Goal: Complete application form: Complete application form

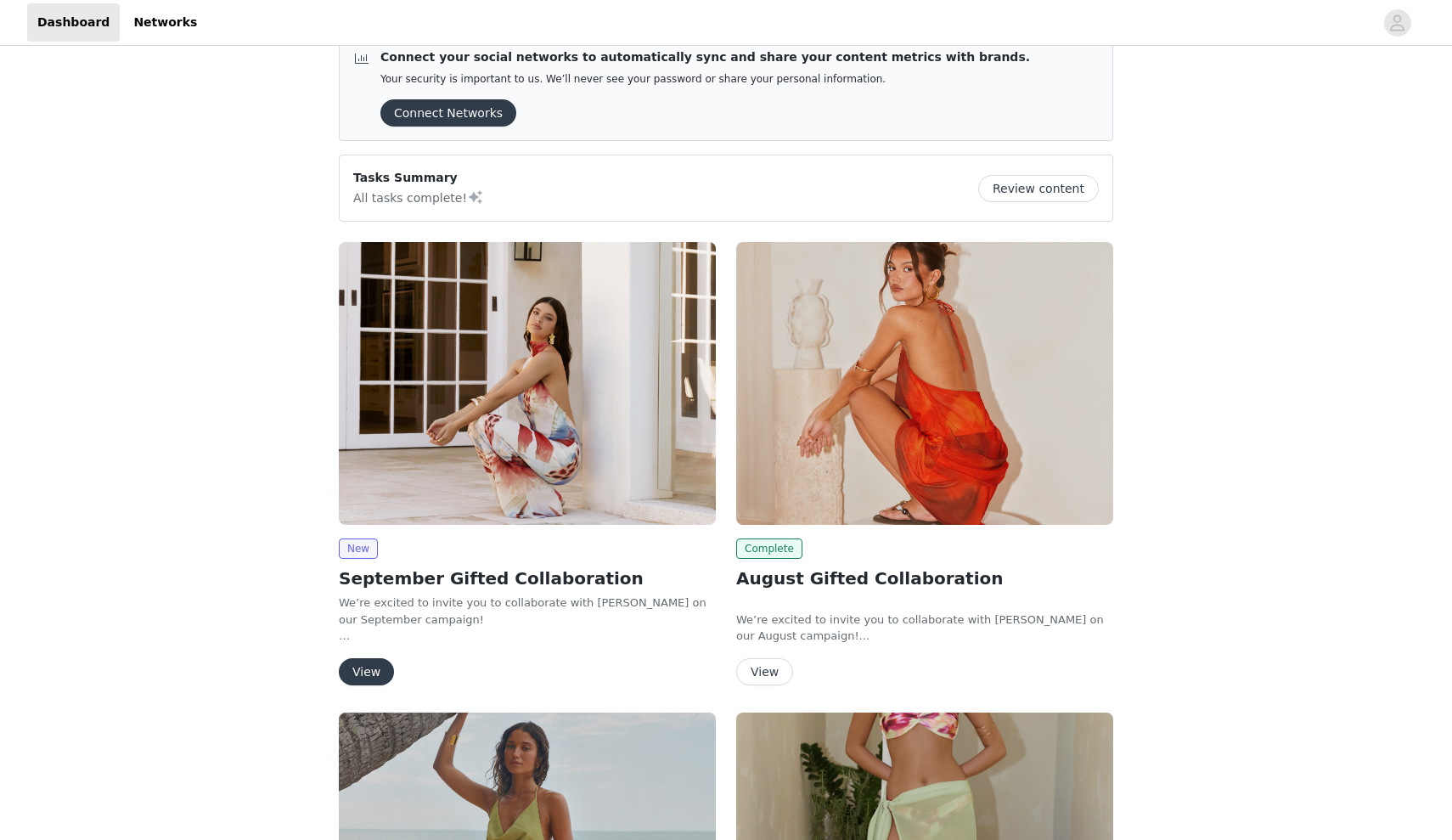
scroll to position [32, 0]
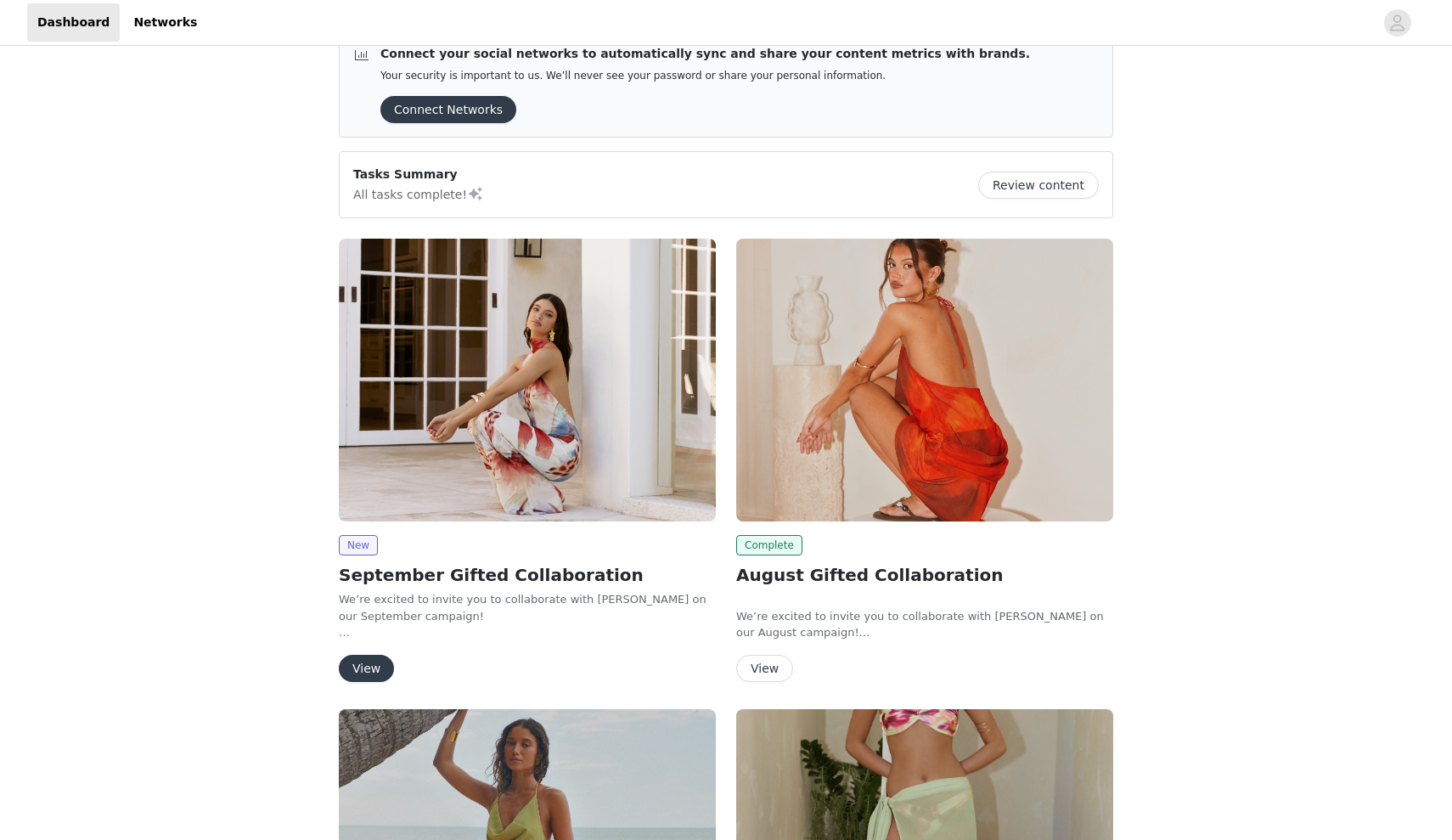
click at [356, 670] on button "View" at bounding box center [366, 668] width 56 height 27
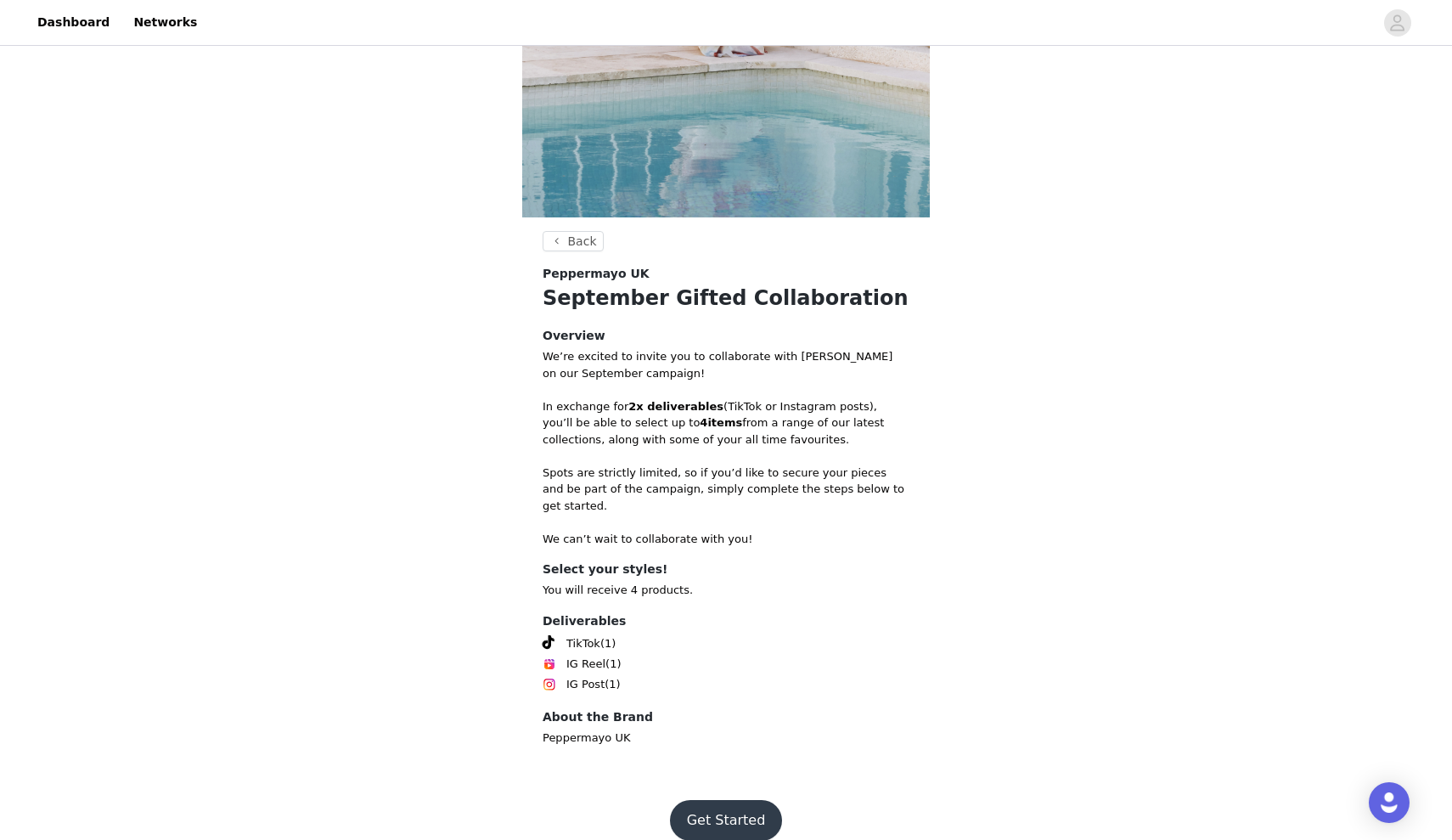
scroll to position [443, 0]
click at [710, 801] on button "Get Started" at bounding box center [727, 821] width 113 height 41
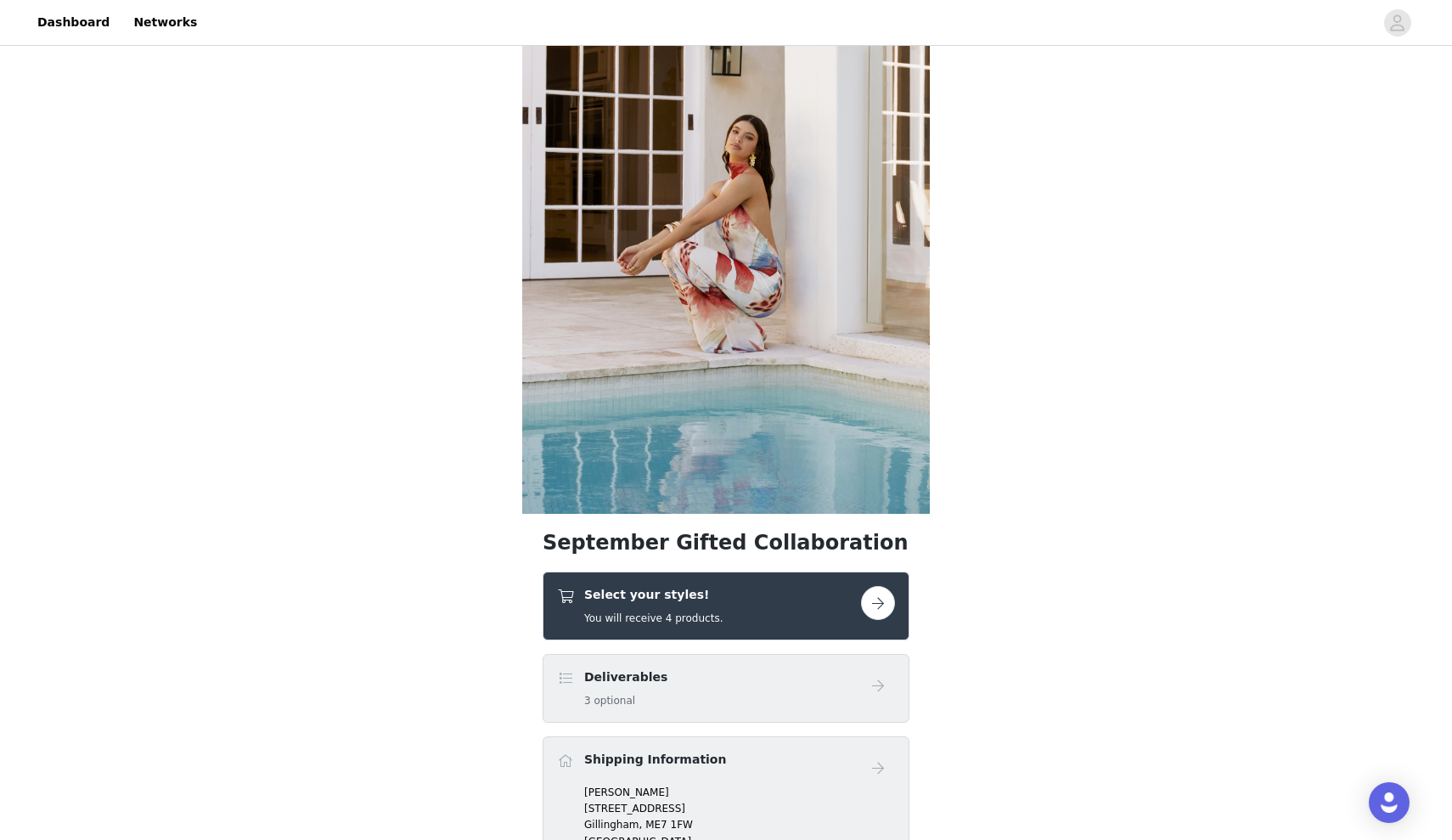
scroll to position [448, 0]
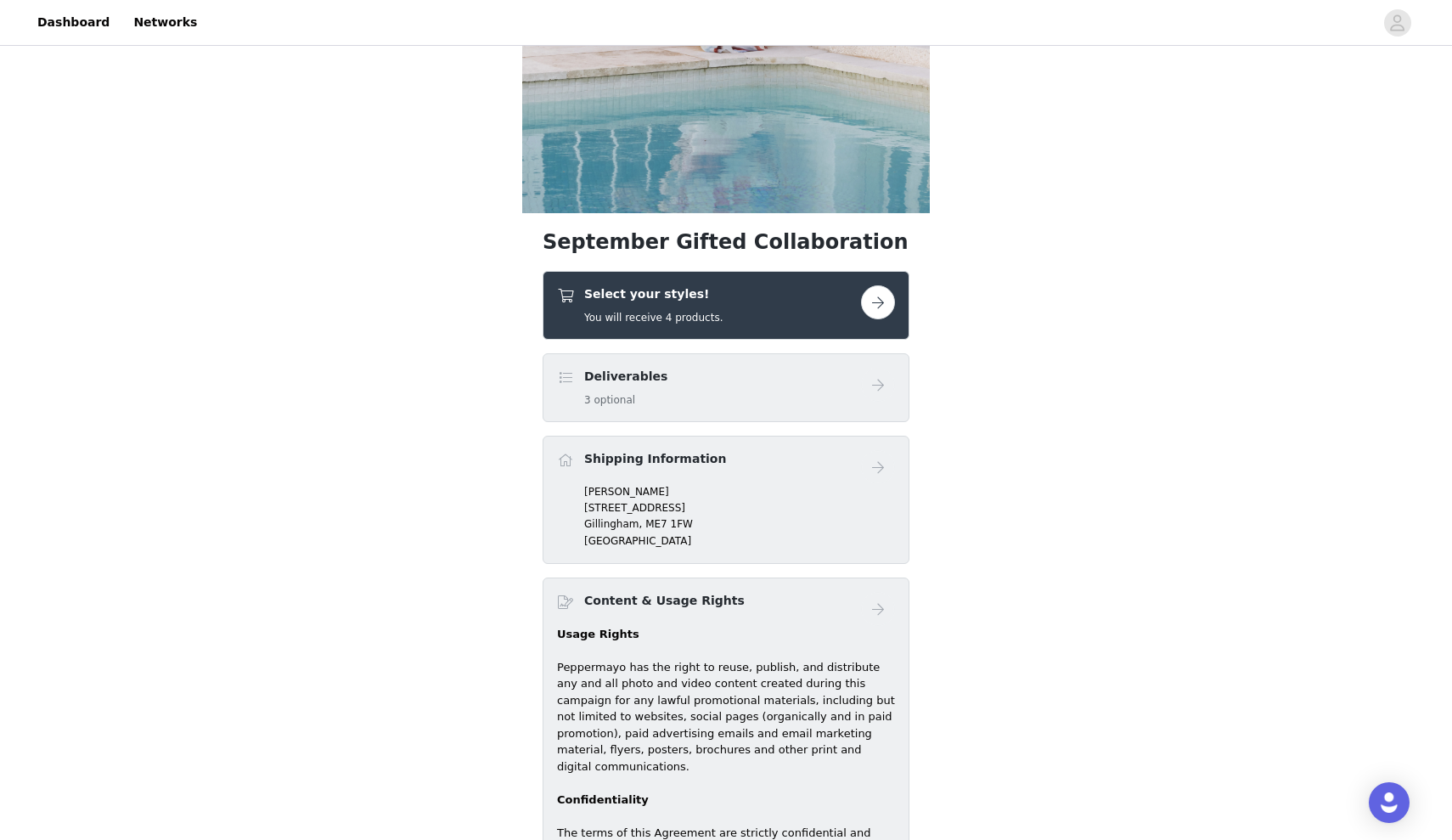
click at [620, 296] on h4 "Select your styles!" at bounding box center [654, 294] width 139 height 18
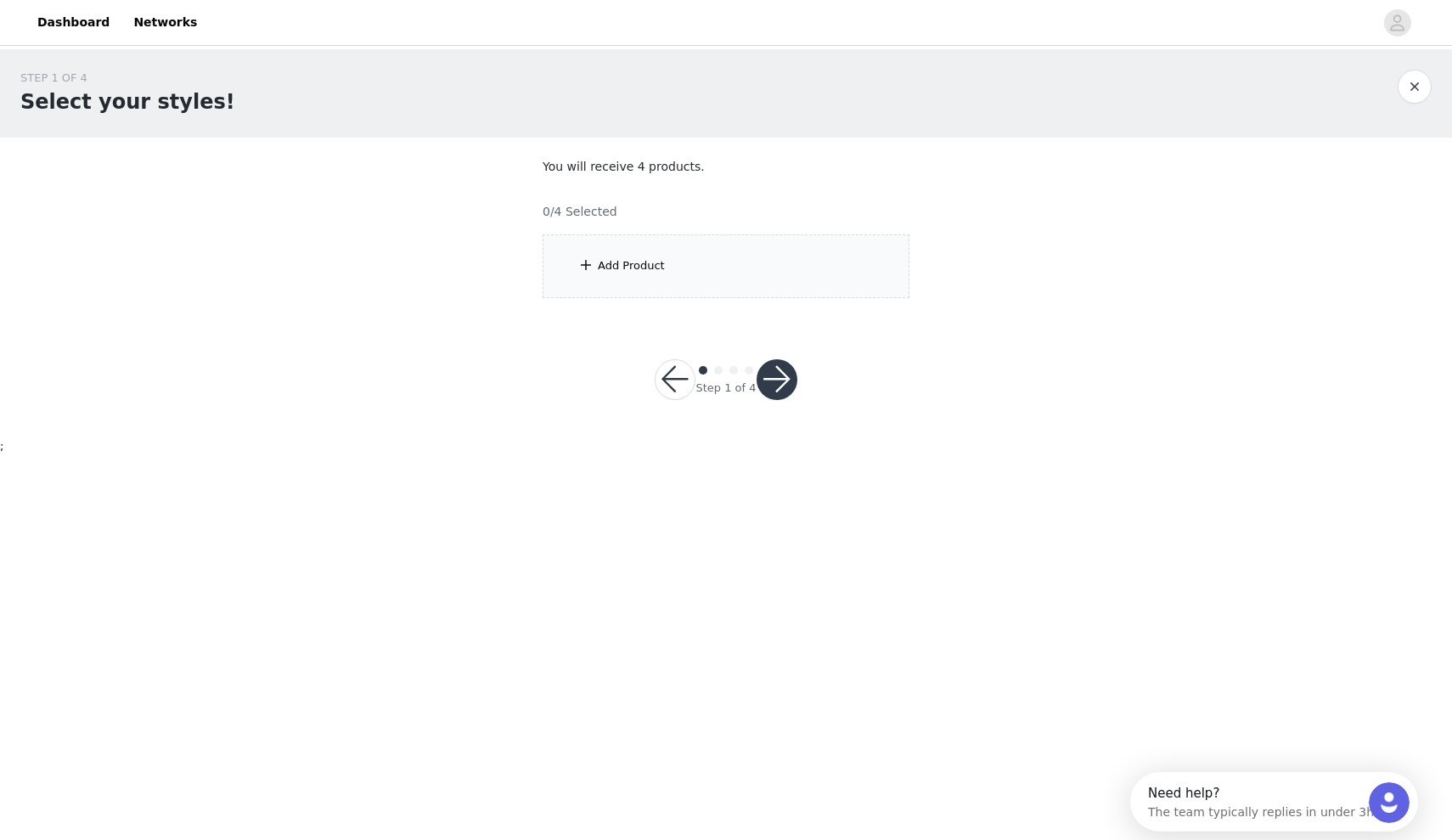
click at [680, 260] on div "Add Product" at bounding box center [726, 265] width 367 height 63
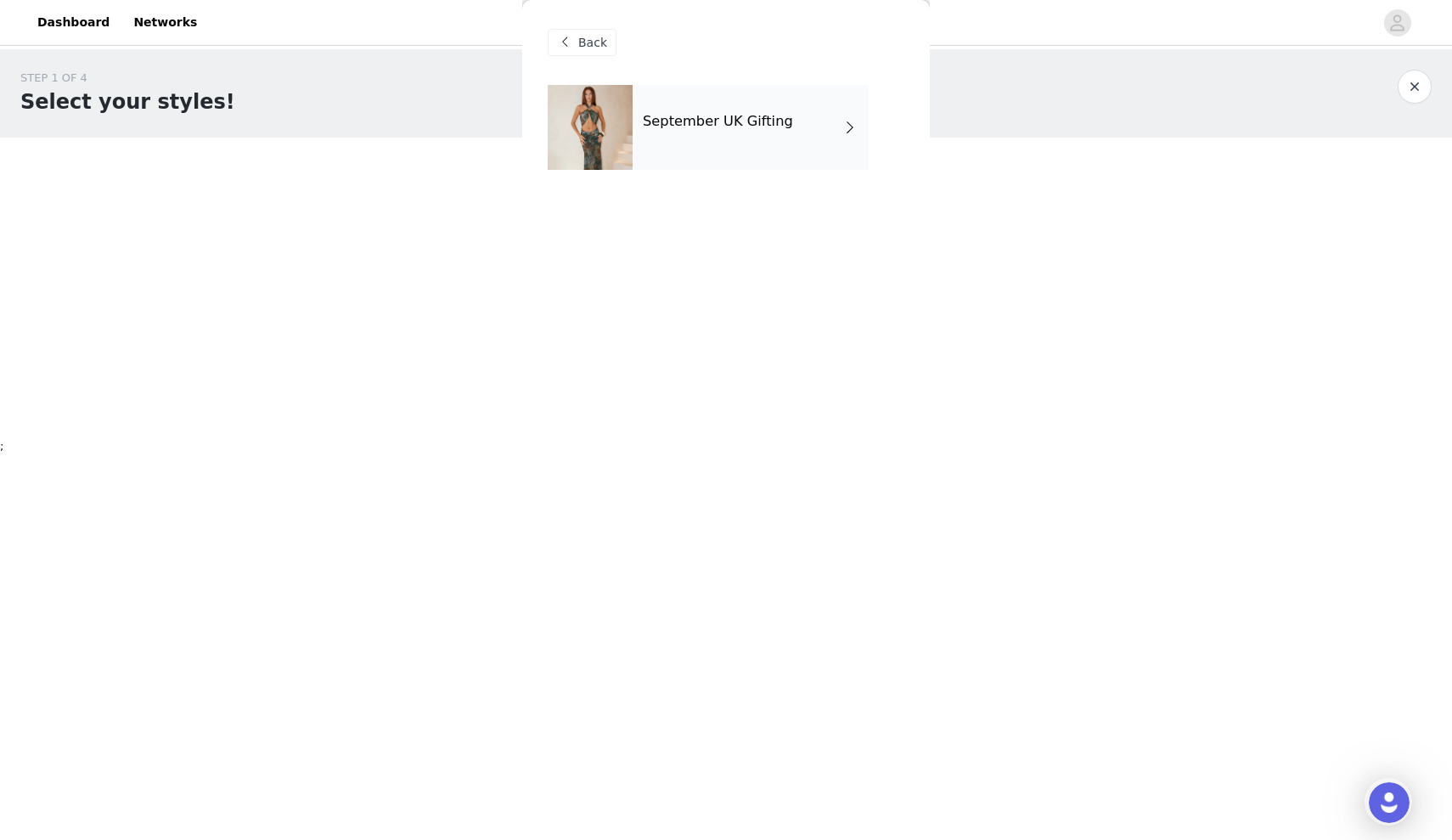
click at [724, 155] on div "September UK Gifting" at bounding box center [750, 127] width 236 height 85
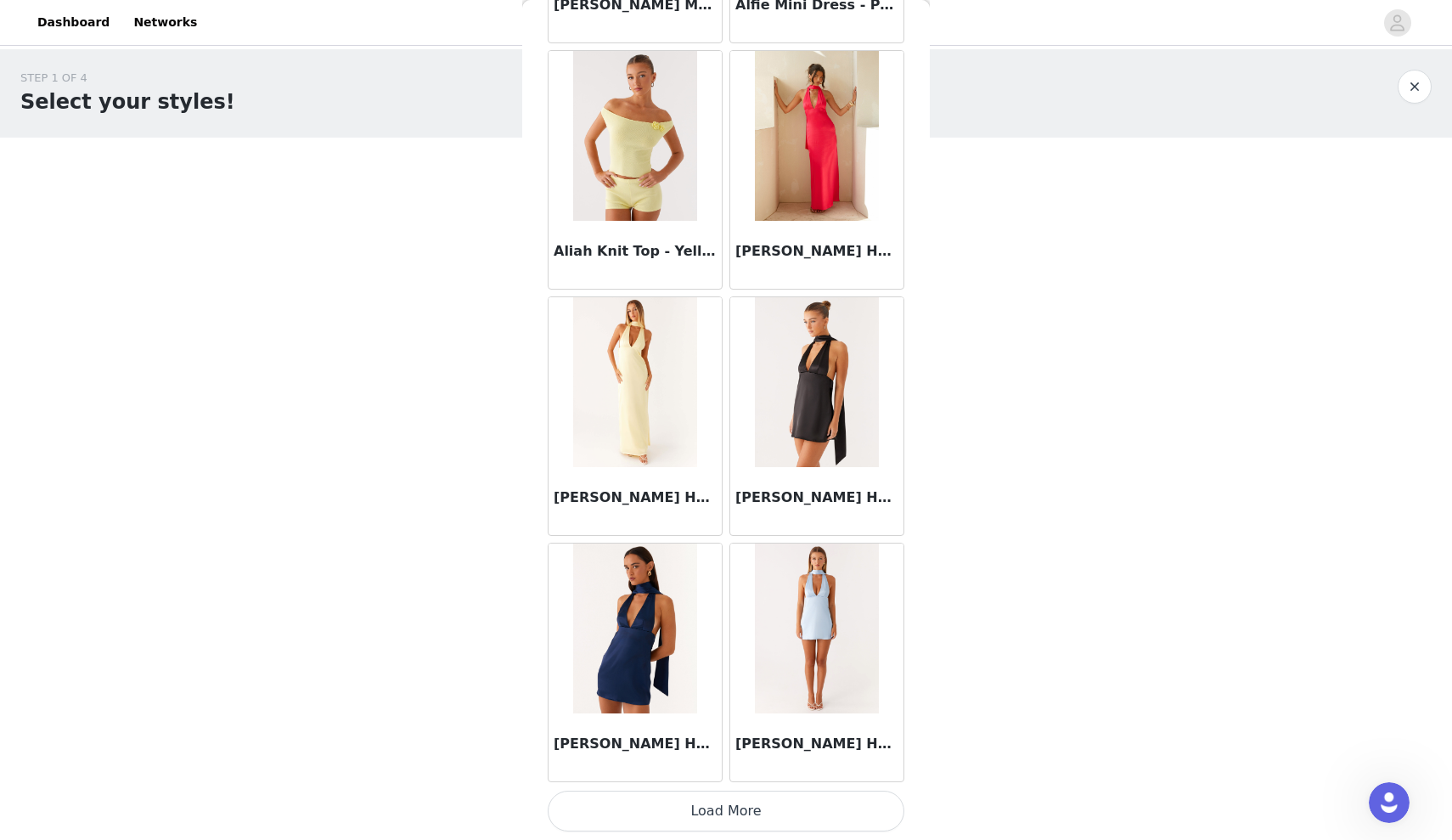
click at [731, 822] on button "Load More" at bounding box center [726, 811] width 357 height 41
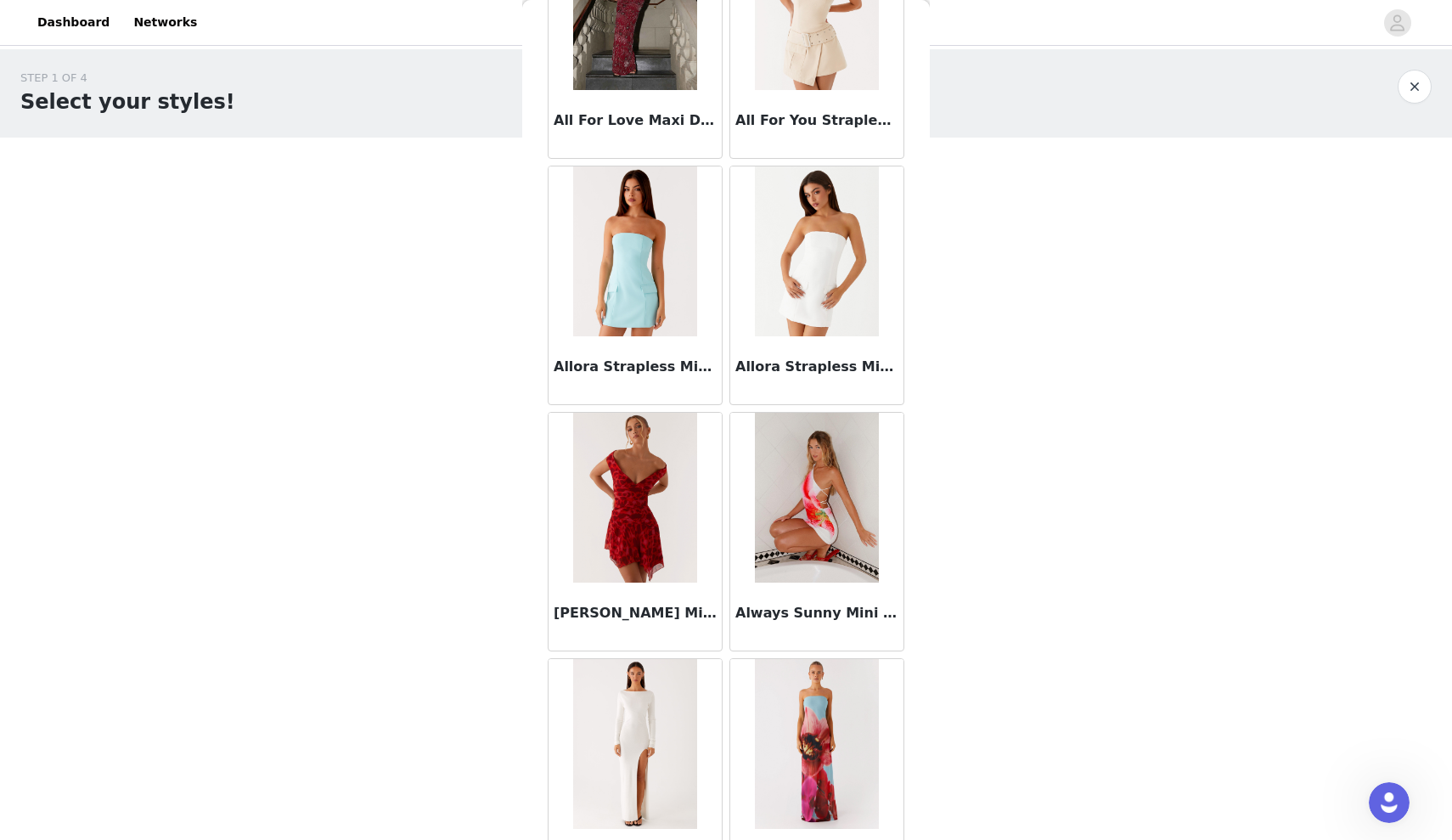
scroll to position [3327, 0]
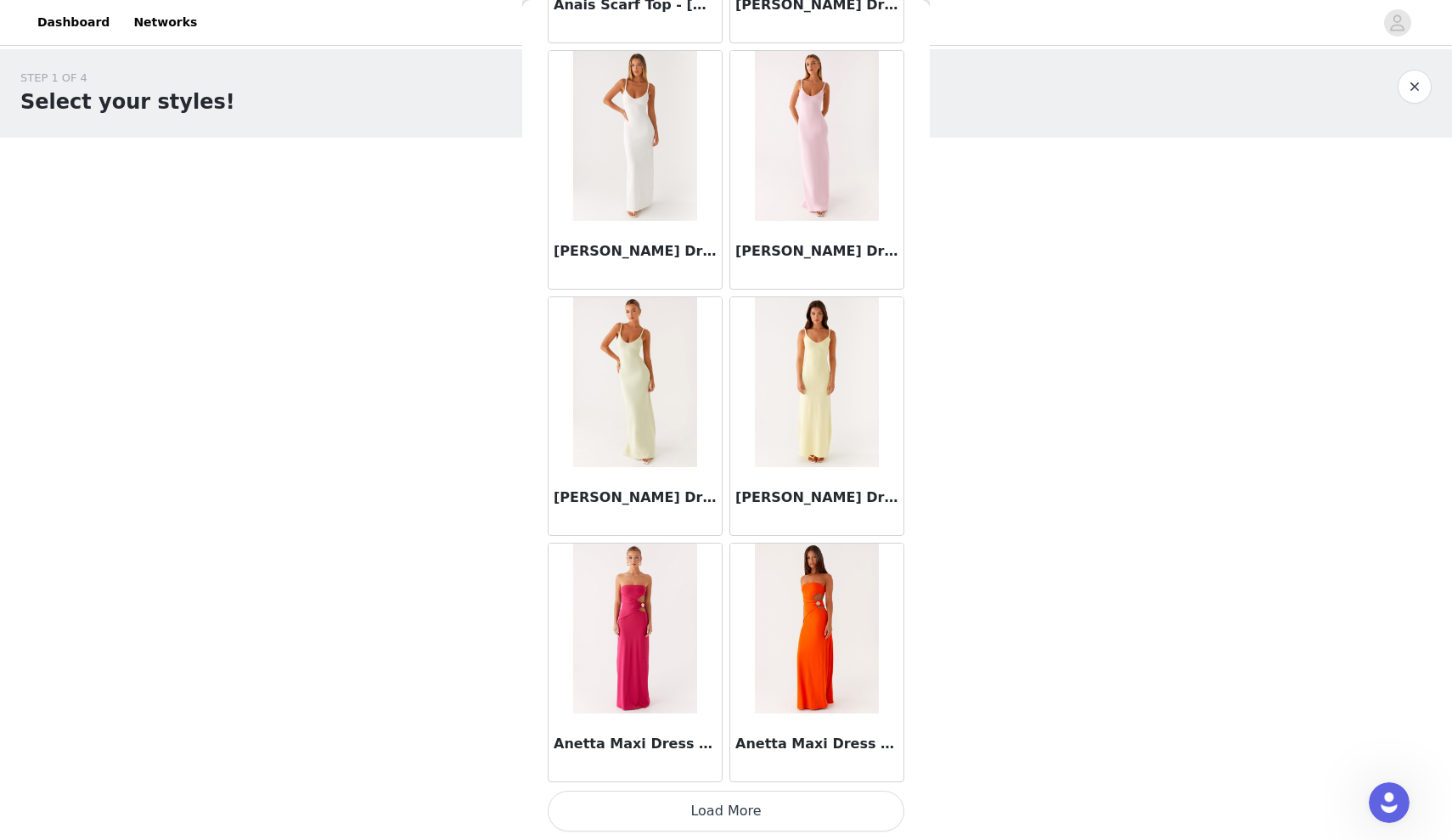
click at [705, 800] on button "Load More" at bounding box center [726, 811] width 357 height 41
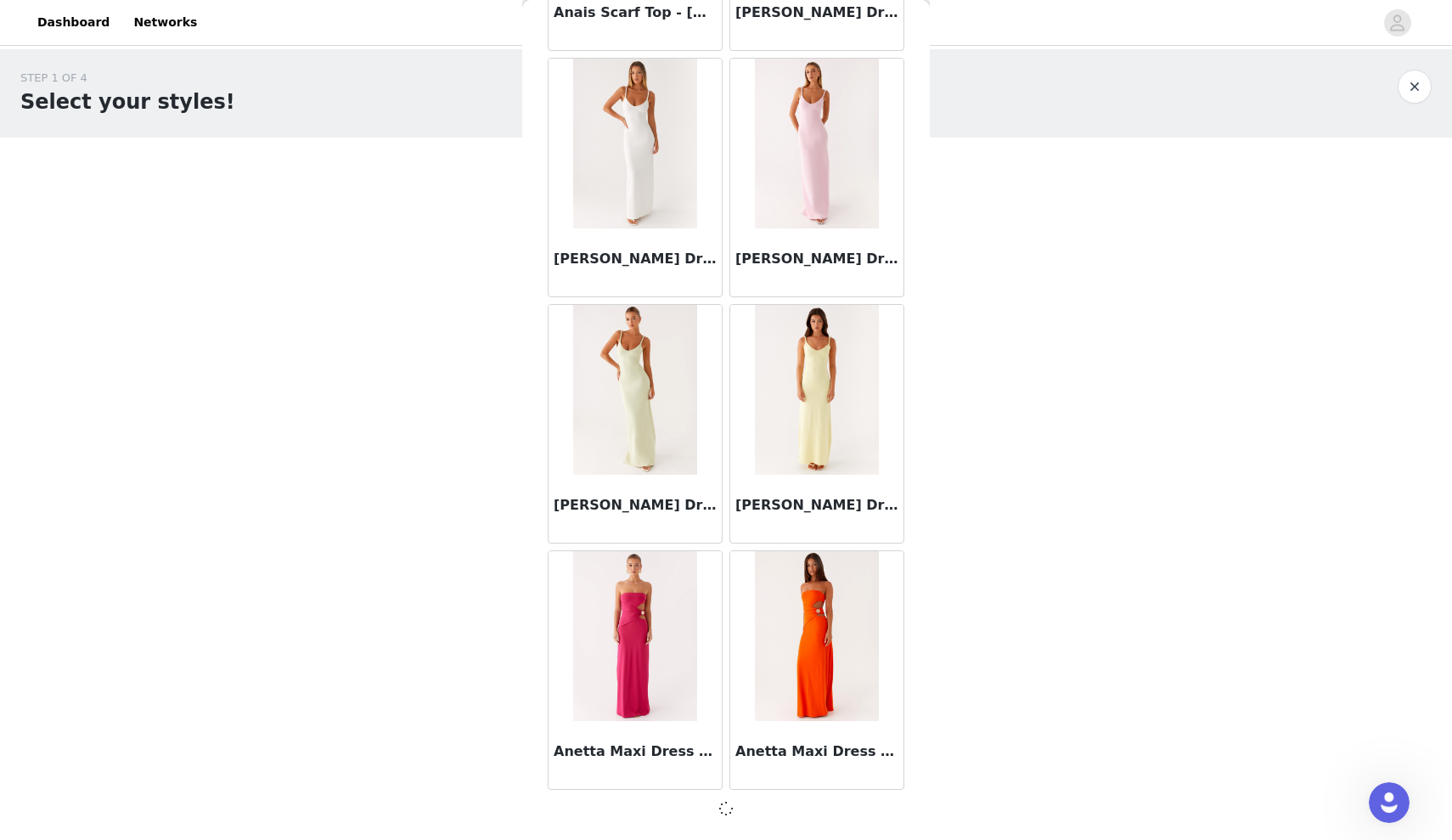
scroll to position [4214, 0]
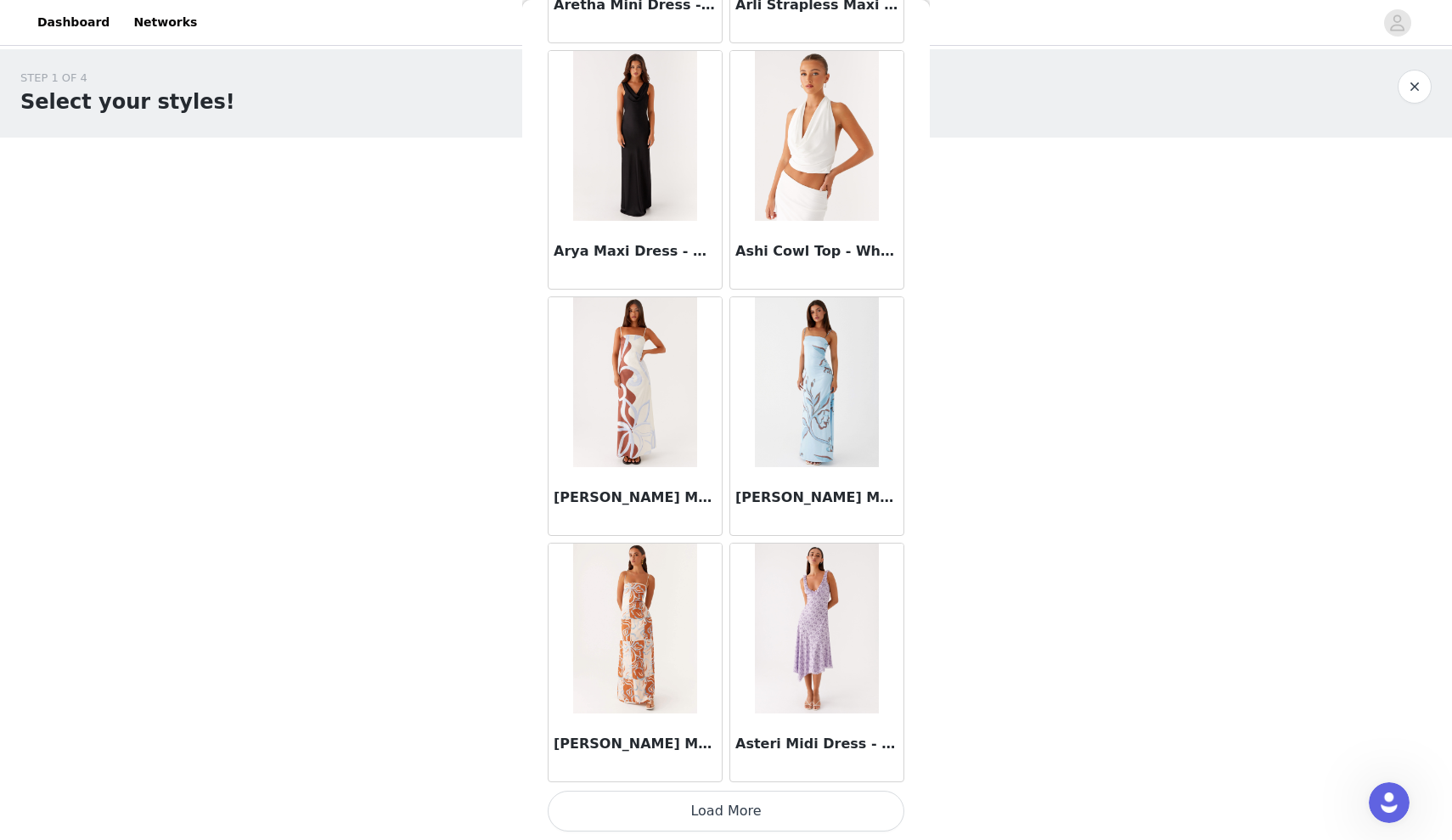
click at [720, 817] on button "Load More" at bounding box center [726, 811] width 357 height 41
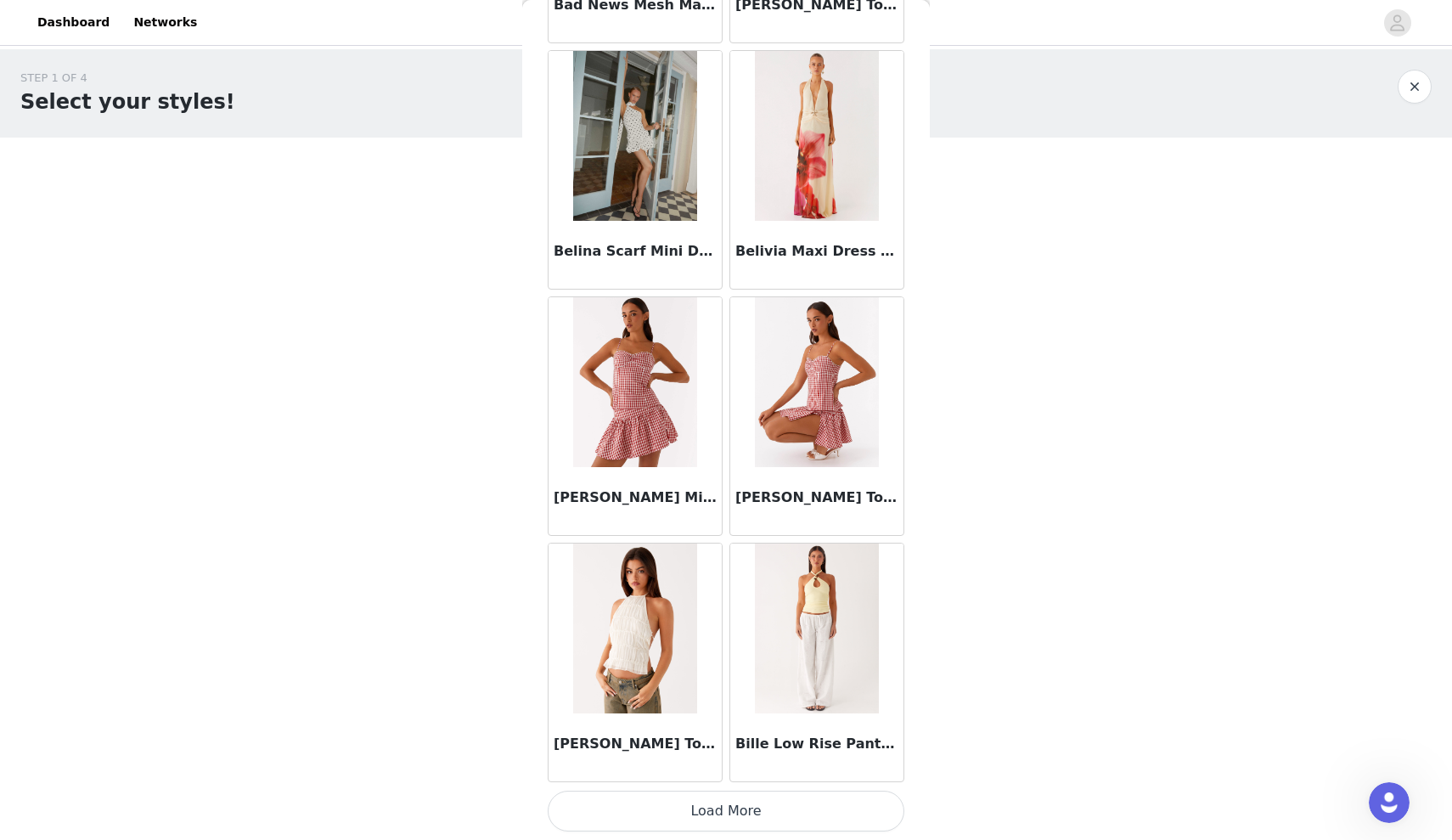
scroll to position [0, 0]
click at [705, 797] on button "Load More" at bounding box center [726, 811] width 357 height 41
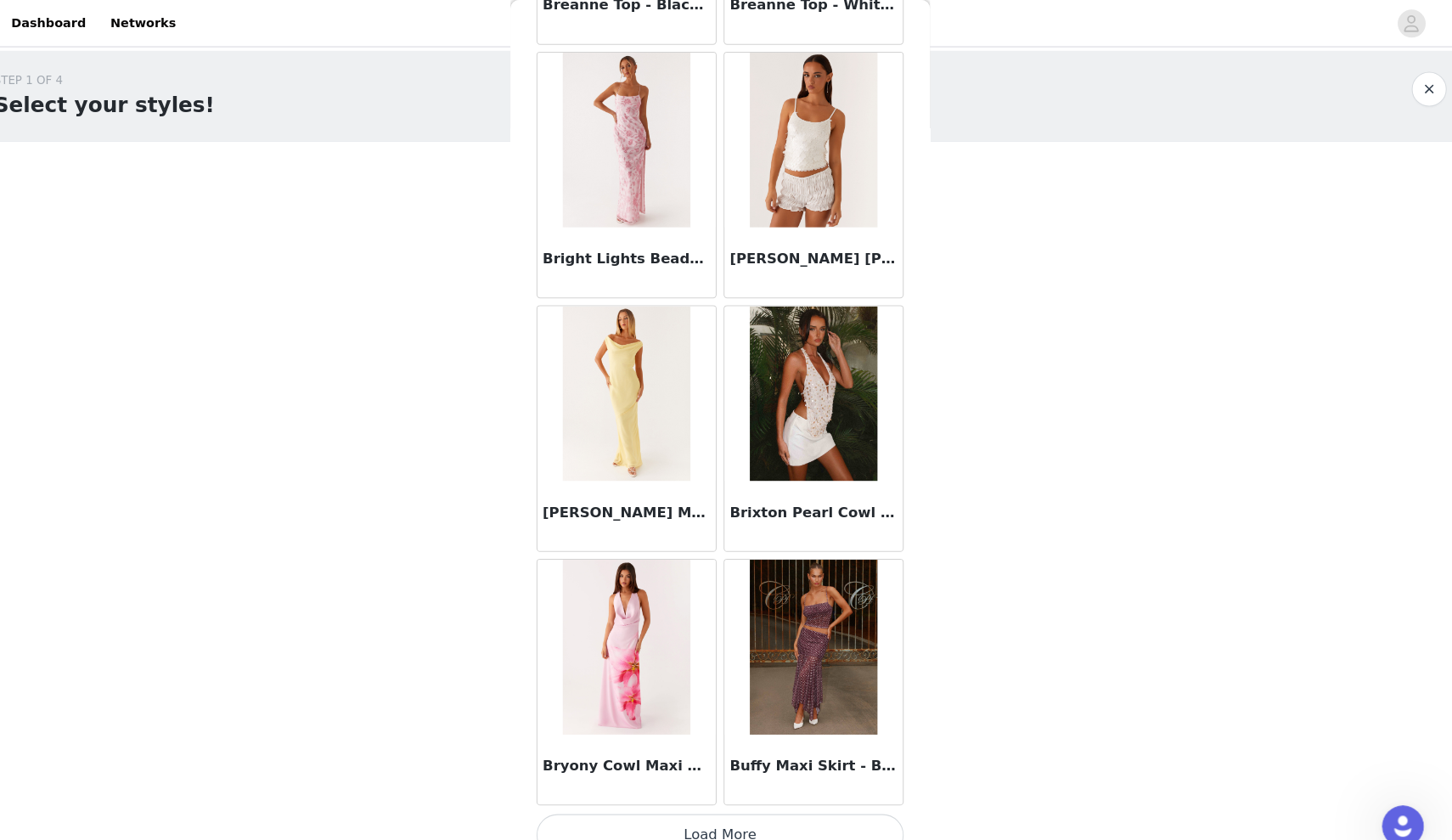
scroll to position [11610, 0]
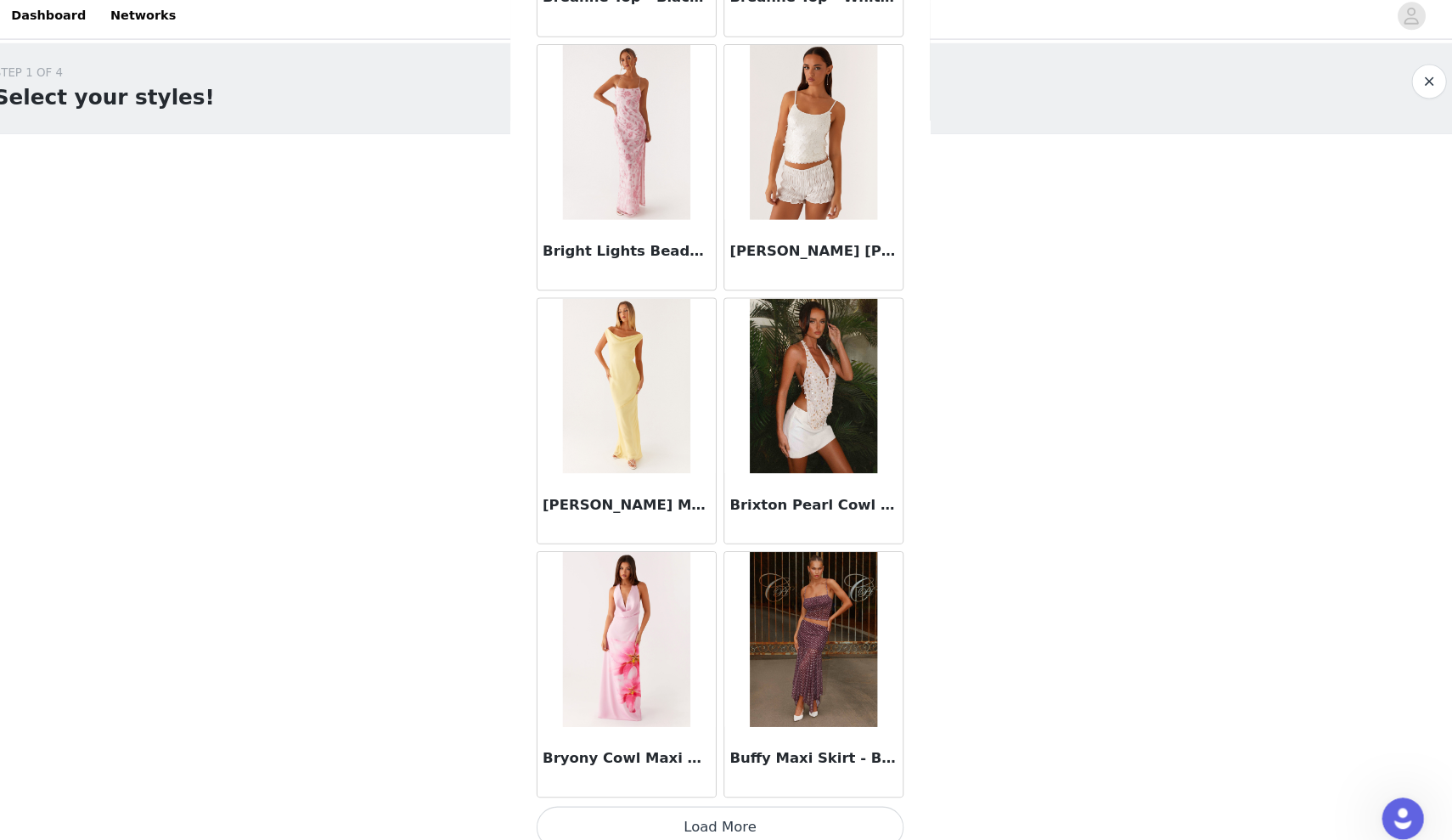
click at [691, 796] on button "Load More" at bounding box center [726, 811] width 357 height 41
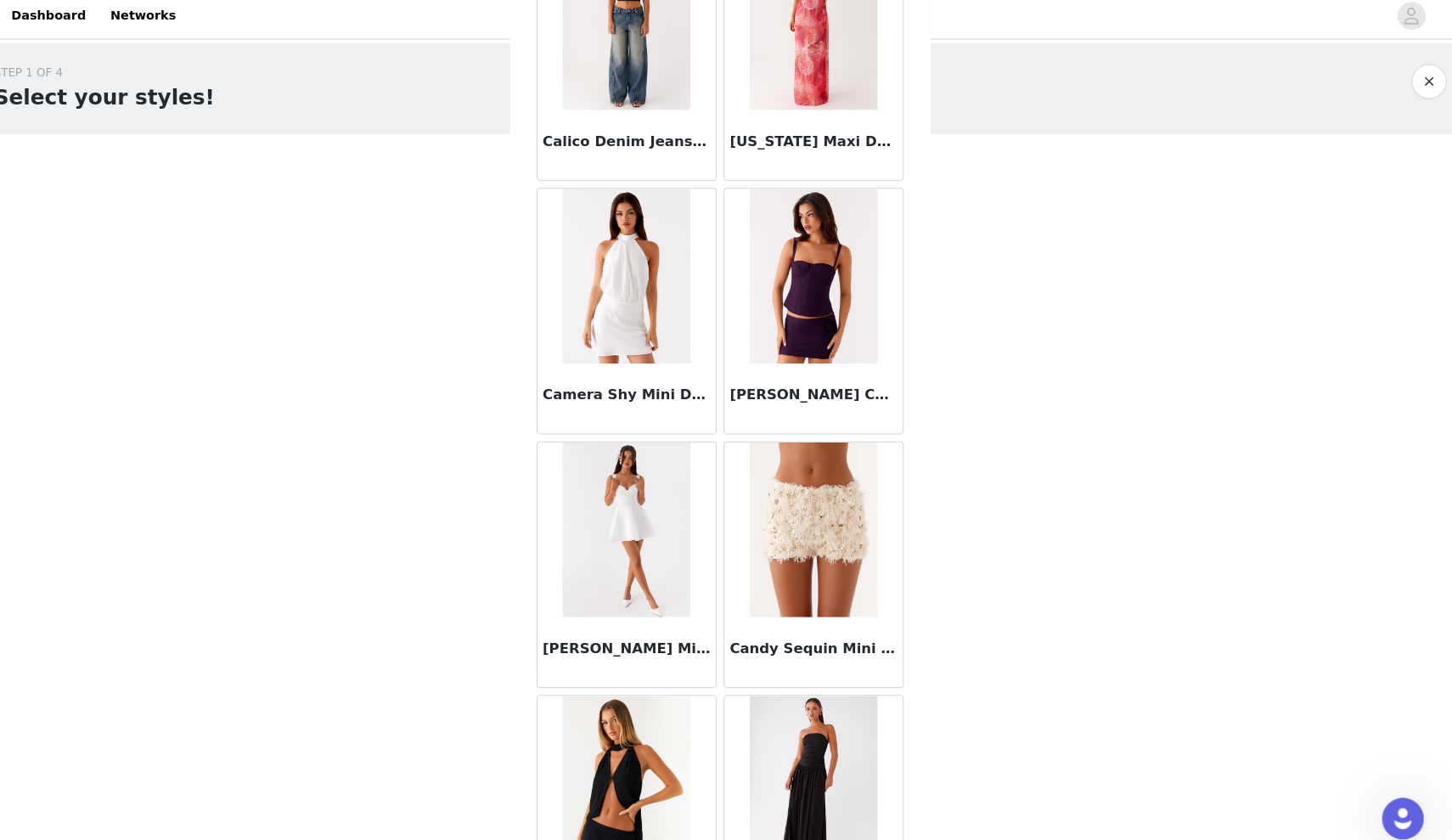
scroll to position [12925, 0]
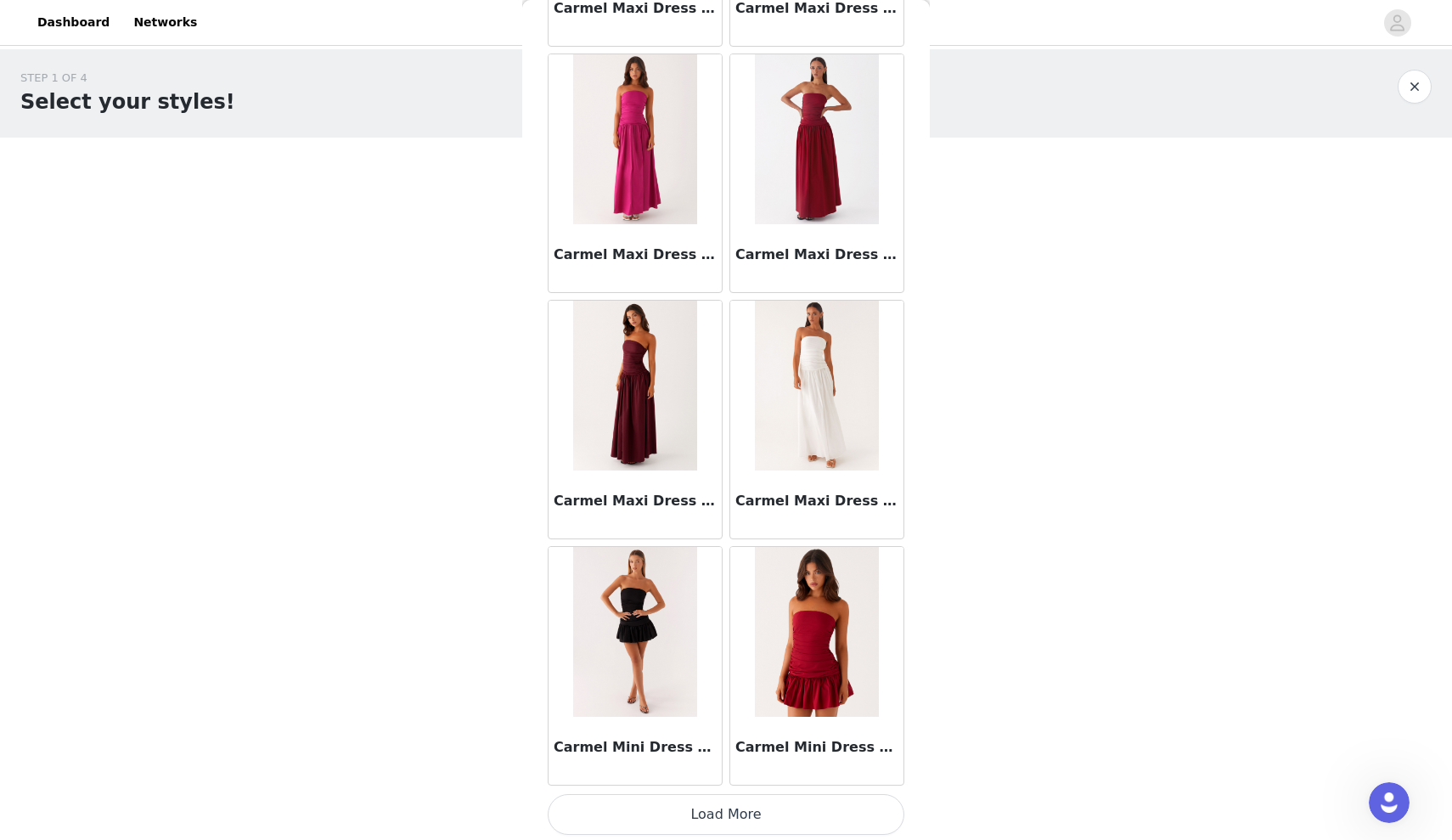
click at [711, 811] on button "Load More" at bounding box center [726, 815] width 357 height 41
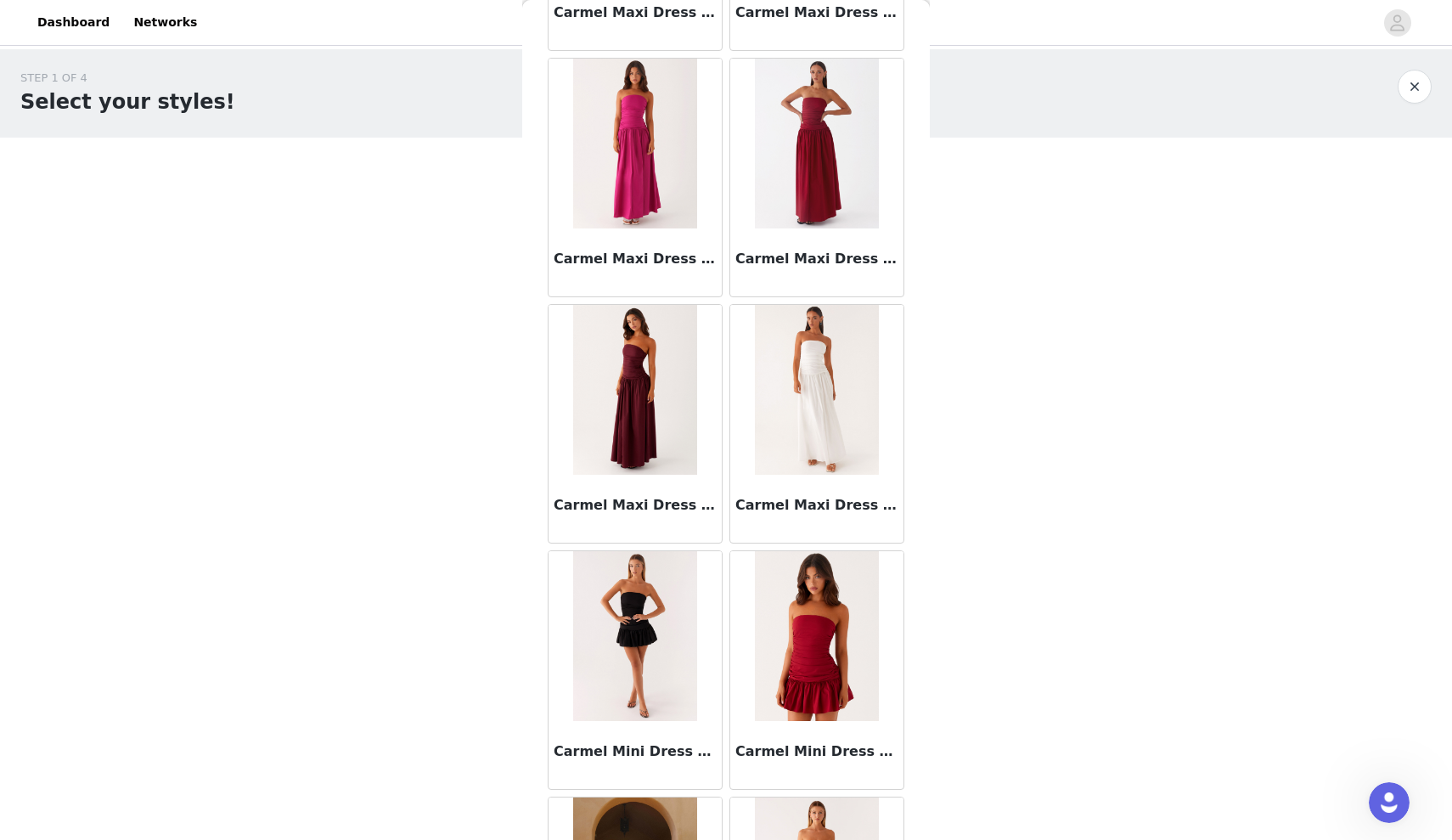
scroll to position [0, 0]
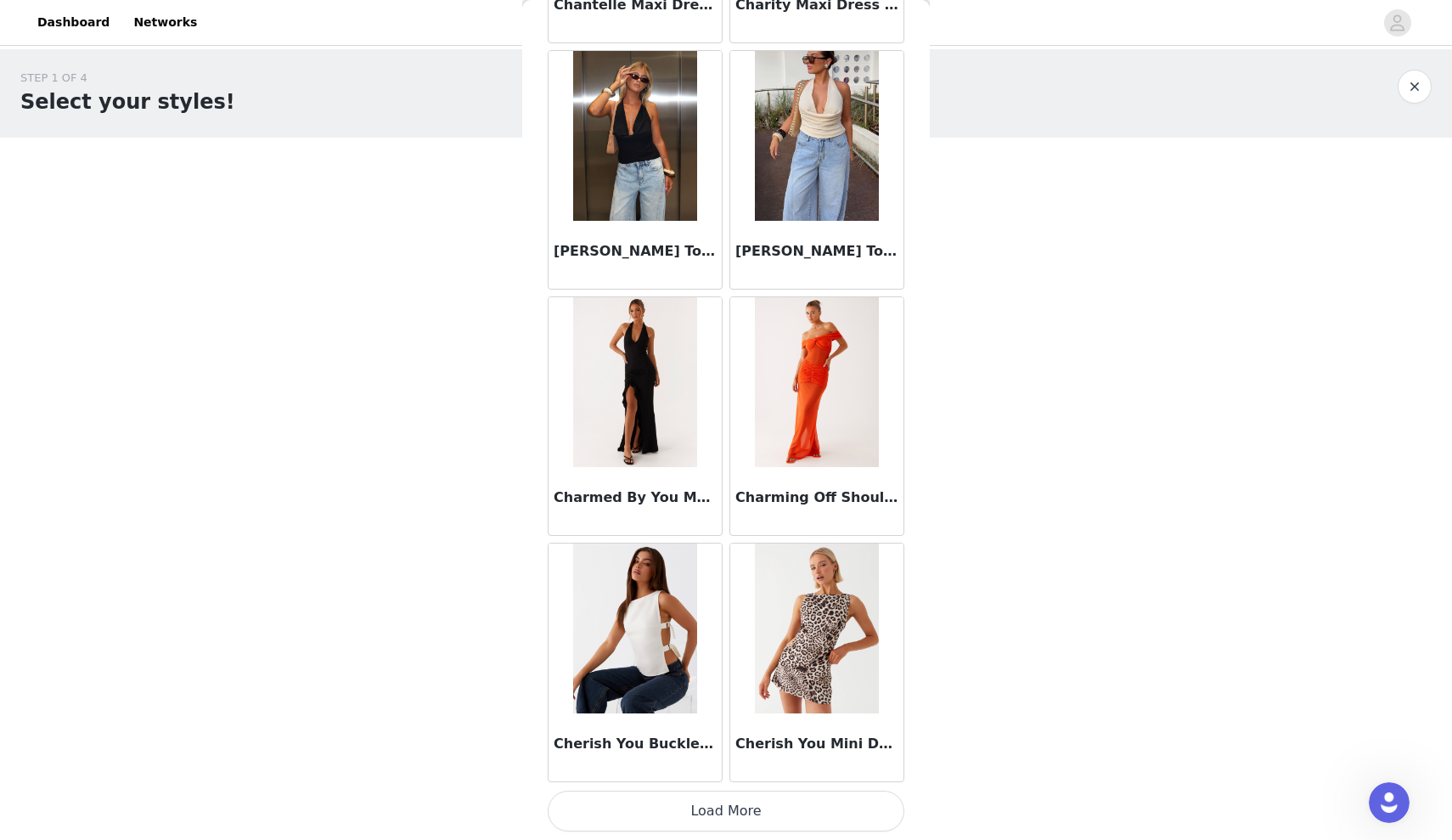
click at [706, 815] on button "Load More" at bounding box center [726, 811] width 357 height 41
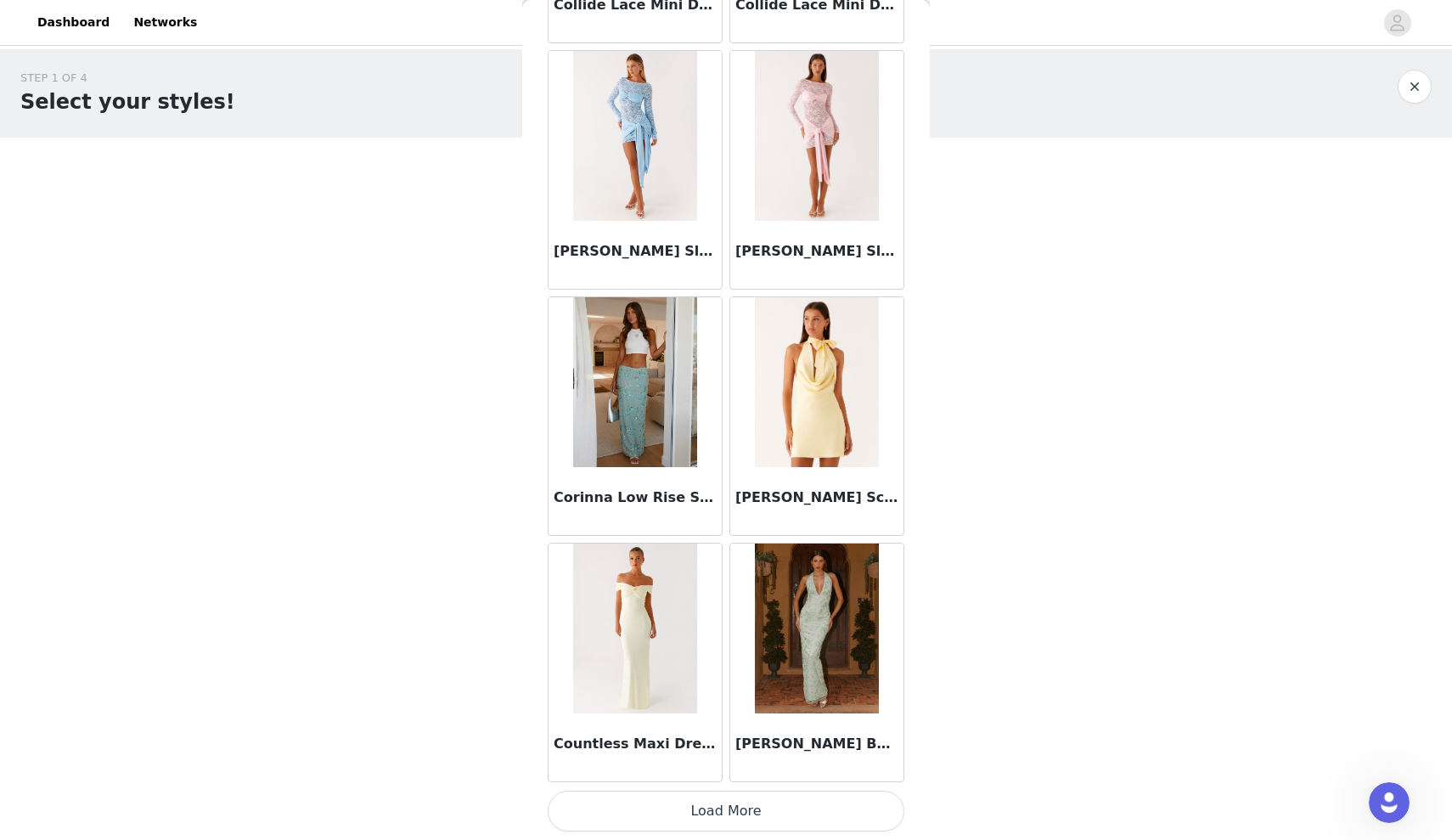
click at [673, 813] on button "Load More" at bounding box center [726, 811] width 357 height 41
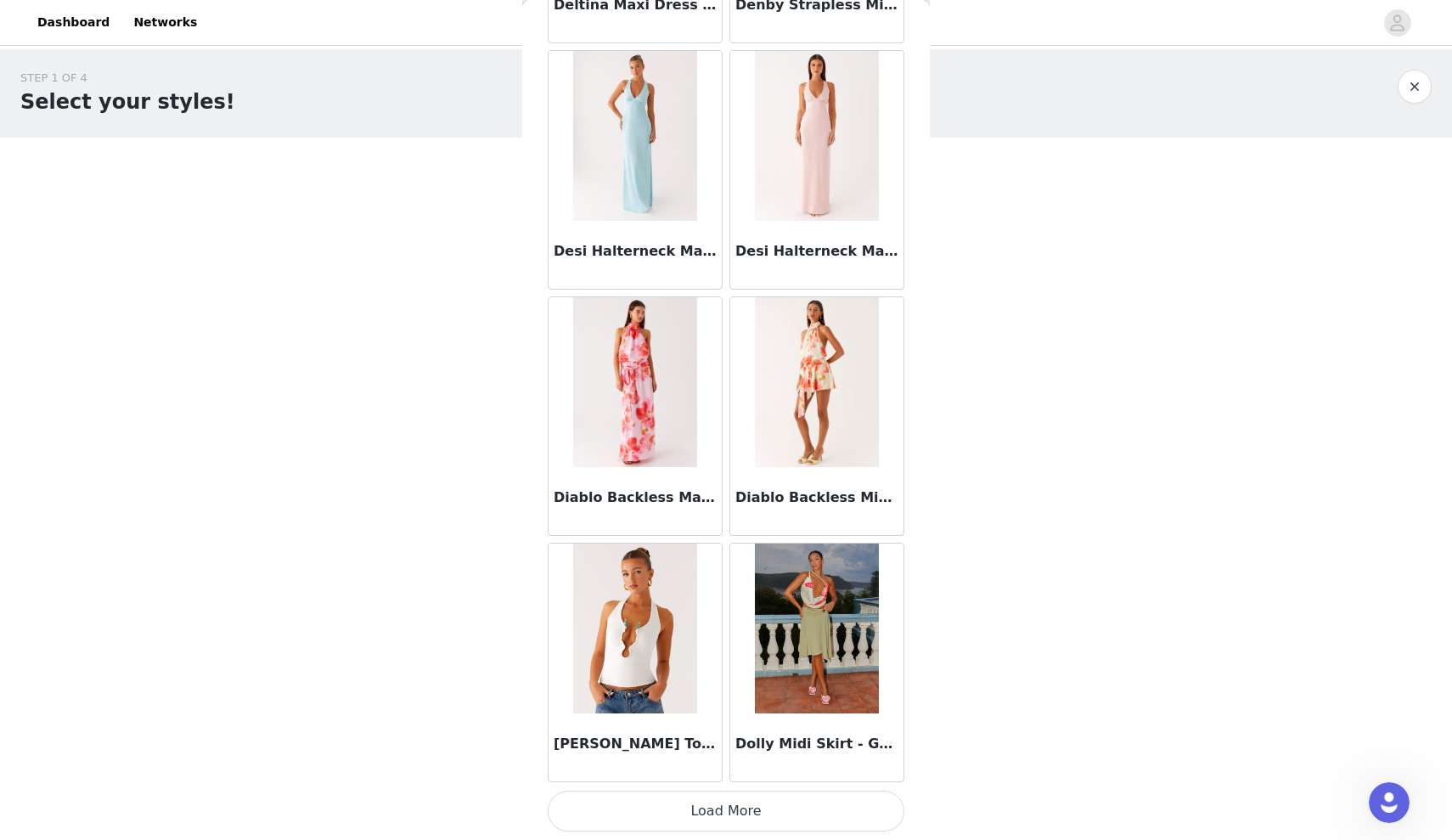
click at [693, 823] on button "Load More" at bounding box center [726, 811] width 357 height 41
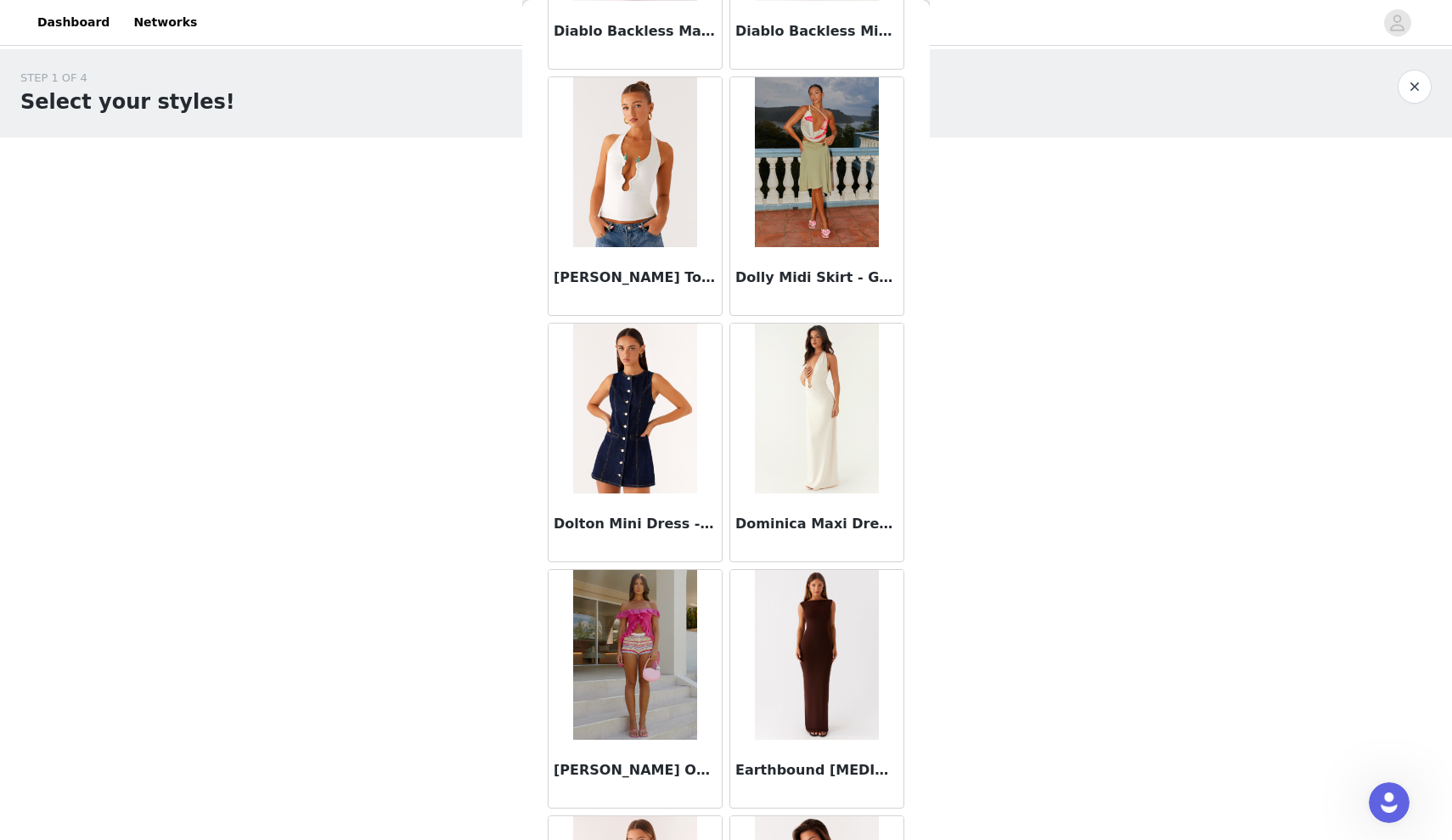
scroll to position [21924, 0]
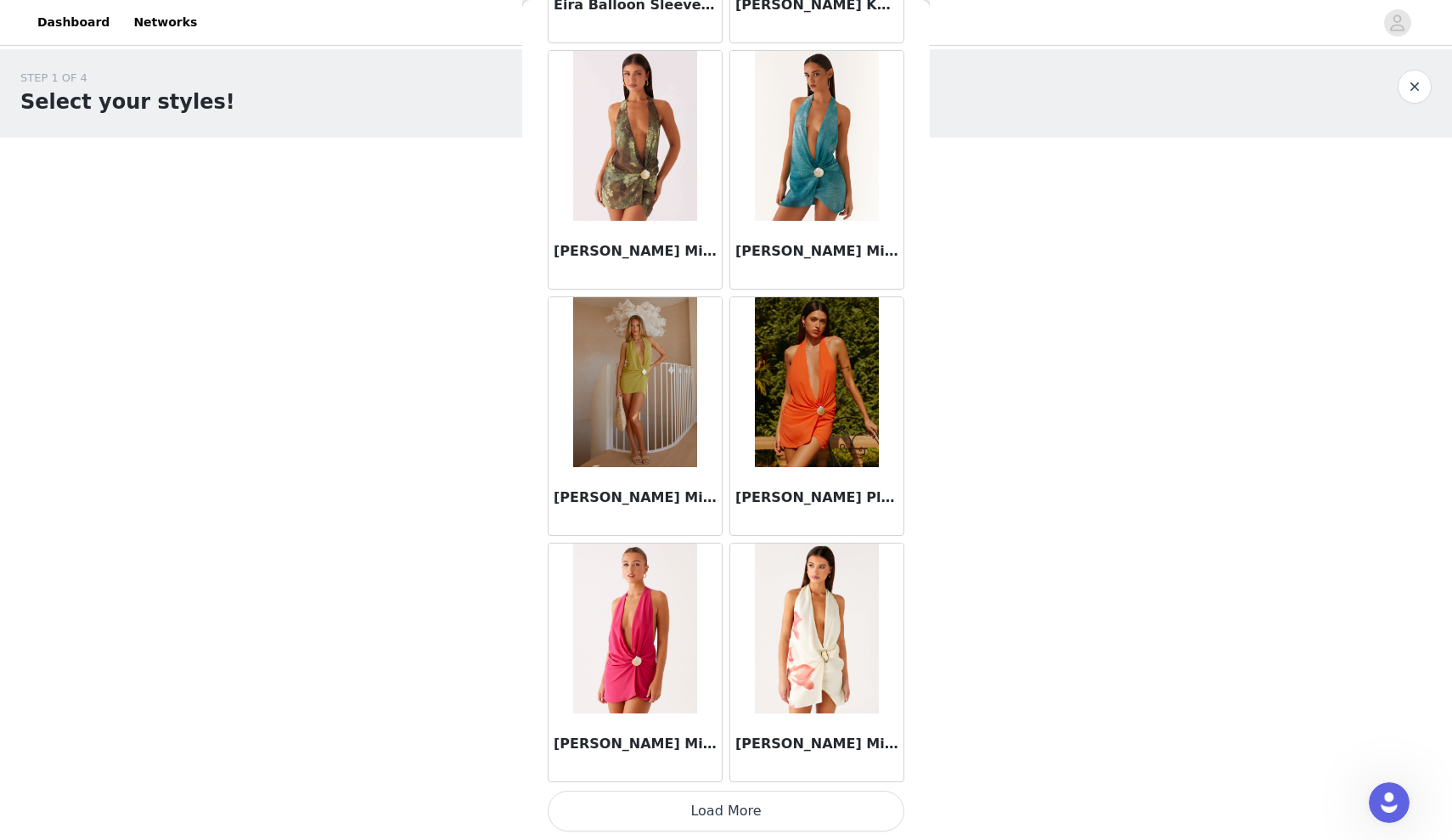
click at [716, 815] on button "Load More" at bounding box center [726, 811] width 357 height 41
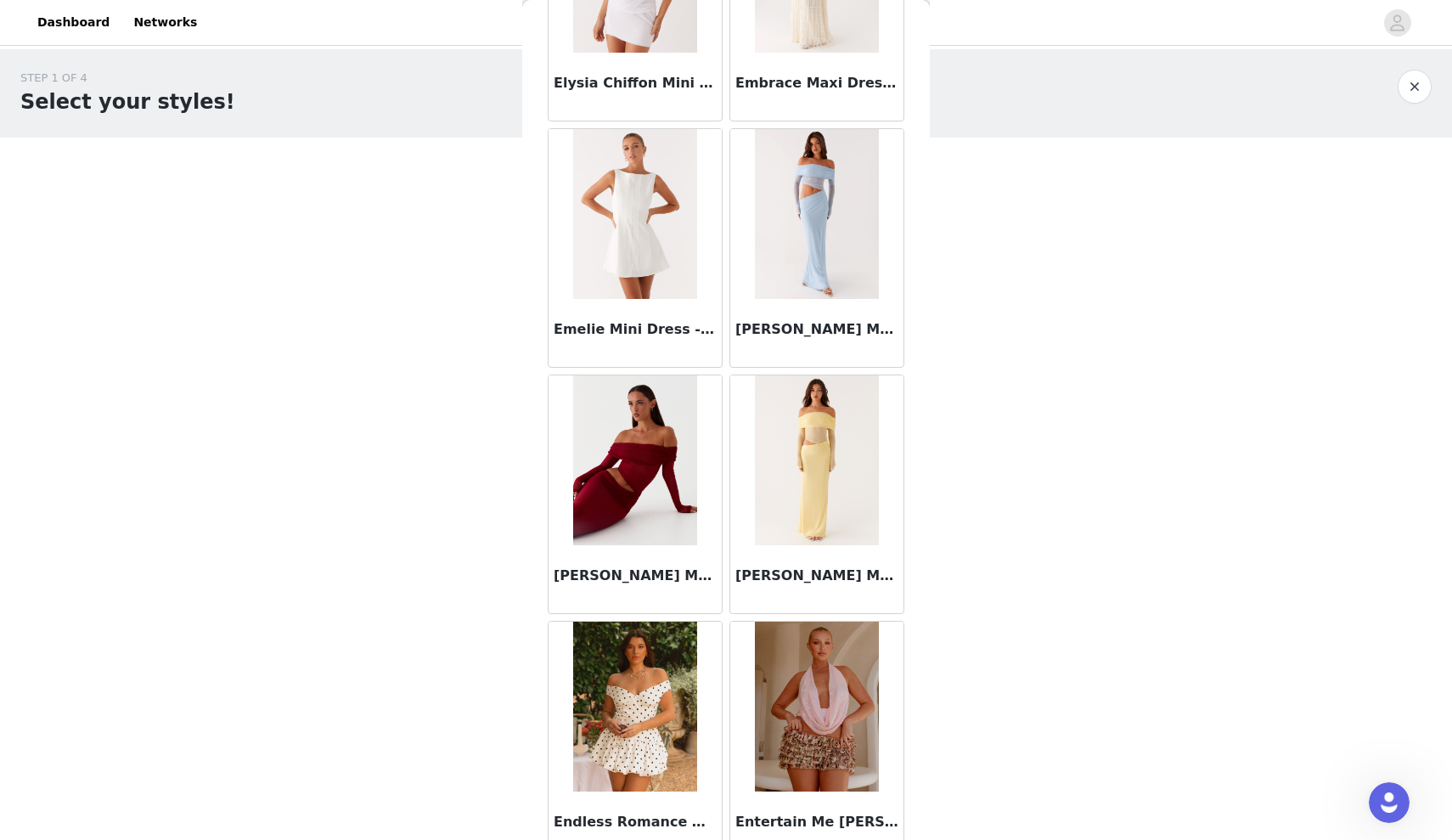
scroll to position [25793, 0]
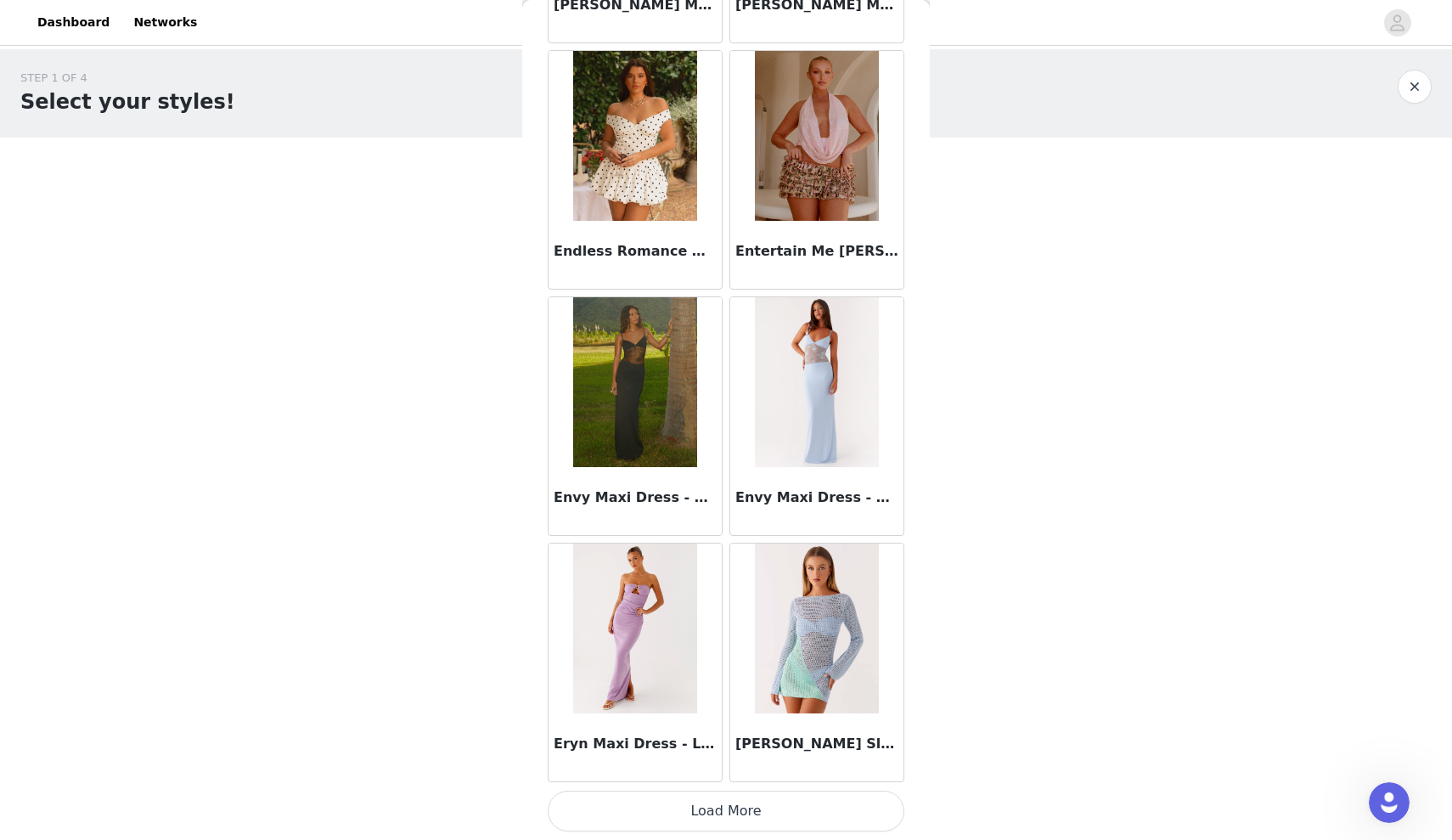
click at [753, 809] on button "Load More" at bounding box center [726, 811] width 357 height 41
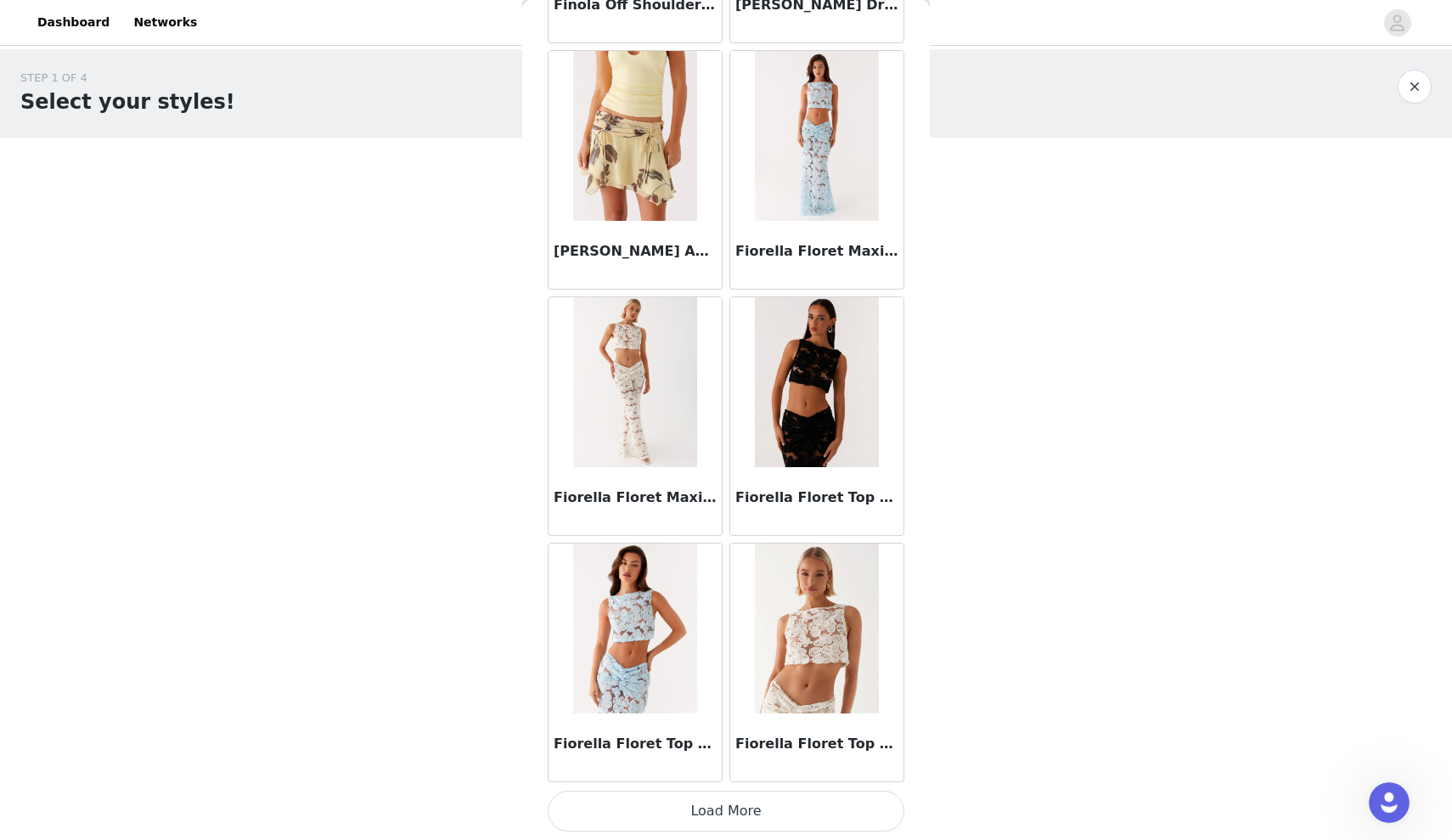
scroll to position [28849, 0]
click at [740, 772] on div "Fiorella Floret Top - Ivory" at bounding box center [818, 747] width 174 height 68
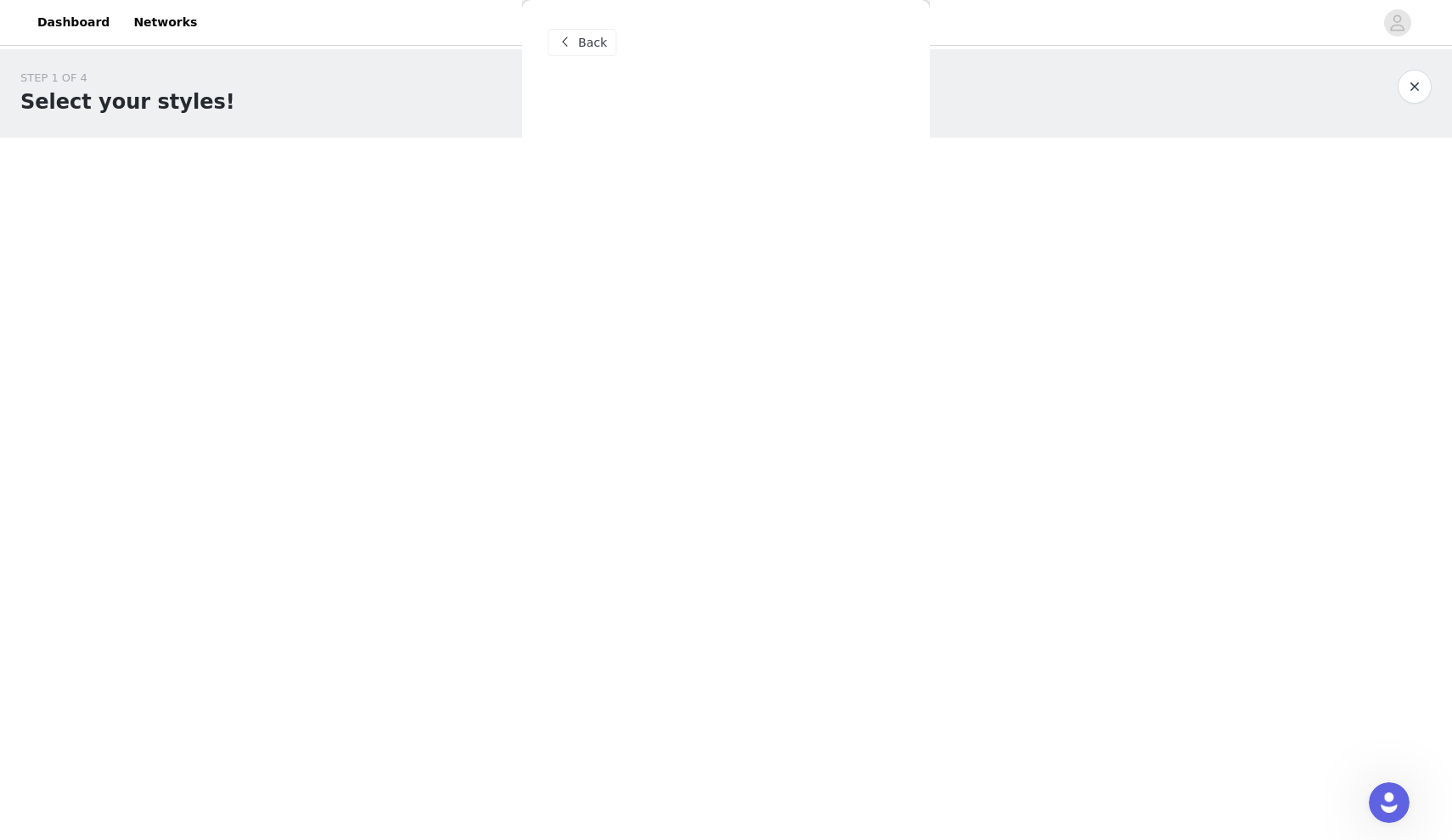
scroll to position [0, 0]
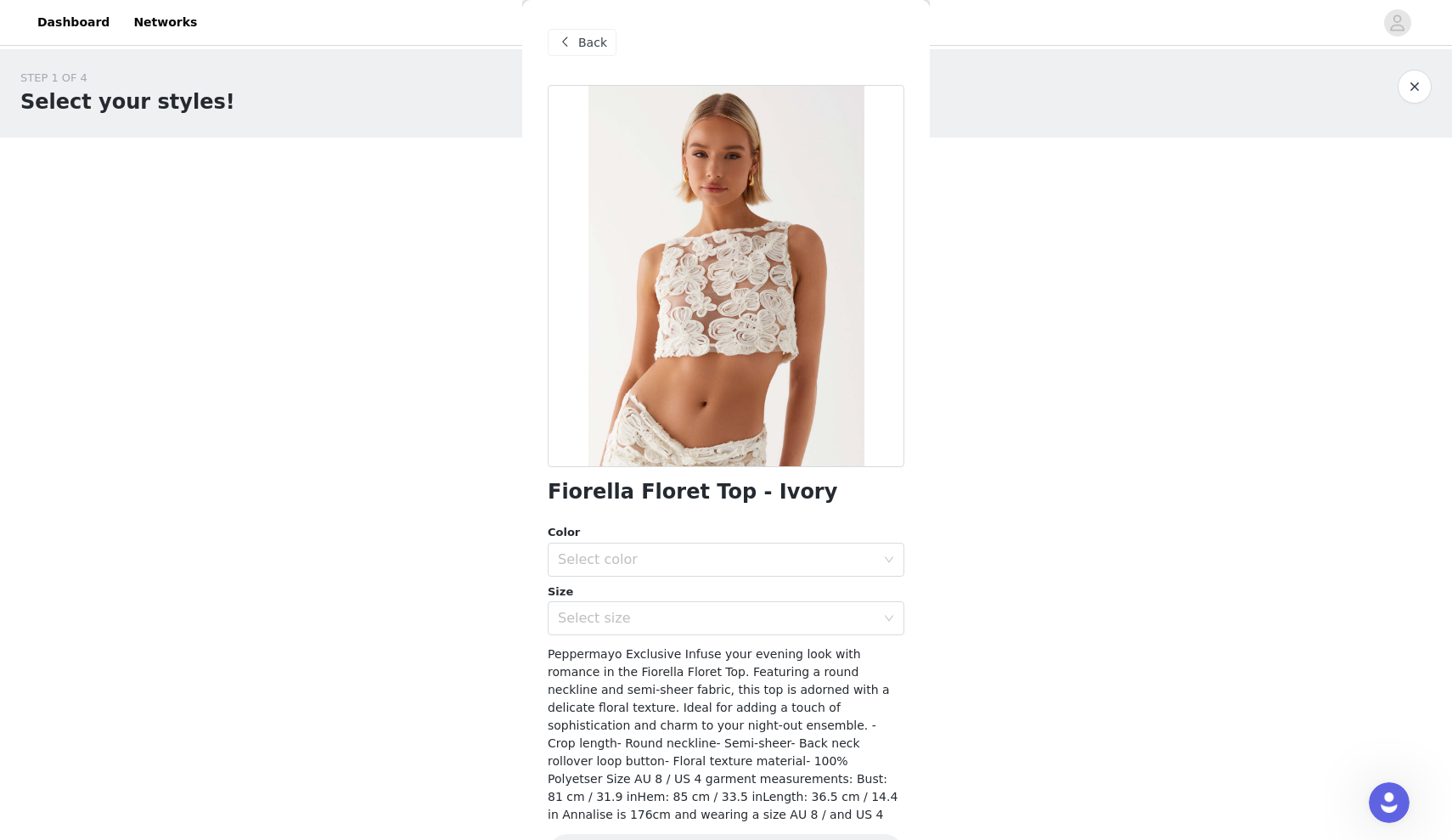
click at [569, 46] on span at bounding box center [564, 42] width 20 height 20
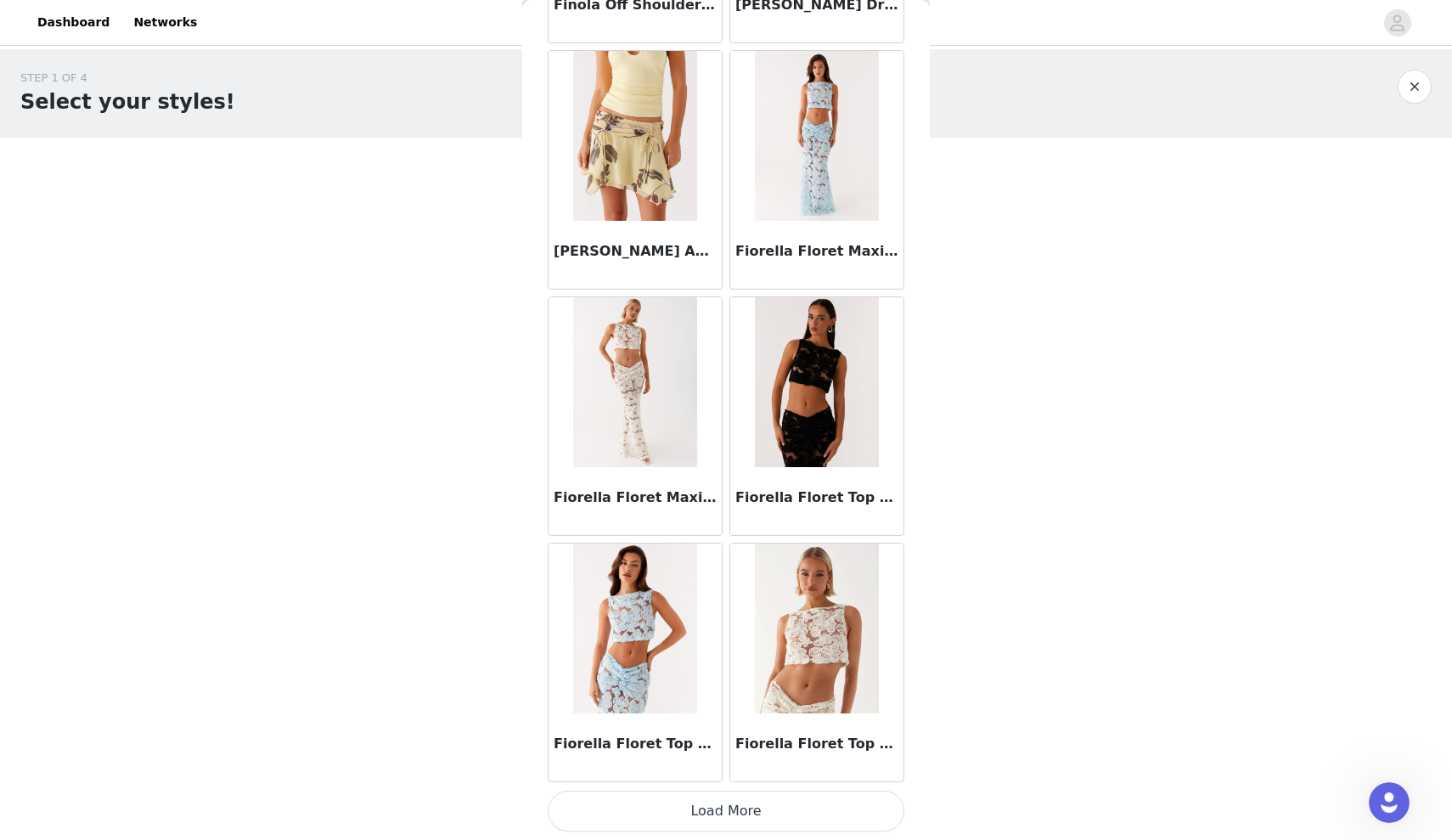
click at [752, 820] on button "Load More" at bounding box center [726, 811] width 357 height 41
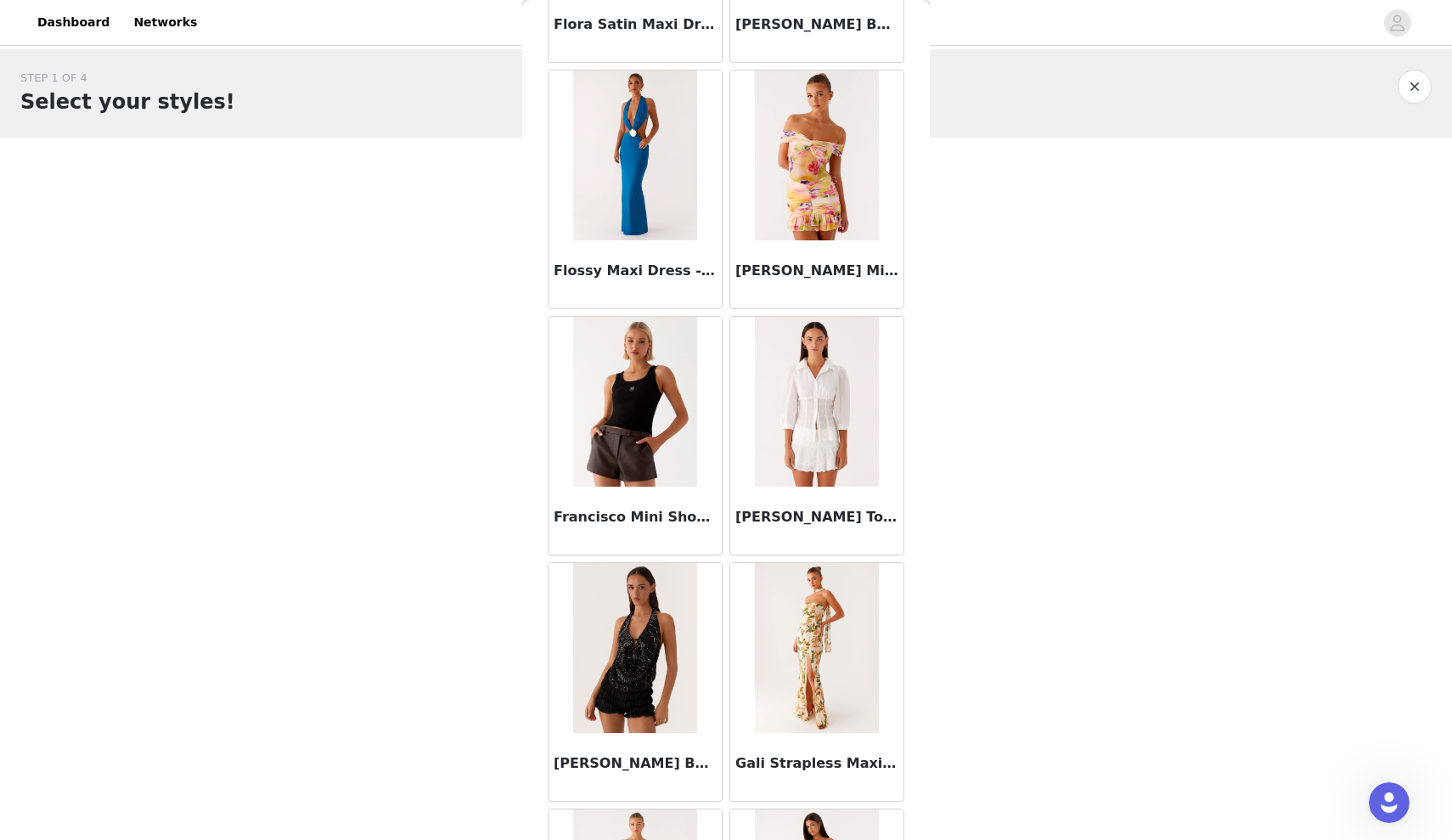
scroll to position [30547, 0]
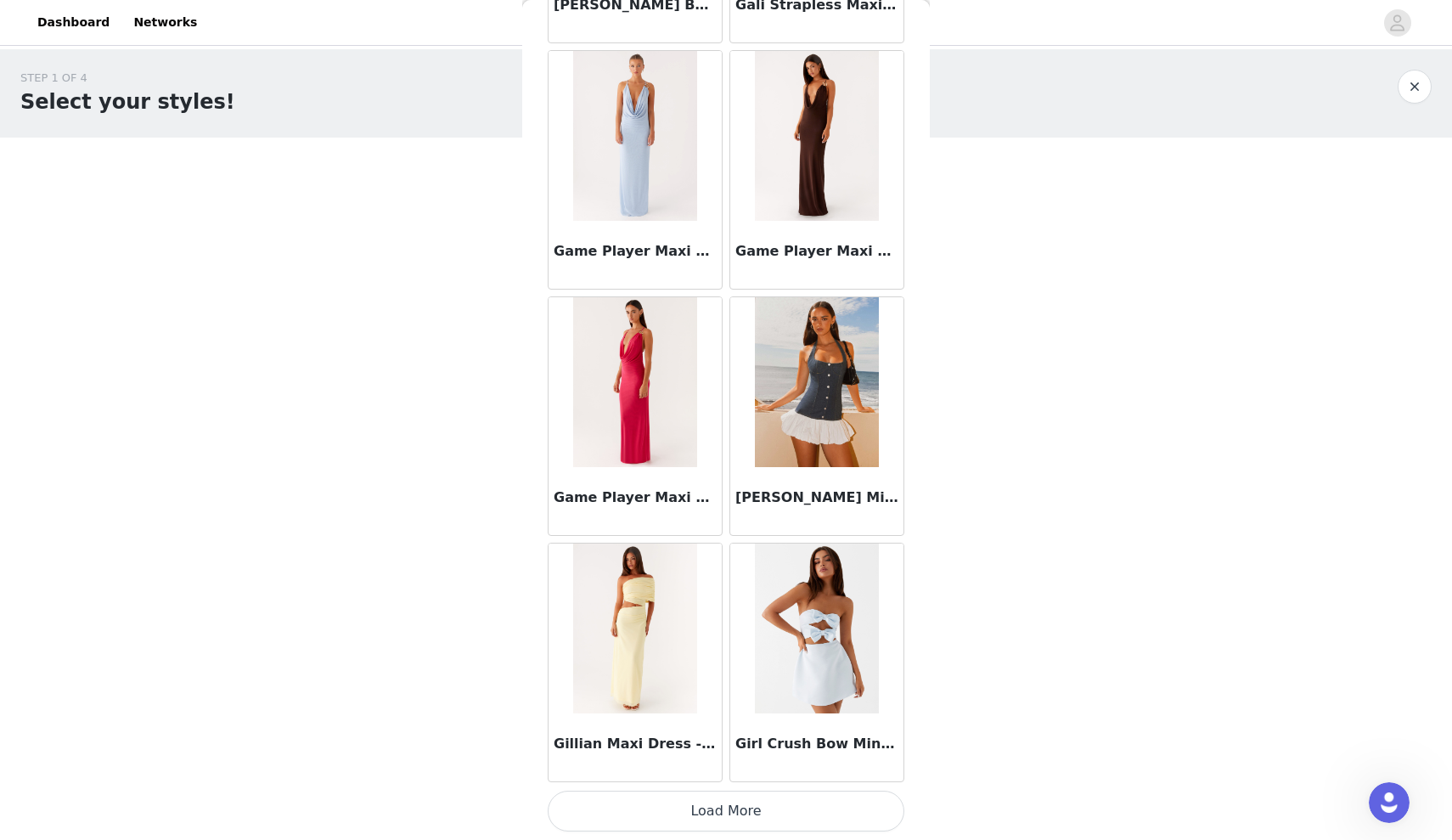
click at [729, 810] on button "Load More" at bounding box center [726, 811] width 357 height 41
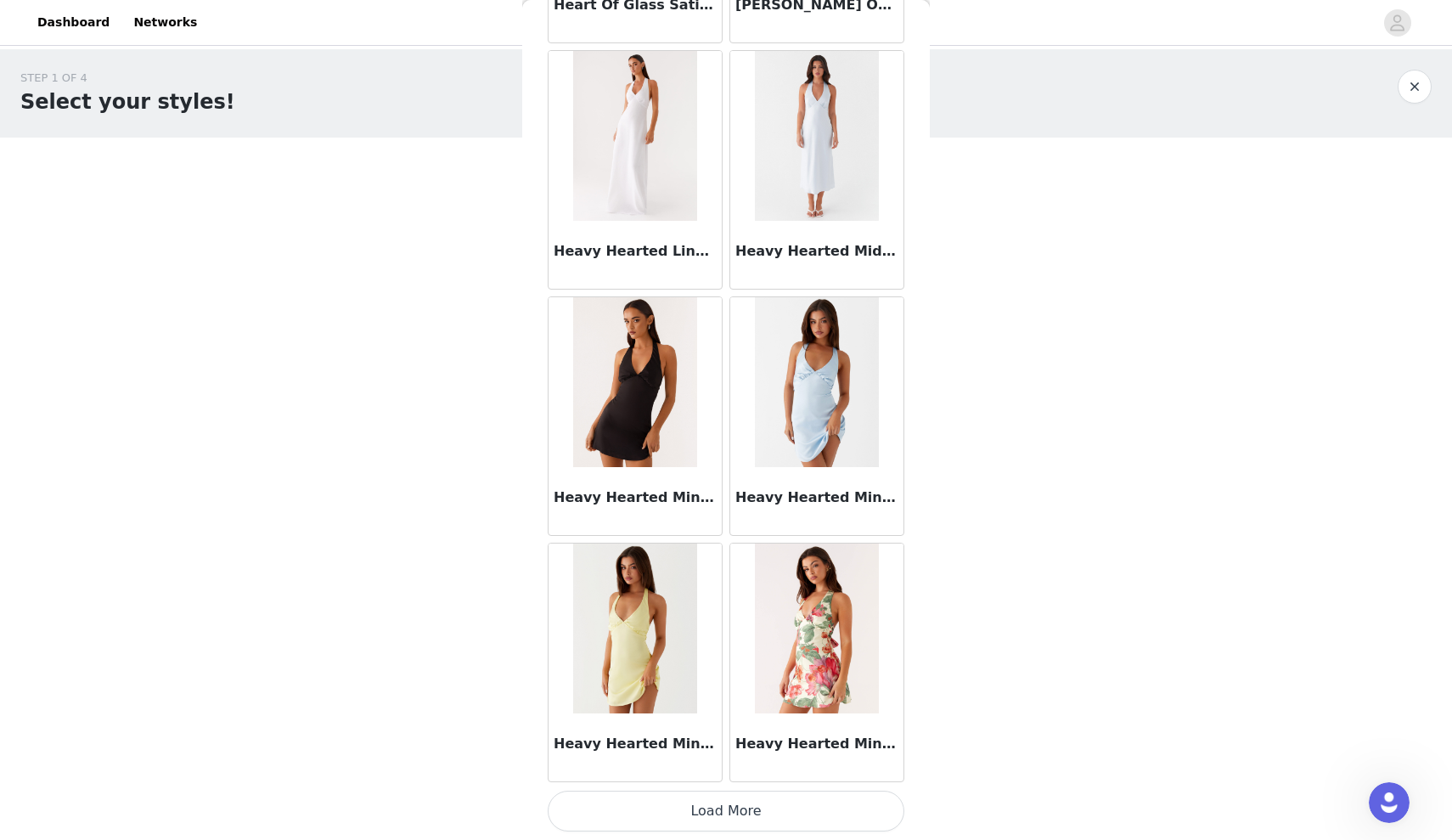
scroll to position [0, 0]
click at [750, 817] on button "Load More" at bounding box center [726, 811] width 357 height 41
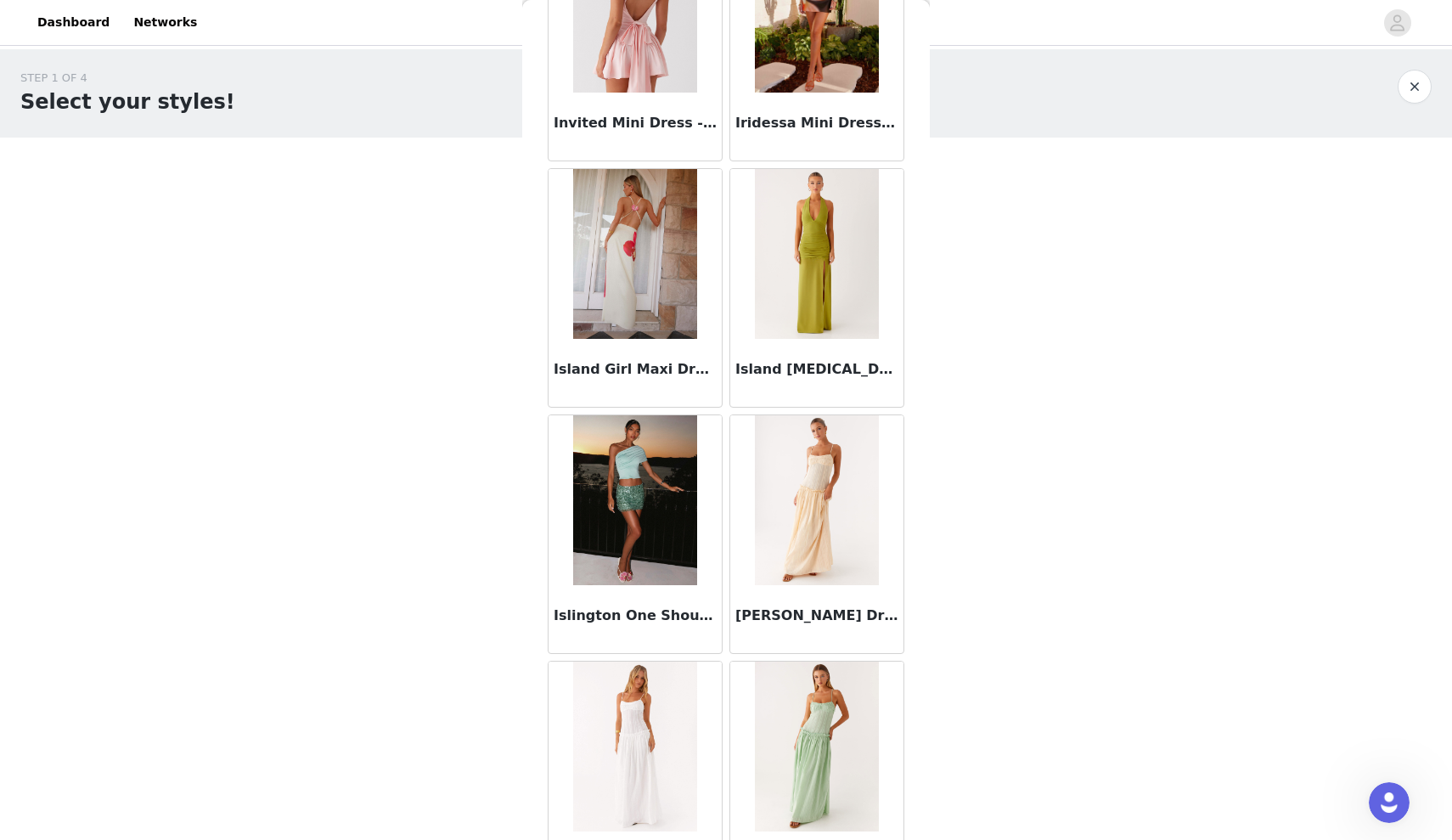
scroll to position [36237, 0]
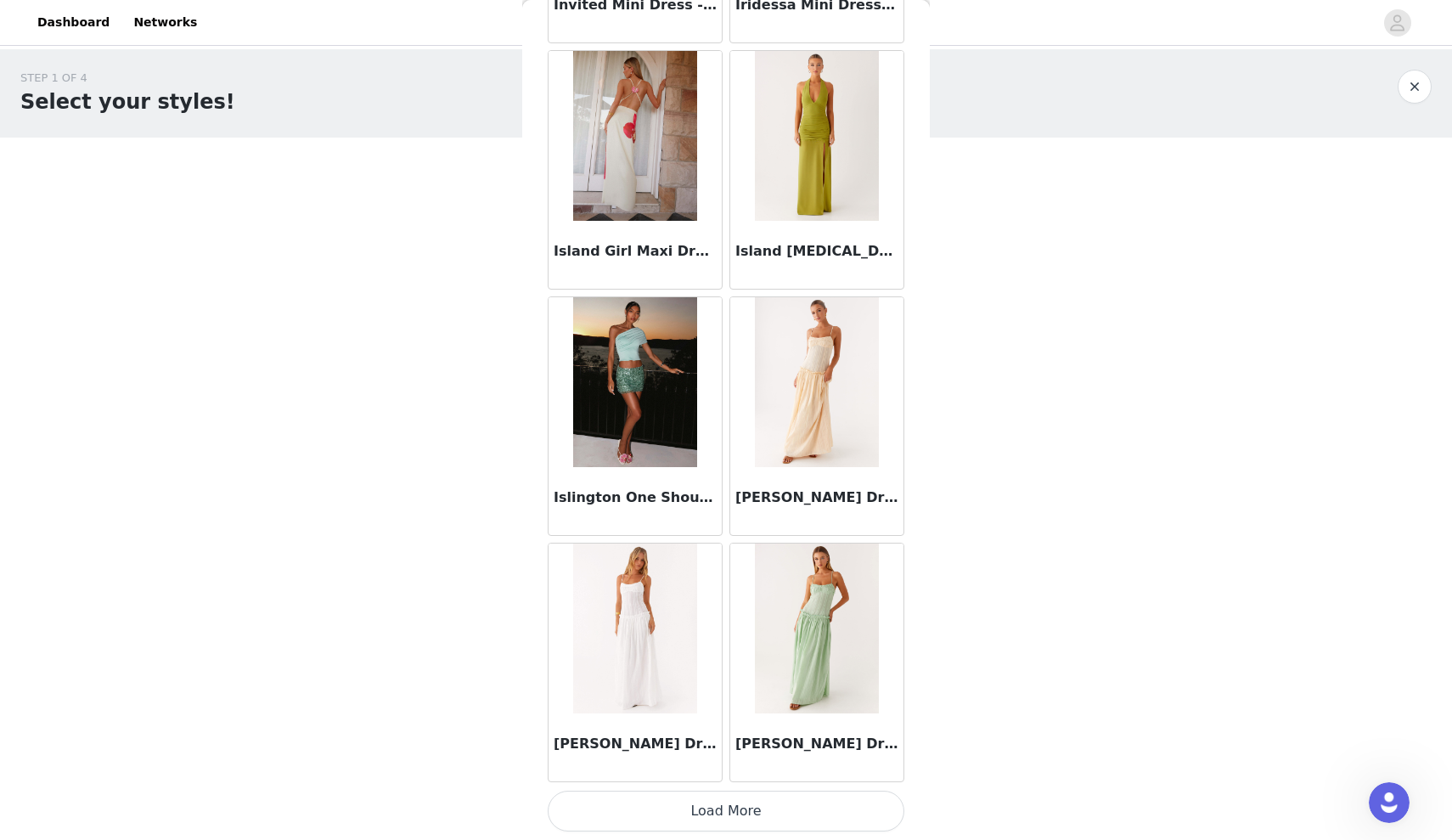
click at [718, 795] on button "Load More" at bounding box center [726, 811] width 357 height 41
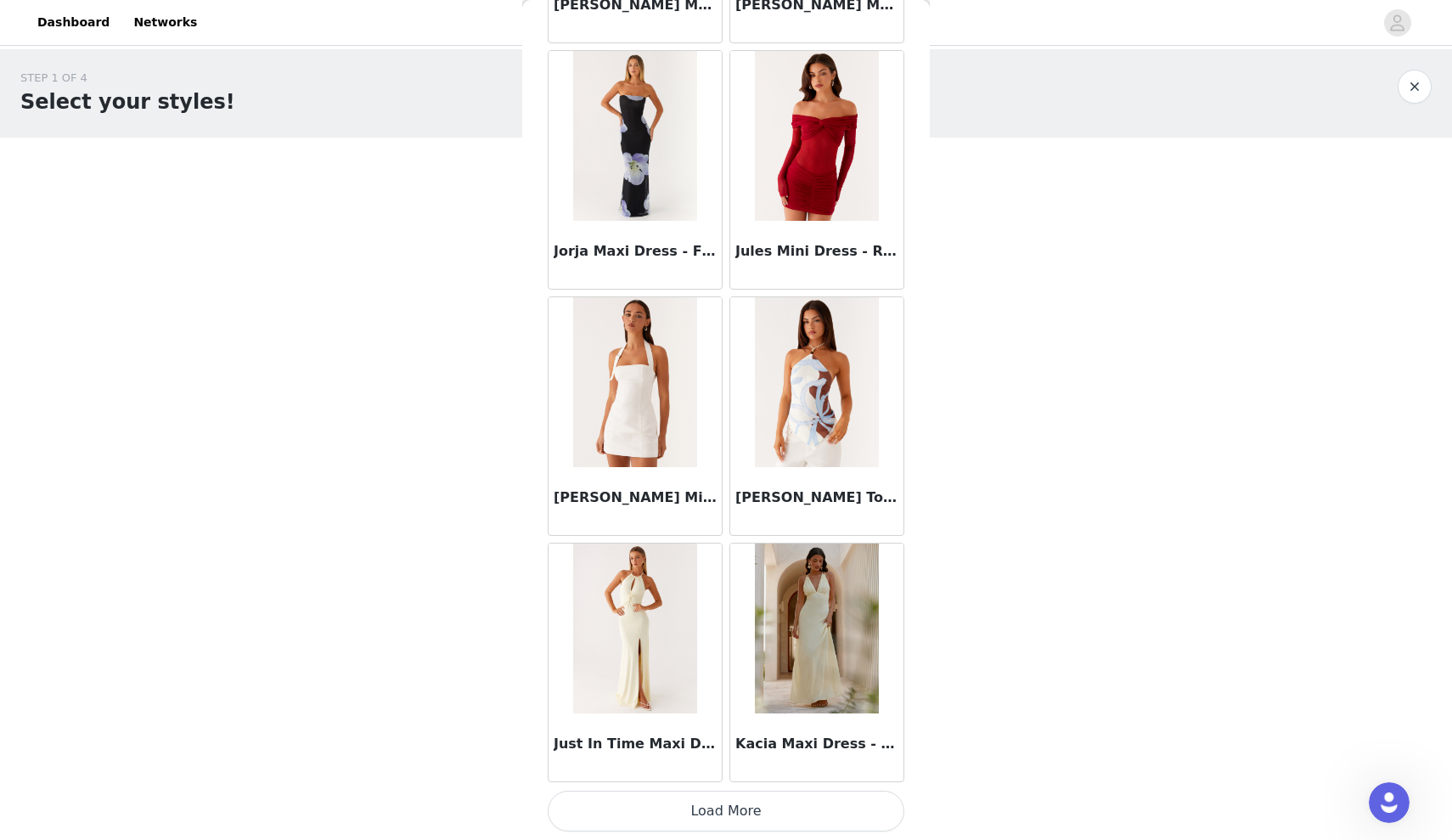
scroll to position [0, 0]
click at [695, 828] on button "Load More" at bounding box center [726, 811] width 357 height 41
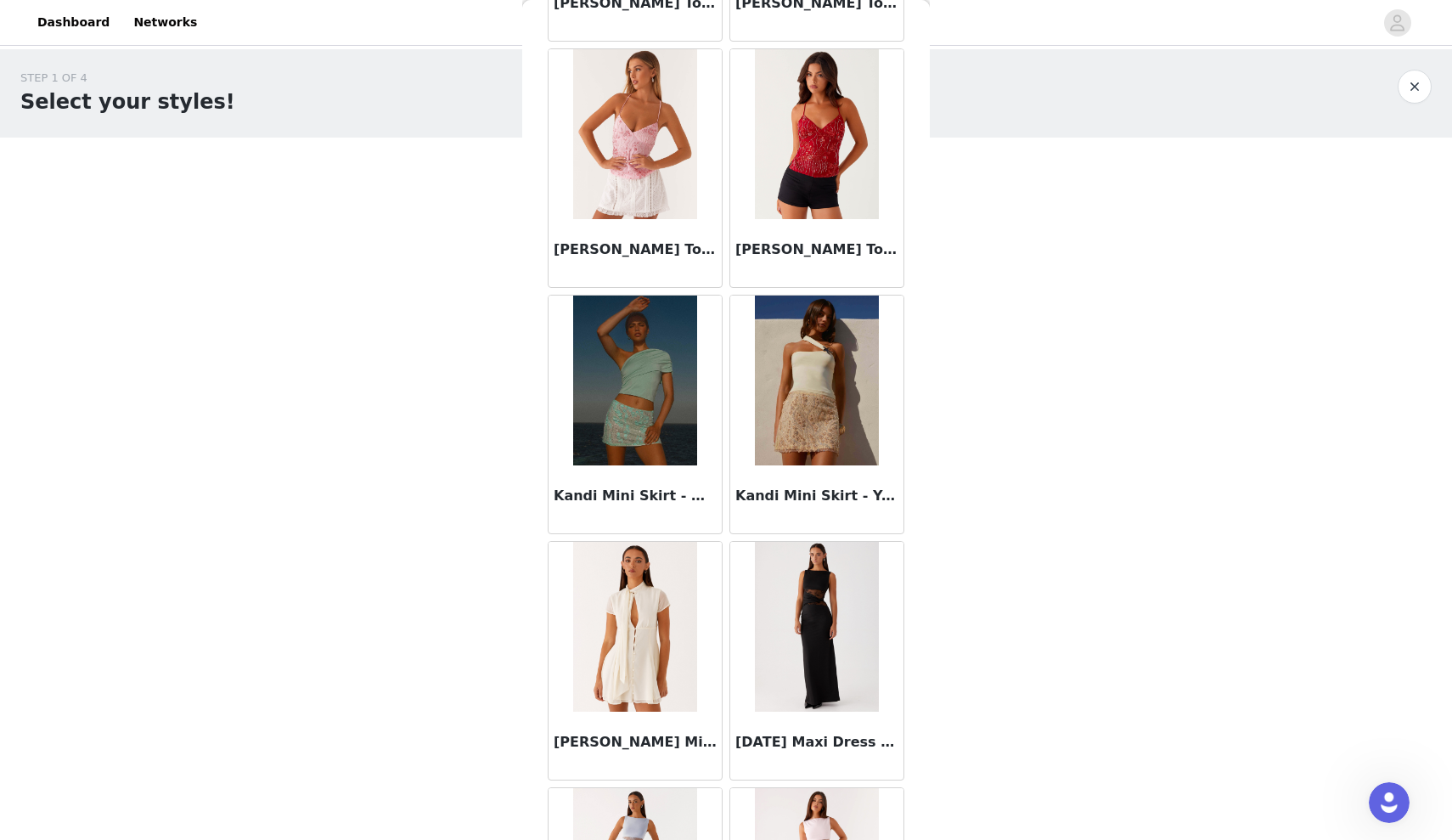
scroll to position [40090, 0]
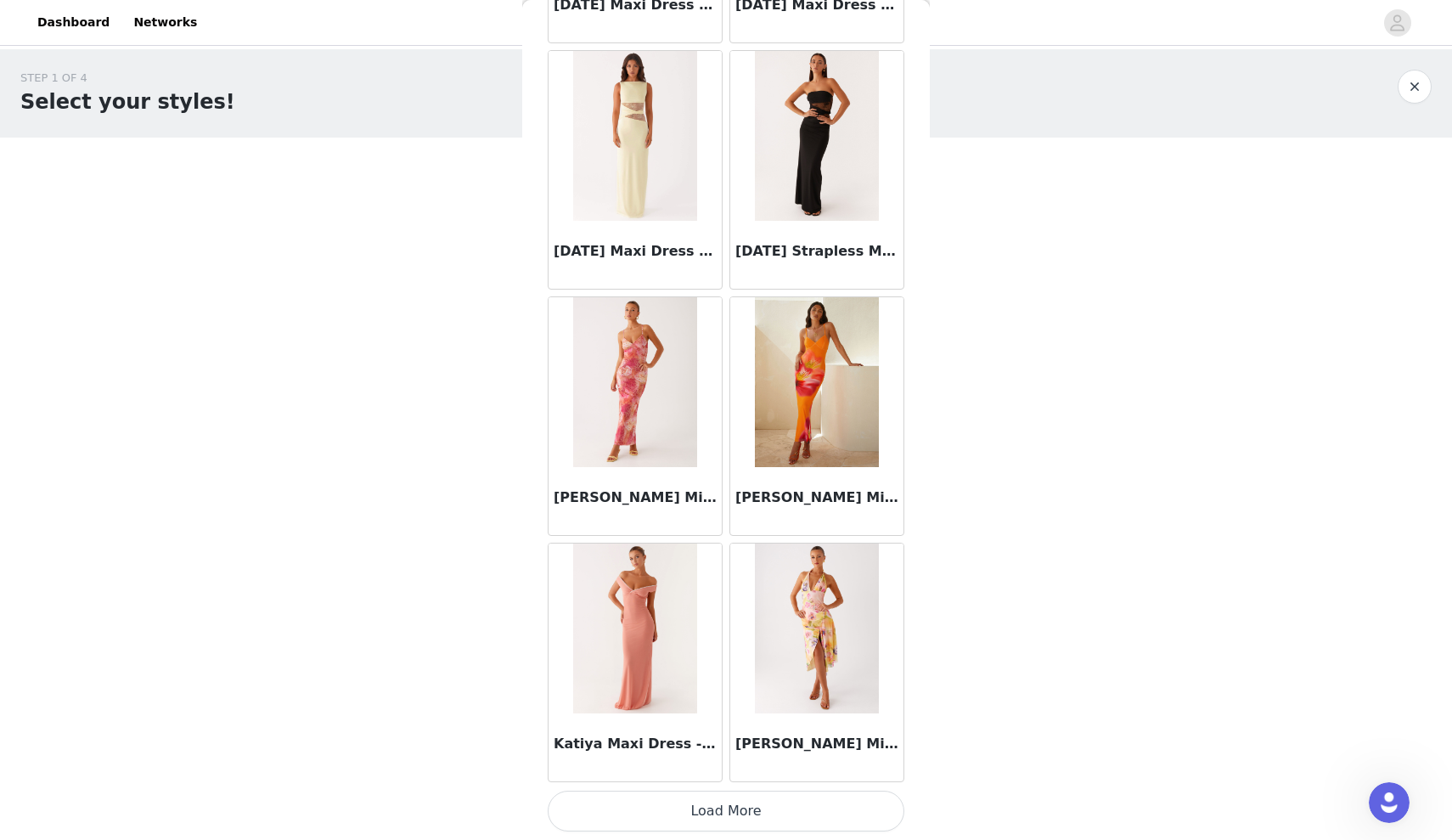
click at [715, 819] on button "Load More" at bounding box center [726, 811] width 357 height 41
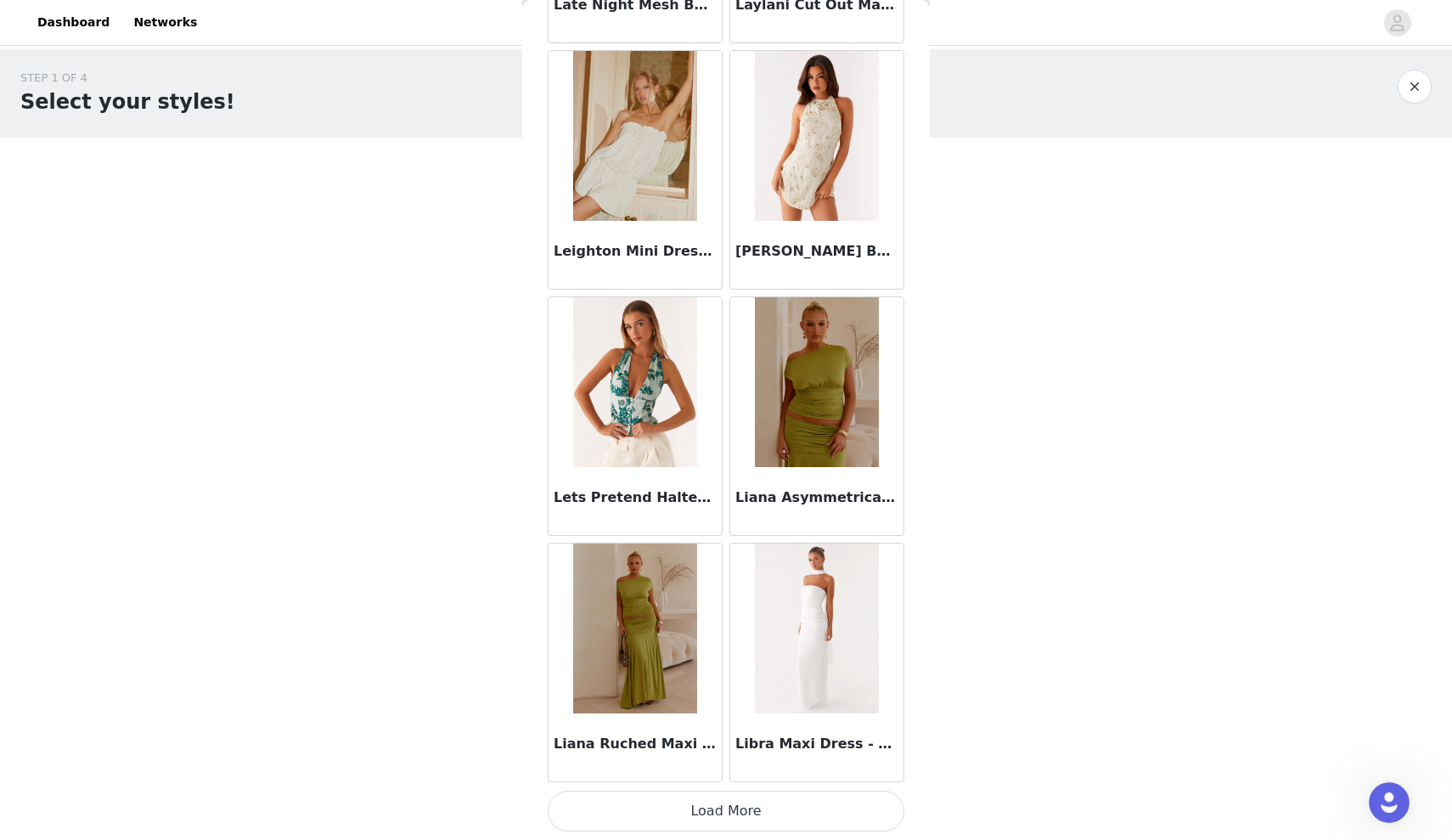
scroll to position [0, 0]
click at [731, 811] on button "Load More" at bounding box center [726, 811] width 357 height 41
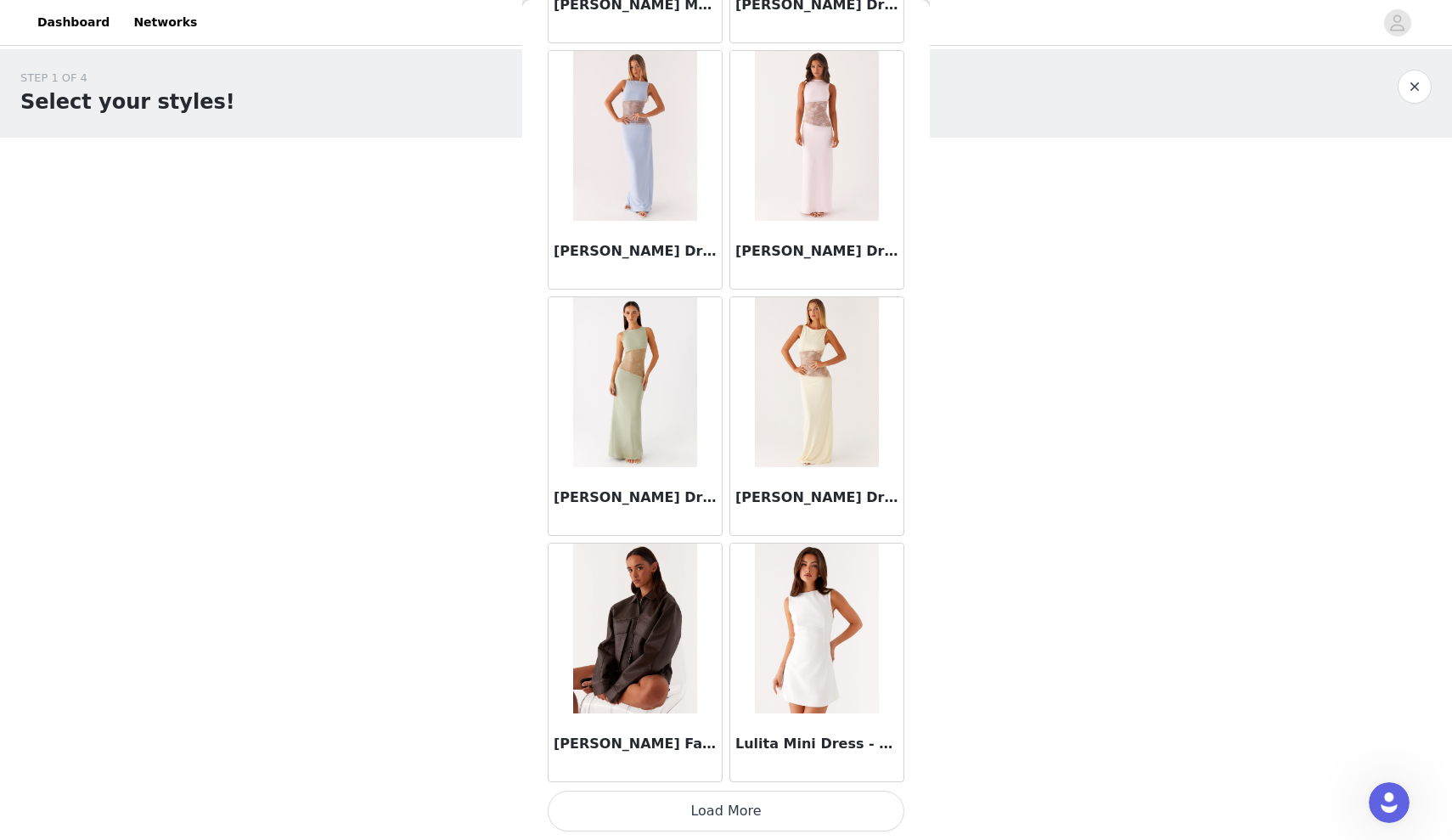
scroll to position [46088, 0]
click at [597, 576] on img at bounding box center [635, 628] width 123 height 170
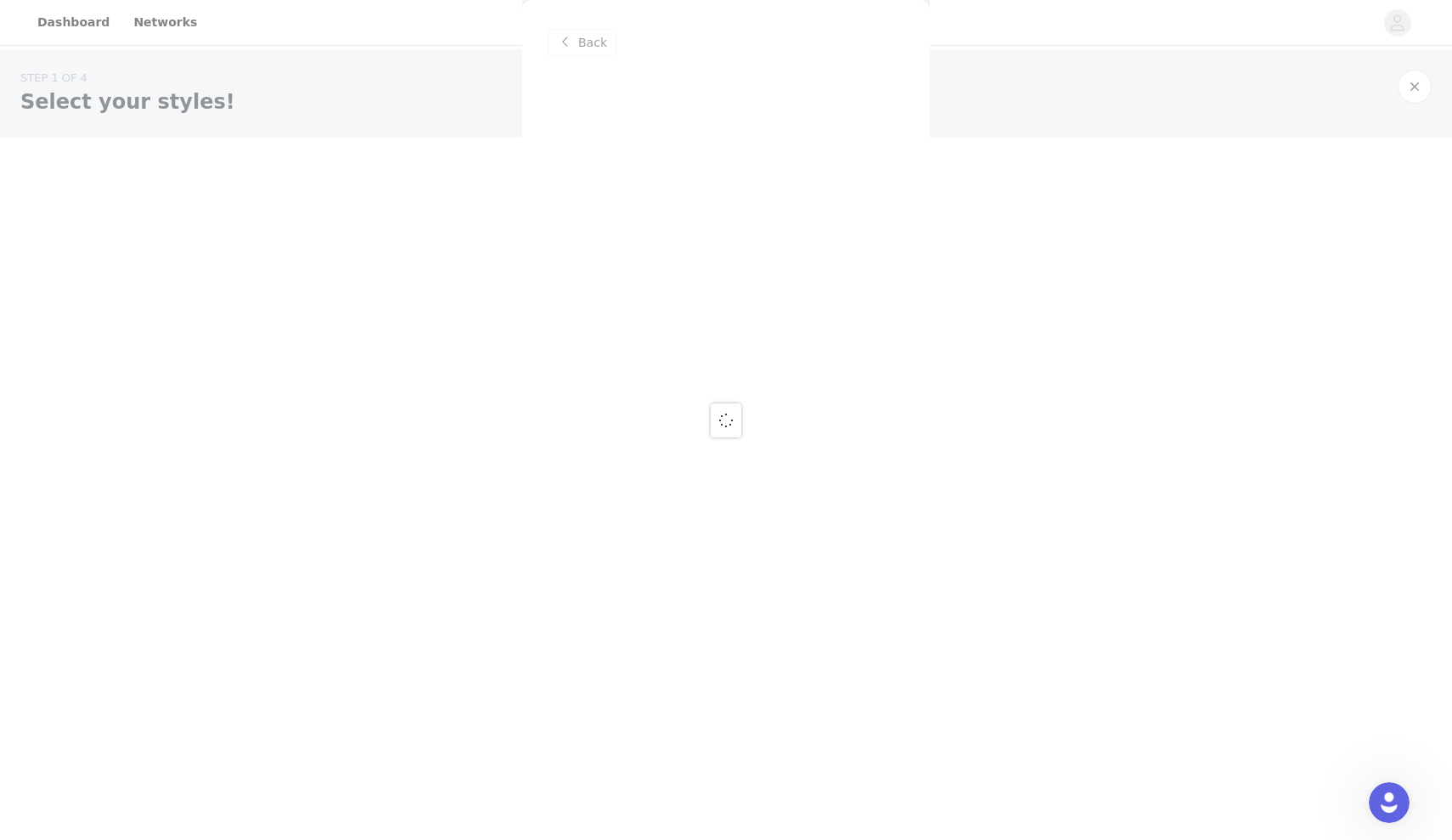
scroll to position [0, 0]
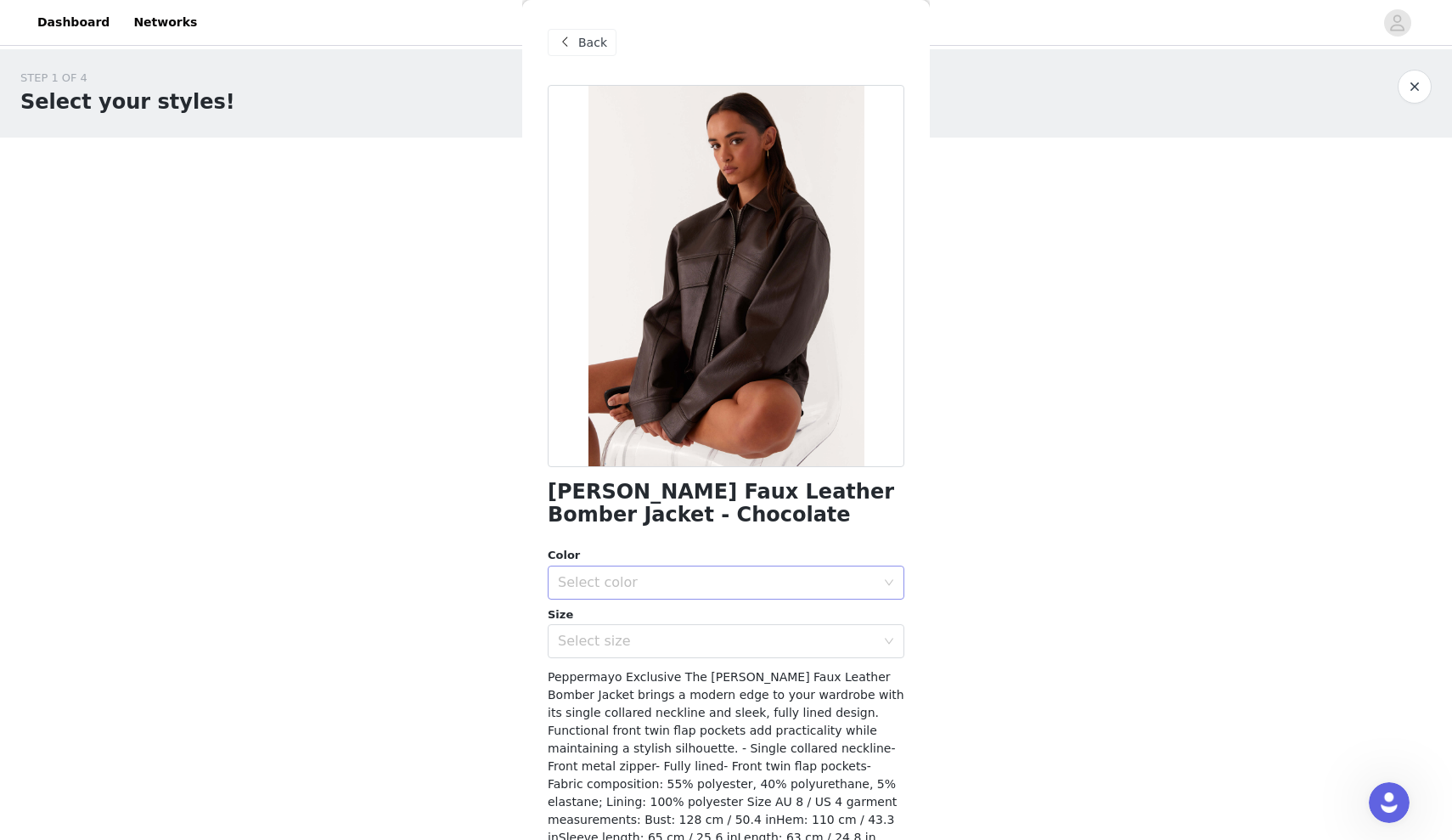
click at [608, 588] on div "Select color" at bounding box center [717, 581] width 318 height 17
click at [613, 632] on ul "Chocolate" at bounding box center [726, 619] width 357 height 34
click at [613, 637] on div "Select size" at bounding box center [717, 640] width 318 height 17
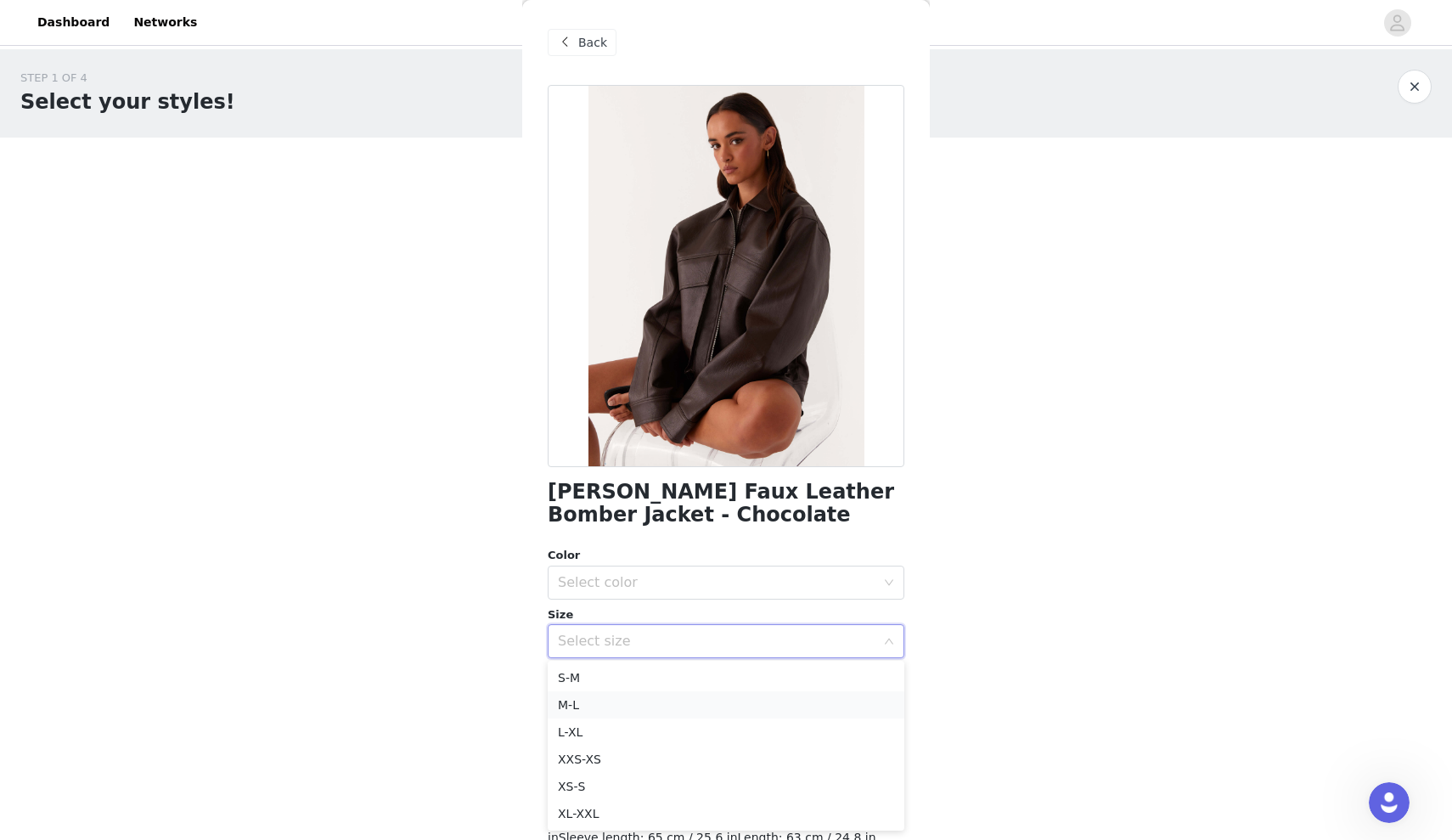
click at [617, 713] on li "M-L" at bounding box center [726, 705] width 357 height 27
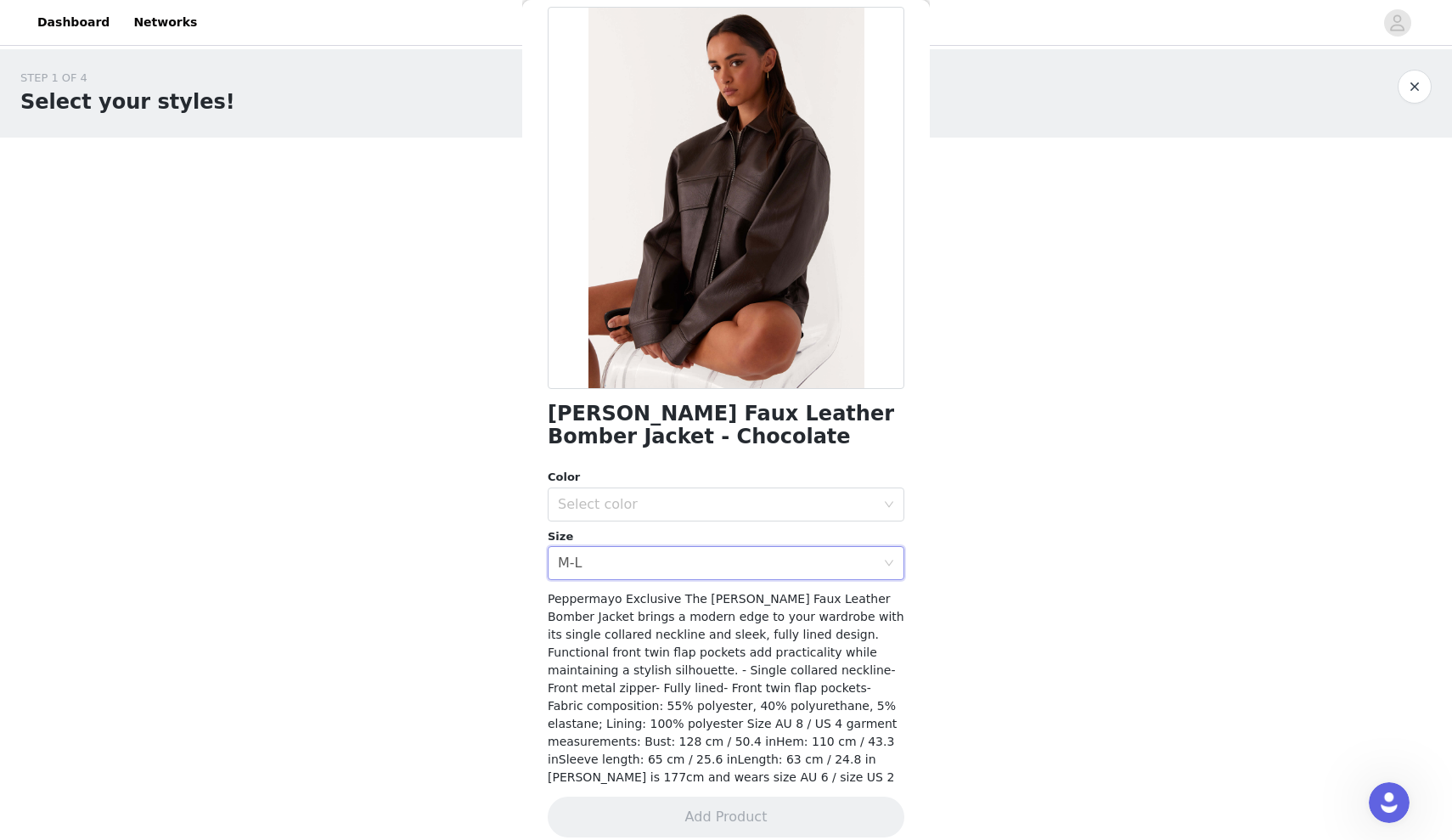
scroll to position [77, 0]
click at [652, 486] on div "Color Select color" at bounding box center [726, 496] width 357 height 53
click at [653, 523] on div "Color Select color Size Select size M-L" at bounding box center [726, 525] width 357 height 111
click at [663, 513] on div "Select color" at bounding box center [720, 504] width 325 height 32
click at [660, 540] on li "Chocolate" at bounding box center [726, 541] width 357 height 27
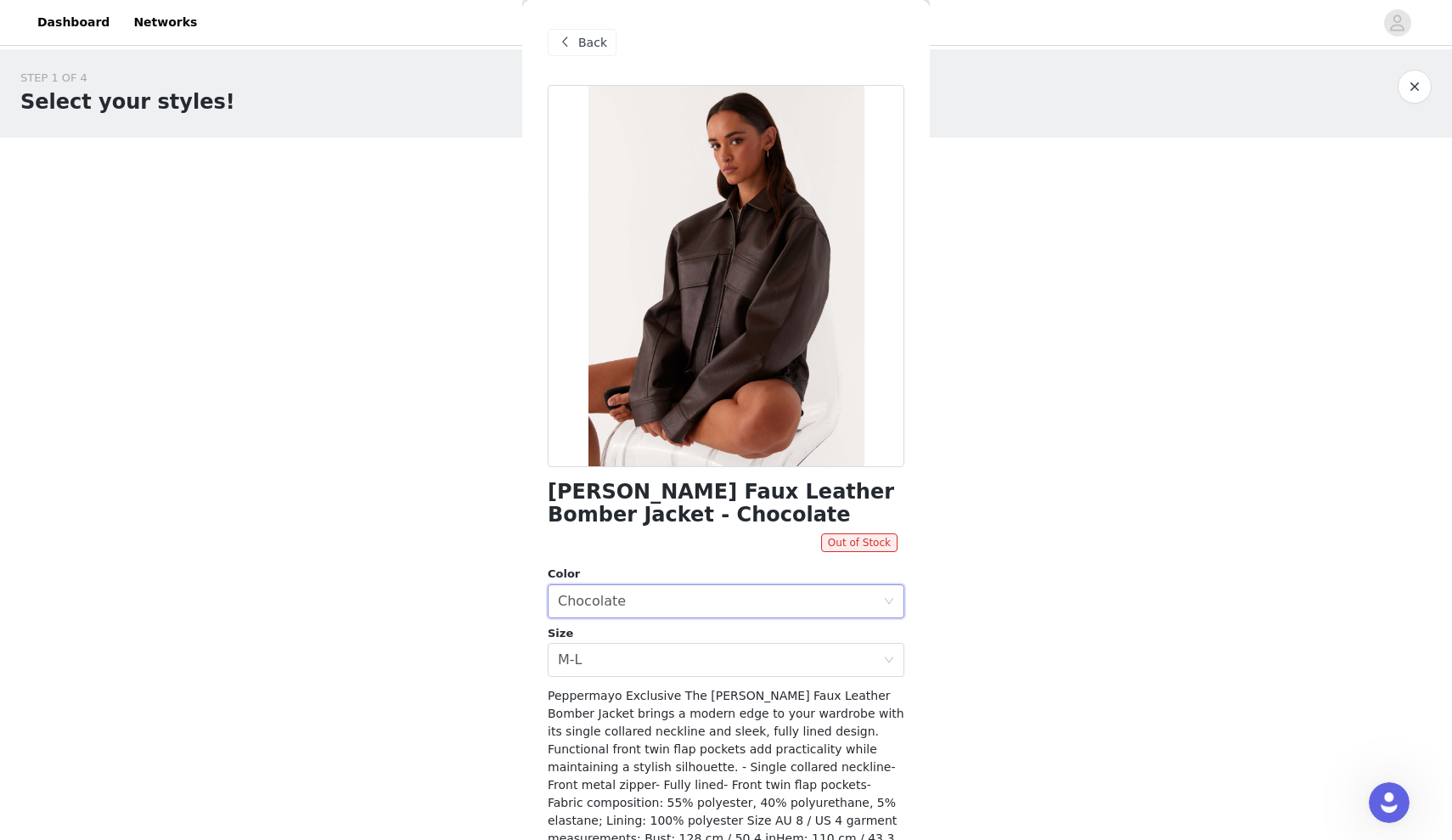
scroll to position [0, 0]
click at [605, 47] on span "Back" at bounding box center [593, 43] width 29 height 18
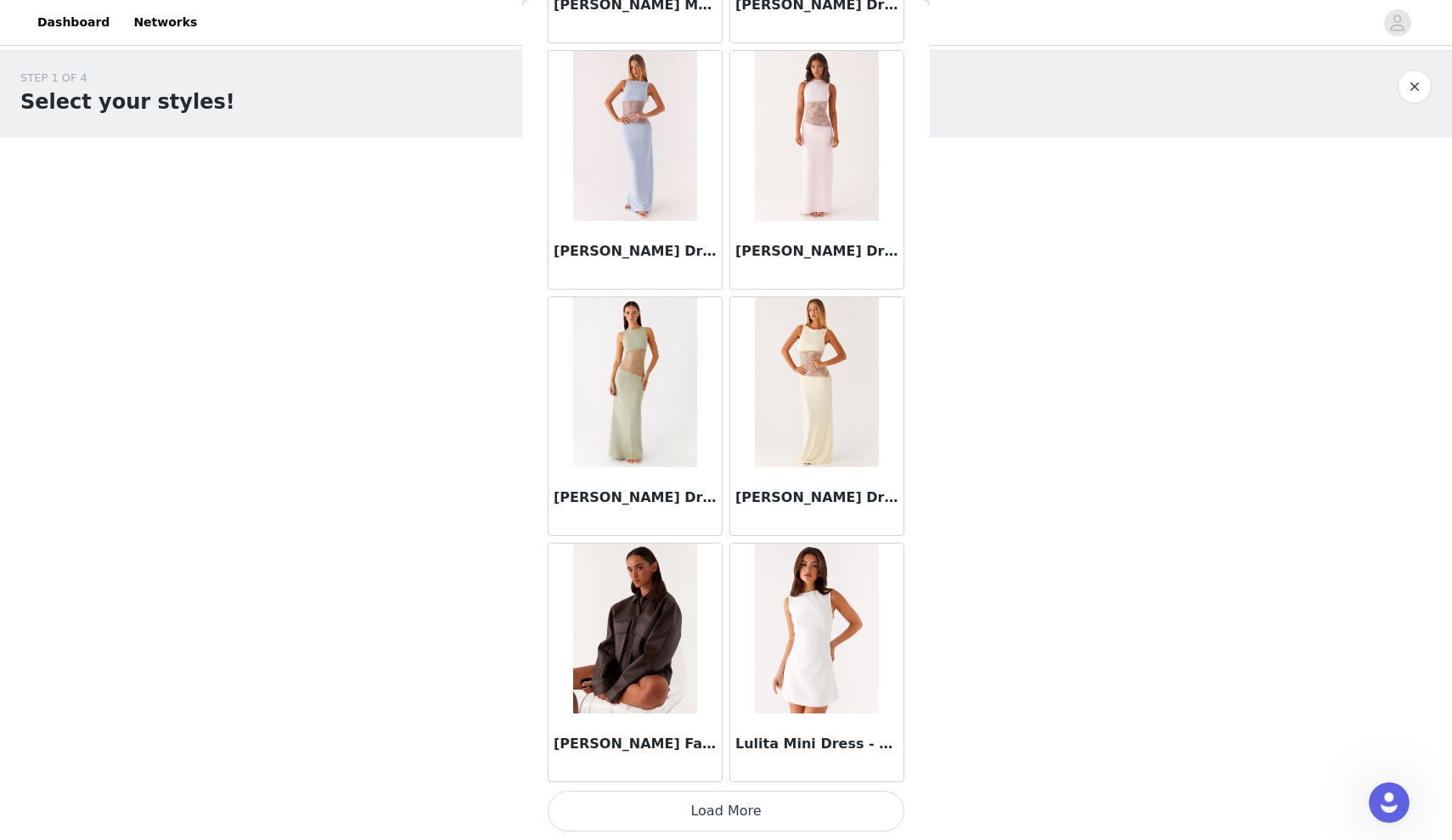
click at [677, 806] on button "Load More" at bounding box center [726, 811] width 357 height 41
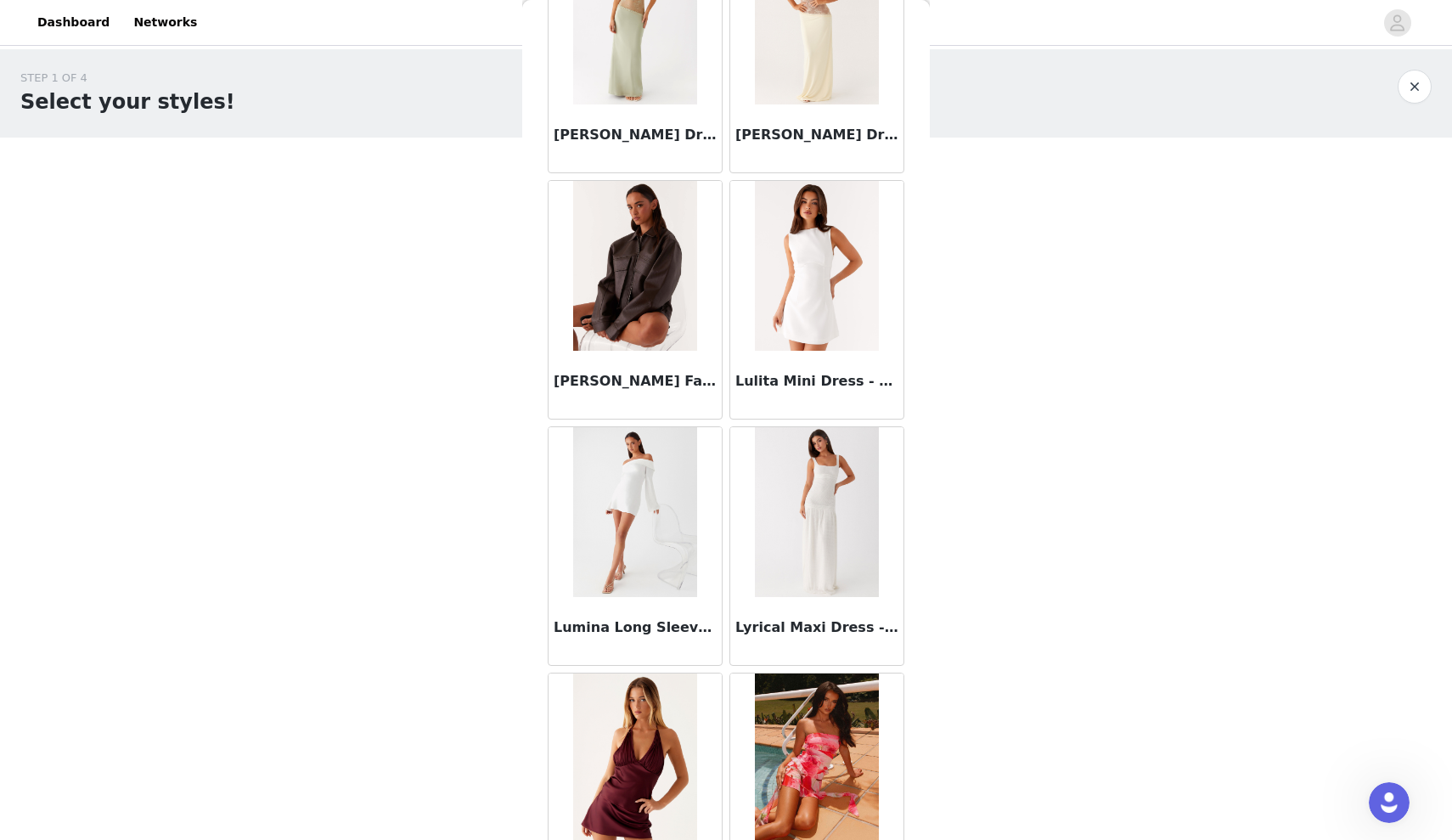
scroll to position [47008, 0]
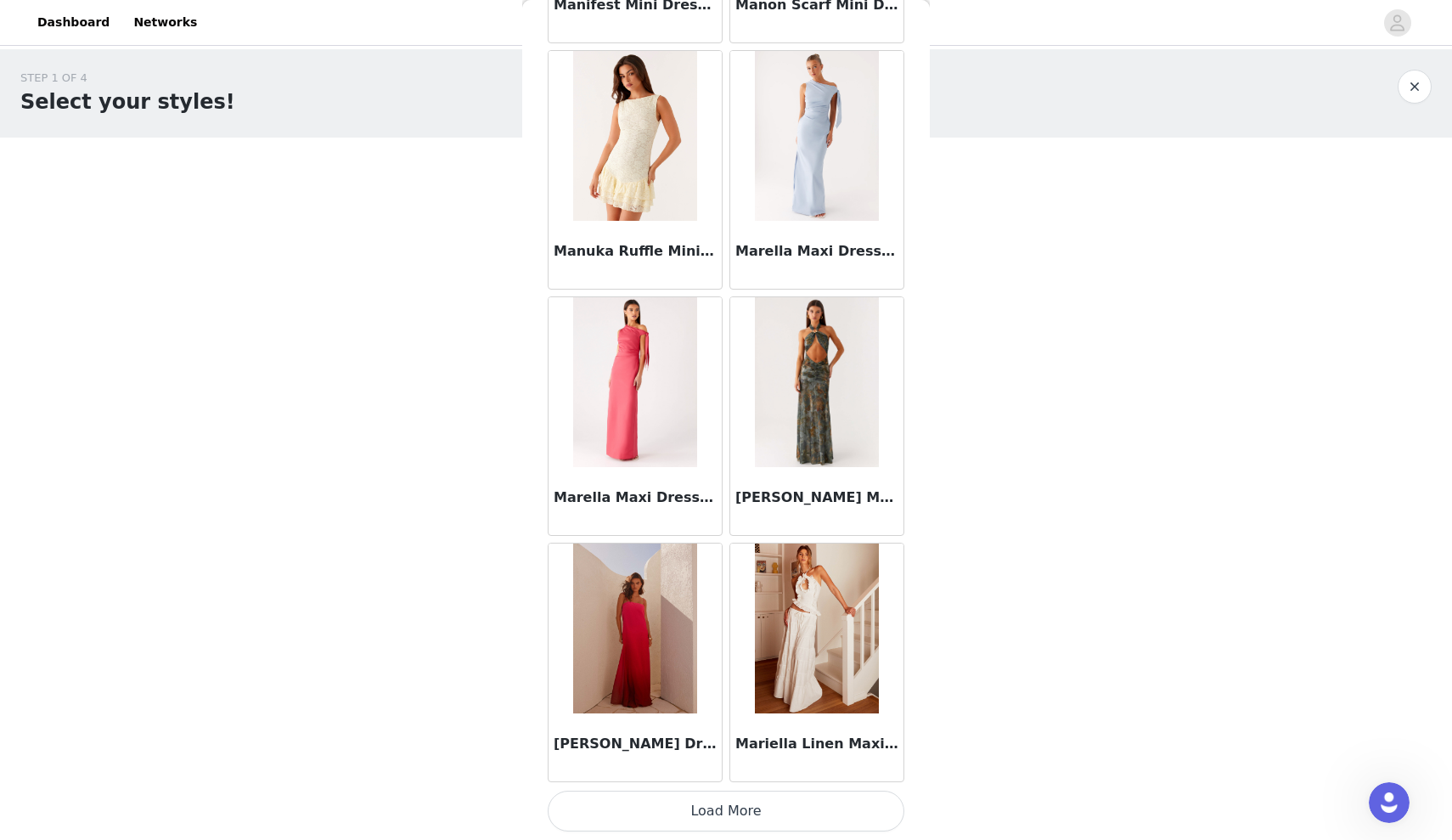
click at [705, 809] on button "Load More" at bounding box center [726, 811] width 357 height 41
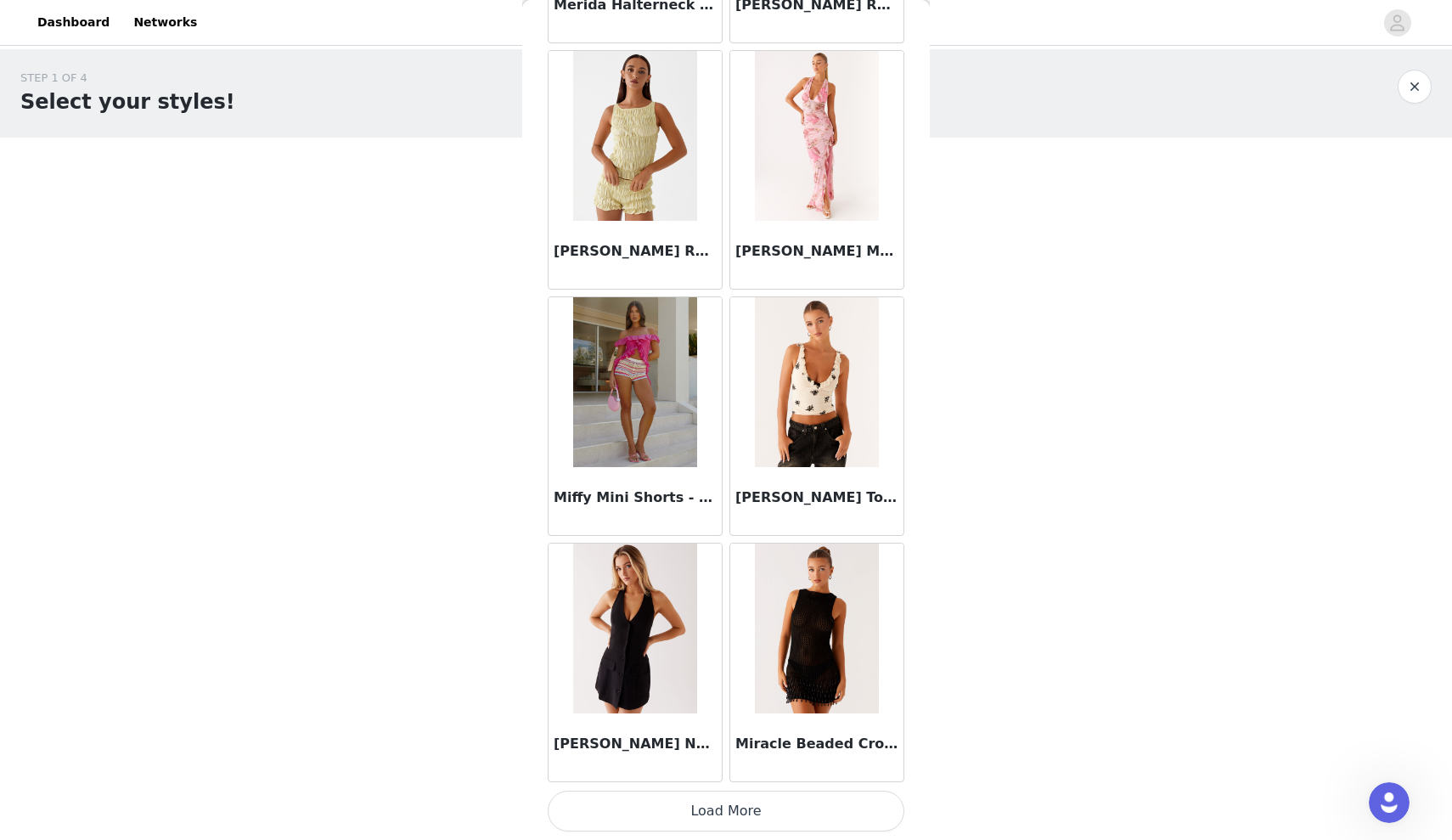
scroll to position [51014, 0]
click at [746, 826] on button "Load More" at bounding box center [726, 811] width 357 height 41
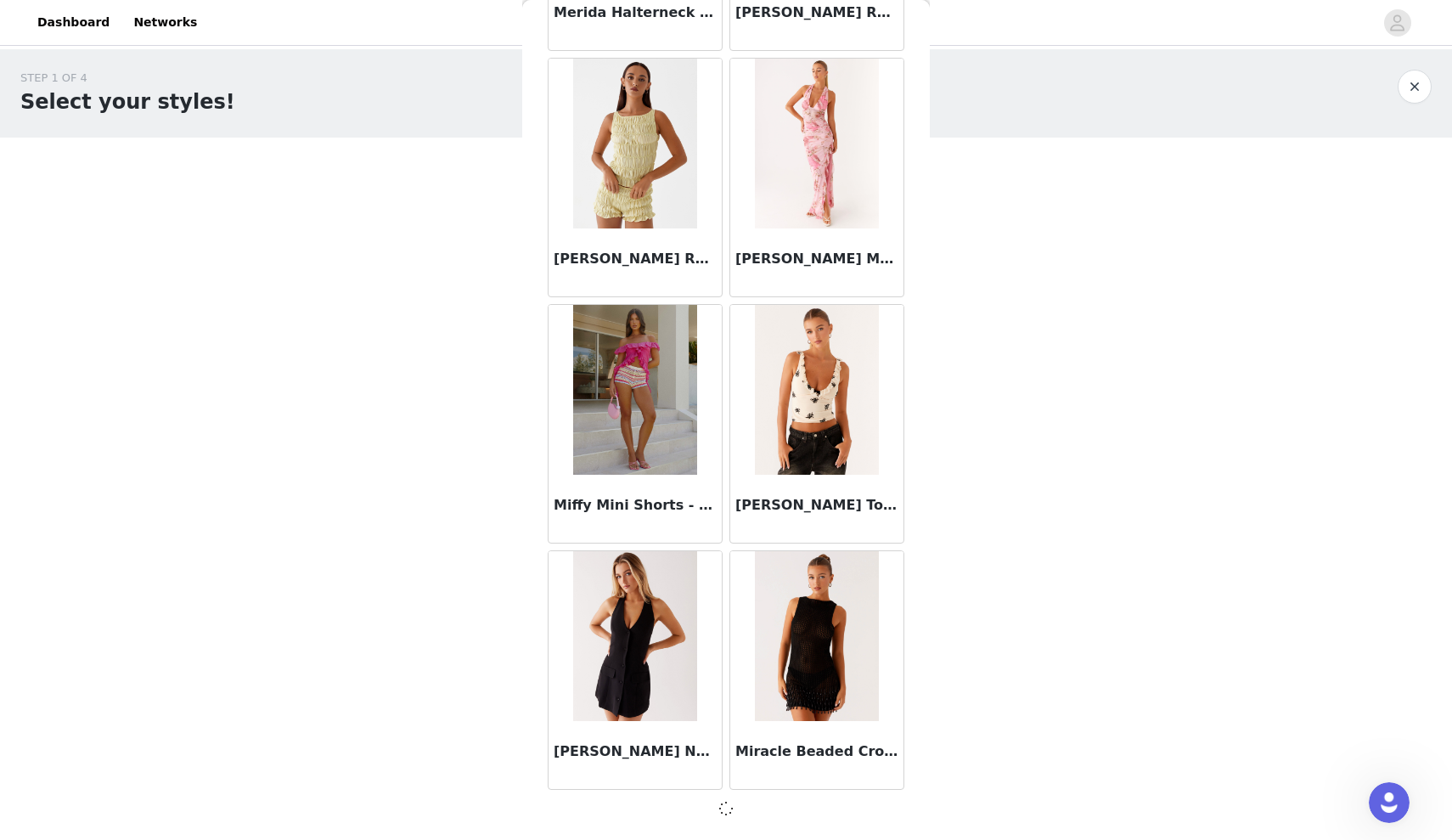
scroll to position [51006, 0]
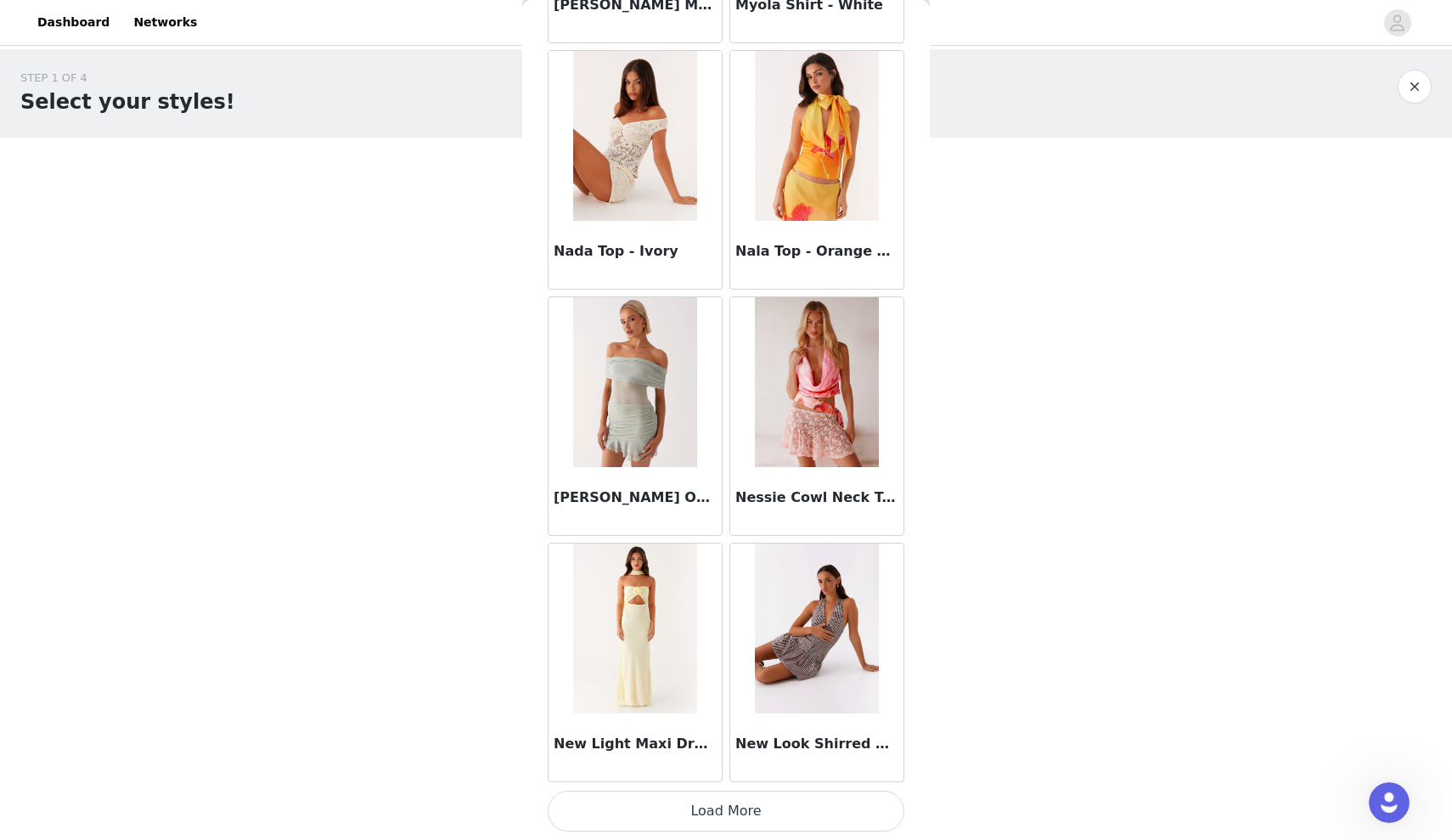
click at [733, 807] on button "Load More" at bounding box center [726, 811] width 357 height 41
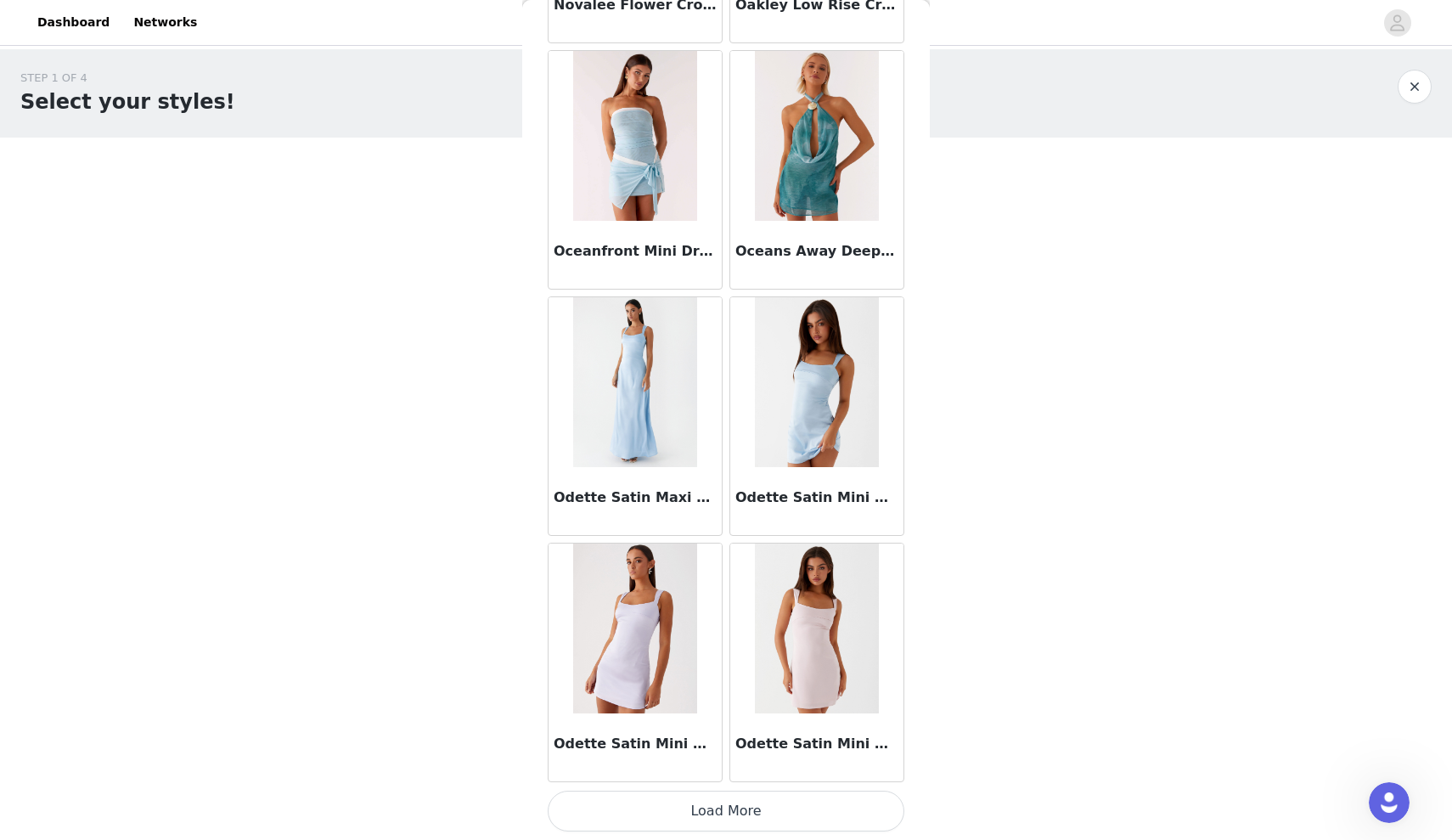
scroll to position [55939, 0]
click at [718, 819] on button "Load More" at bounding box center [726, 811] width 357 height 41
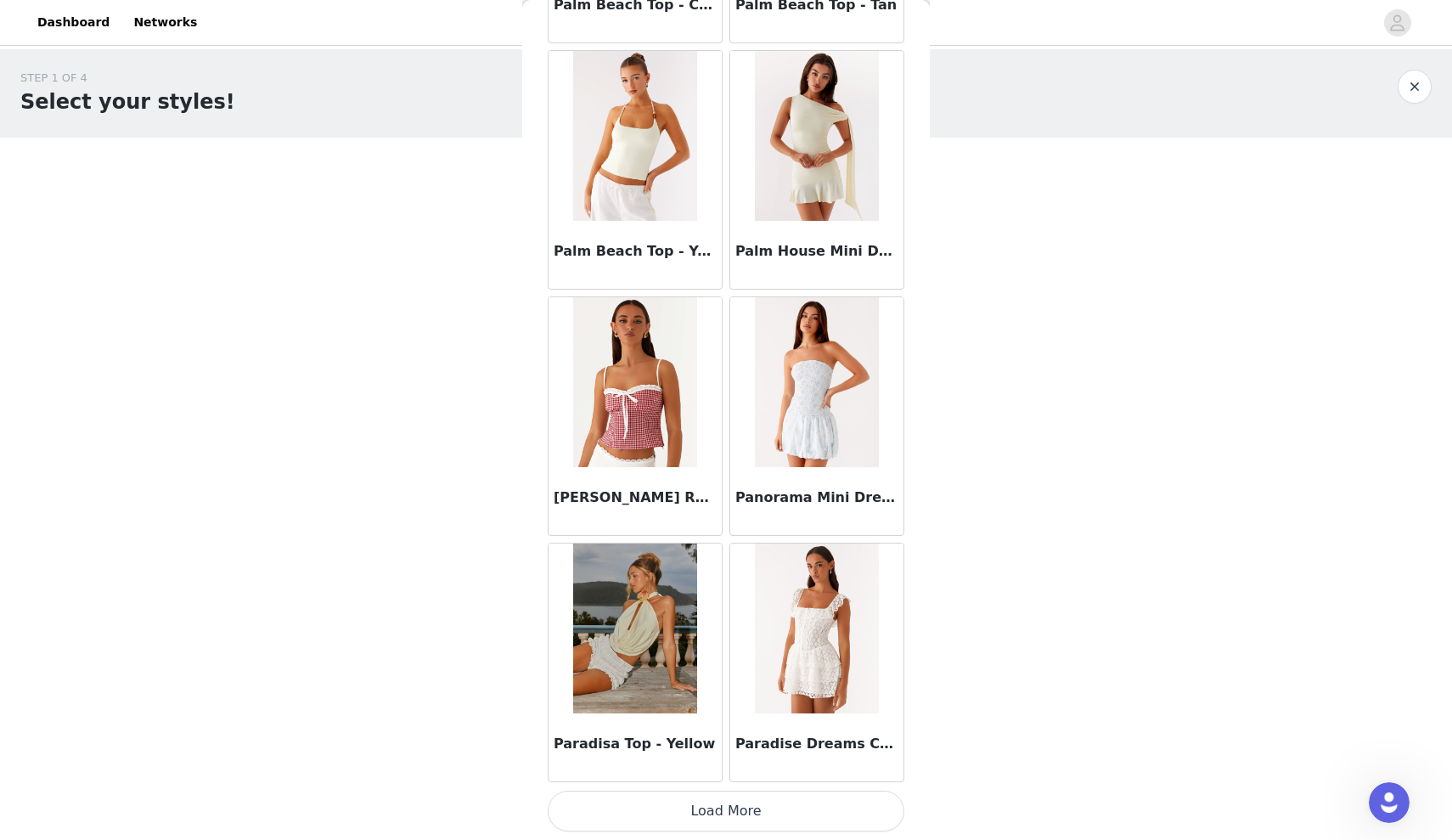
scroll to position [0, 0]
click at [736, 807] on button "Load More" at bounding box center [726, 811] width 357 height 41
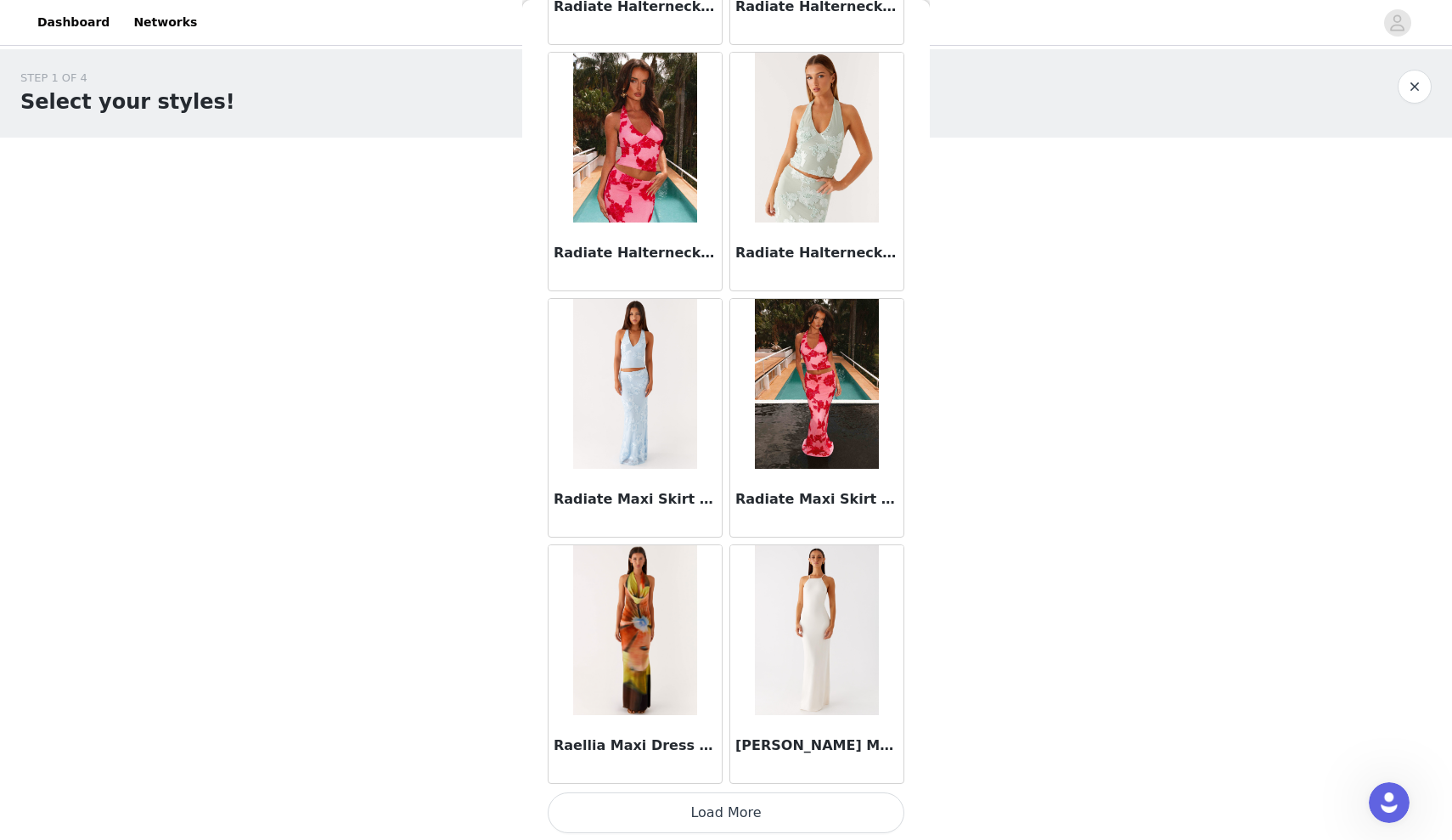
click at [685, 820] on button "Load More" at bounding box center [726, 813] width 357 height 41
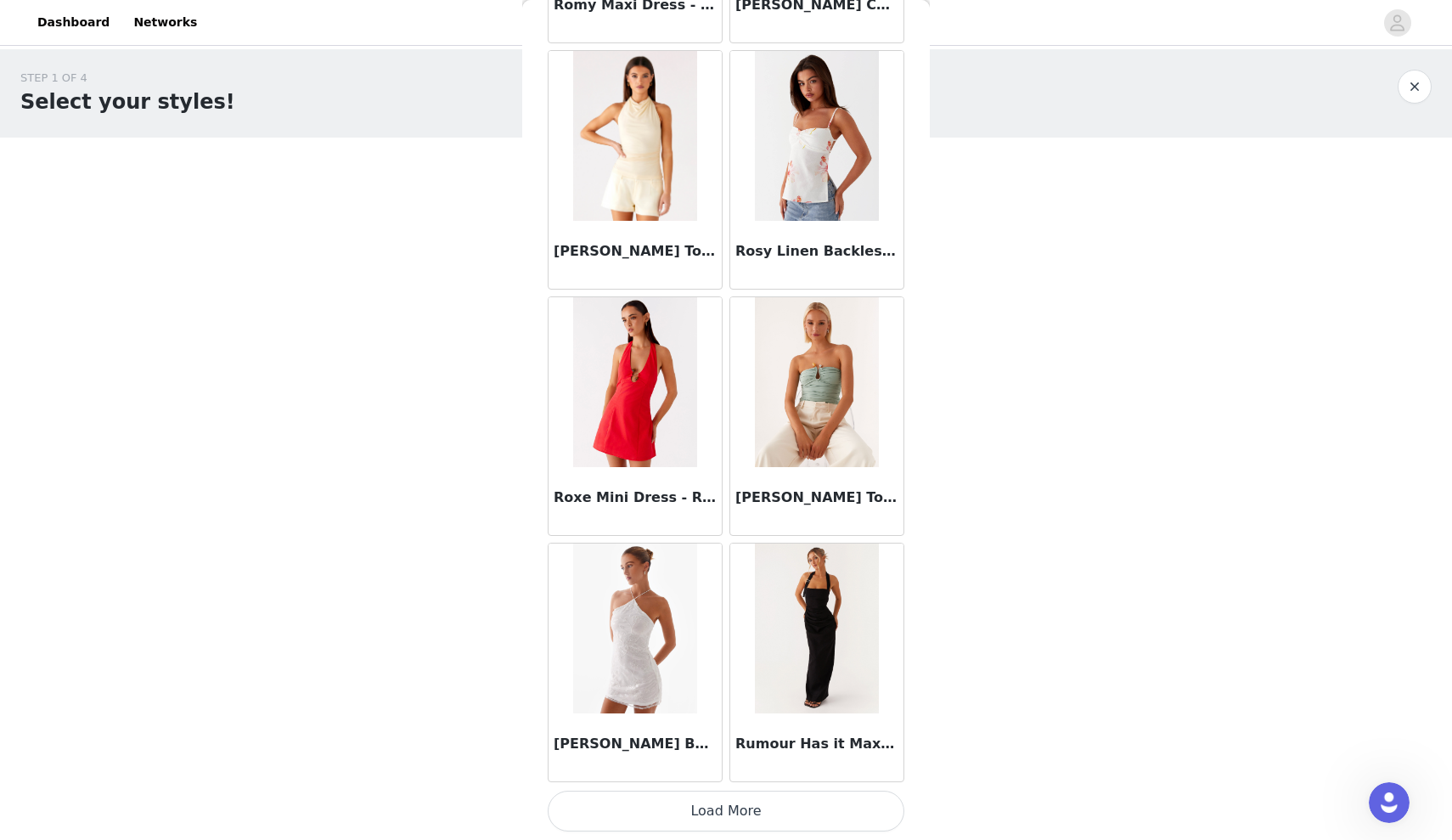
click at [692, 822] on button "Load More" at bounding box center [726, 811] width 357 height 41
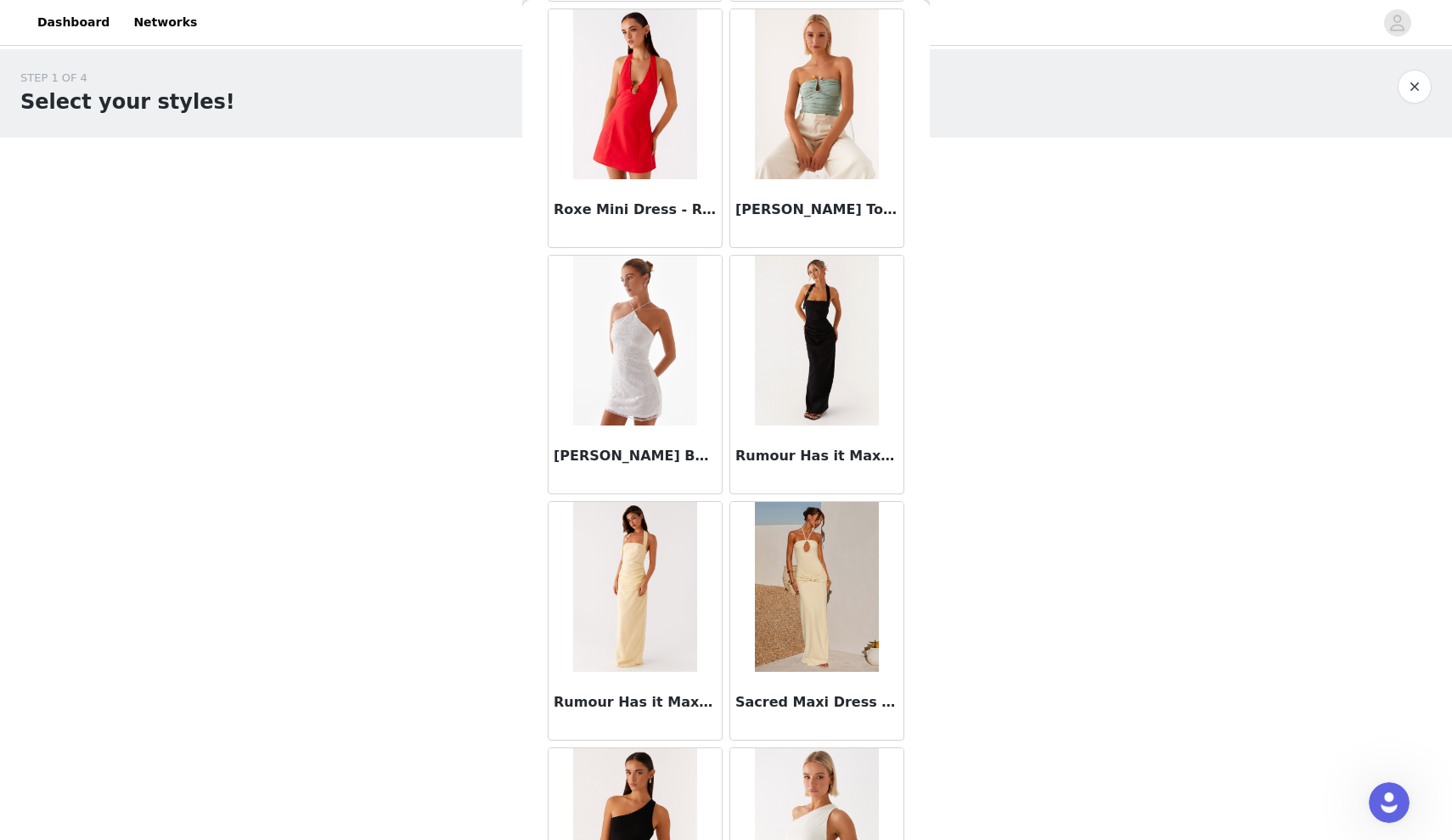
scroll to position [63548, 0]
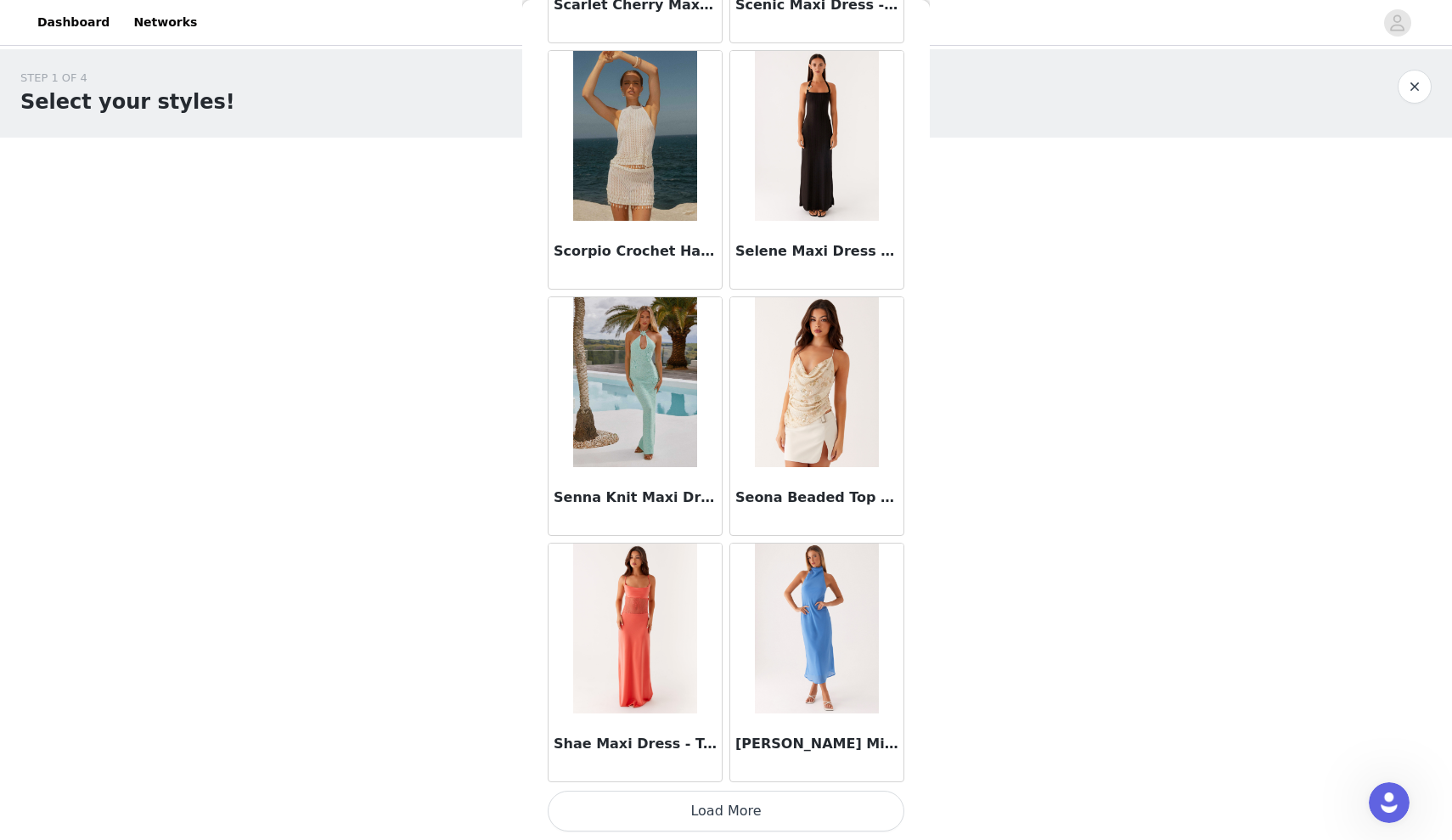
click at [741, 816] on button "Load More" at bounding box center [726, 811] width 357 height 41
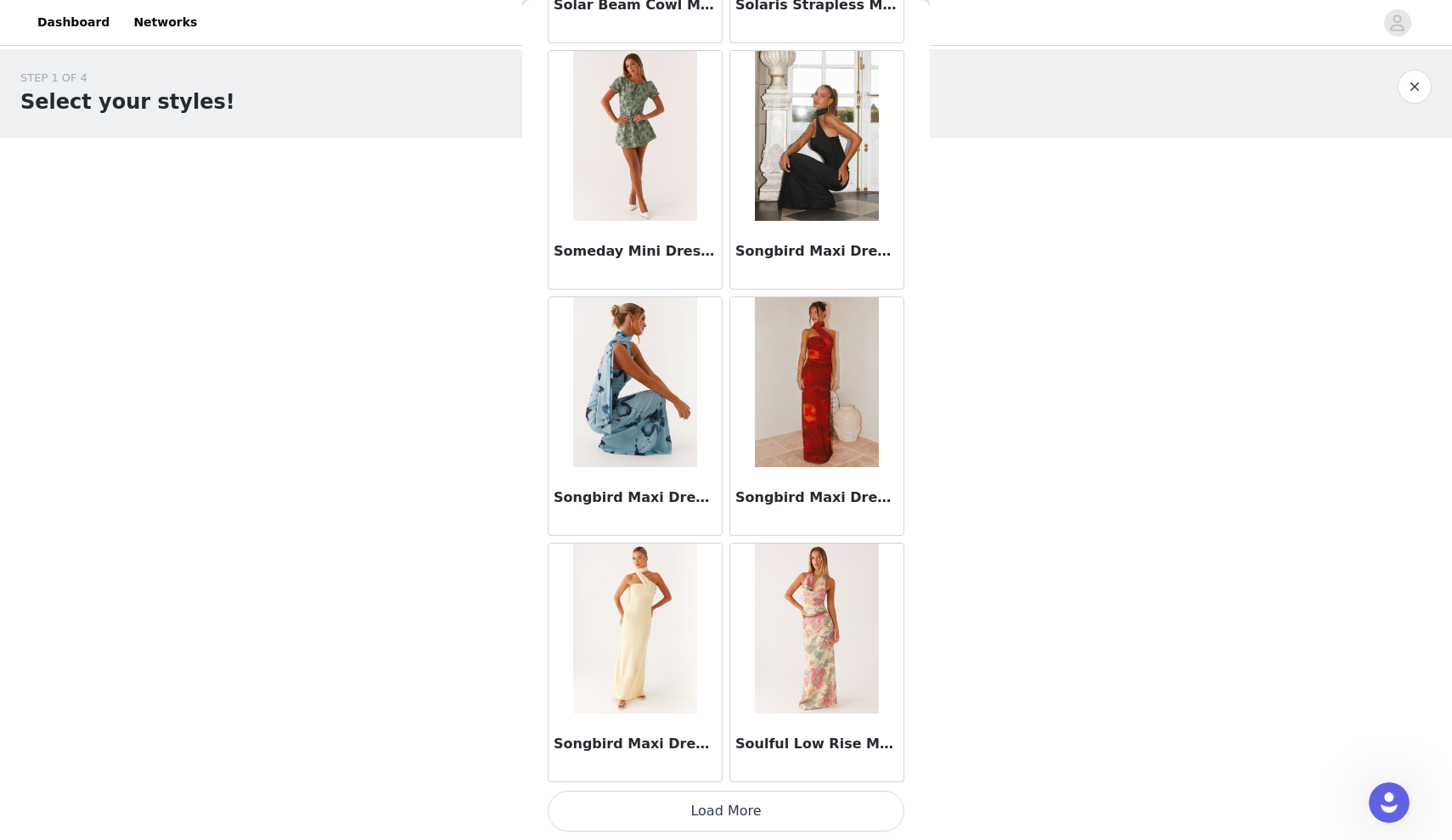
scroll to position [0, 0]
click at [733, 810] on button "Load More" at bounding box center [726, 811] width 357 height 41
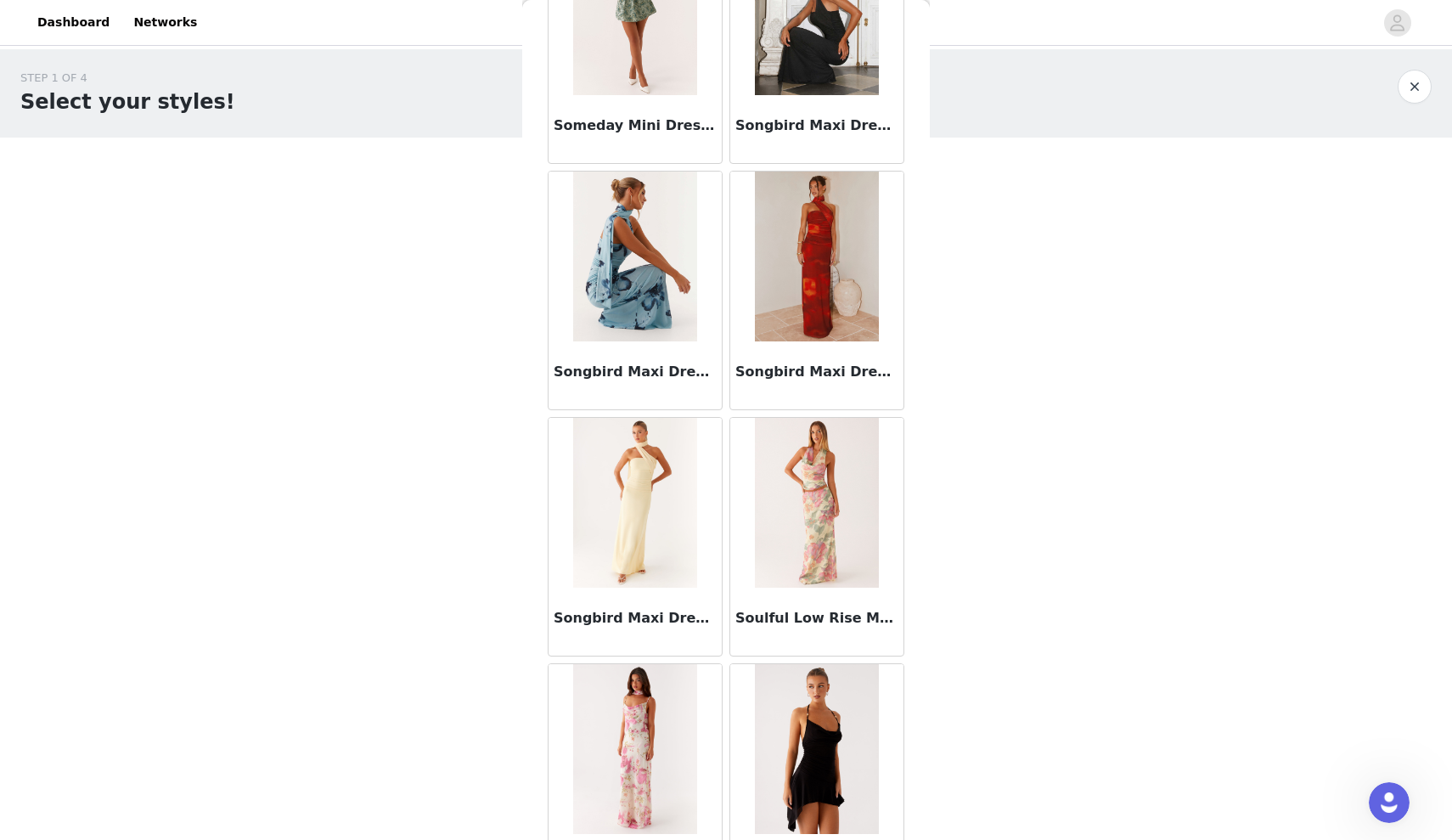
scroll to position [68615, 0]
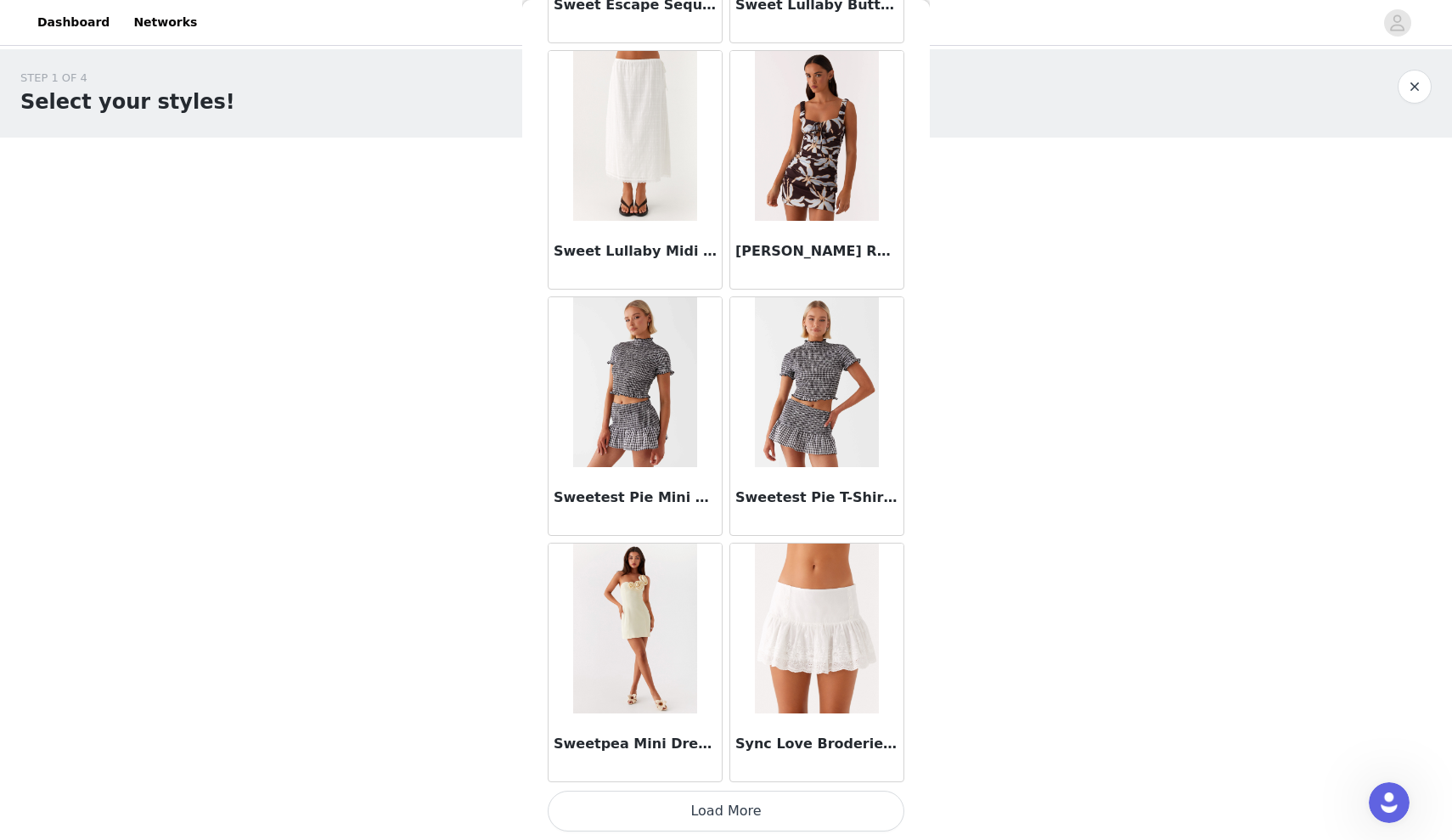
click at [725, 806] on button "Load More" at bounding box center [726, 811] width 357 height 41
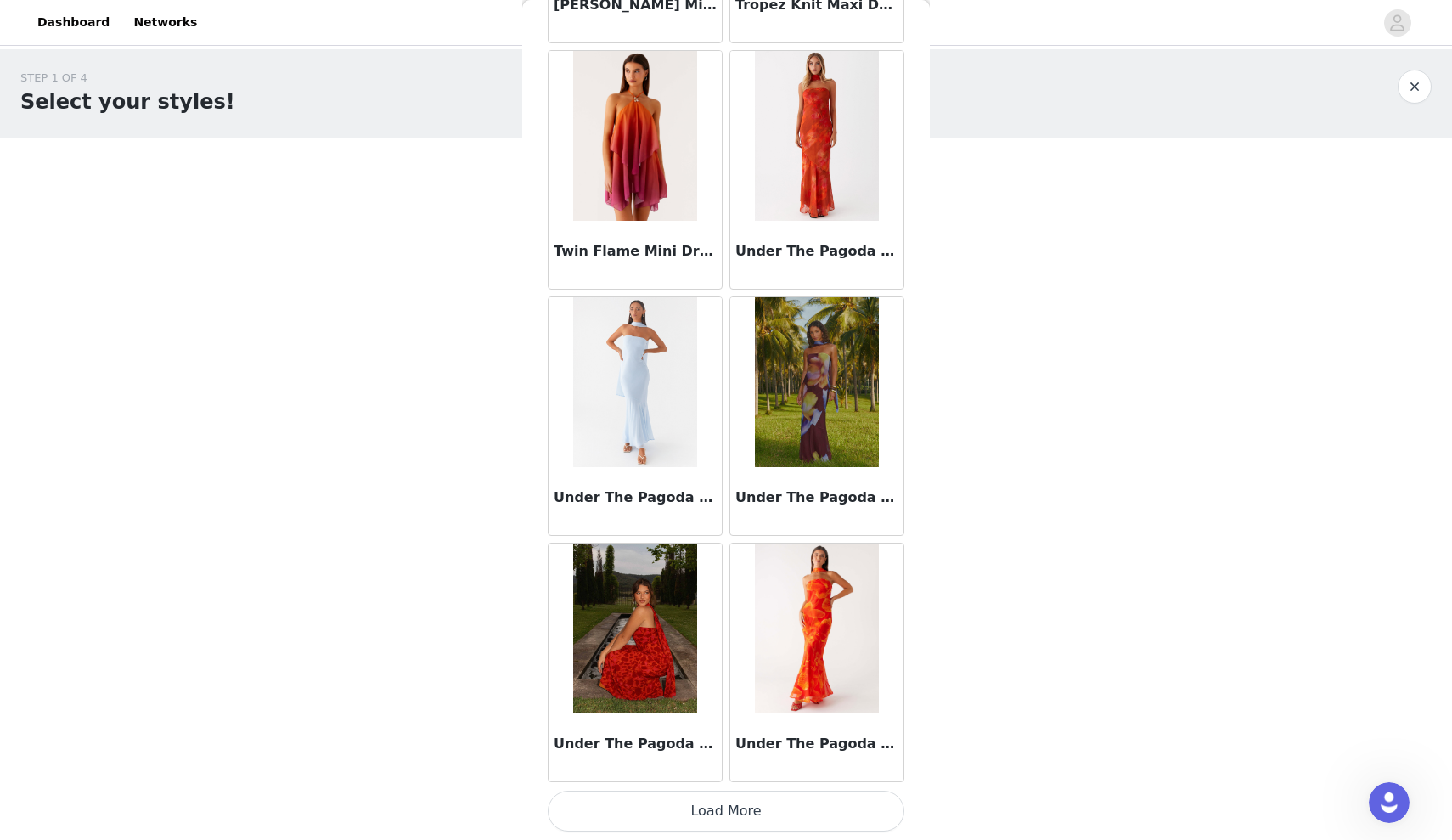
scroll to position [0, 0]
click at [683, 806] on button "Load More" at bounding box center [726, 811] width 357 height 41
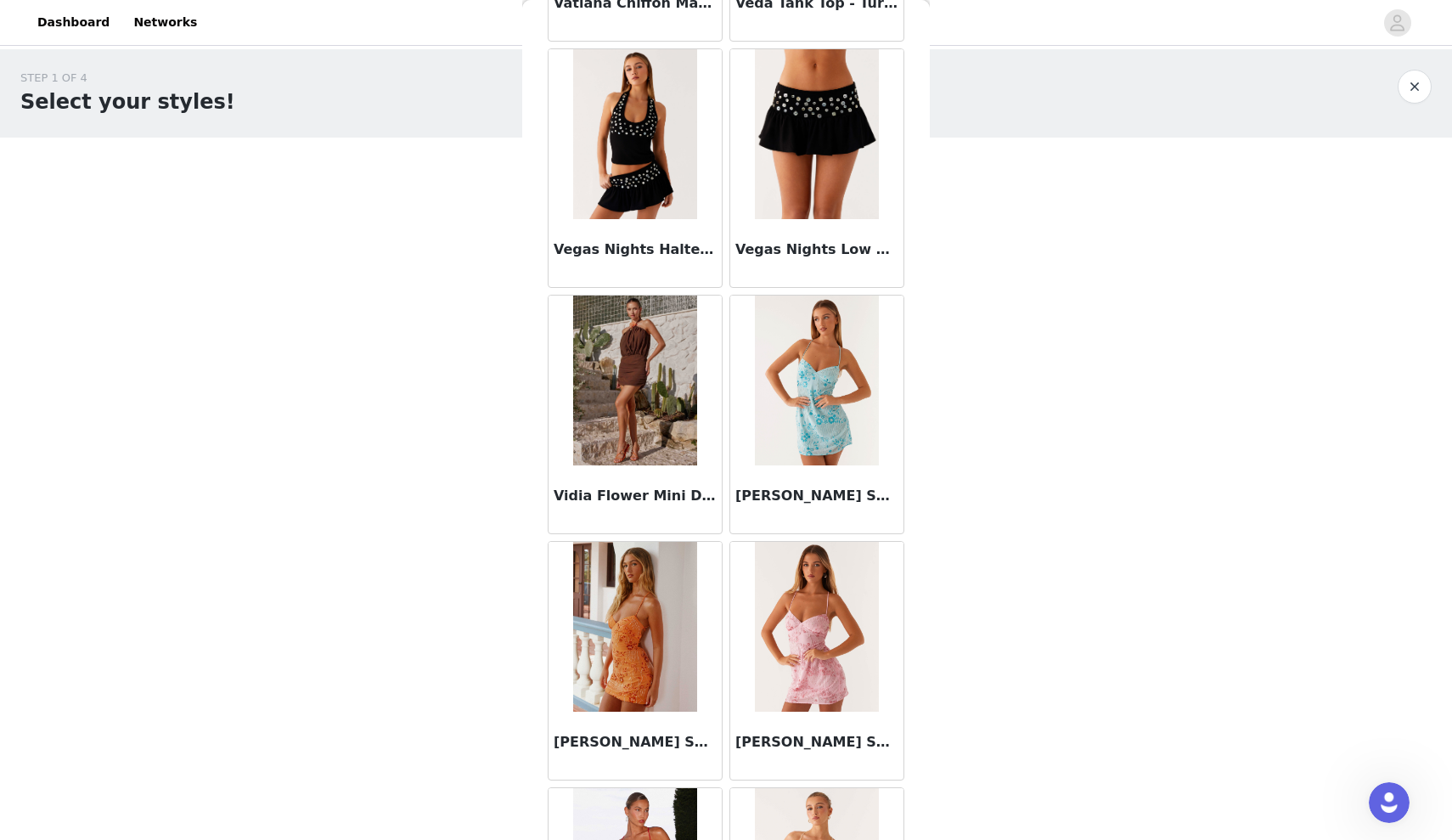
scroll to position [74901, 0]
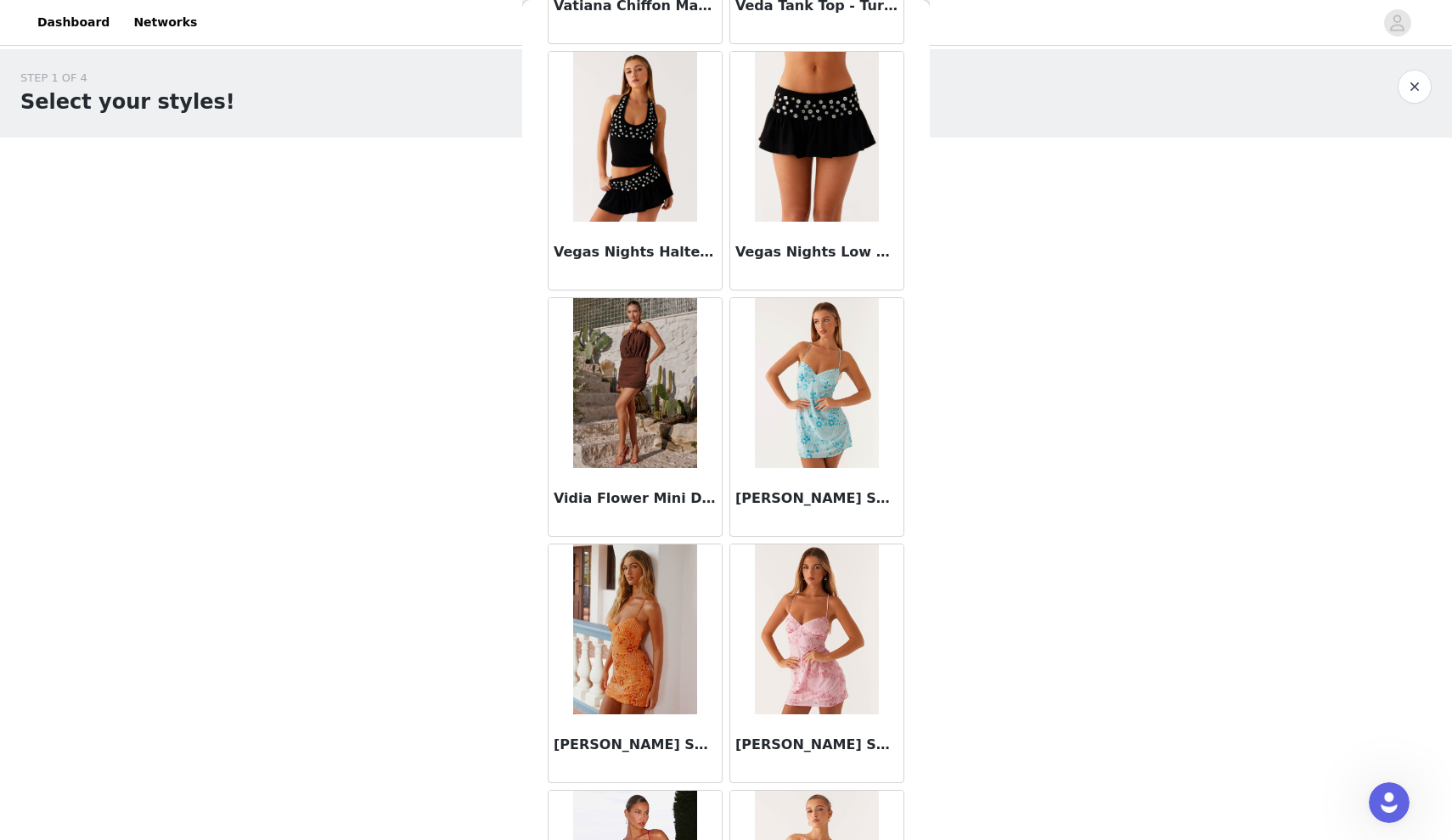
click at [622, 178] on img at bounding box center [635, 137] width 123 height 170
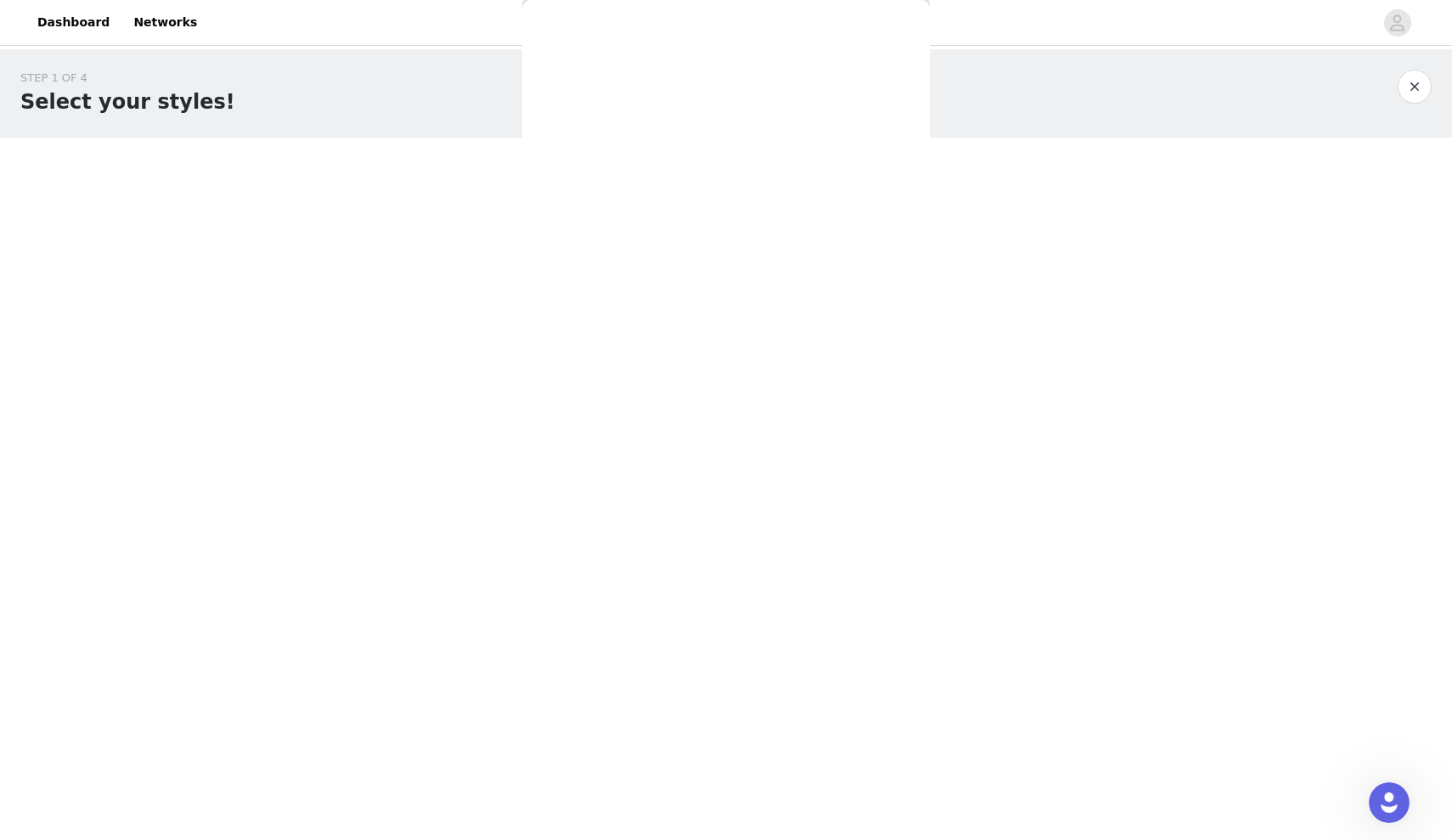
scroll to position [0, 0]
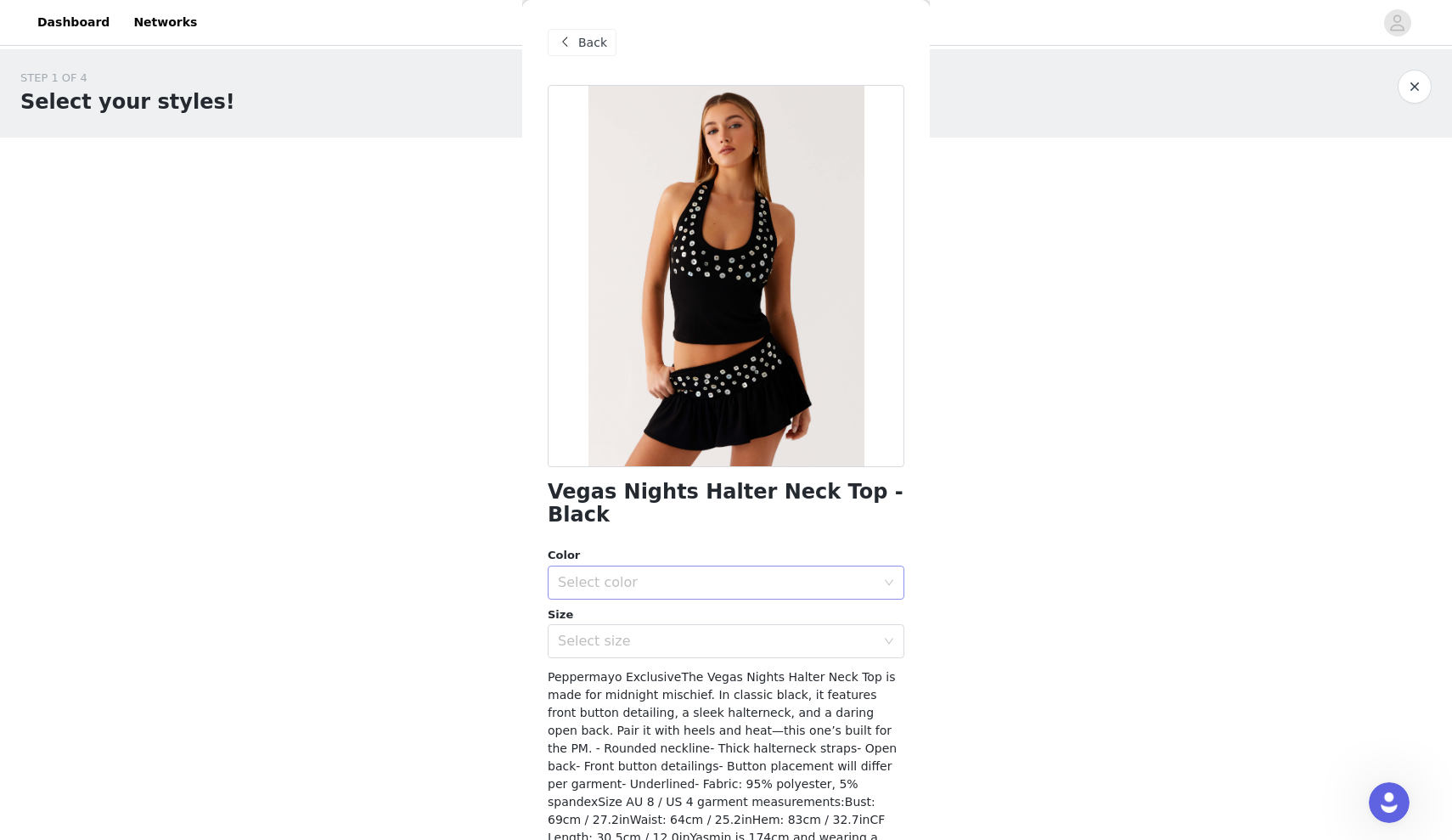
click at [647, 571] on div "Select color" at bounding box center [720, 582] width 325 height 32
click at [653, 593] on li "Black" at bounding box center [726, 596] width 357 height 27
click at [653, 643] on div "Vegas Nights Halter Neck Top - Black Color Select color Black Size Select size …" at bounding box center [726, 510] width 357 height 851
click at [659, 626] on div "Select size" at bounding box center [720, 641] width 325 height 32
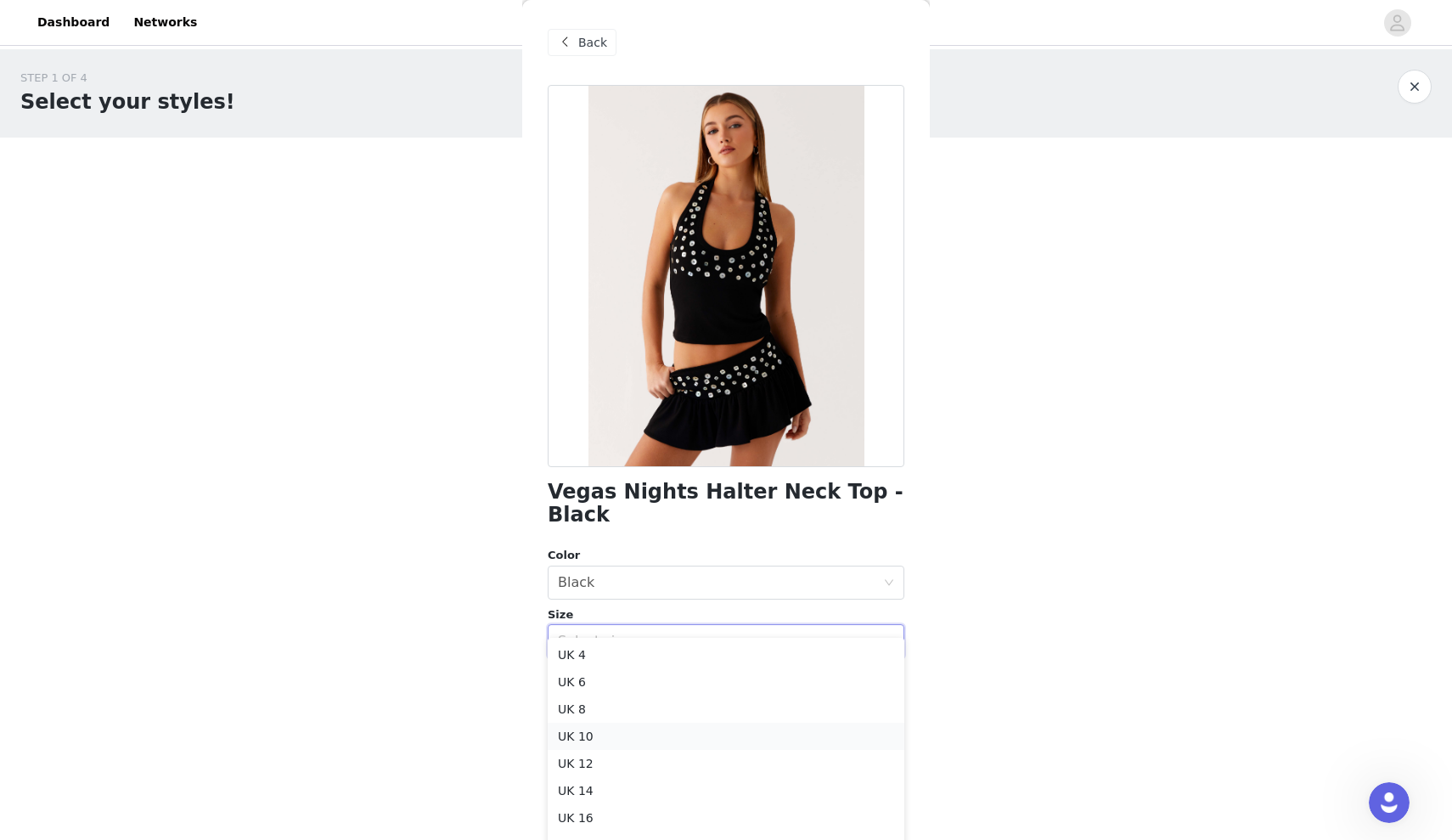
click at [659, 729] on li "UK 10" at bounding box center [726, 737] width 357 height 27
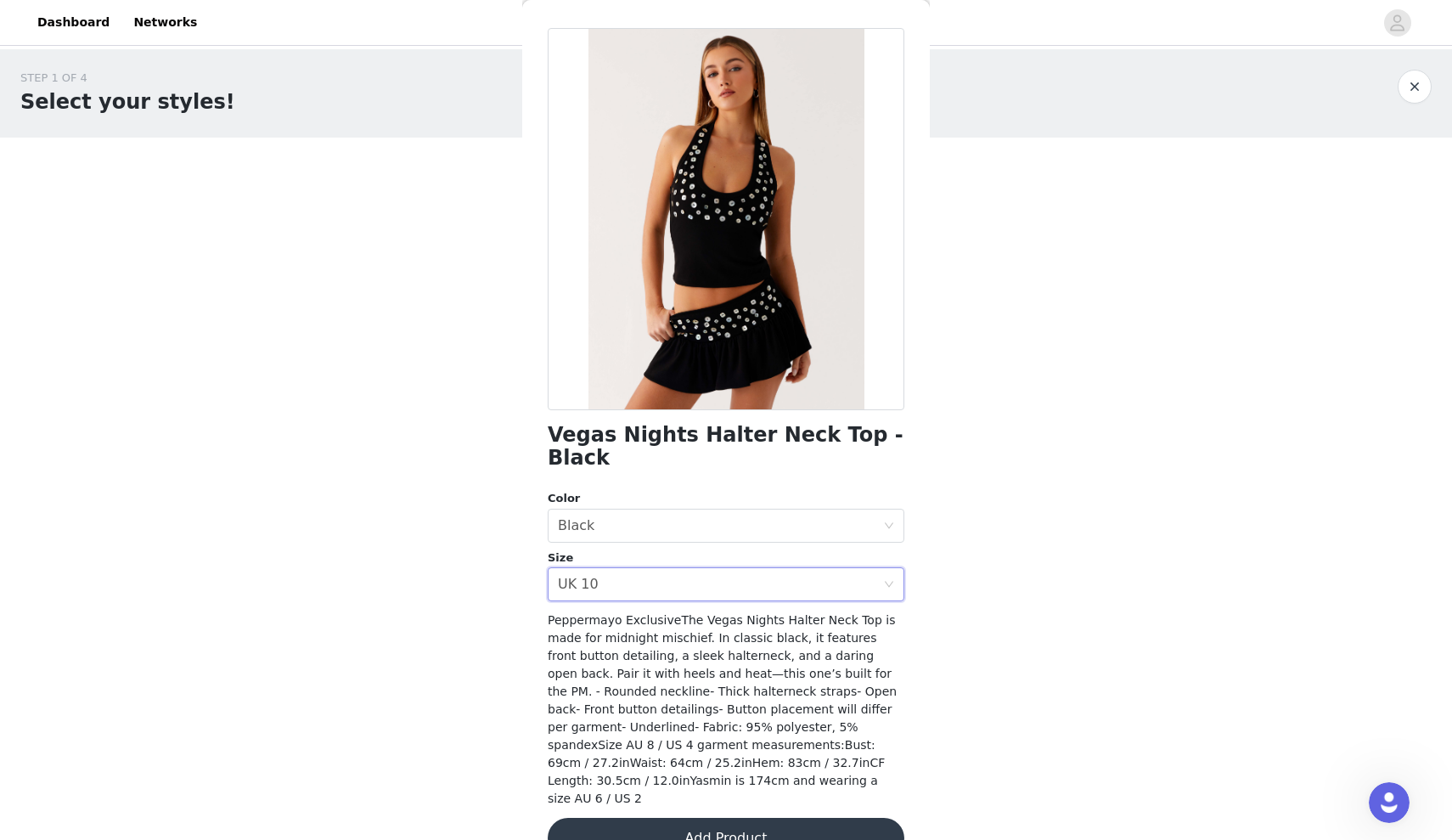
scroll to position [55, 0]
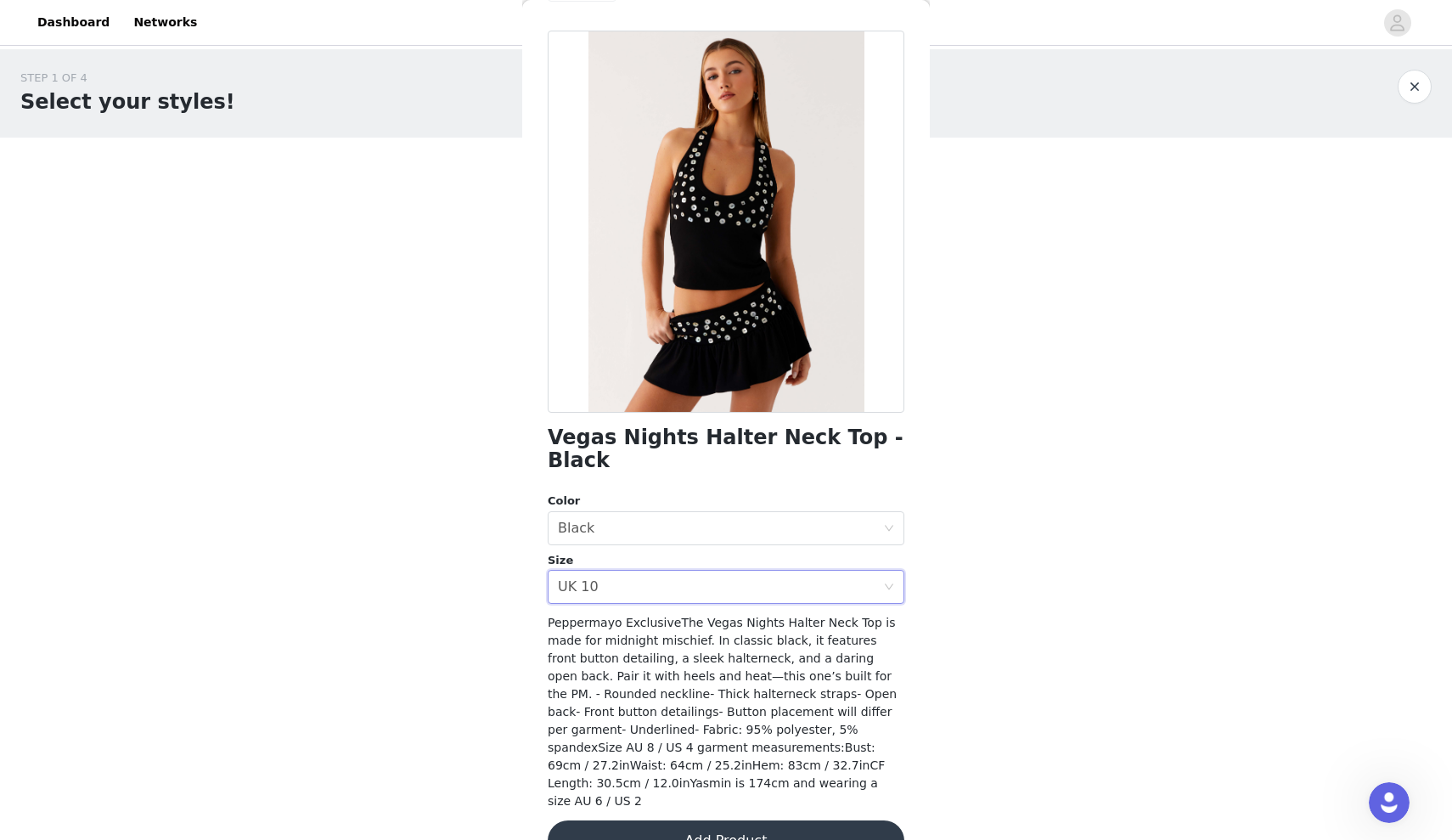
click at [670, 820] on button "Add Product" at bounding box center [726, 841] width 357 height 41
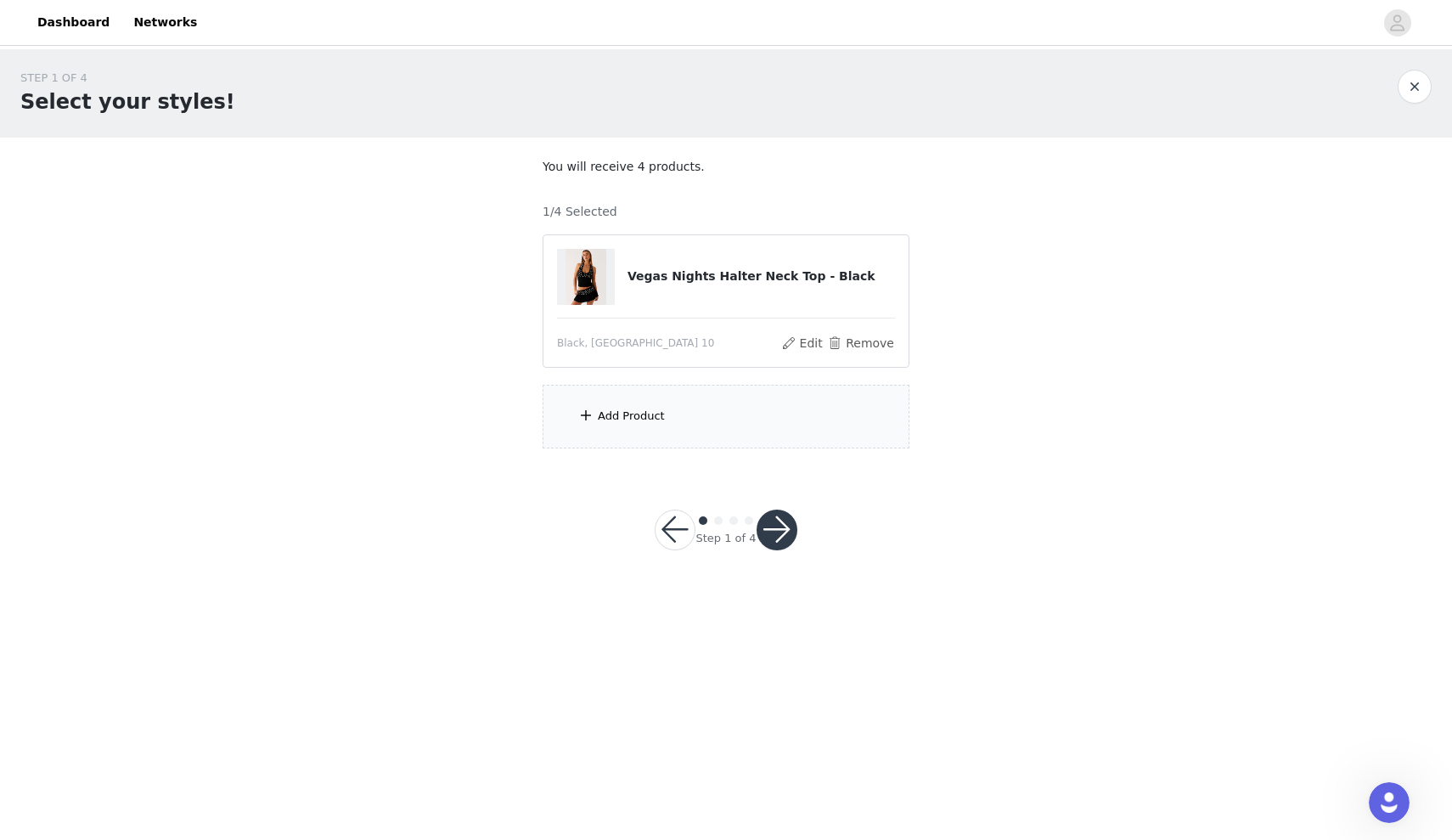
click at [641, 429] on div "Add Product" at bounding box center [726, 416] width 367 height 63
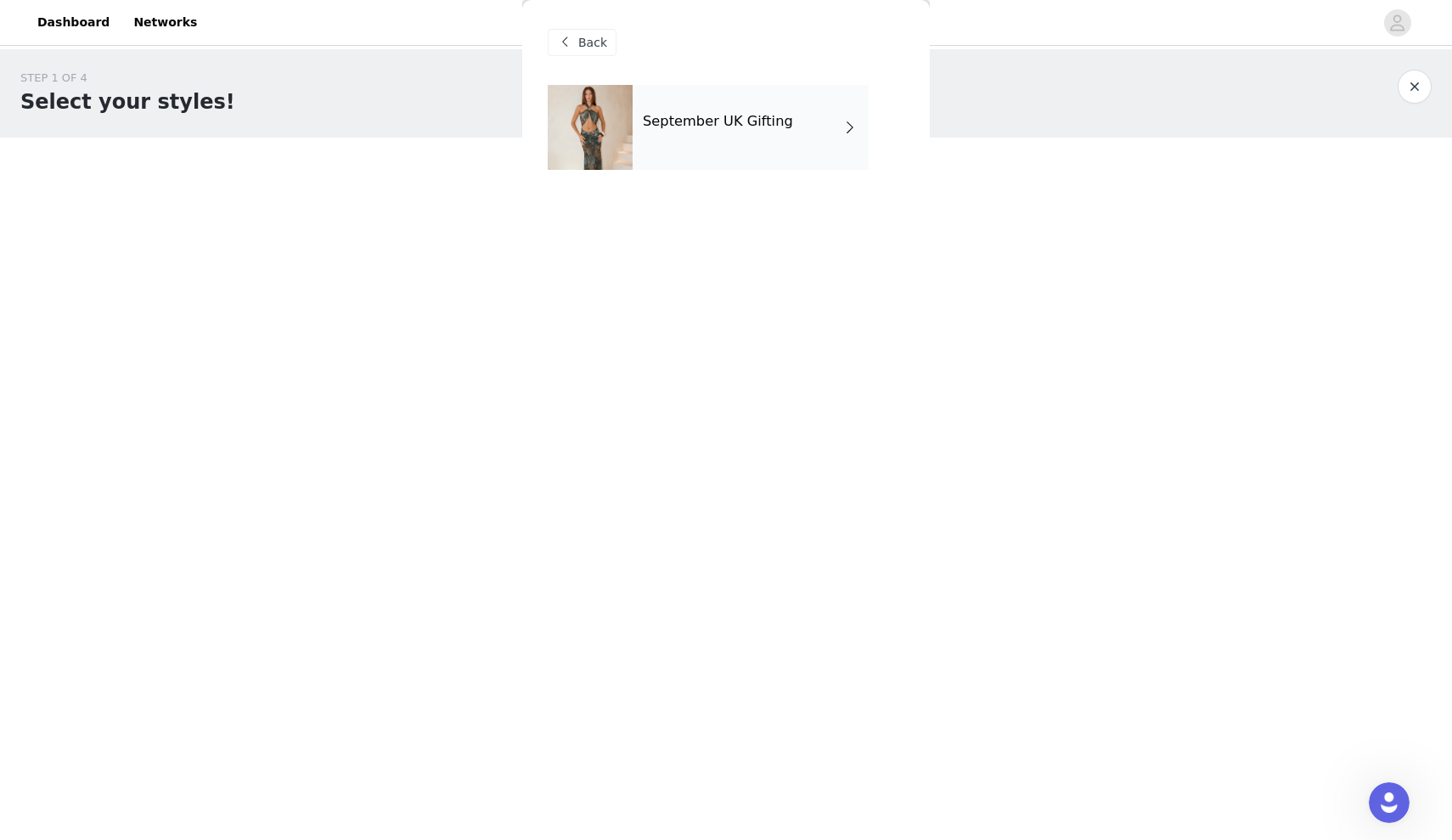
click at [690, 154] on div "September UK Gifting" at bounding box center [750, 127] width 236 height 85
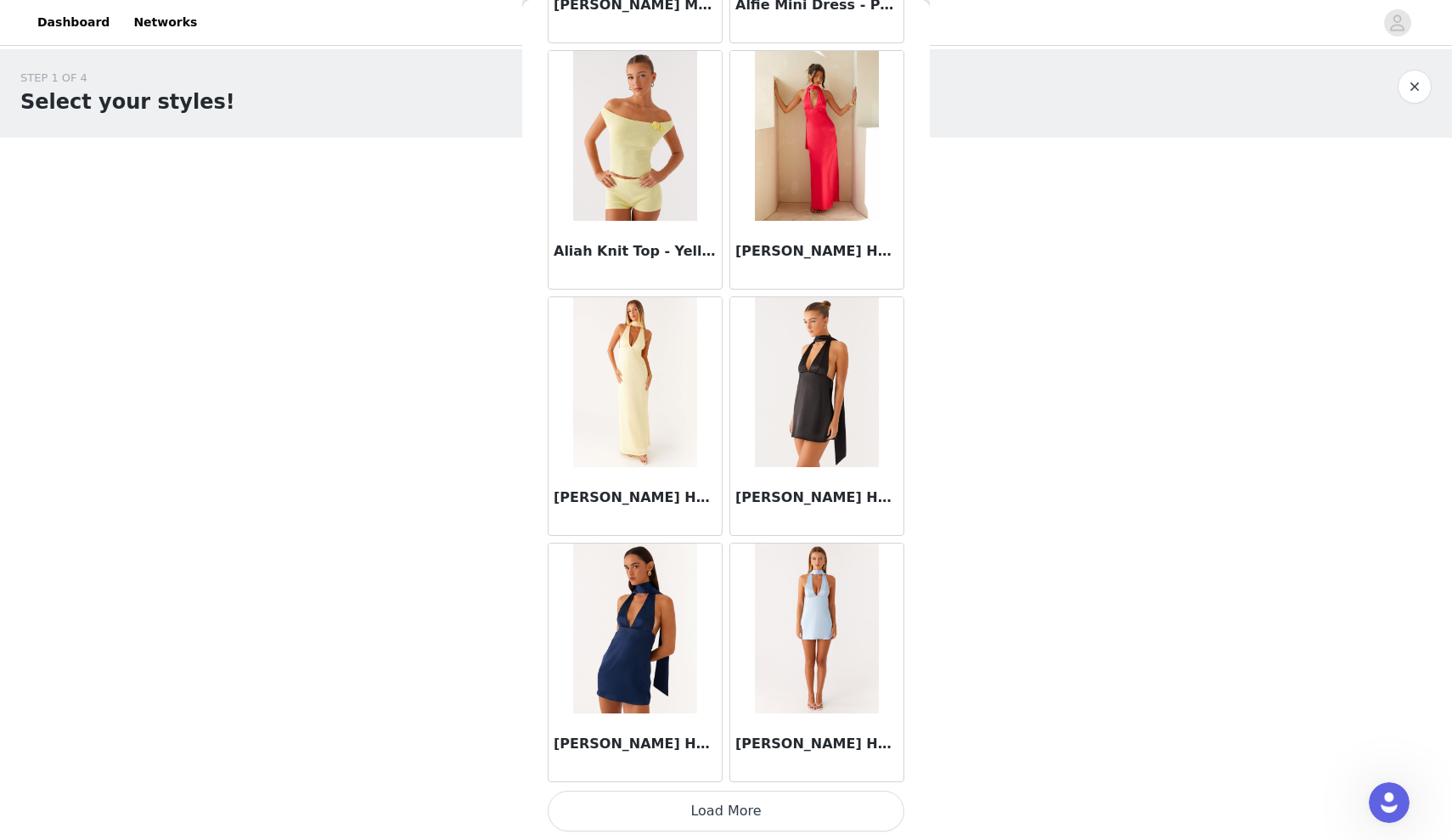
scroll to position [0, 0]
click at [763, 826] on button "Load More" at bounding box center [726, 811] width 357 height 41
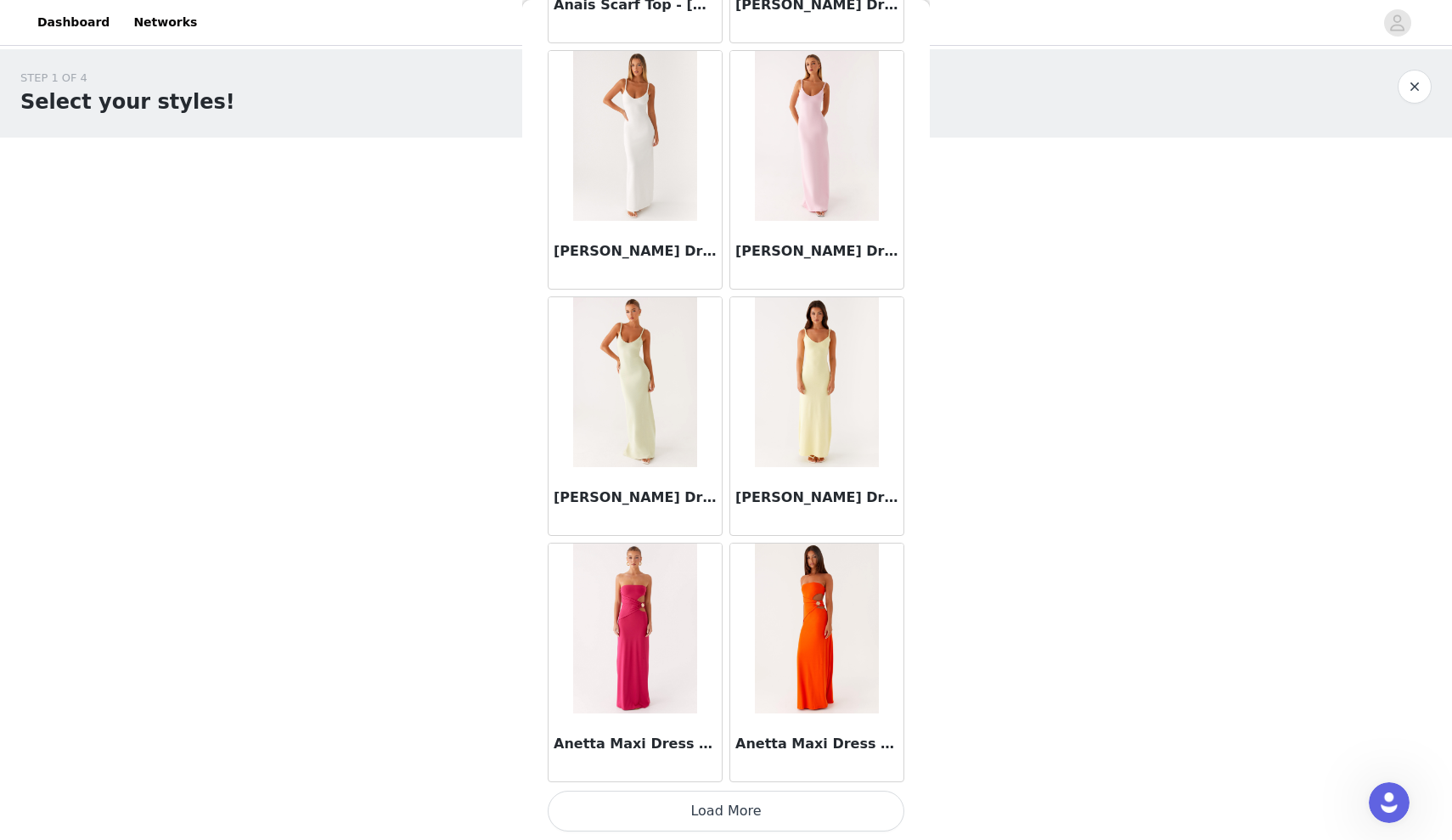
click at [663, 811] on button "Load More" at bounding box center [726, 811] width 357 height 41
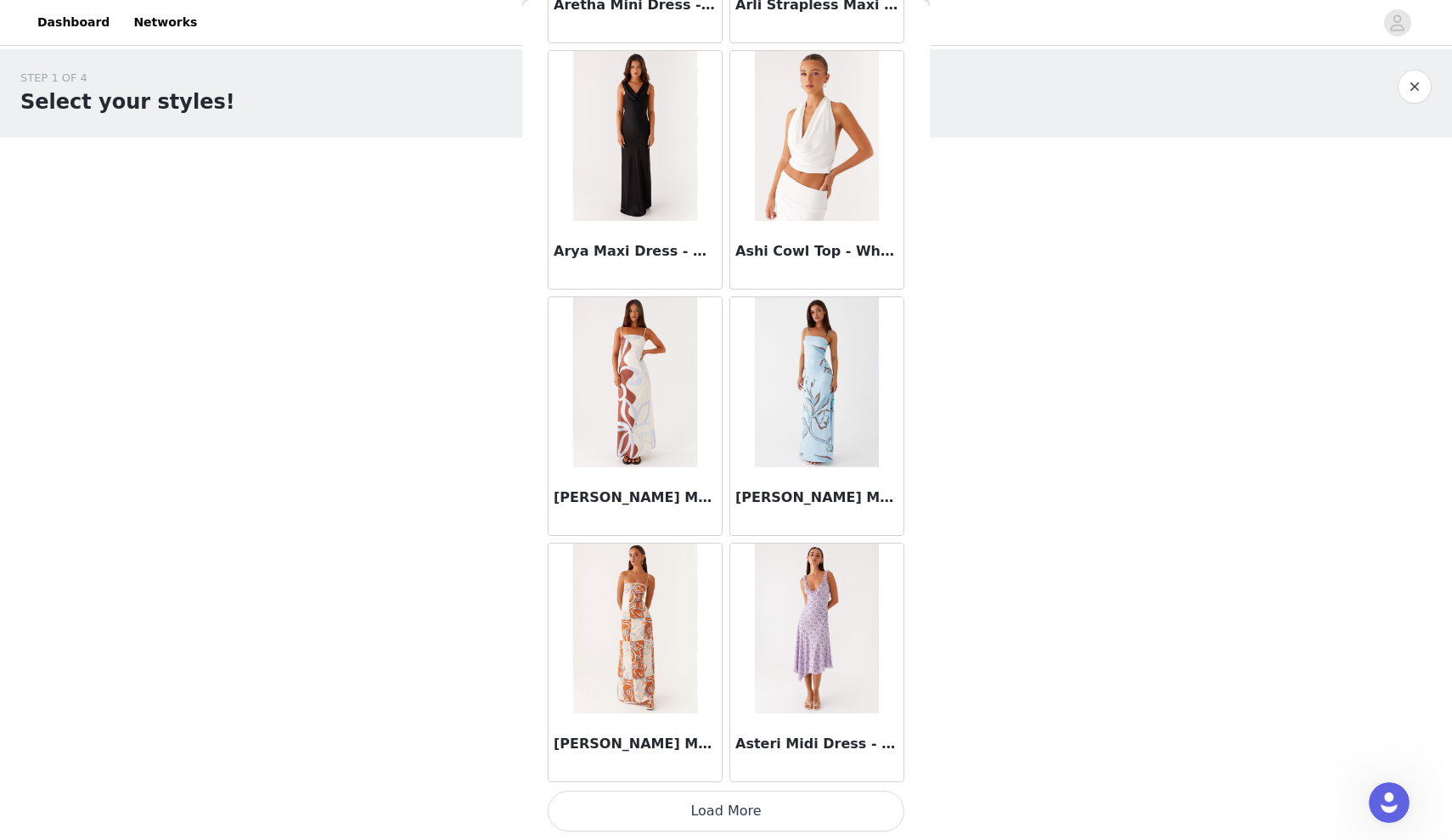
click at [706, 817] on button "Load More" at bounding box center [726, 811] width 357 height 41
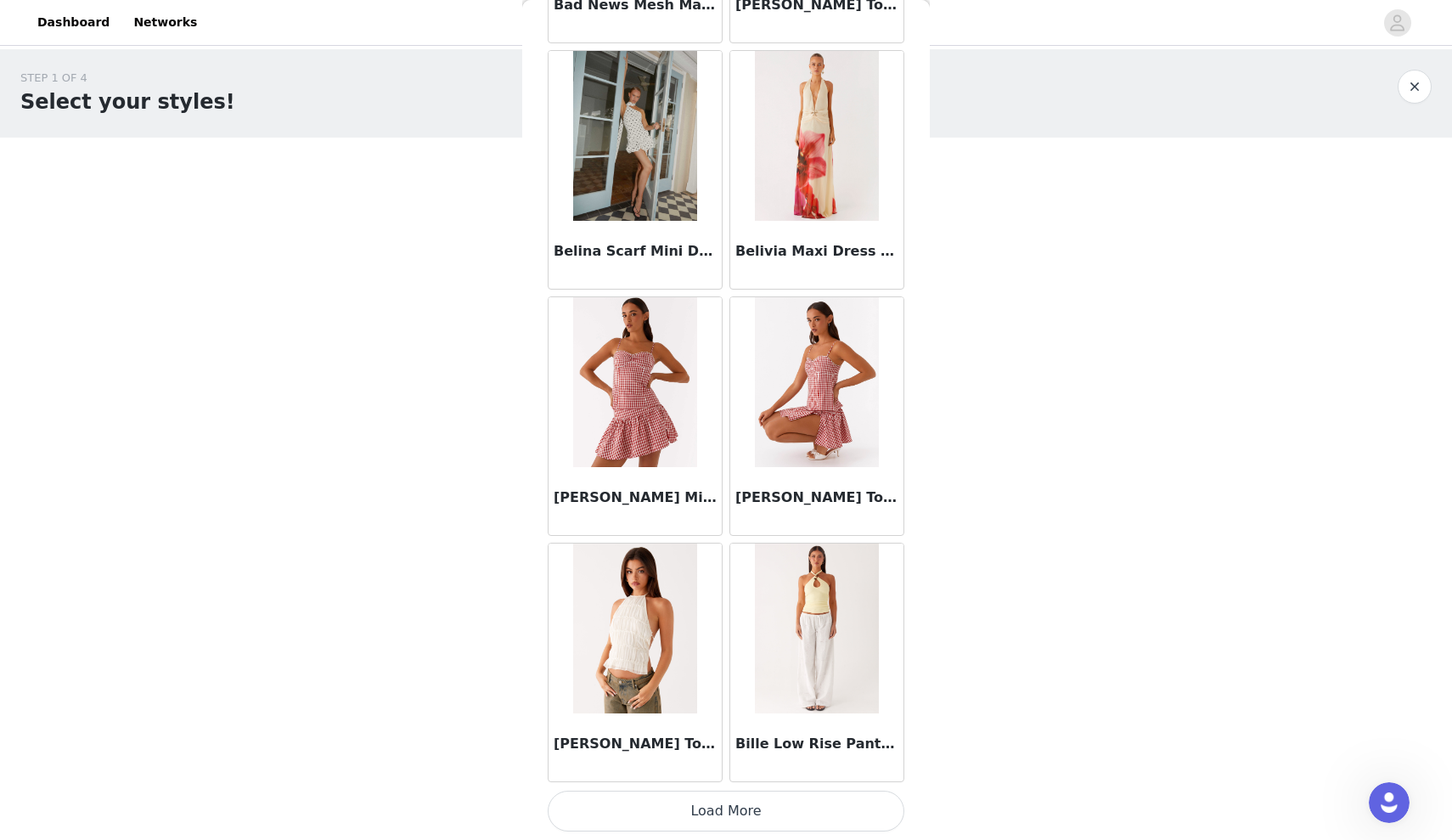
scroll to position [9147, 0]
click at [699, 818] on button "Load More" at bounding box center [726, 811] width 357 height 41
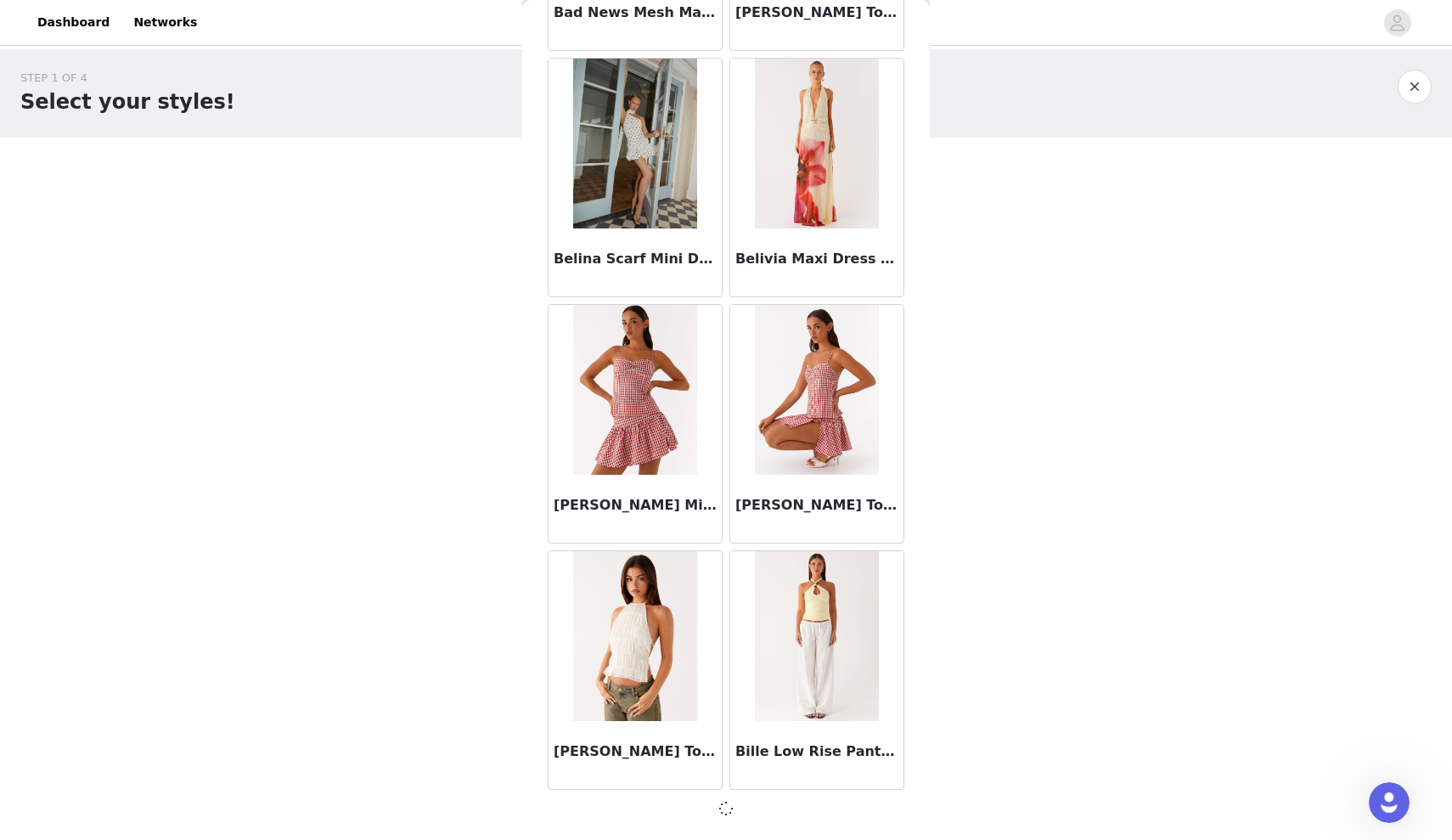
scroll to position [0, 0]
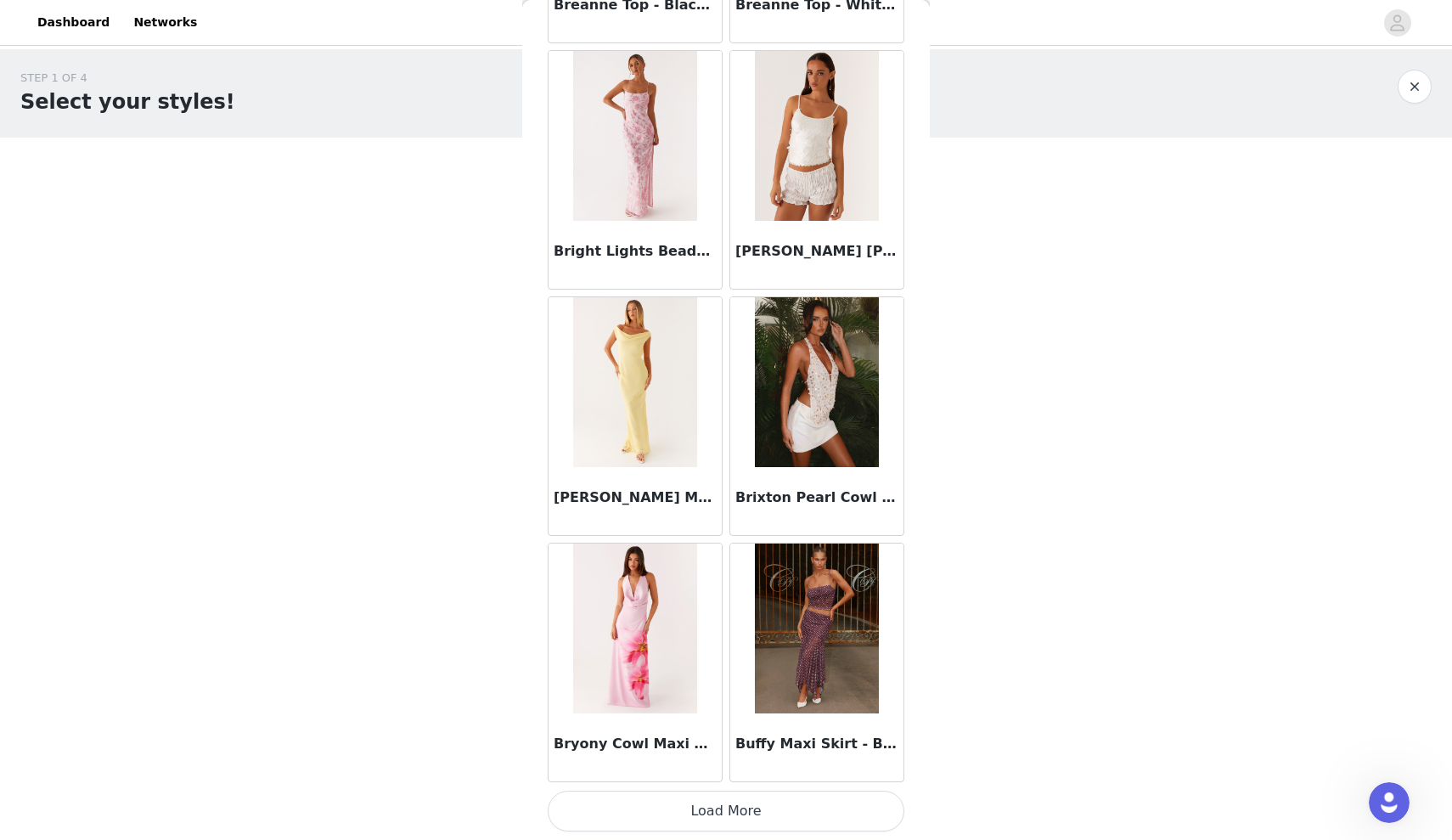
click at [704, 808] on button "Load More" at bounding box center [726, 811] width 357 height 41
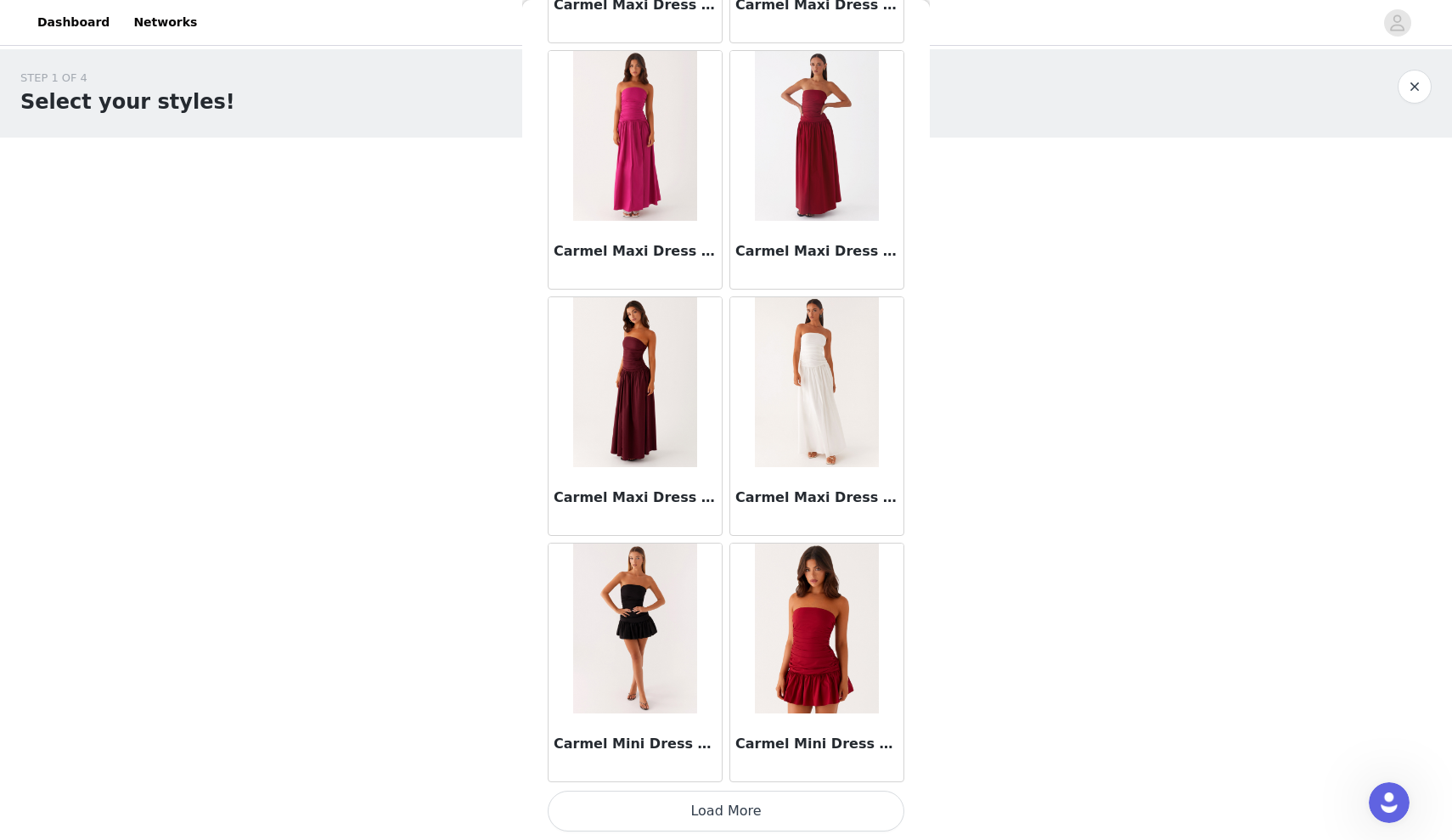
click at [696, 810] on button "Load More" at bounding box center [726, 811] width 357 height 41
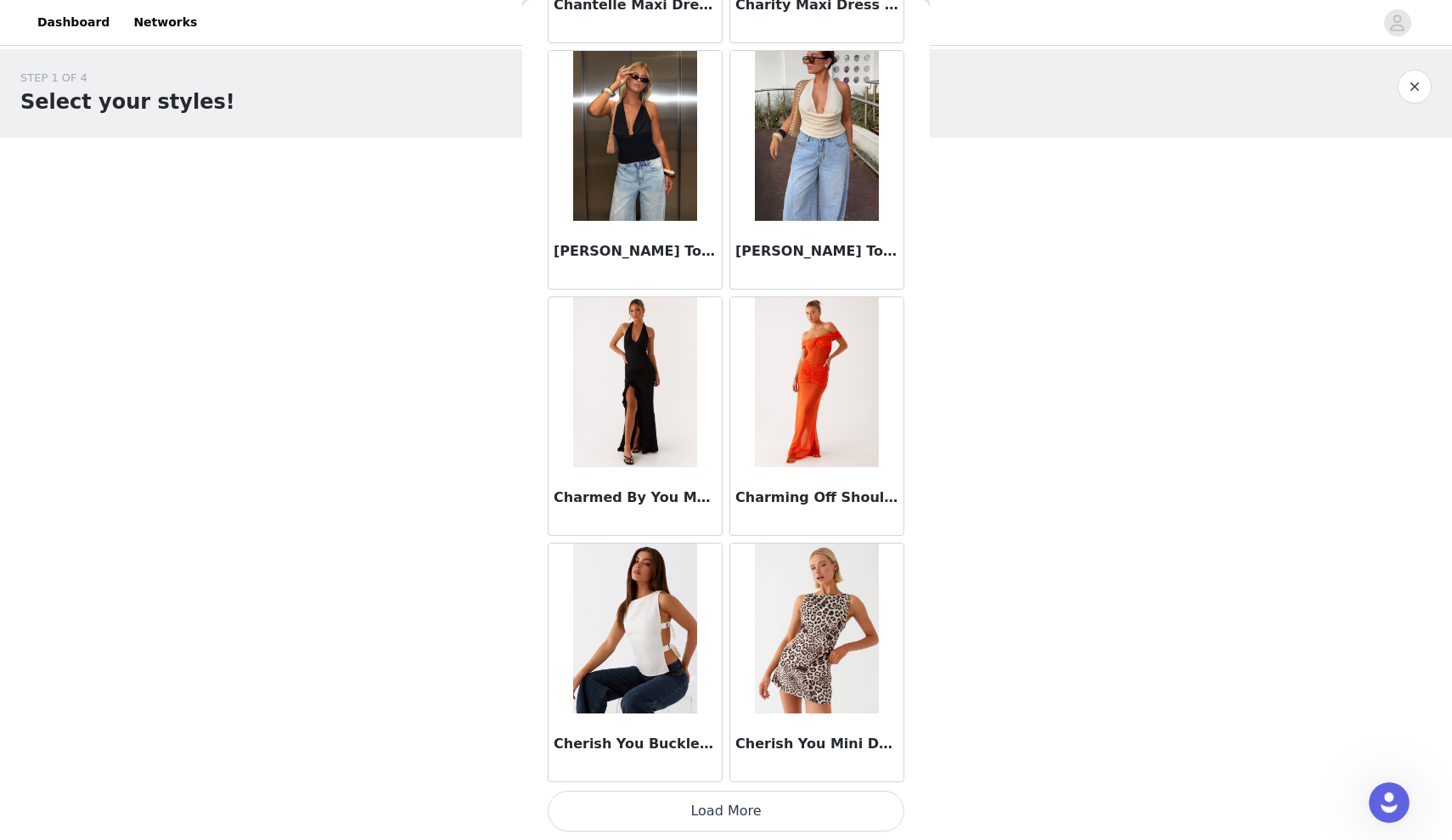
click at [746, 820] on button "Load More" at bounding box center [726, 811] width 357 height 41
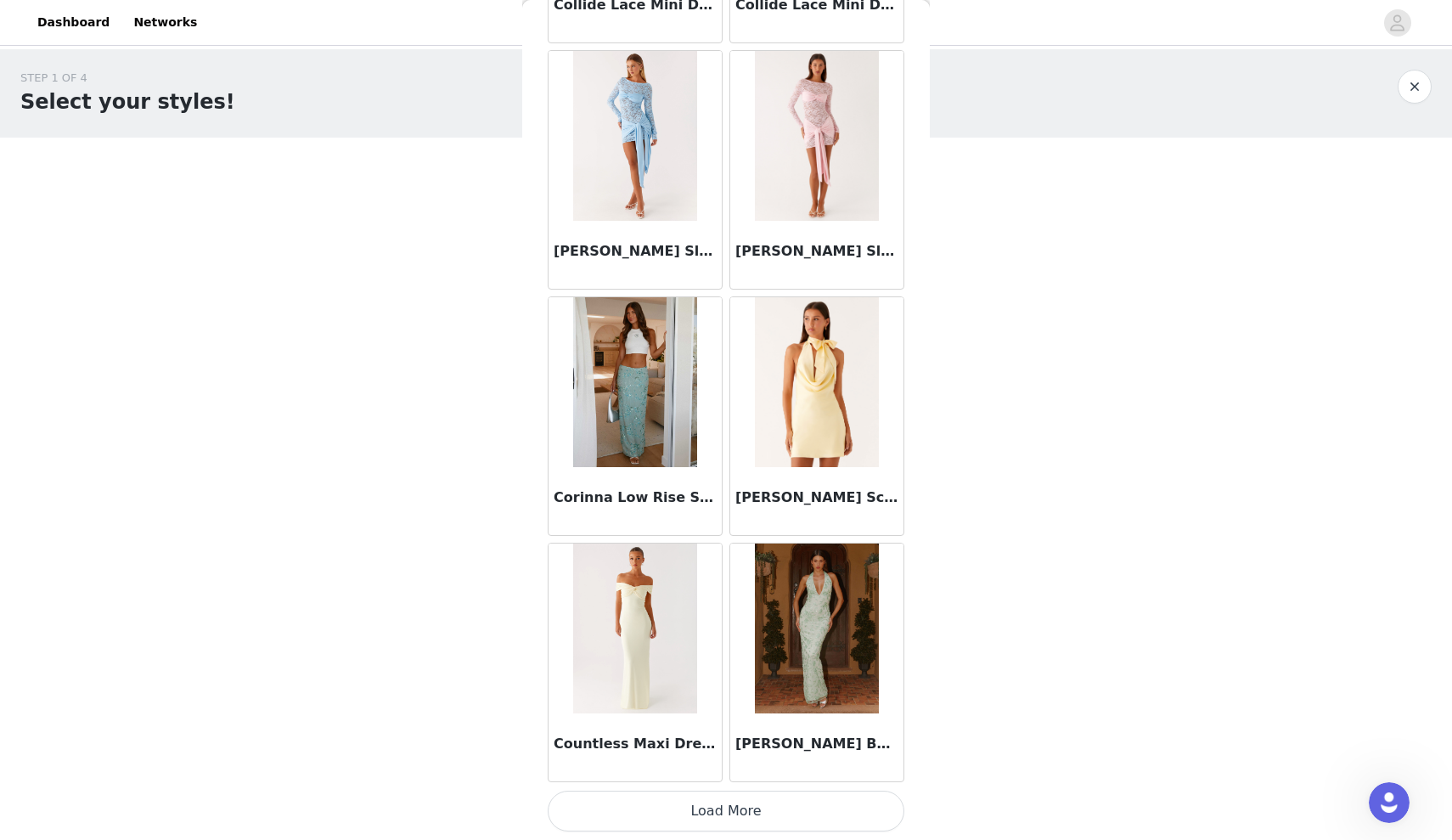
click at [716, 815] on button "Load More" at bounding box center [726, 811] width 357 height 41
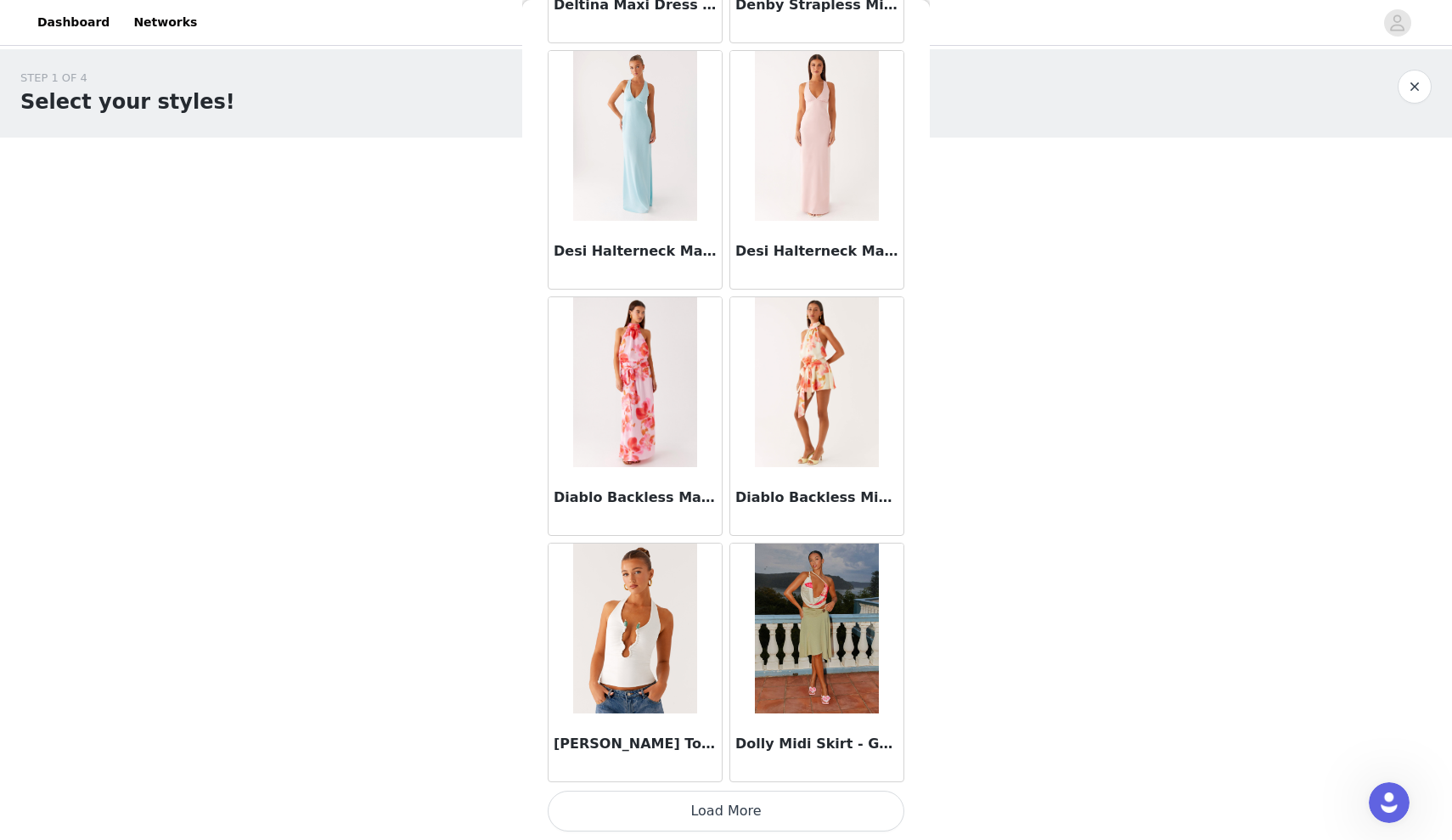
click at [746, 793] on button "Load More" at bounding box center [726, 811] width 357 height 41
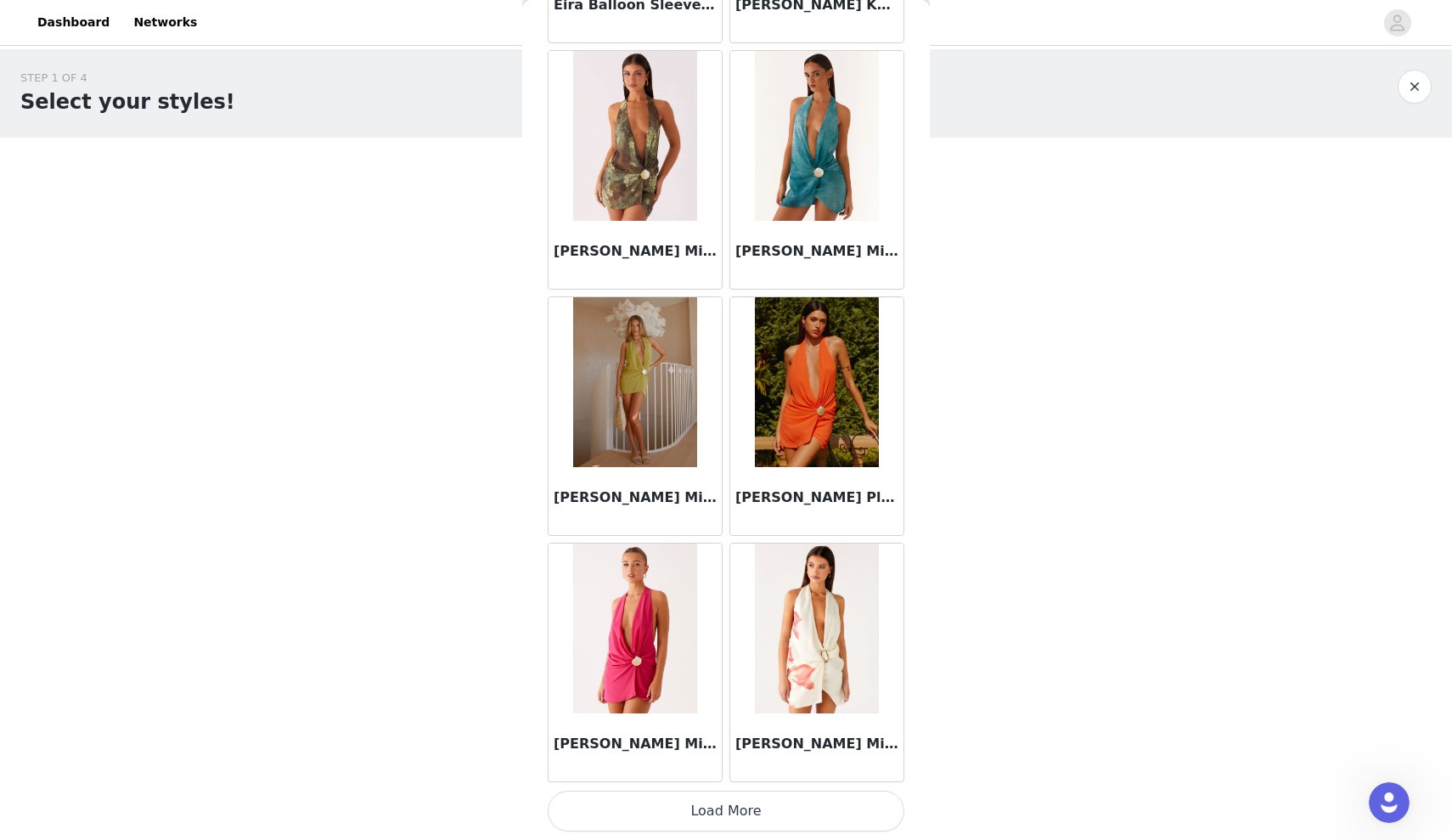
click at [766, 819] on button "Load More" at bounding box center [726, 811] width 357 height 41
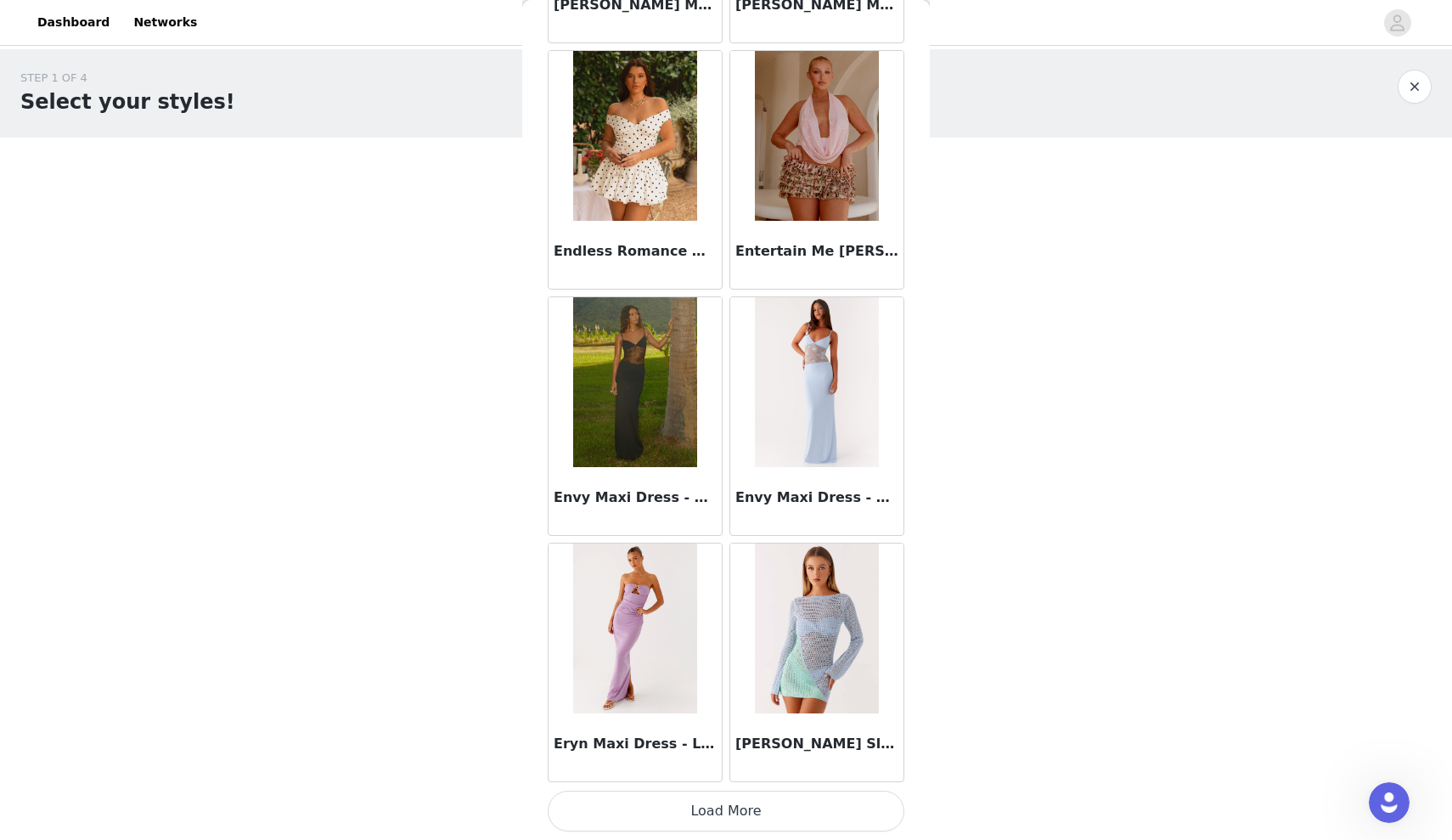
click at [714, 806] on button "Load More" at bounding box center [726, 811] width 357 height 41
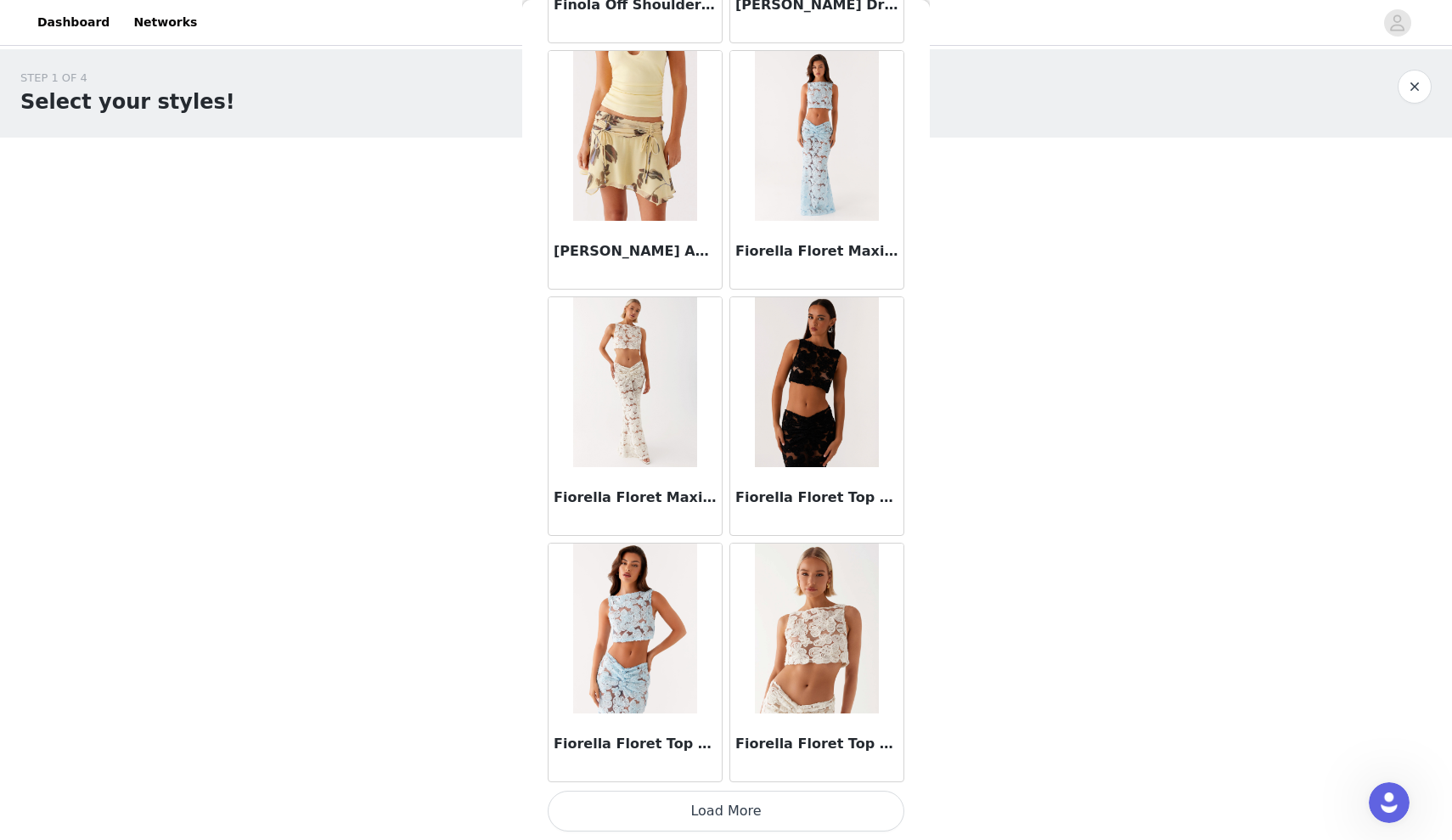
click at [738, 796] on button "Load More" at bounding box center [726, 811] width 357 height 41
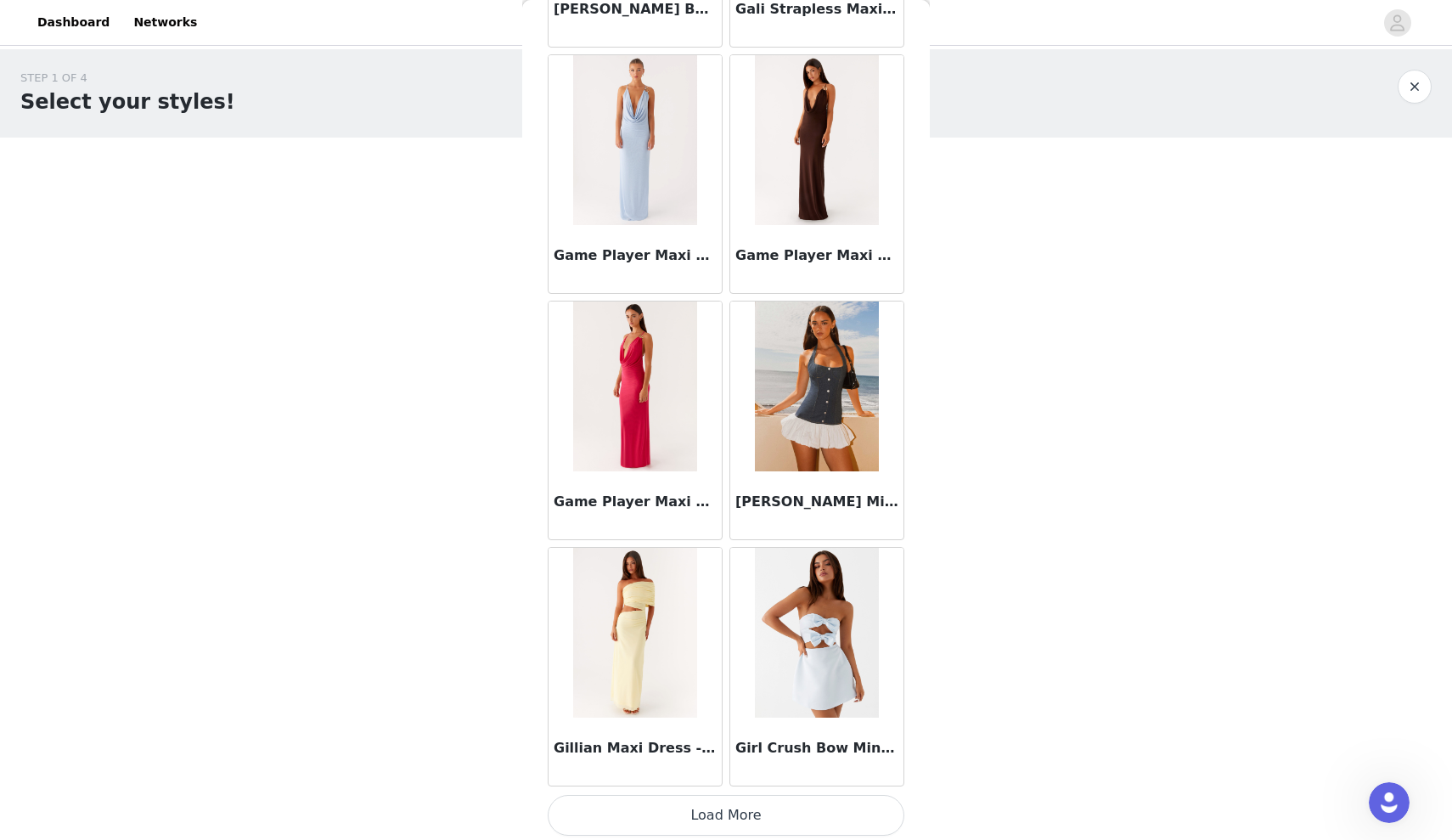
click at [711, 824] on button "Load More" at bounding box center [726, 816] width 357 height 41
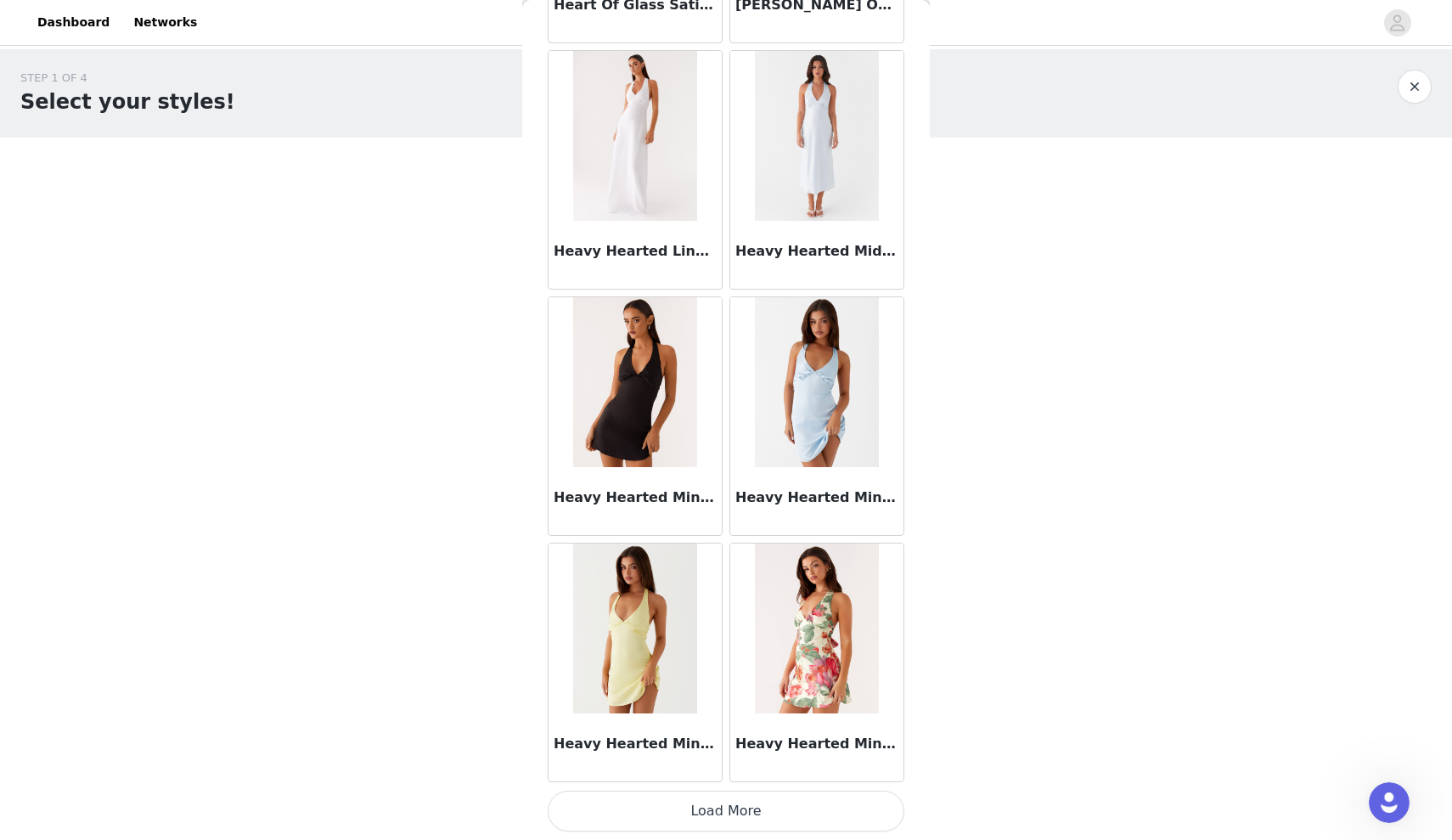
click at [733, 803] on button "Load More" at bounding box center [726, 811] width 357 height 41
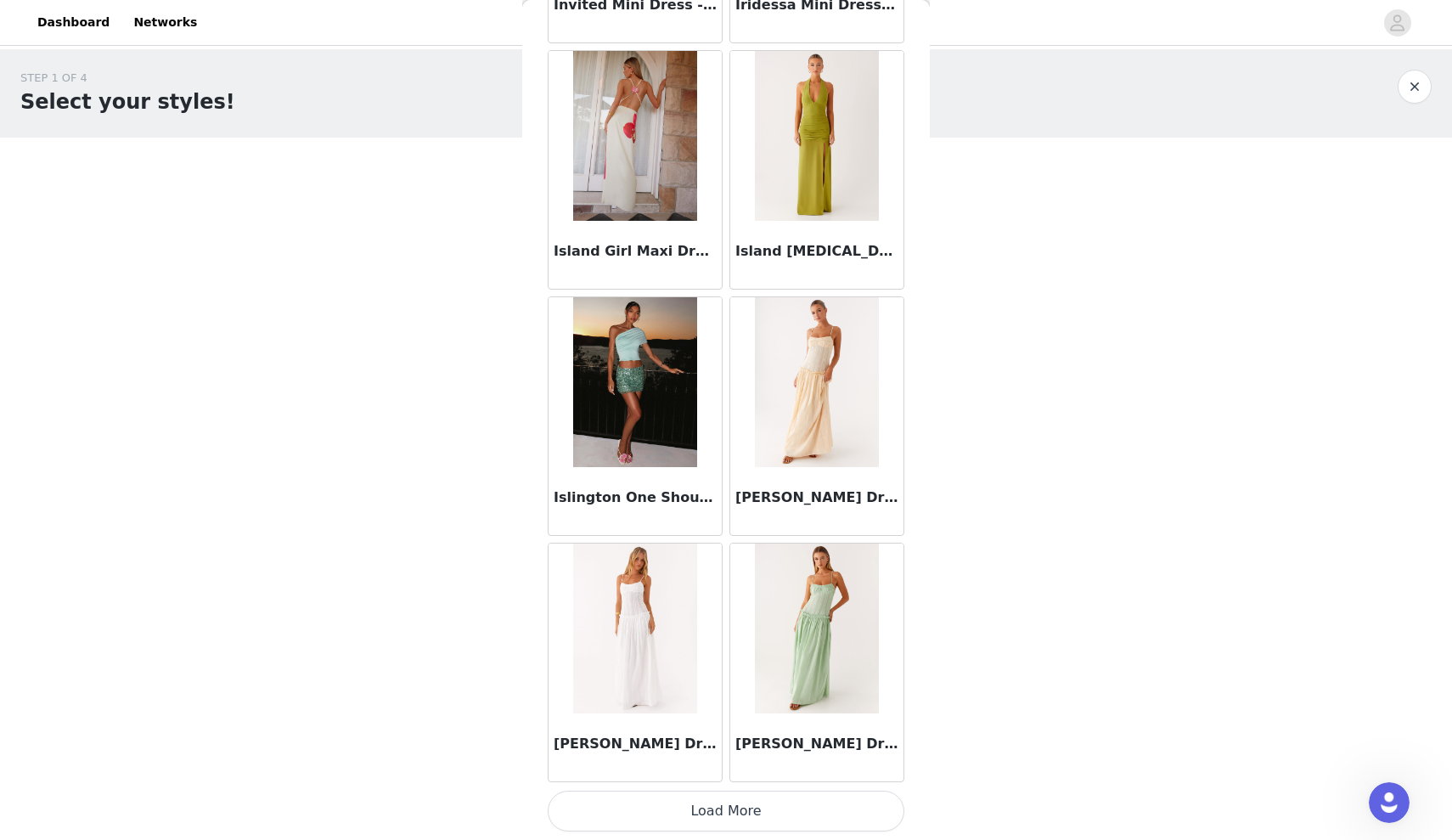
click at [757, 825] on button "Load More" at bounding box center [726, 811] width 357 height 41
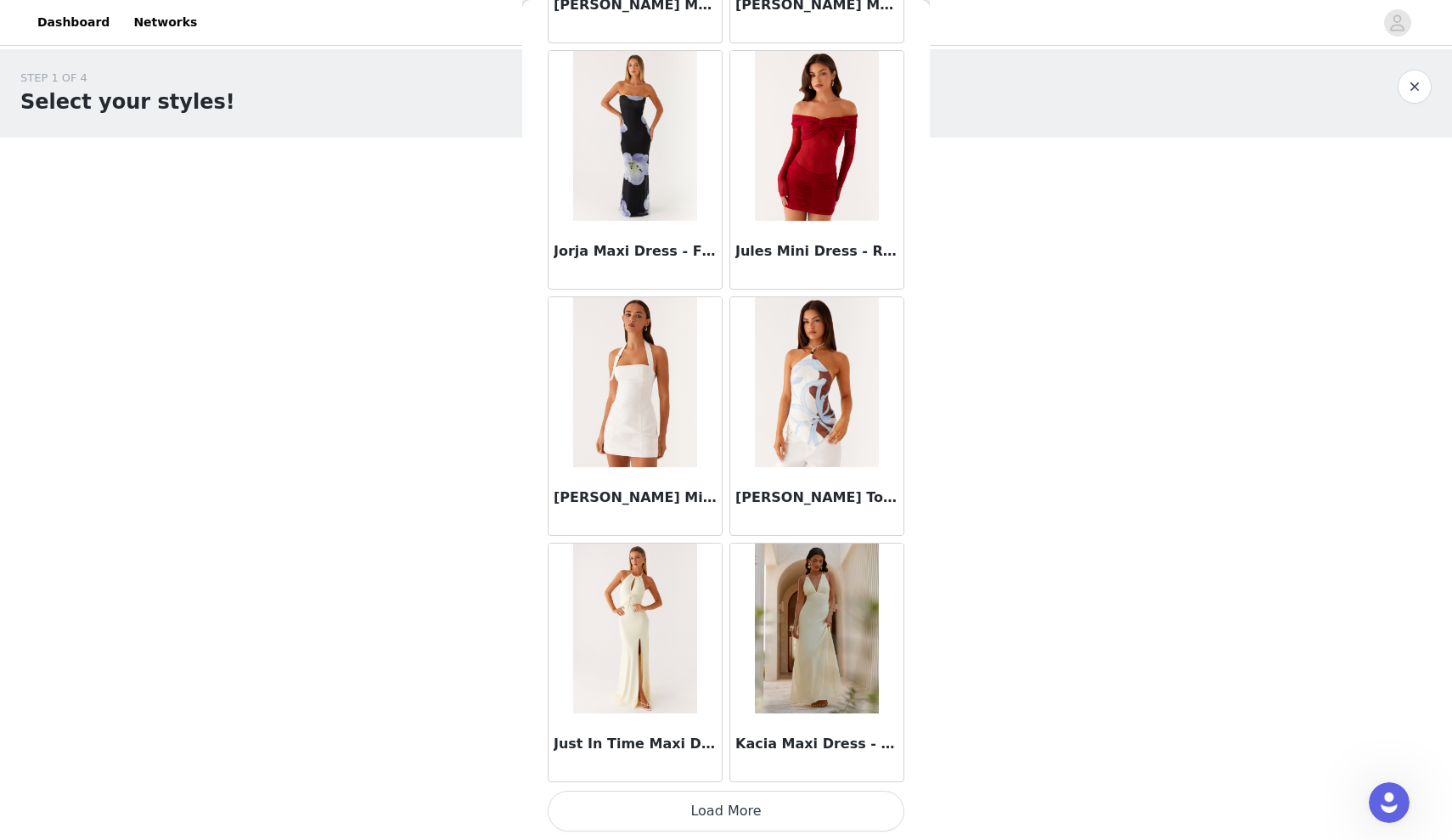
click at [699, 814] on button "Load More" at bounding box center [726, 811] width 357 height 41
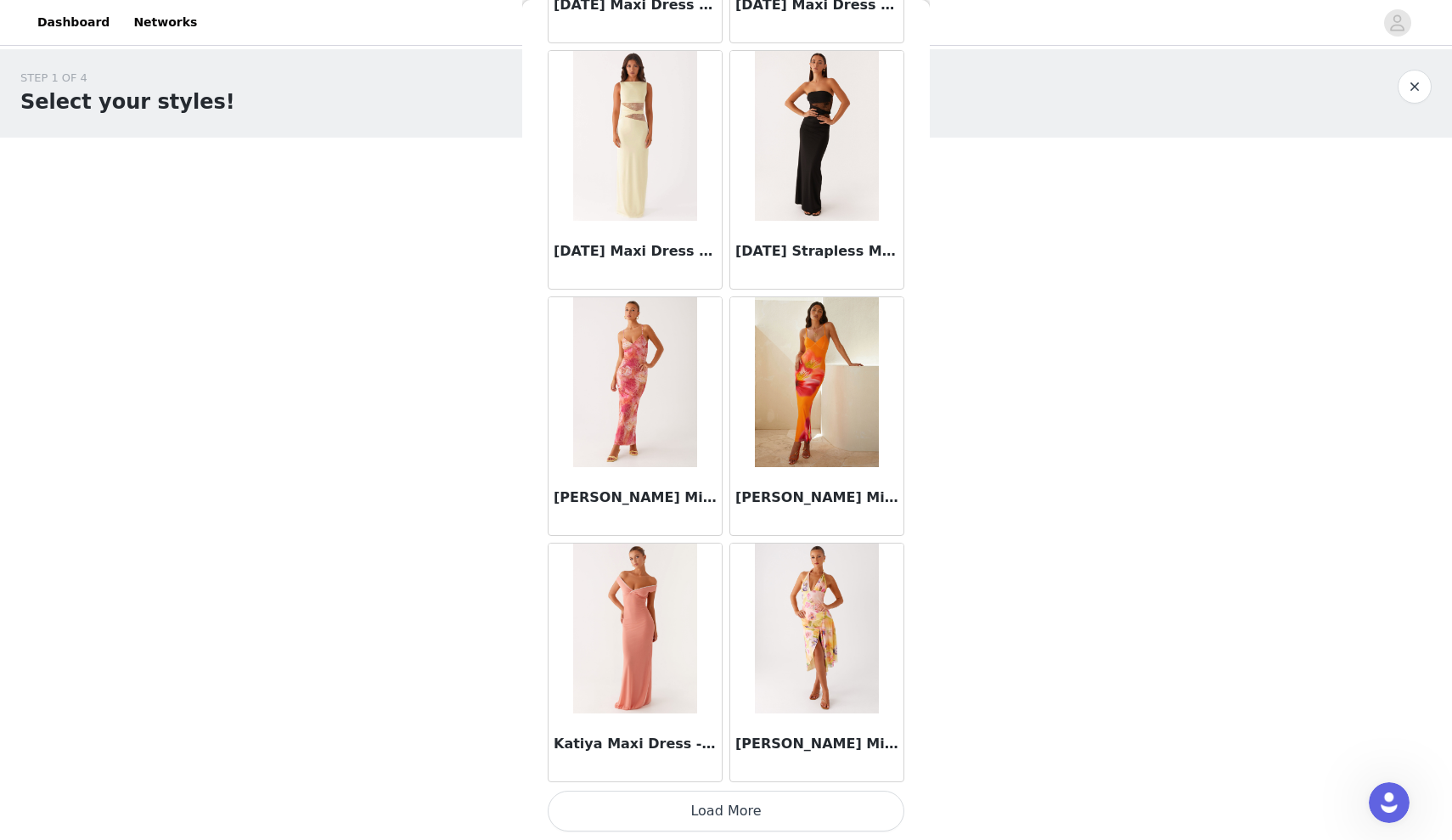
click at [706, 817] on button "Load More" at bounding box center [726, 811] width 357 height 41
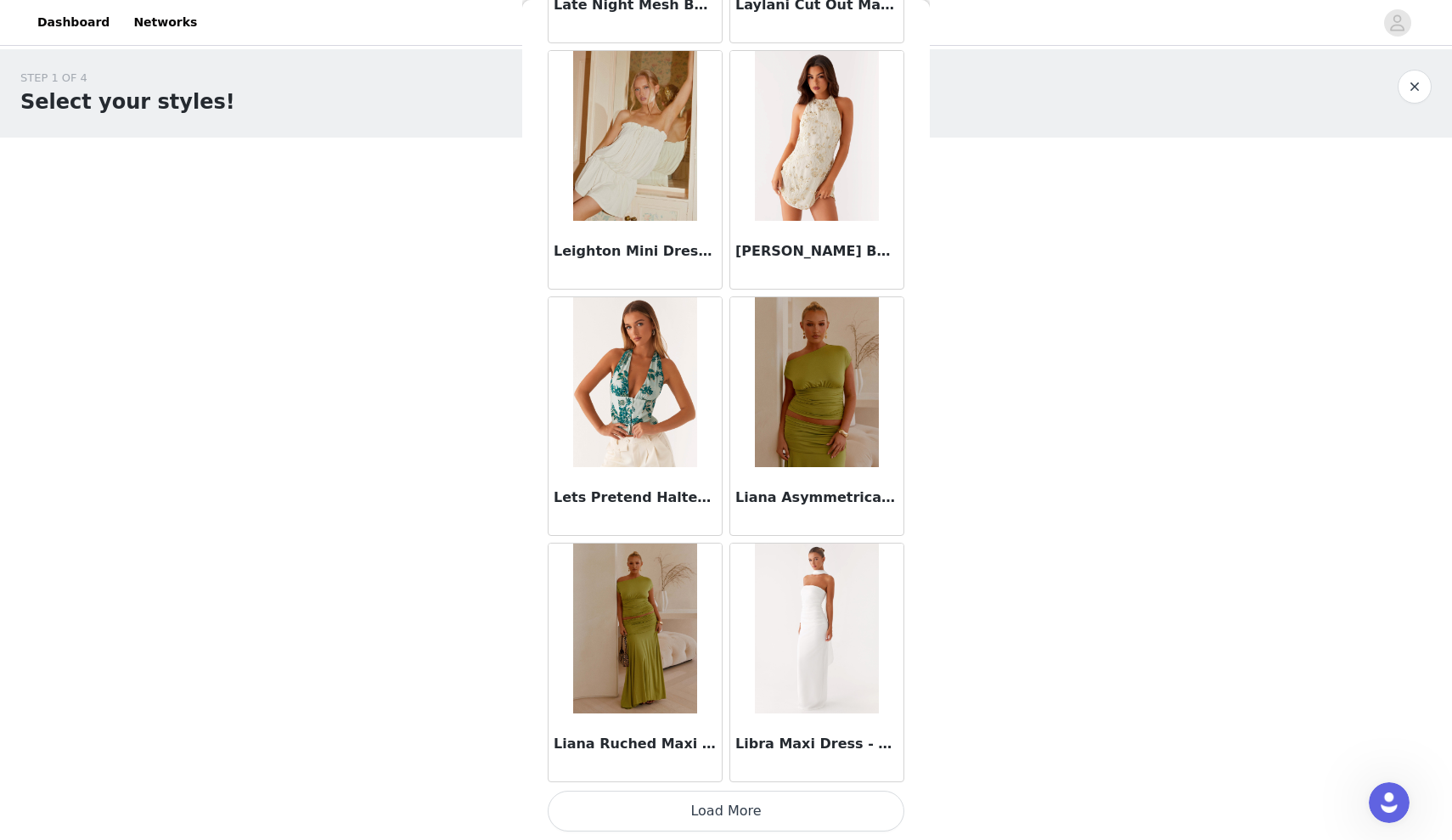
click at [620, 819] on button "Load More" at bounding box center [726, 811] width 357 height 41
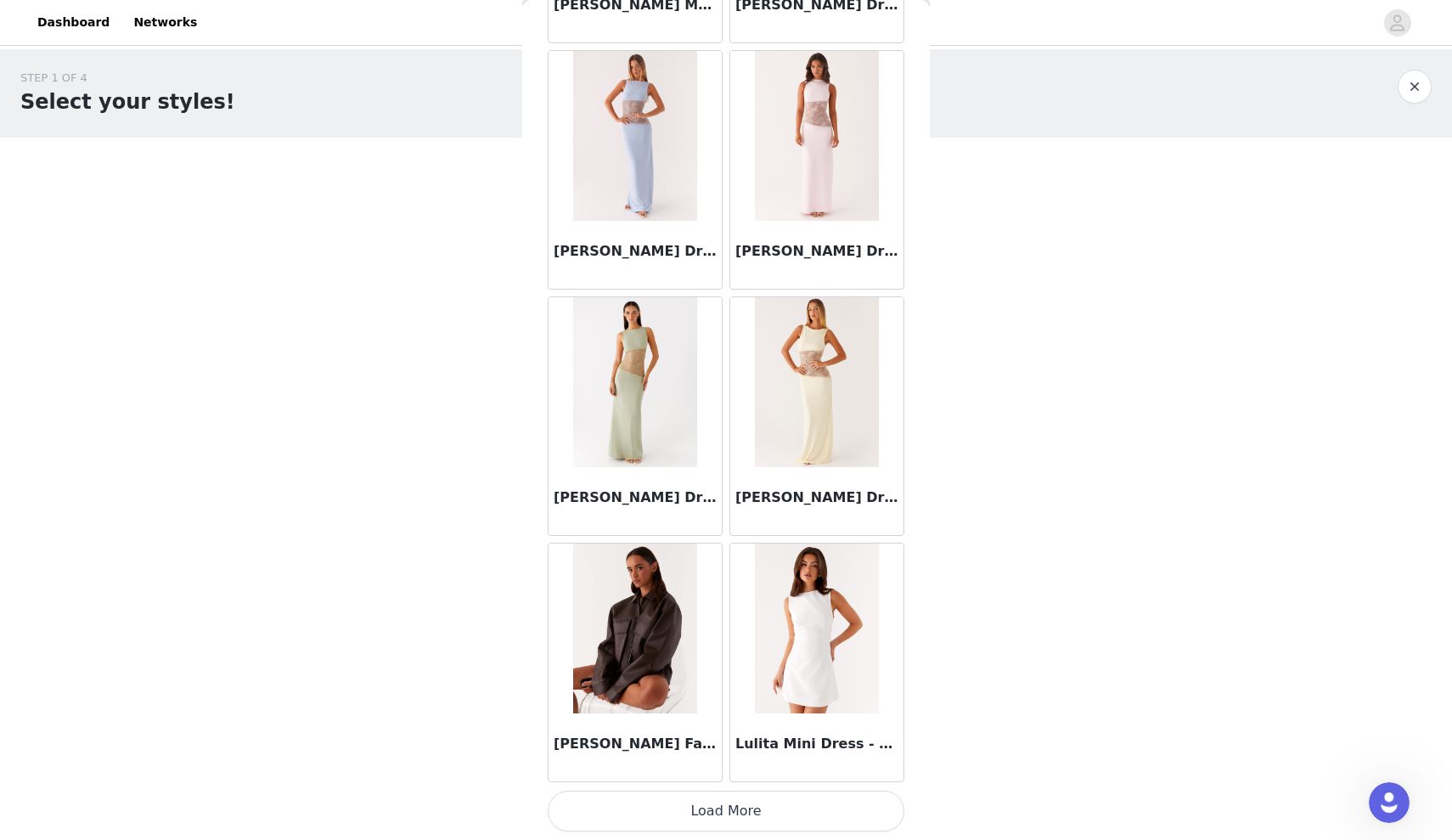
scroll to position [46088, 0]
click at [636, 814] on button "Load More" at bounding box center [726, 811] width 357 height 41
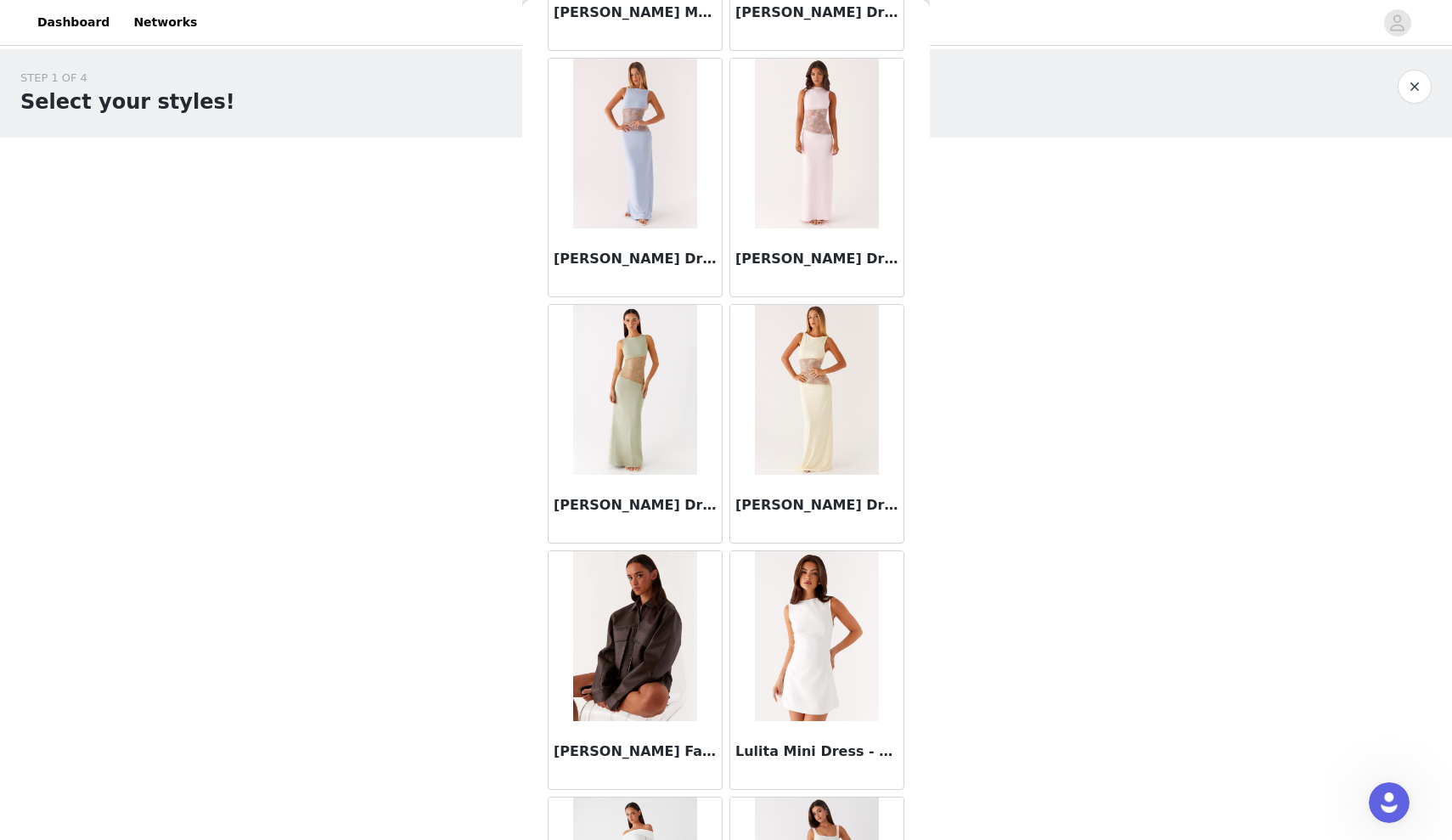
scroll to position [0, 0]
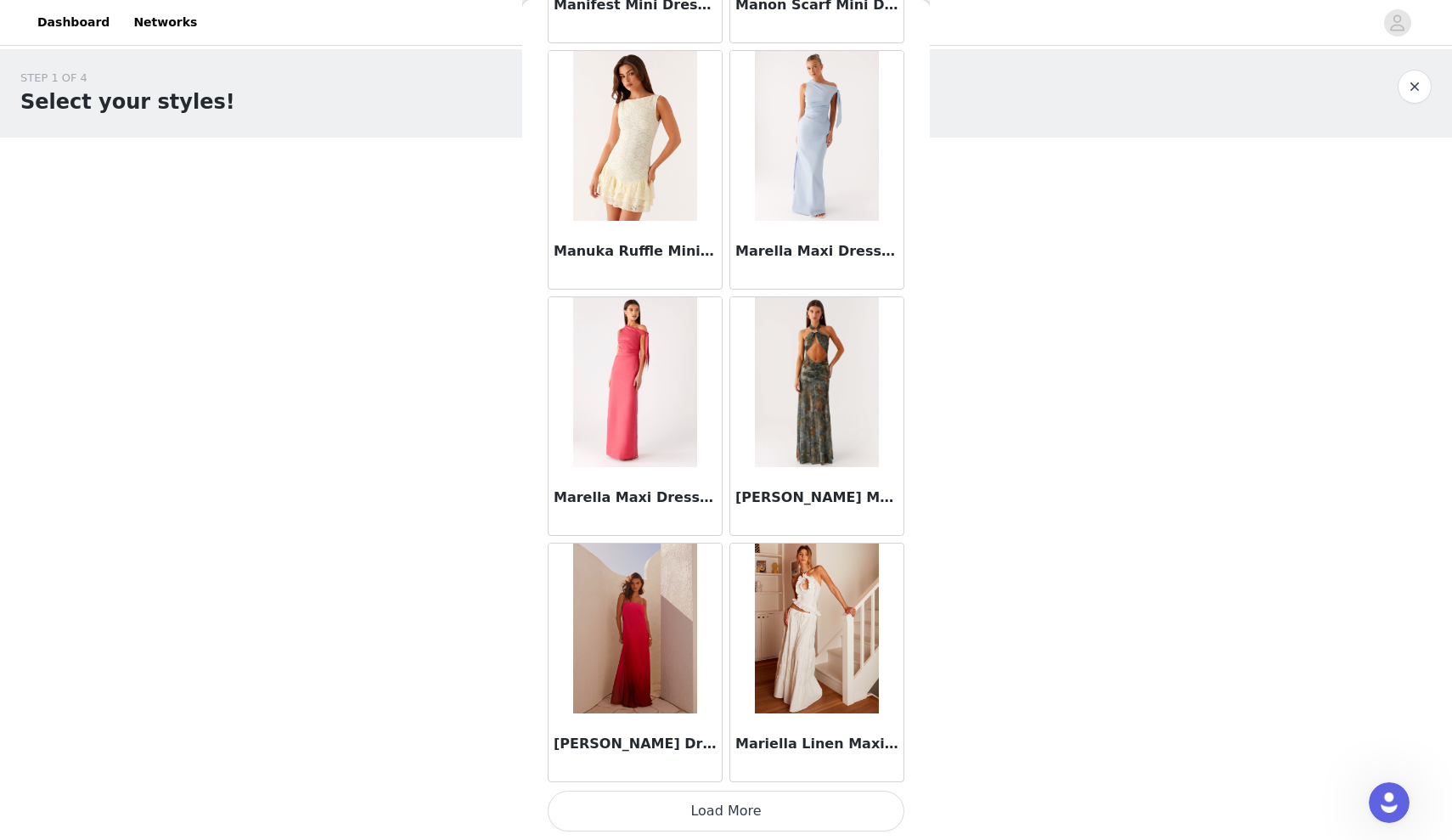
click at [667, 818] on button "Load More" at bounding box center [726, 811] width 357 height 41
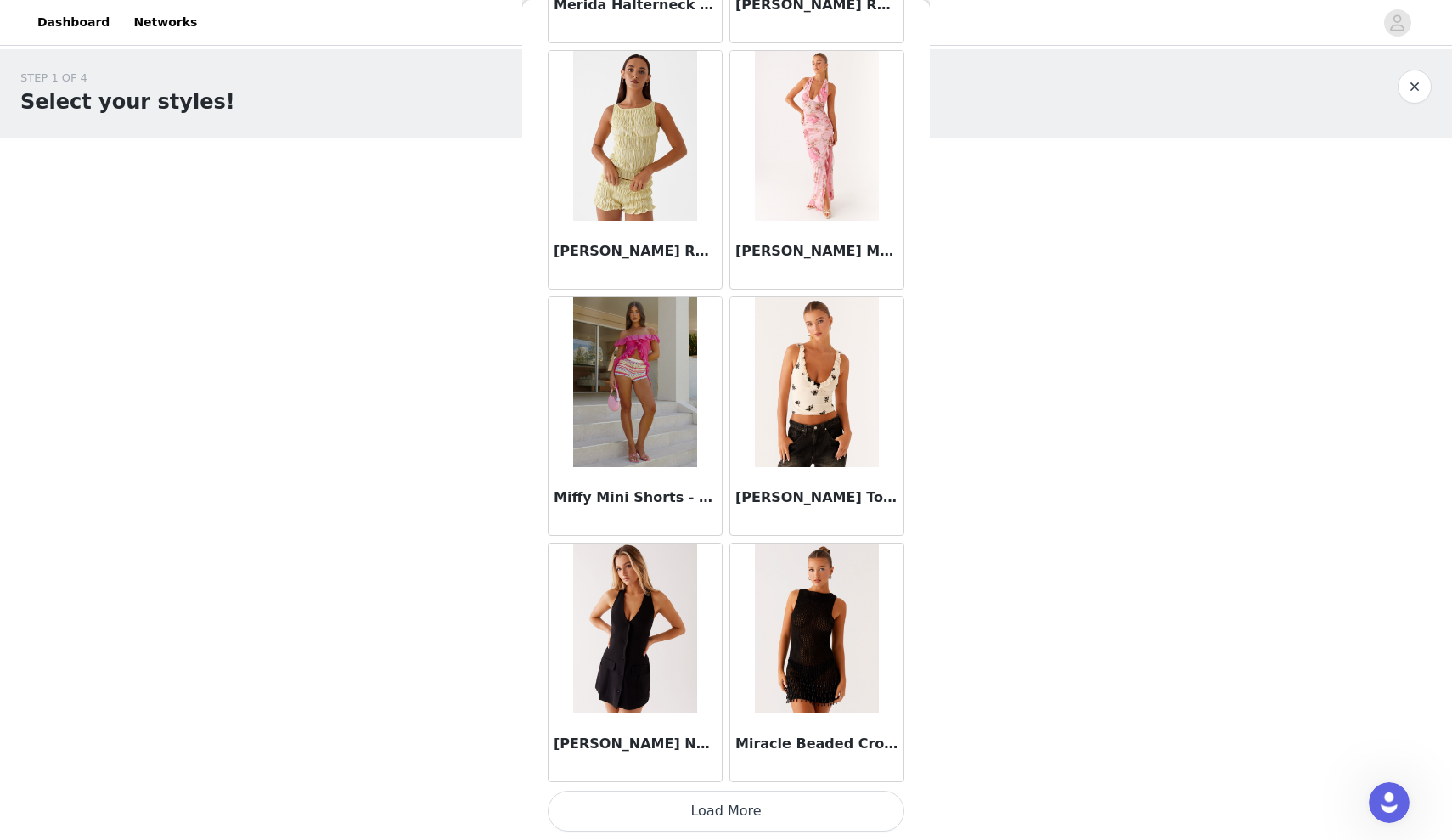
click at [639, 813] on button "Load More" at bounding box center [726, 811] width 357 height 41
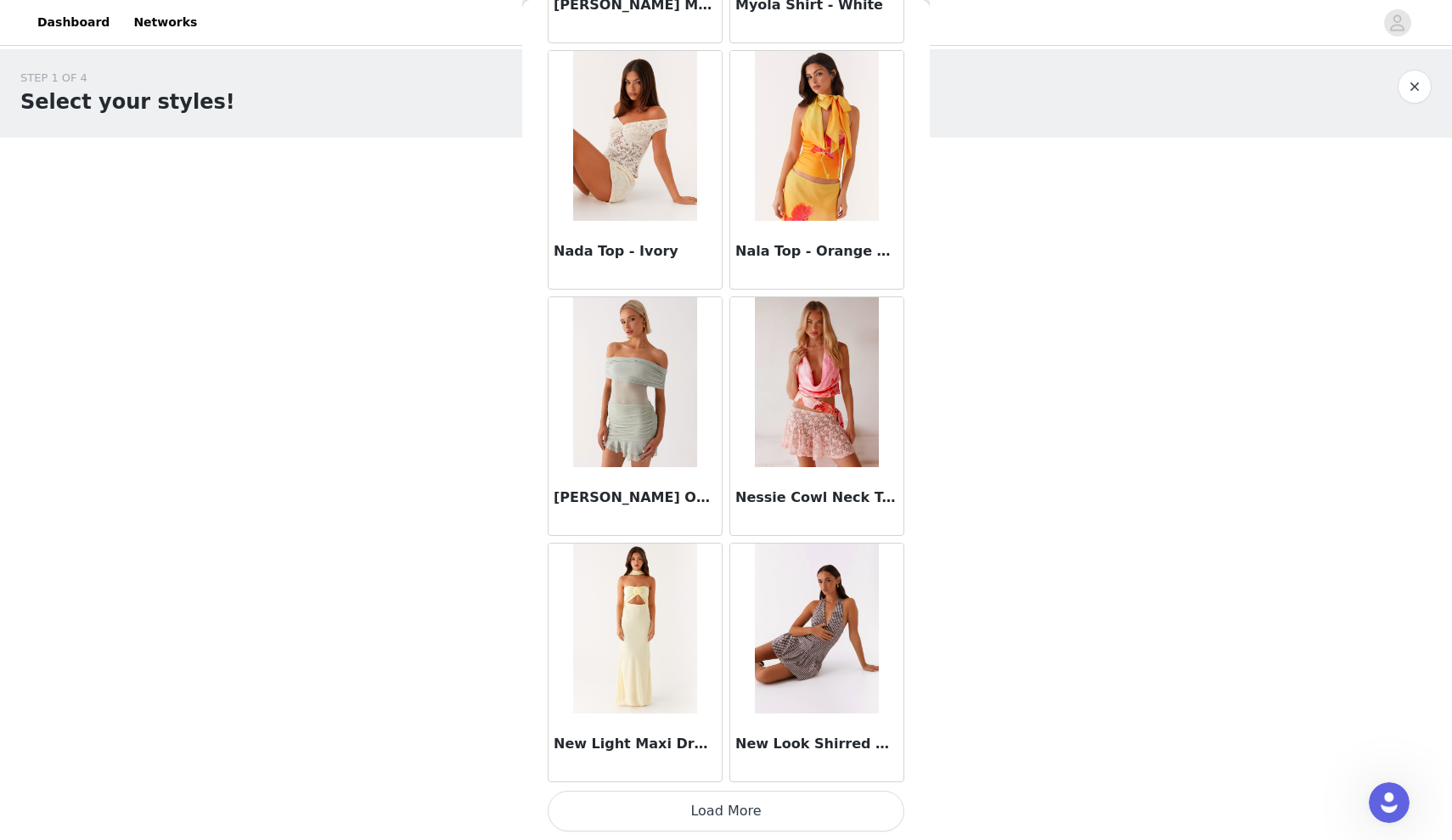
click at [659, 820] on button "Load More" at bounding box center [726, 811] width 357 height 41
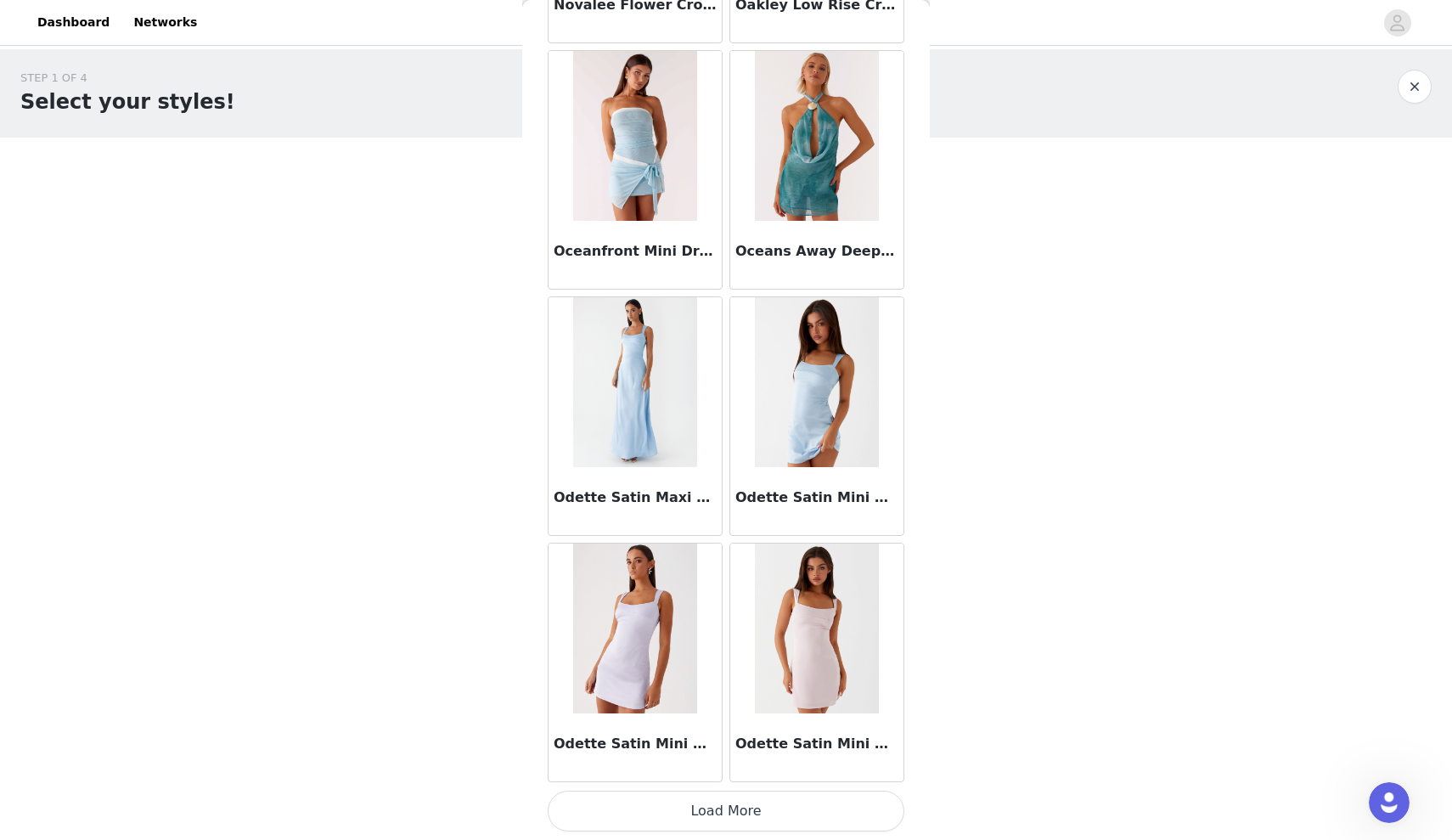
click at [730, 819] on button "Load More" at bounding box center [726, 811] width 357 height 41
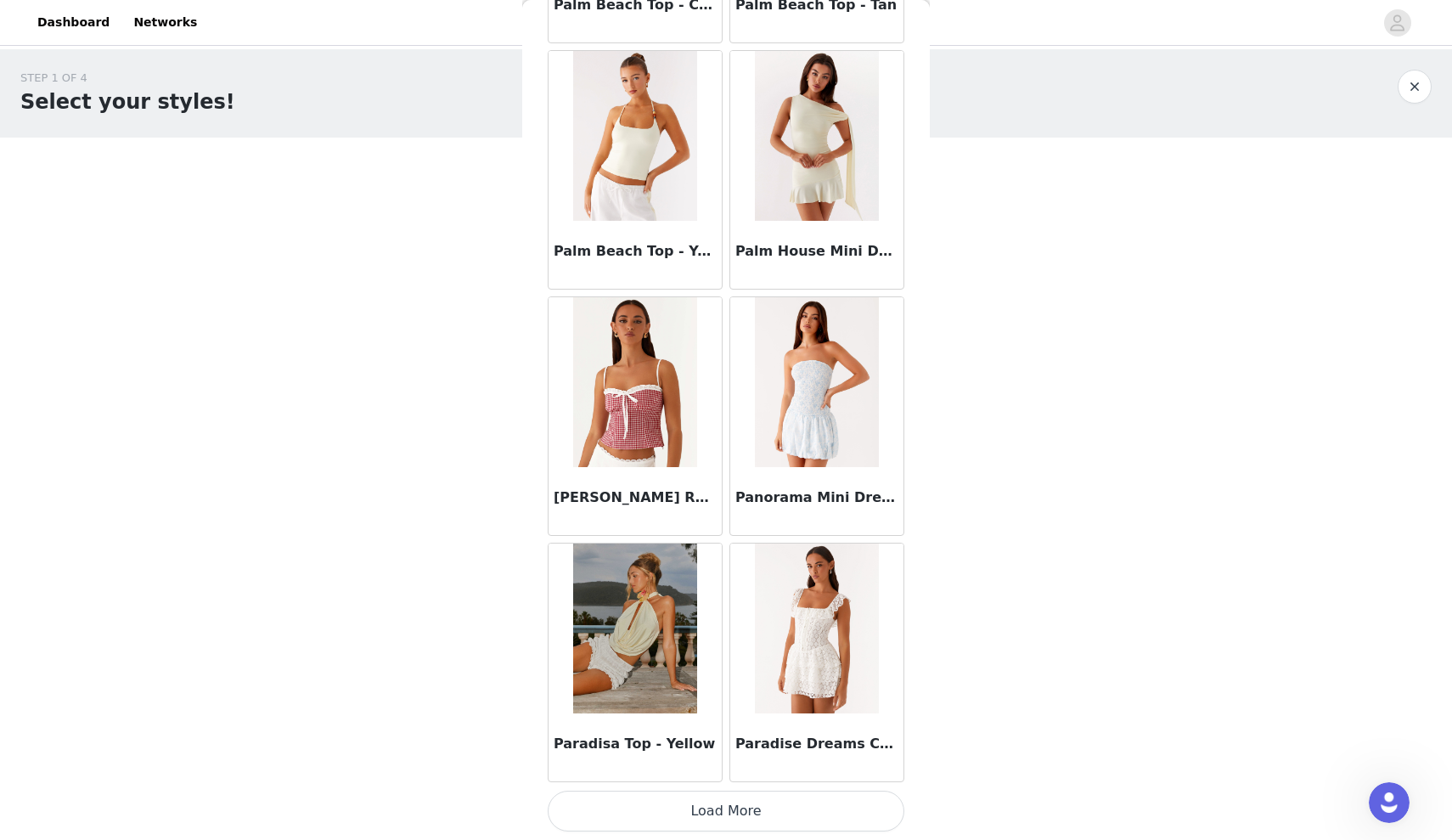
click at [737, 809] on button "Load More" at bounding box center [726, 811] width 357 height 41
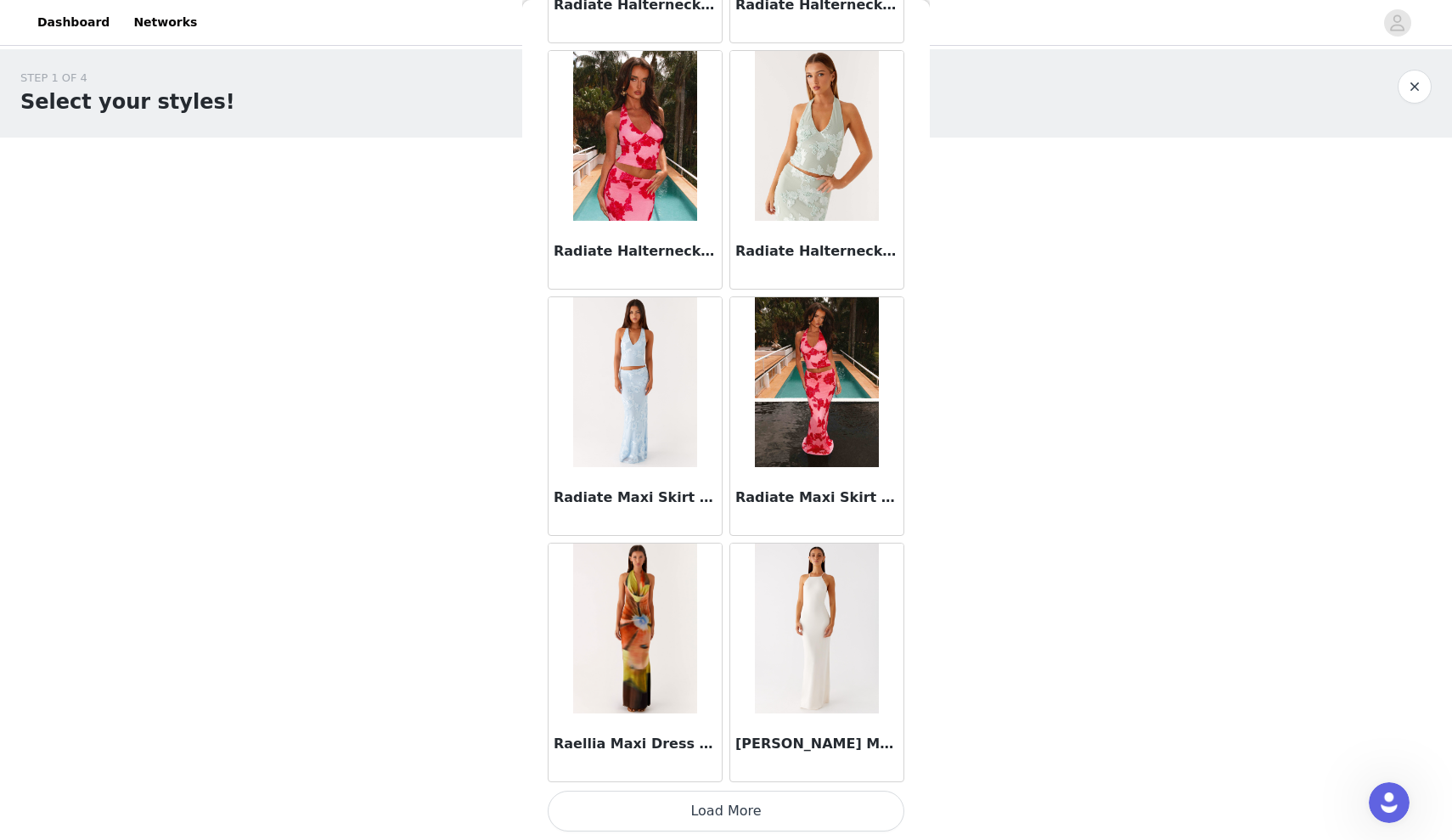
click at [666, 817] on button "Load More" at bounding box center [726, 811] width 357 height 41
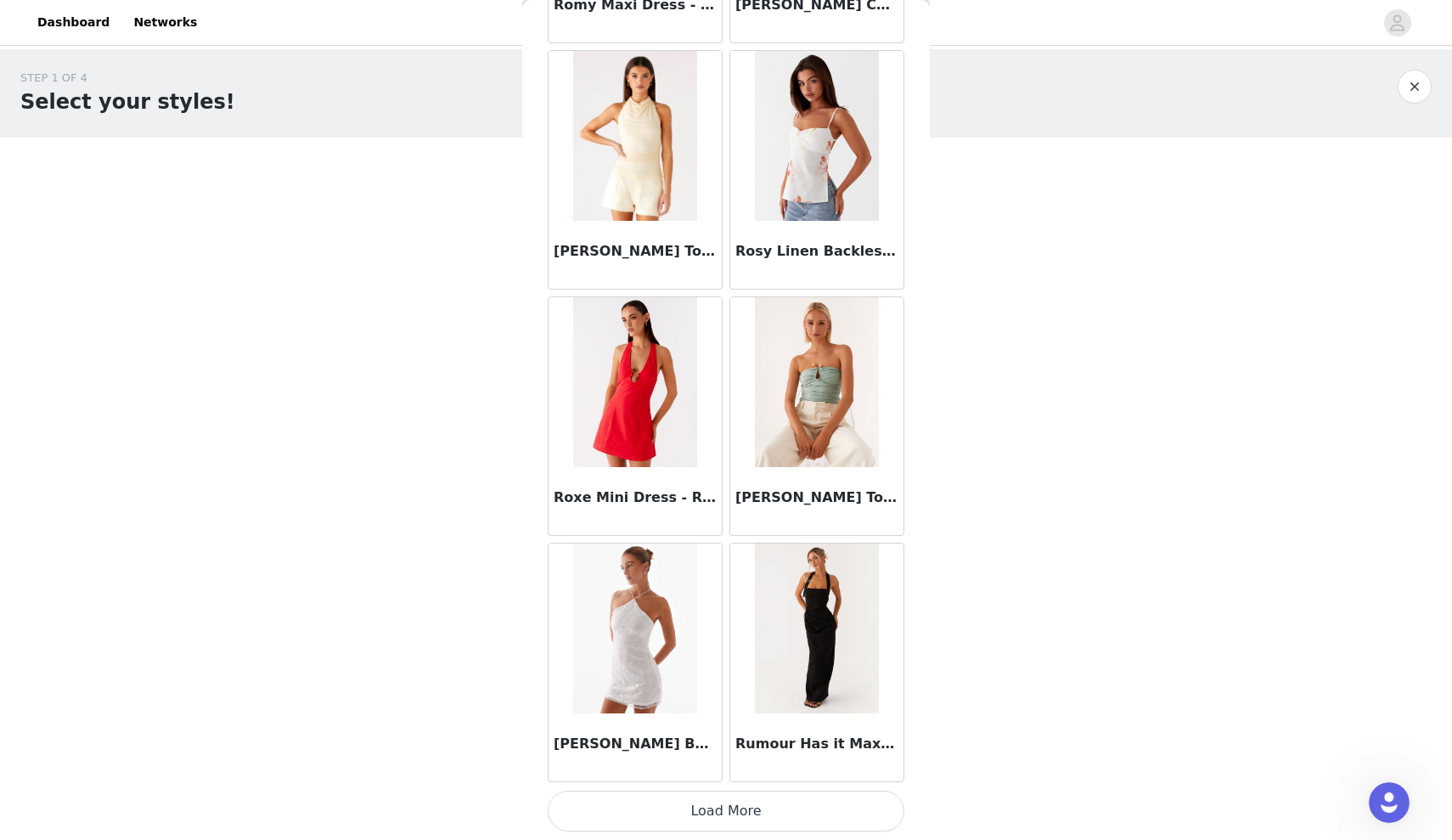
click at [688, 811] on button "Load More" at bounding box center [726, 811] width 357 height 41
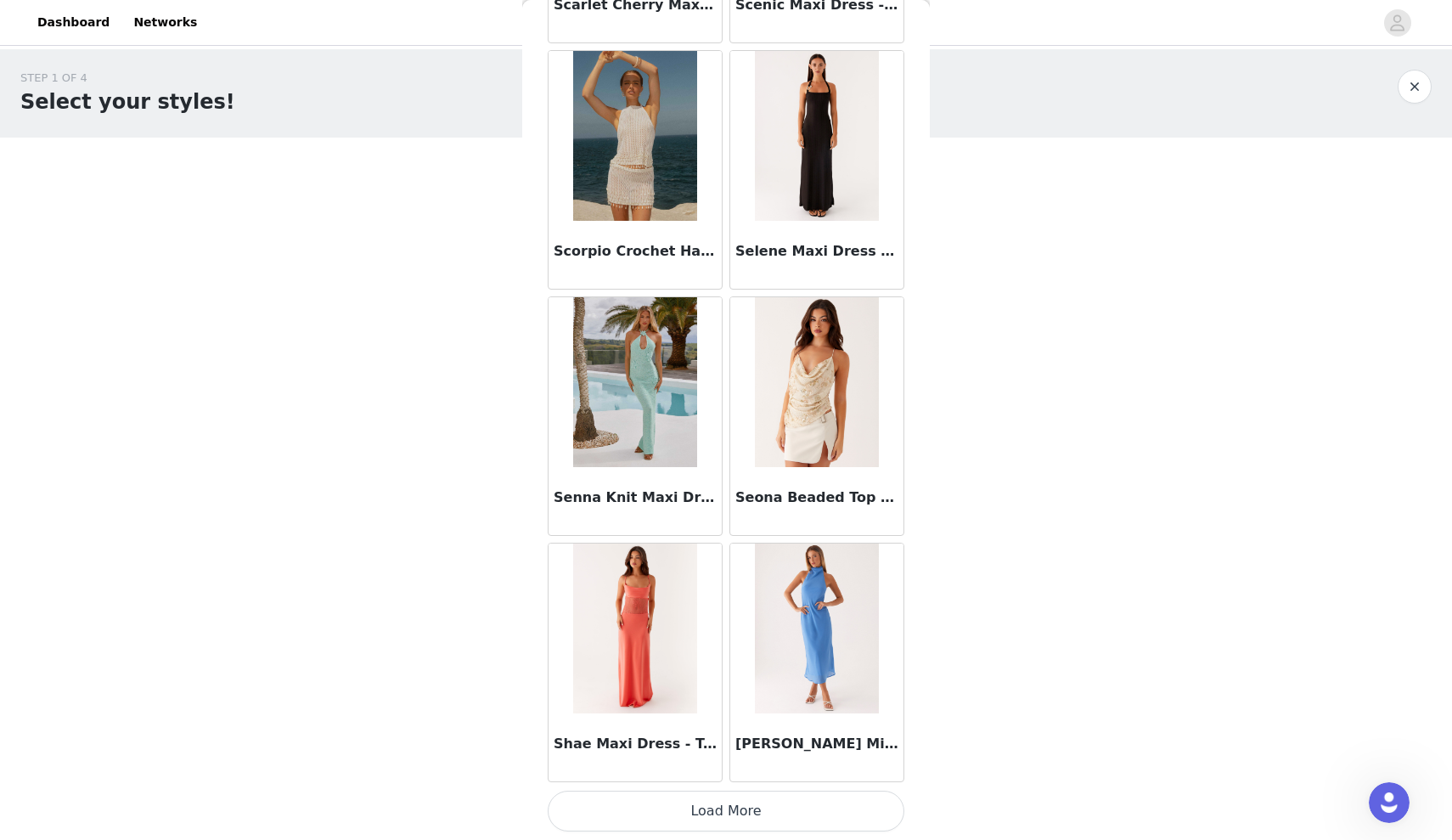
click at [708, 815] on button "Load More" at bounding box center [726, 811] width 357 height 41
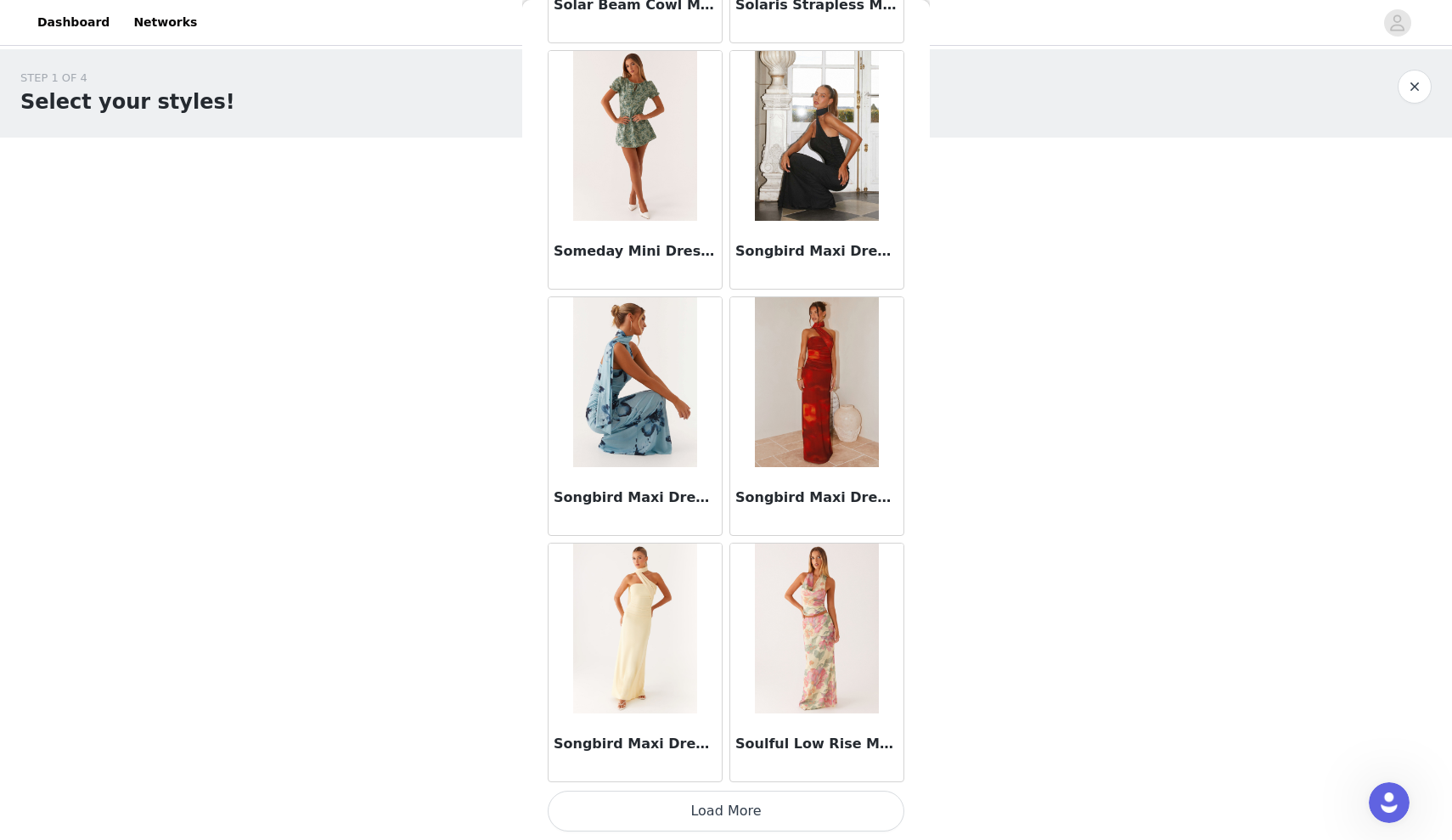
click at [699, 793] on button "Load More" at bounding box center [726, 811] width 357 height 41
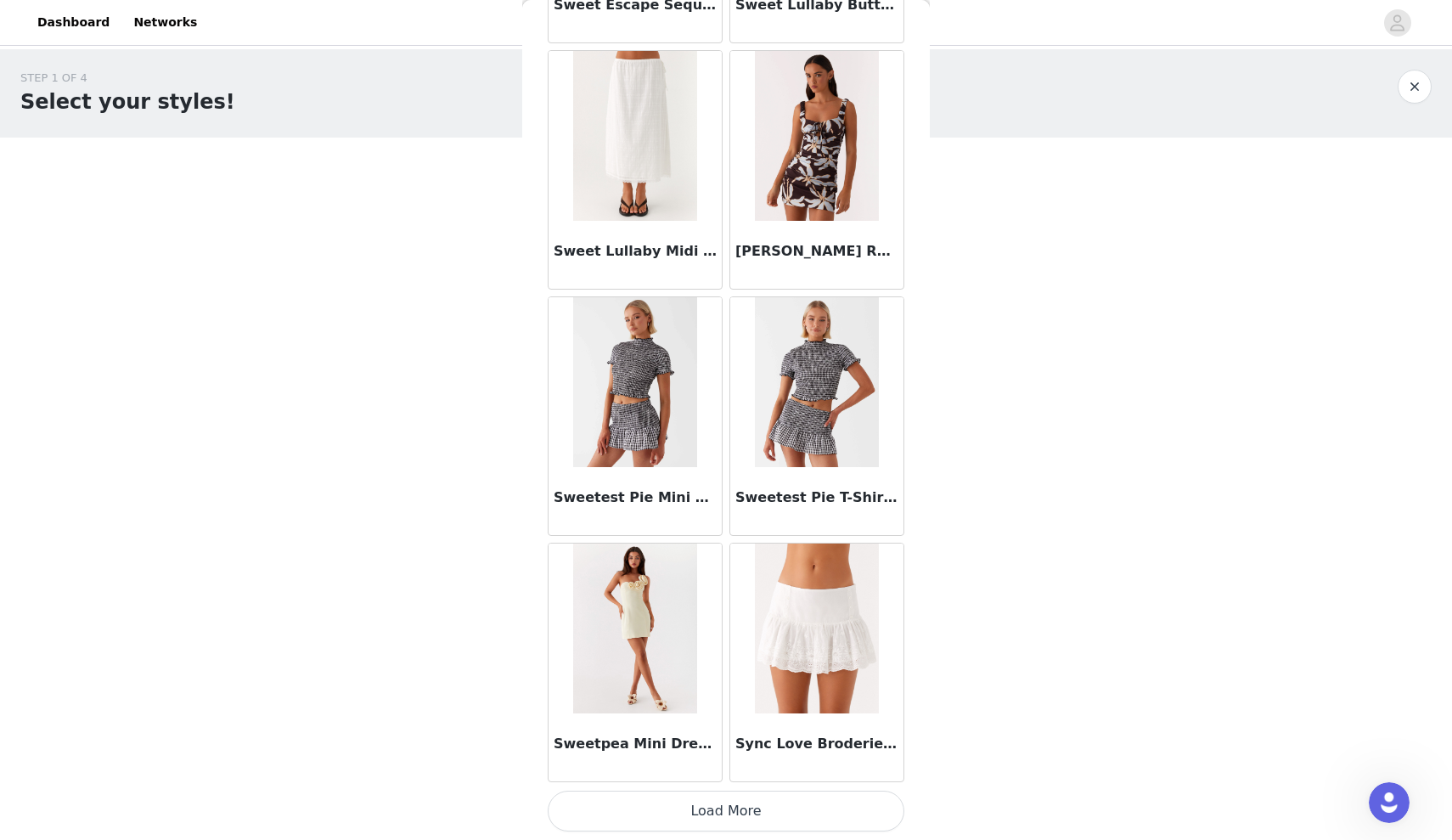
click at [724, 811] on button "Load More" at bounding box center [726, 811] width 357 height 41
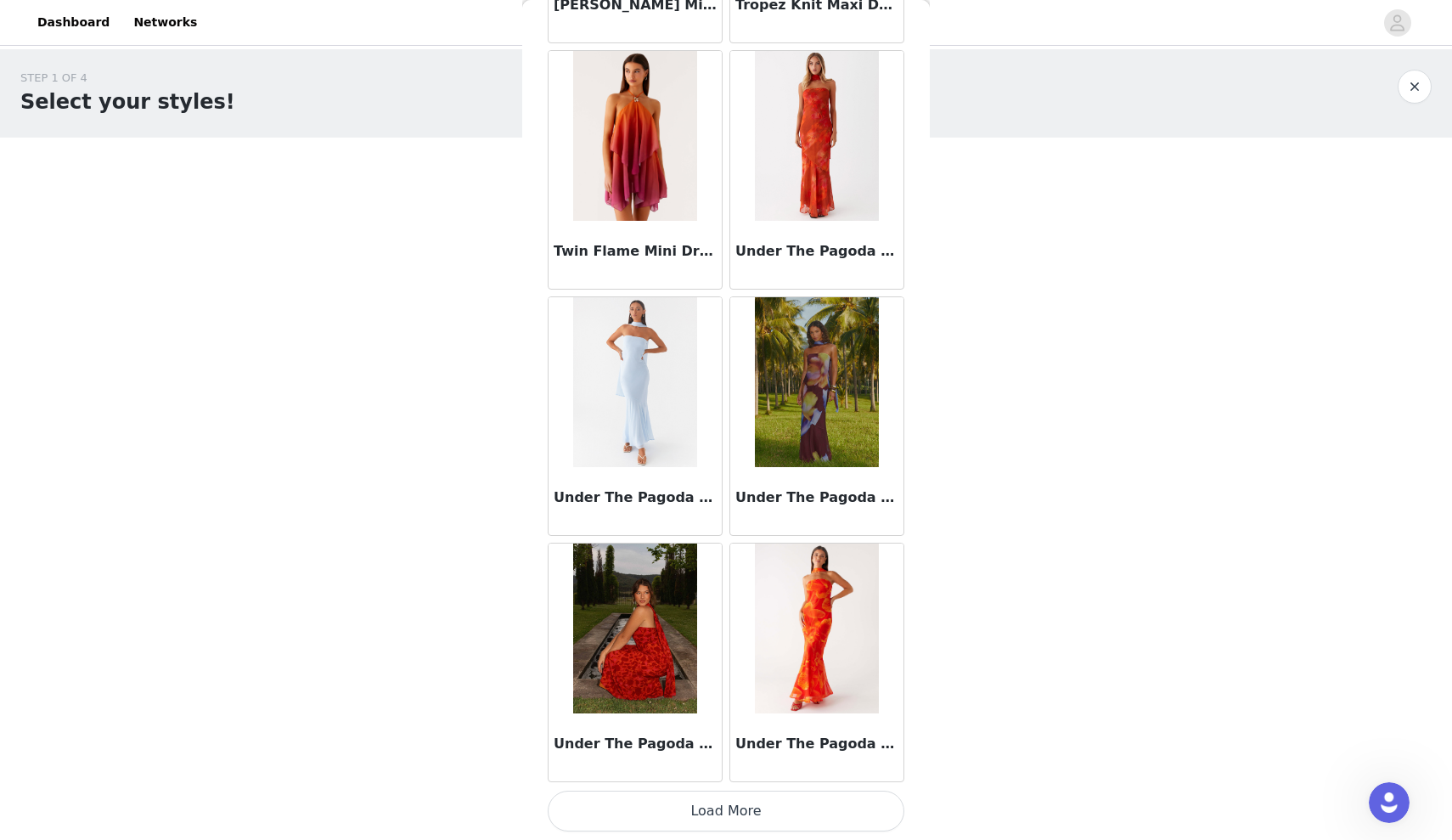
click at [647, 810] on button "Load More" at bounding box center [726, 811] width 357 height 41
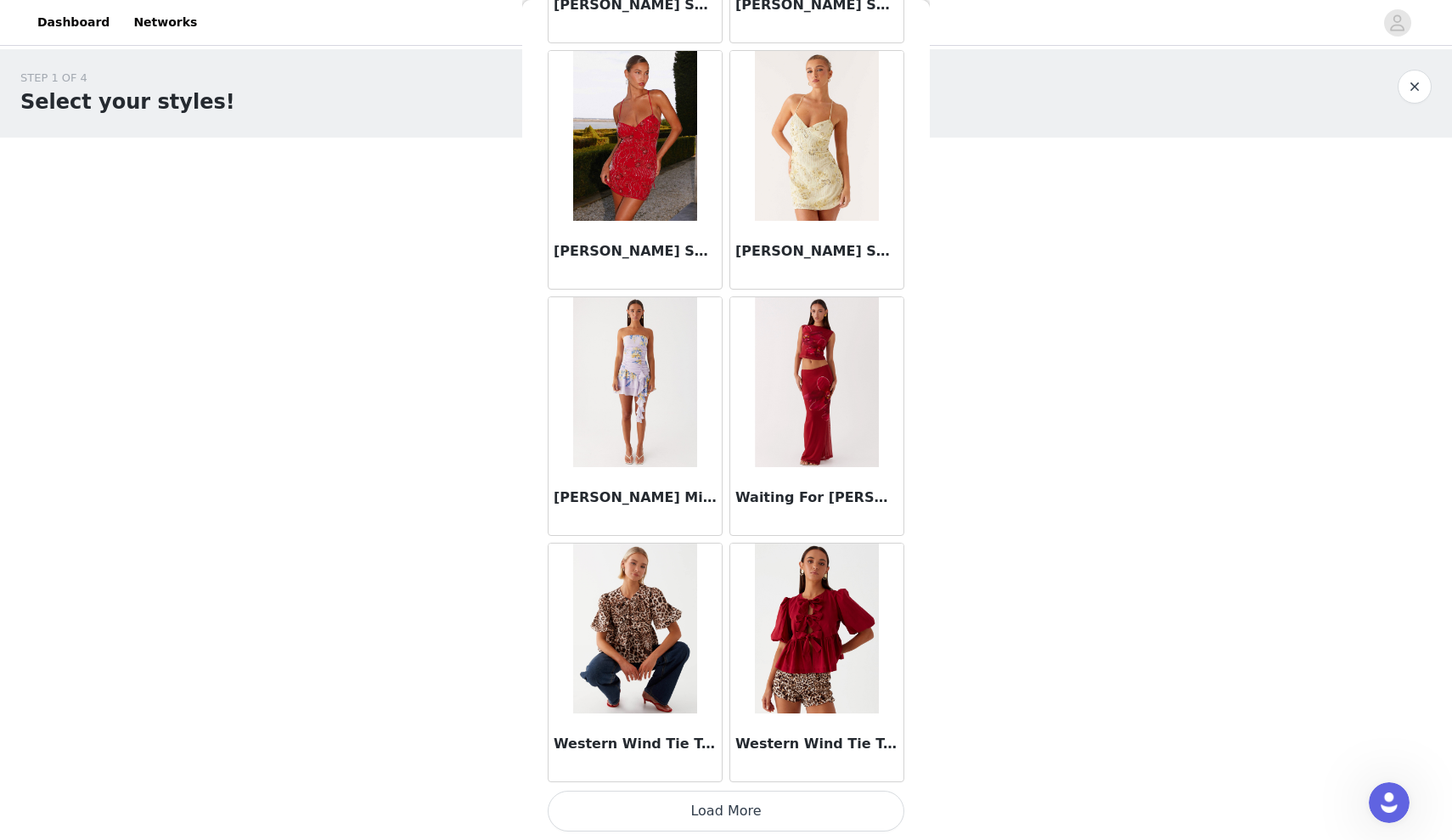
click at [646, 818] on button "Load More" at bounding box center [726, 811] width 357 height 41
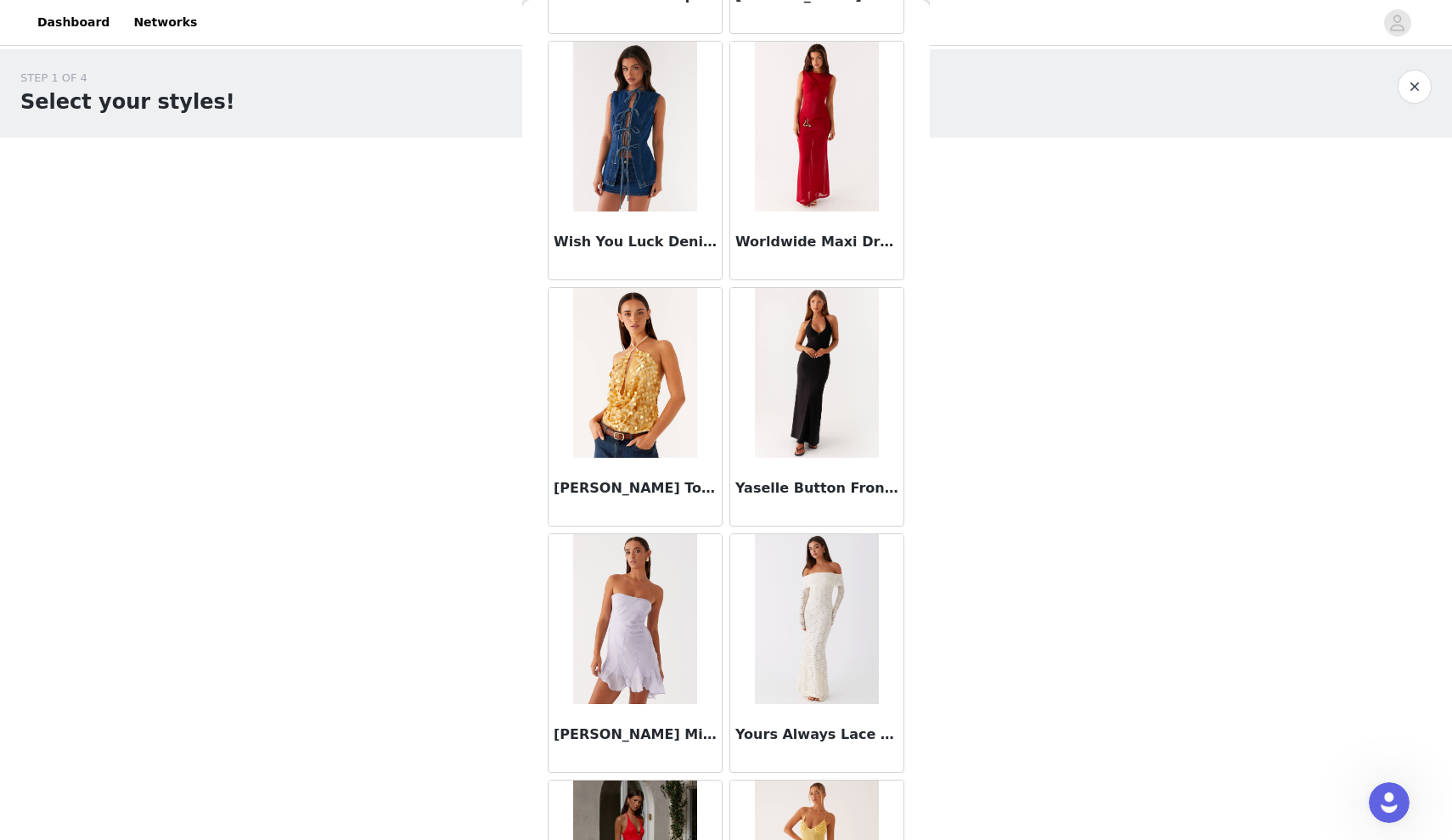
scroll to position [77871, 0]
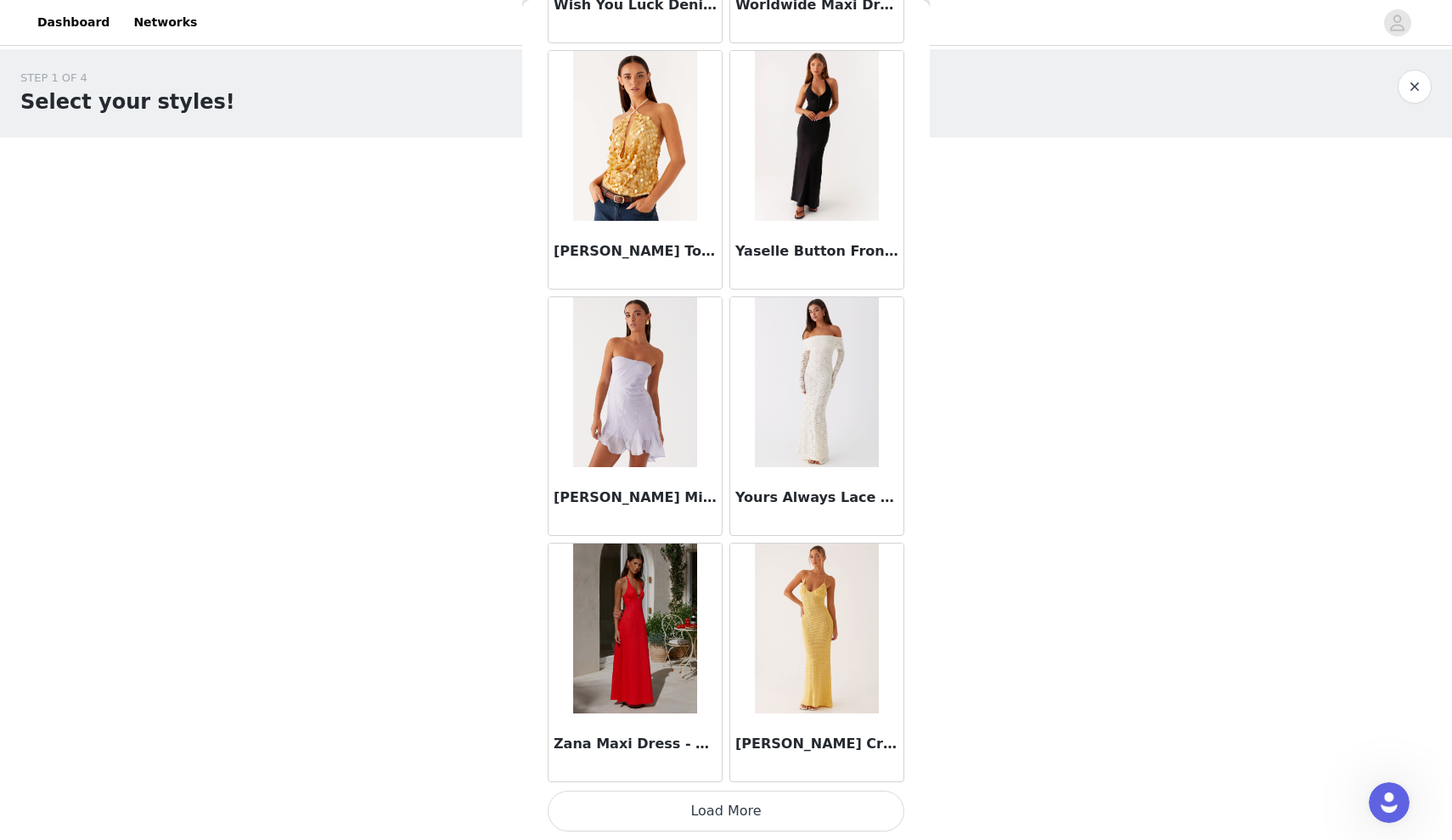
click at [738, 803] on button "Load More" at bounding box center [726, 811] width 357 height 41
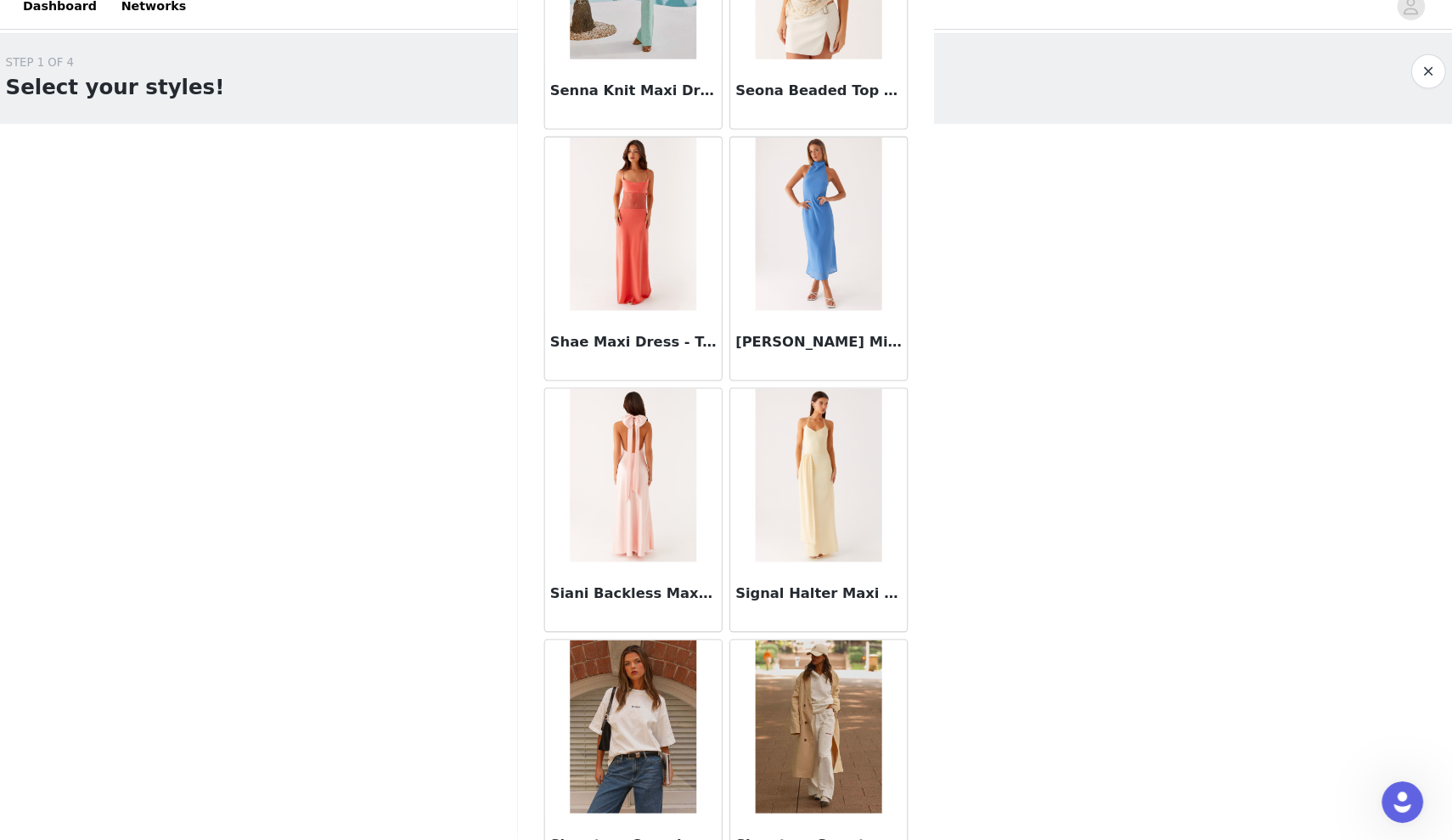
scroll to position [66254, 0]
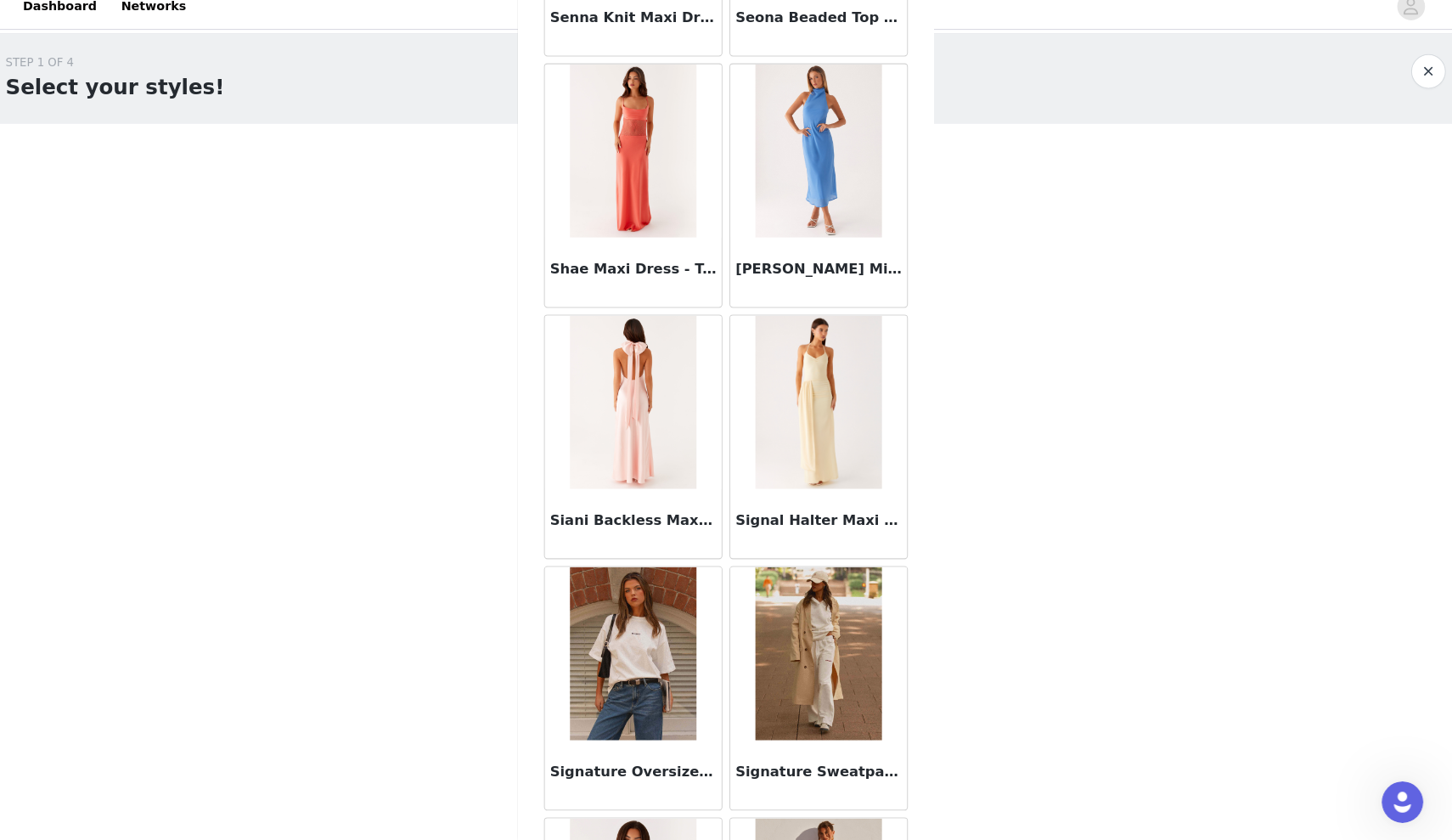
click at [607, 659] on img at bounding box center [635, 658] width 123 height 170
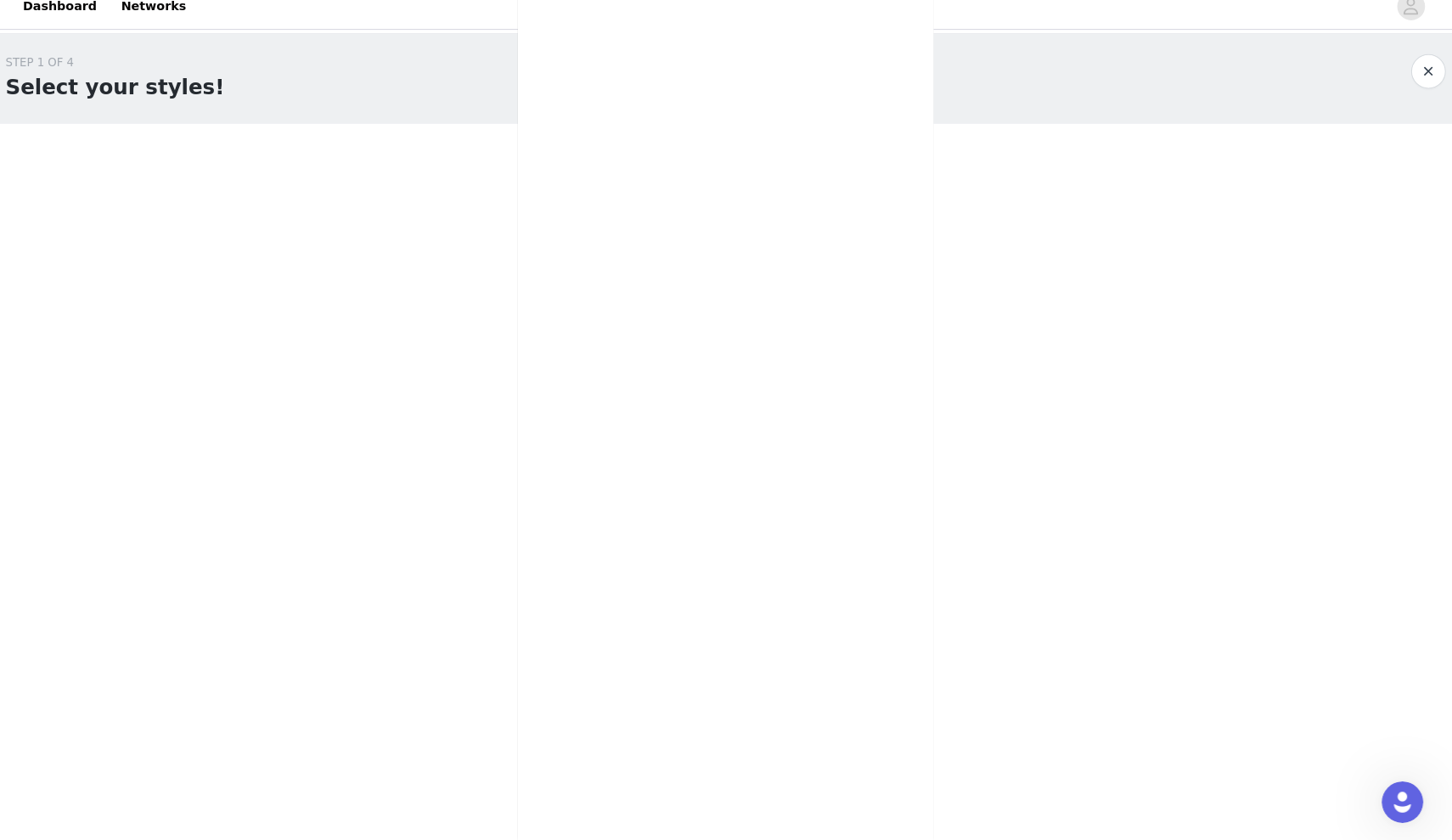
scroll to position [0, 0]
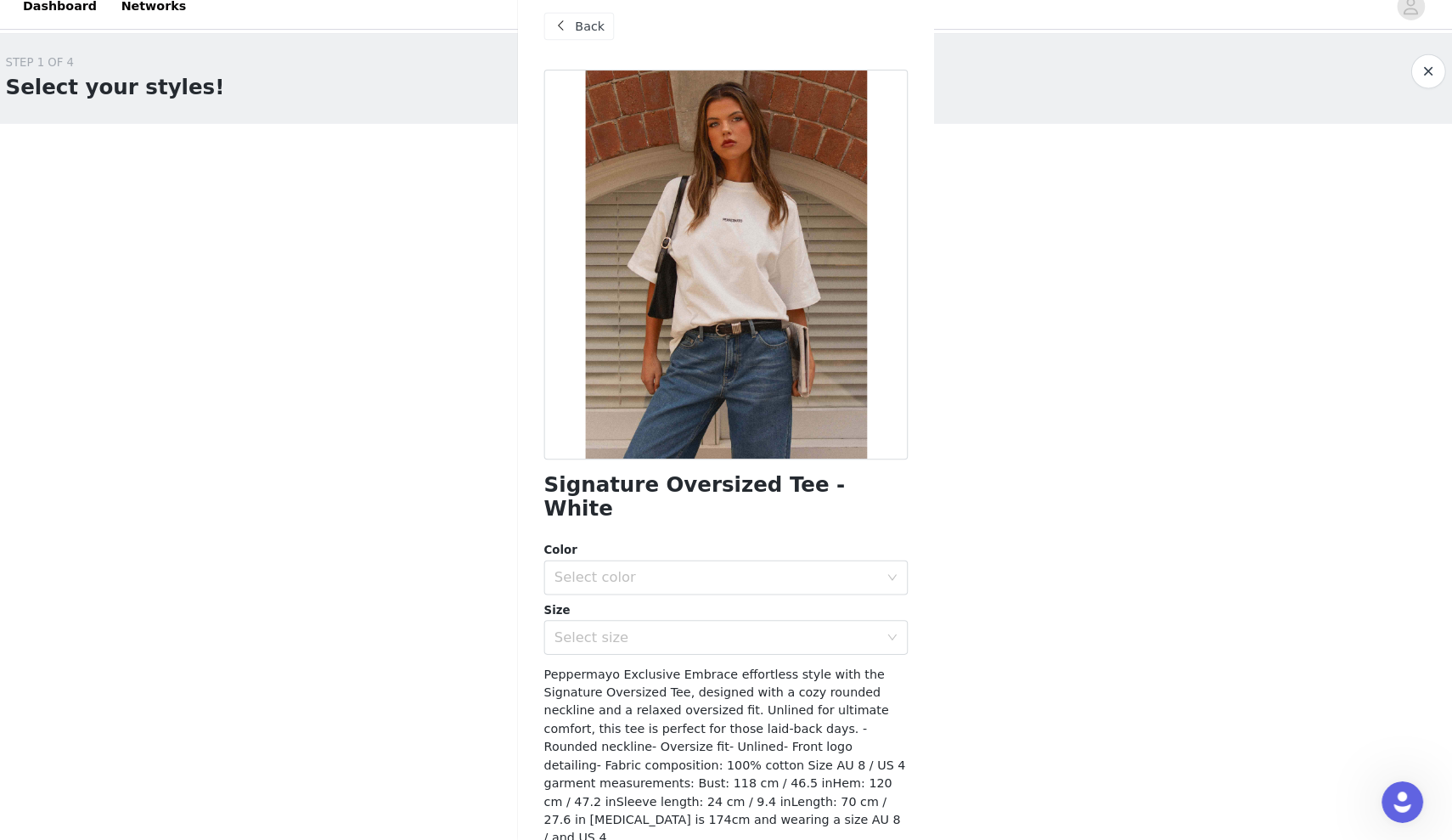
click at [587, 49] on div "Back" at bounding box center [726, 42] width 357 height 85
click at [582, 40] on div "Back" at bounding box center [726, 42] width 357 height 85
click at [580, 34] on span "Back" at bounding box center [593, 43] width 29 height 18
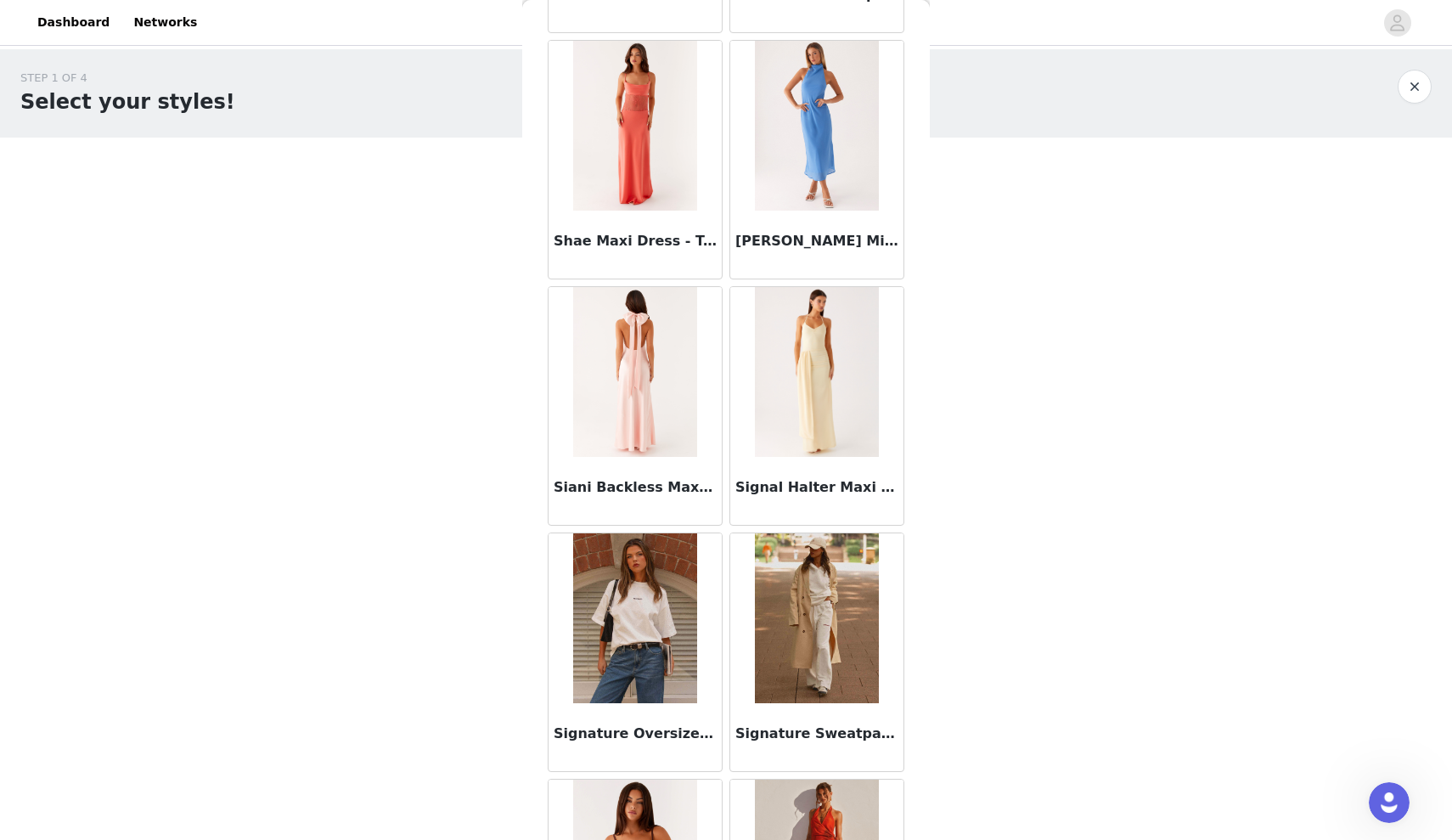
scroll to position [66293, 0]
click at [635, 642] on img at bounding box center [635, 619] width 123 height 170
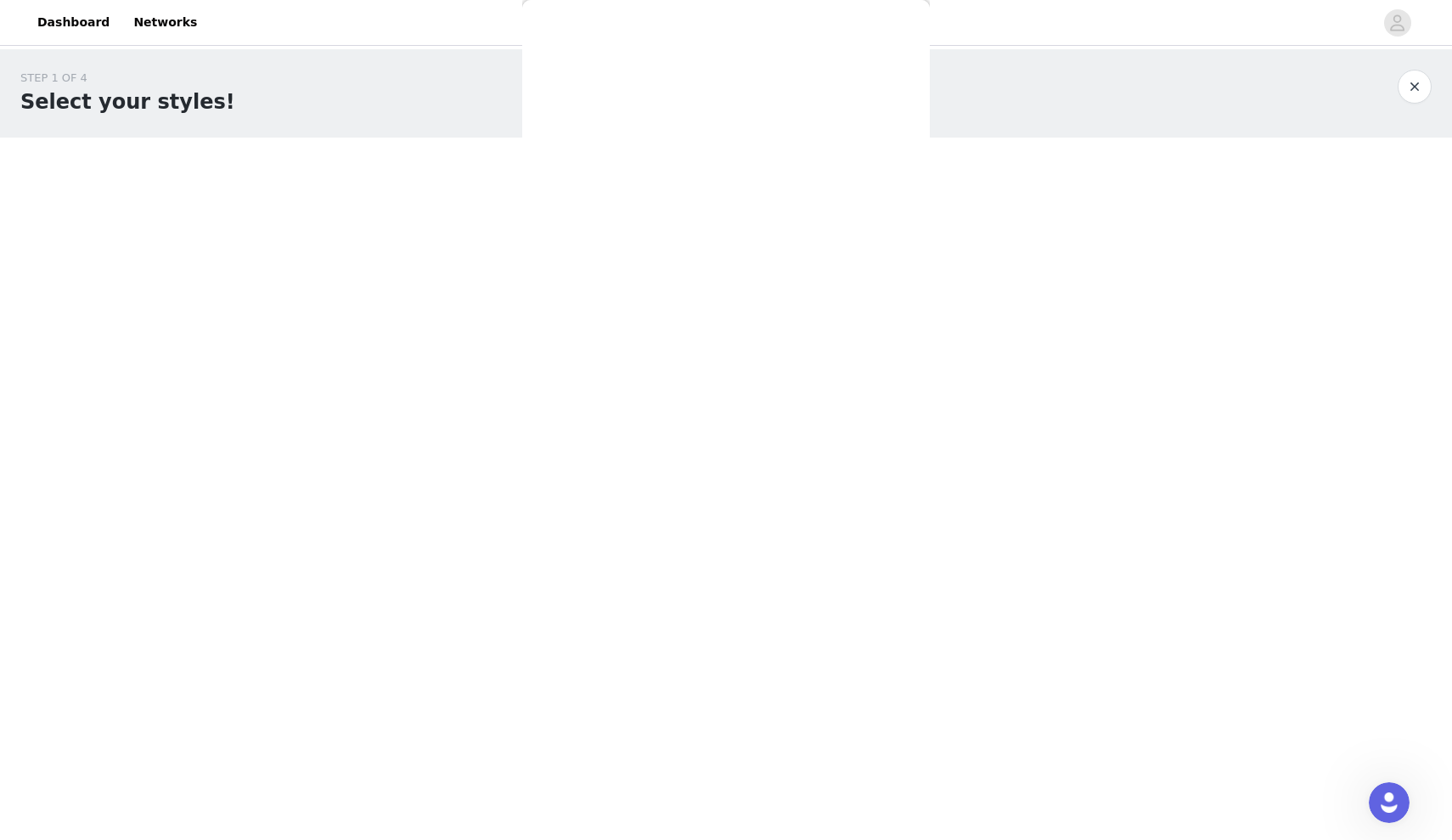
scroll to position [36, 0]
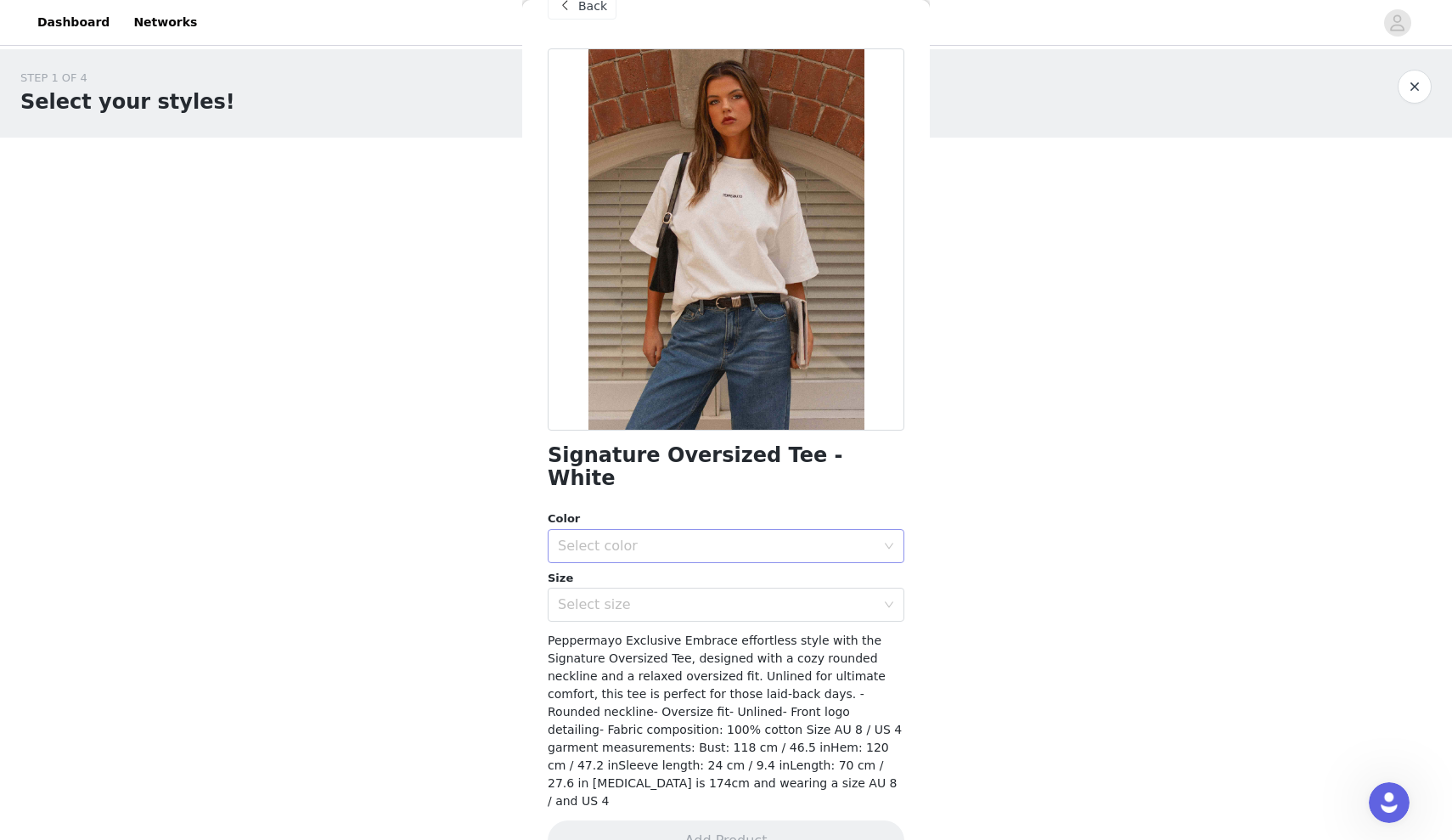
click at [652, 530] on div "Select color" at bounding box center [720, 545] width 325 height 32
click at [648, 552] on li "White" at bounding box center [726, 560] width 357 height 27
click at [650, 596] on div "Select size" at bounding box center [717, 604] width 318 height 17
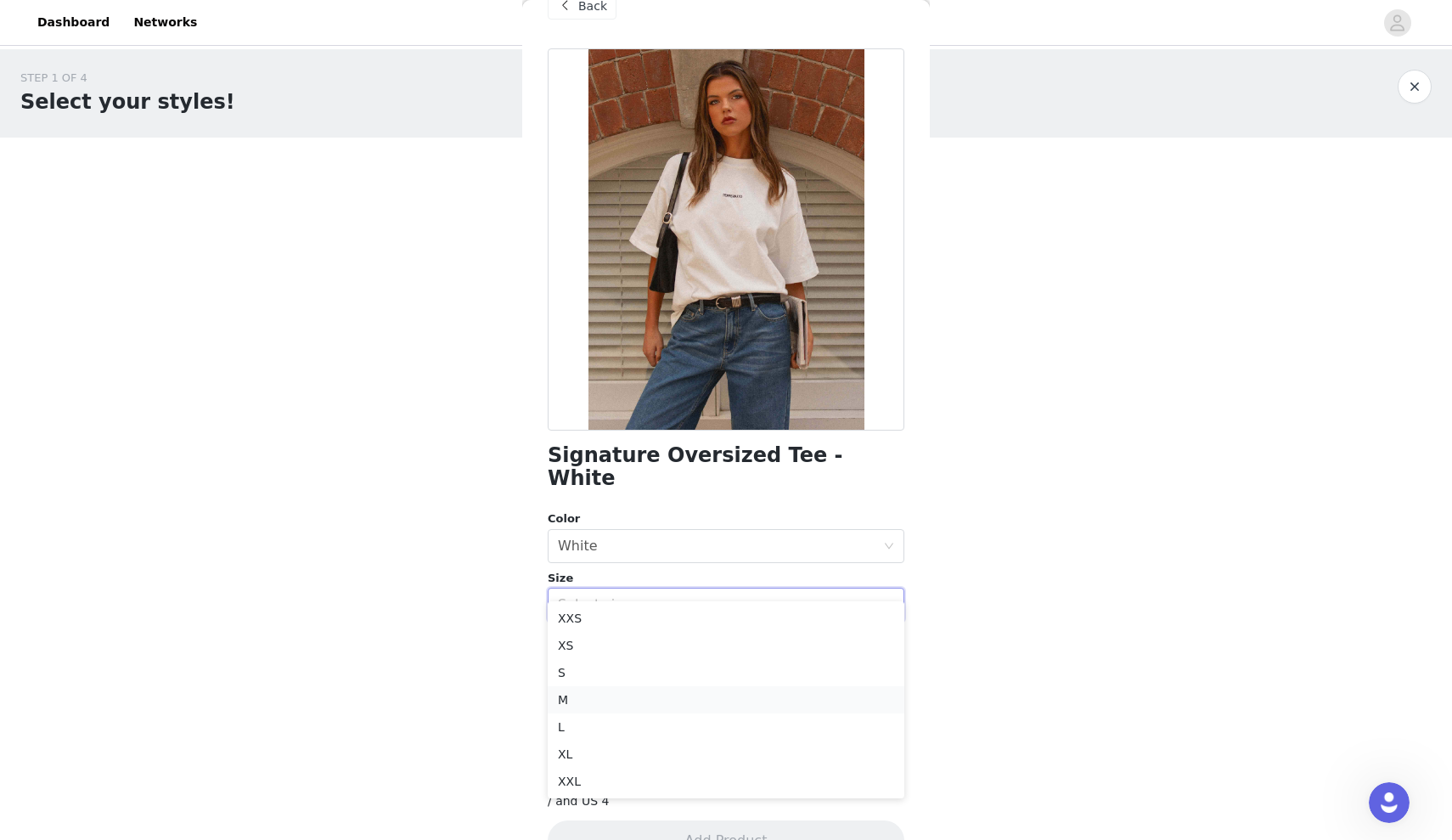
click at [616, 700] on li "M" at bounding box center [726, 700] width 357 height 27
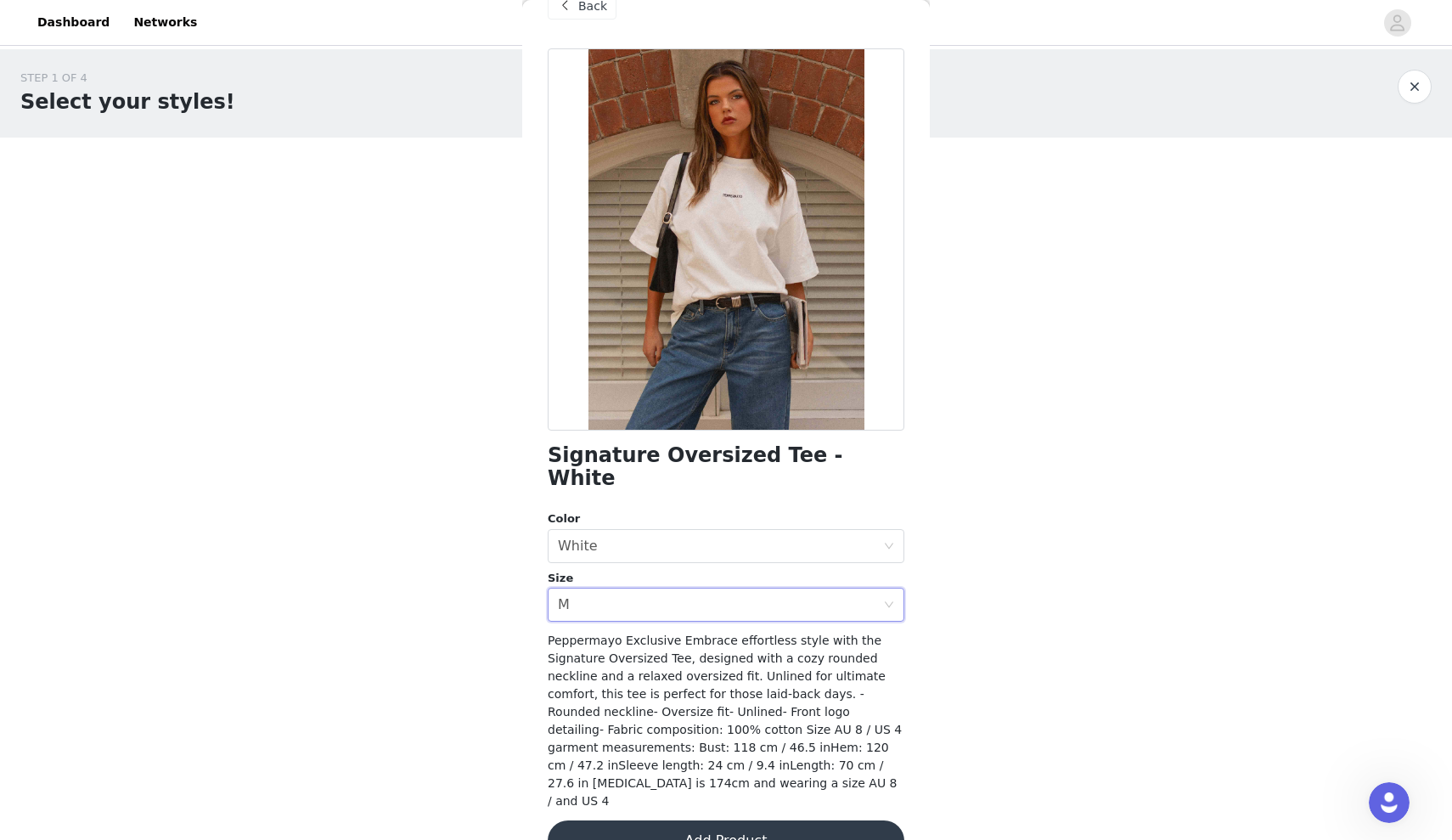
scroll to position [0, 0]
click at [683, 820] on button "Add Product" at bounding box center [726, 841] width 357 height 41
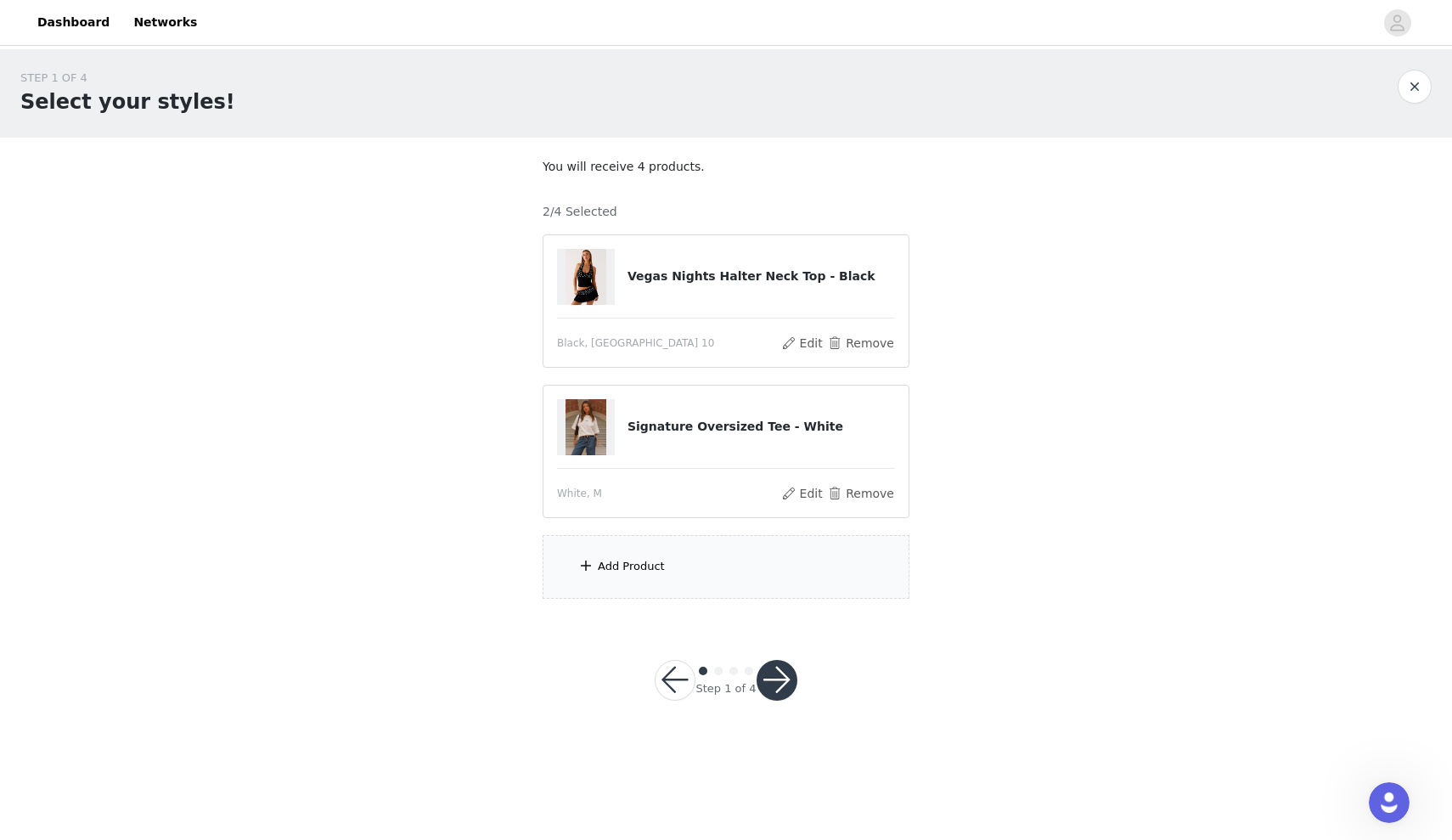
click at [610, 574] on div "Add Product" at bounding box center [726, 566] width 367 height 63
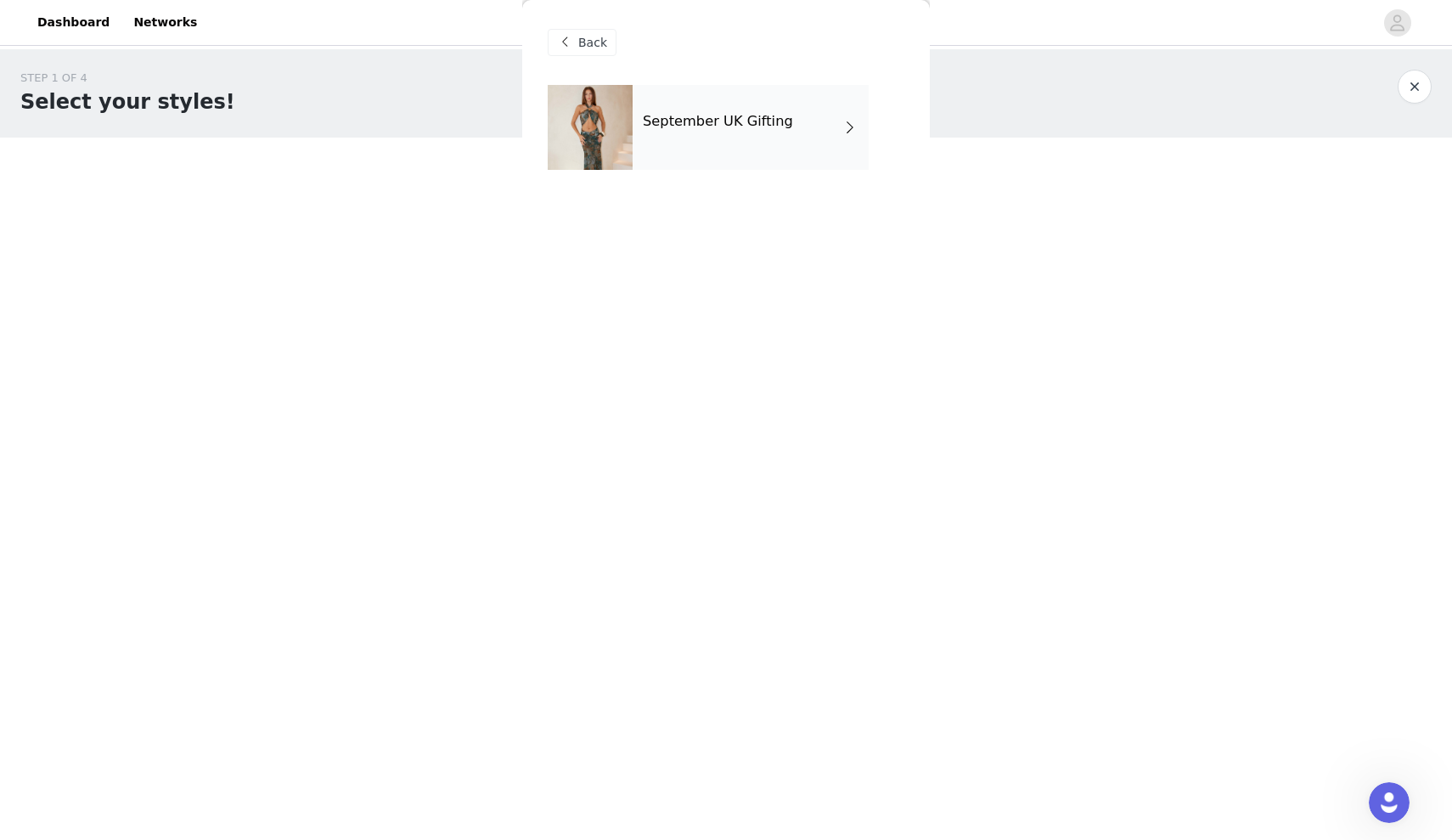
click at [664, 150] on div "September UK Gifting" at bounding box center [750, 127] width 236 height 85
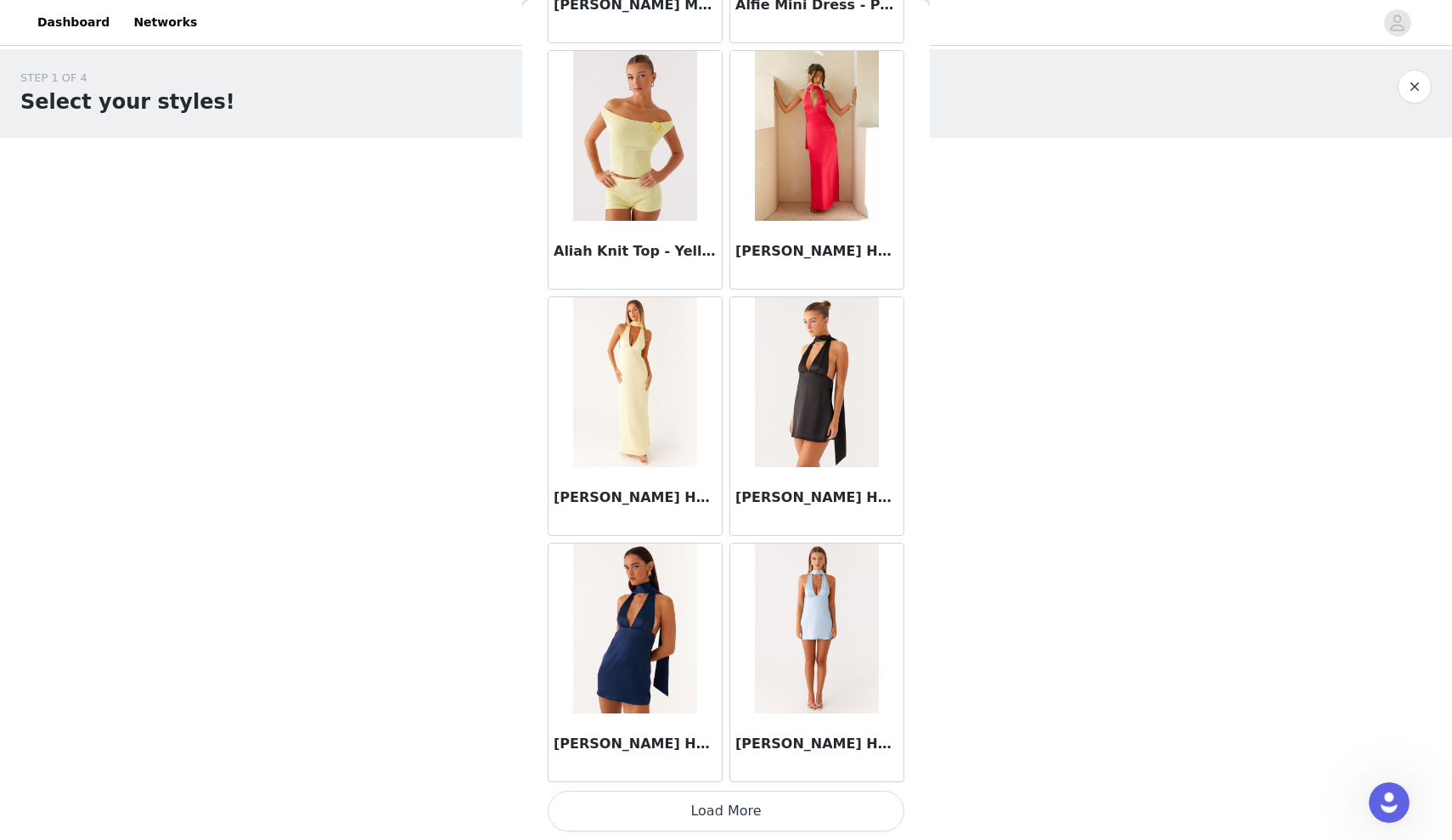
click at [718, 802] on button "Load More" at bounding box center [726, 811] width 357 height 41
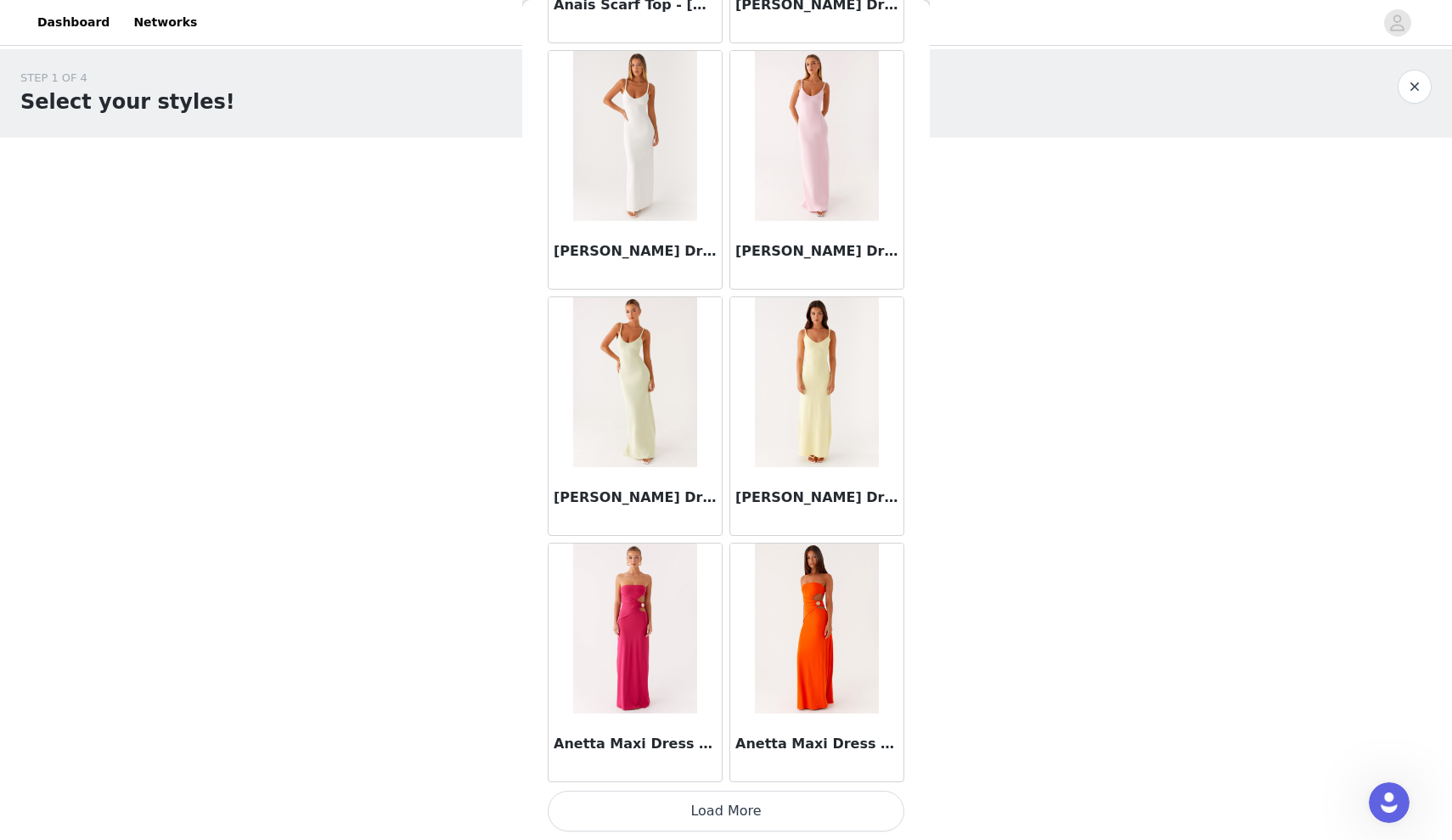
click at [739, 783] on div "Anetta Maxi Dress - Orange" at bounding box center [817, 662] width 182 height 246
click at [739, 808] on button "Load More" at bounding box center [726, 811] width 357 height 41
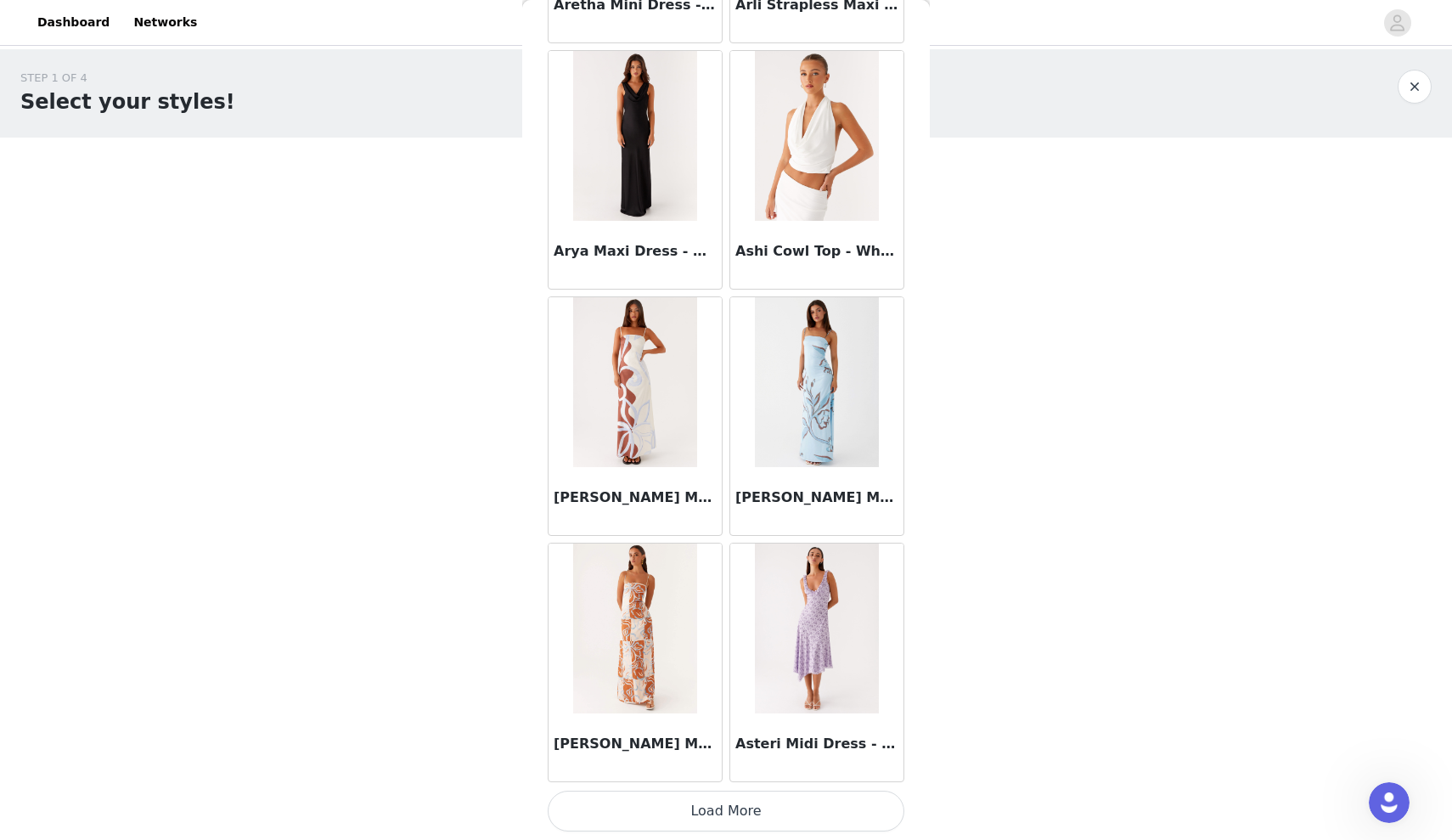
click at [722, 805] on button "Load More" at bounding box center [726, 811] width 357 height 41
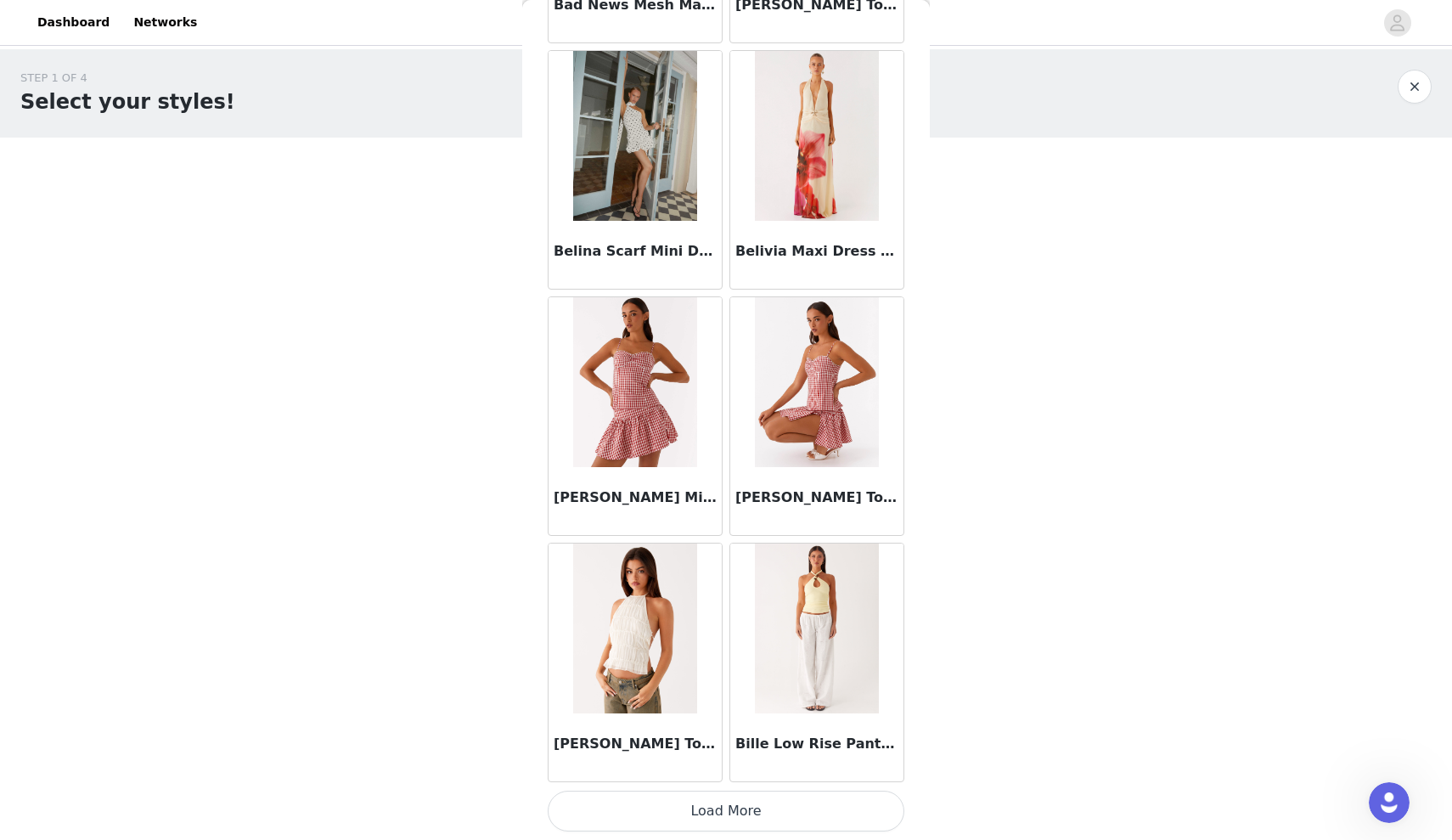
click at [710, 803] on button "Load More" at bounding box center [726, 811] width 357 height 41
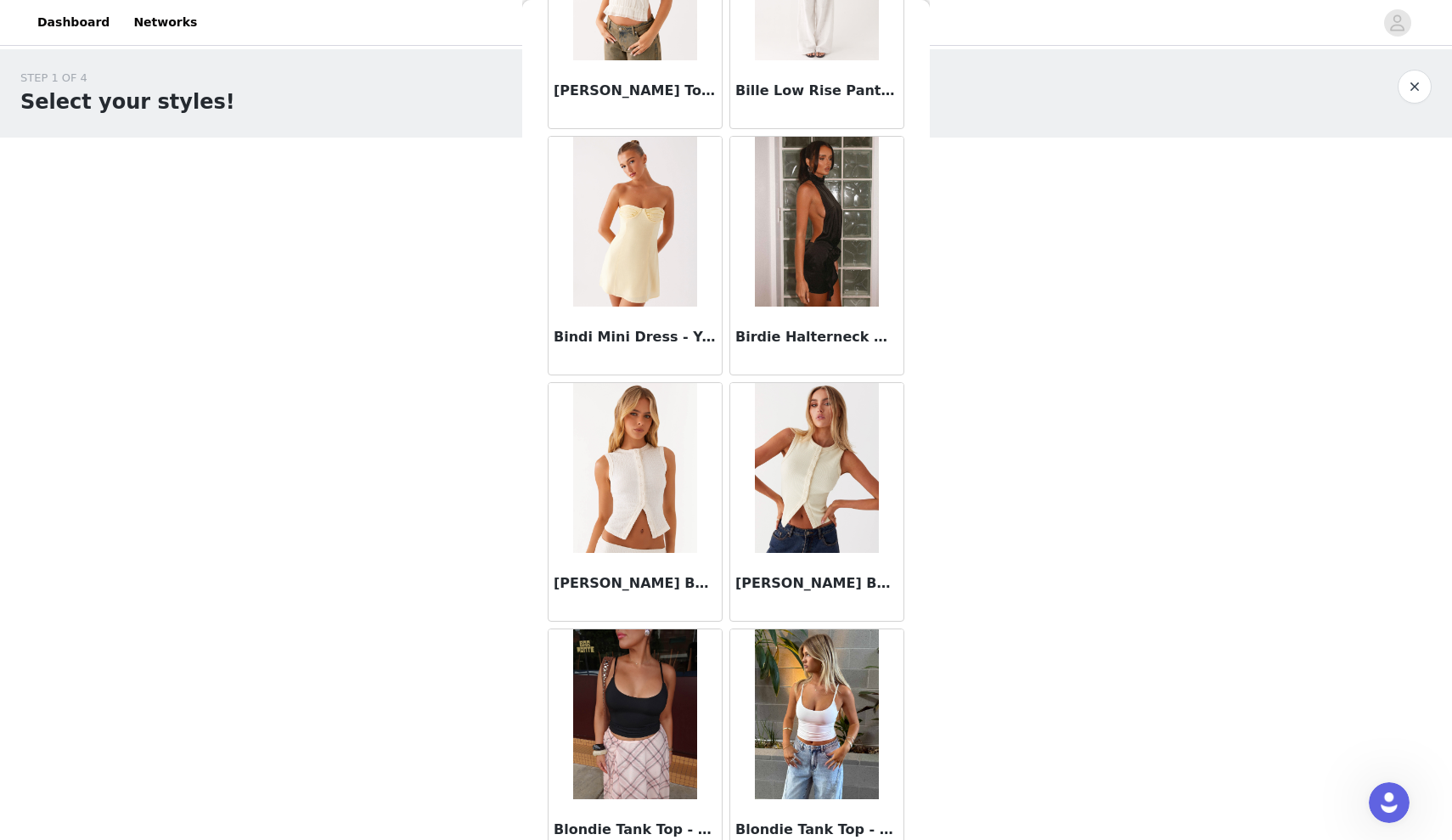
scroll to position [9792, 0]
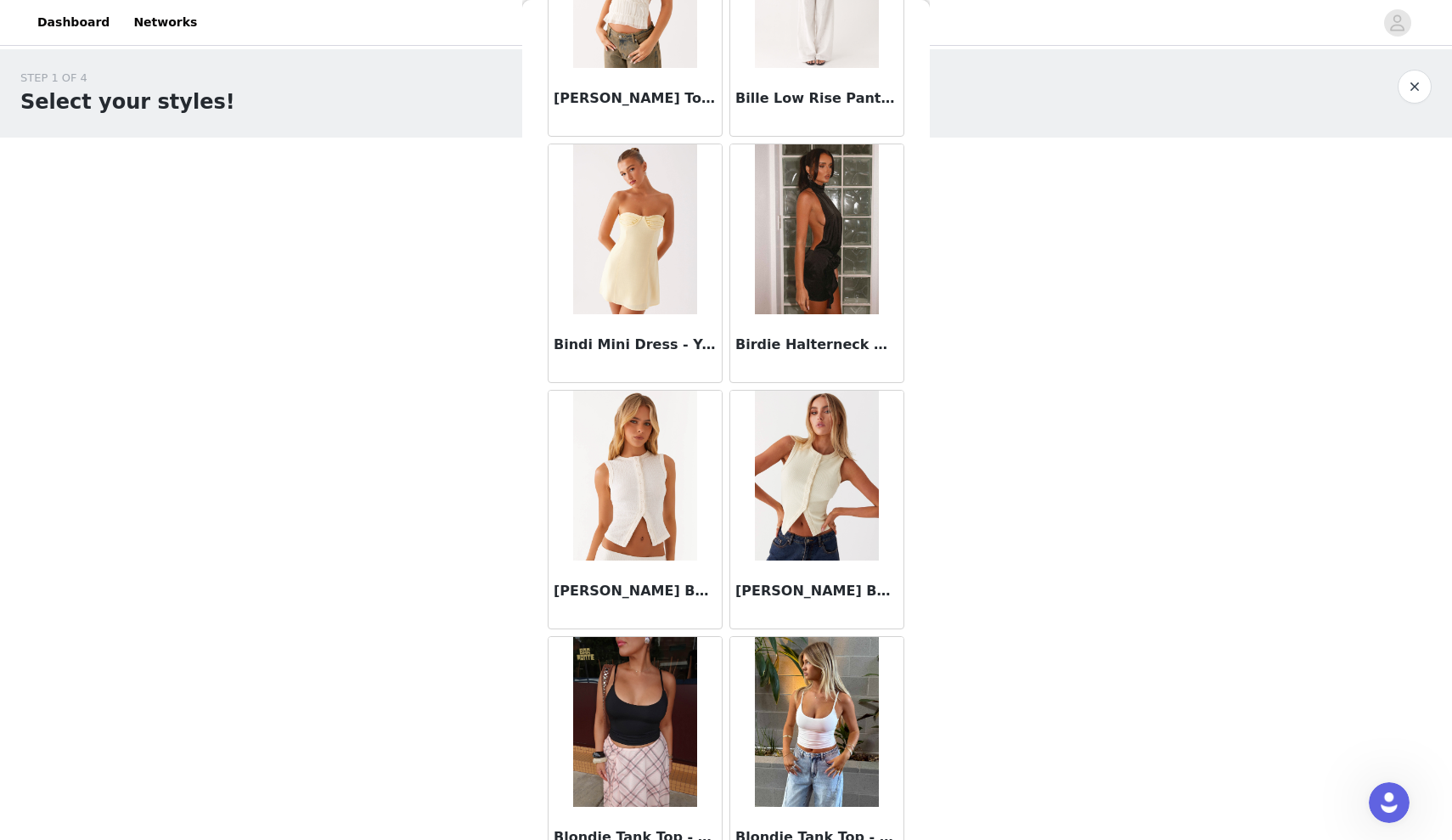
click at [794, 530] on img at bounding box center [817, 475] width 123 height 170
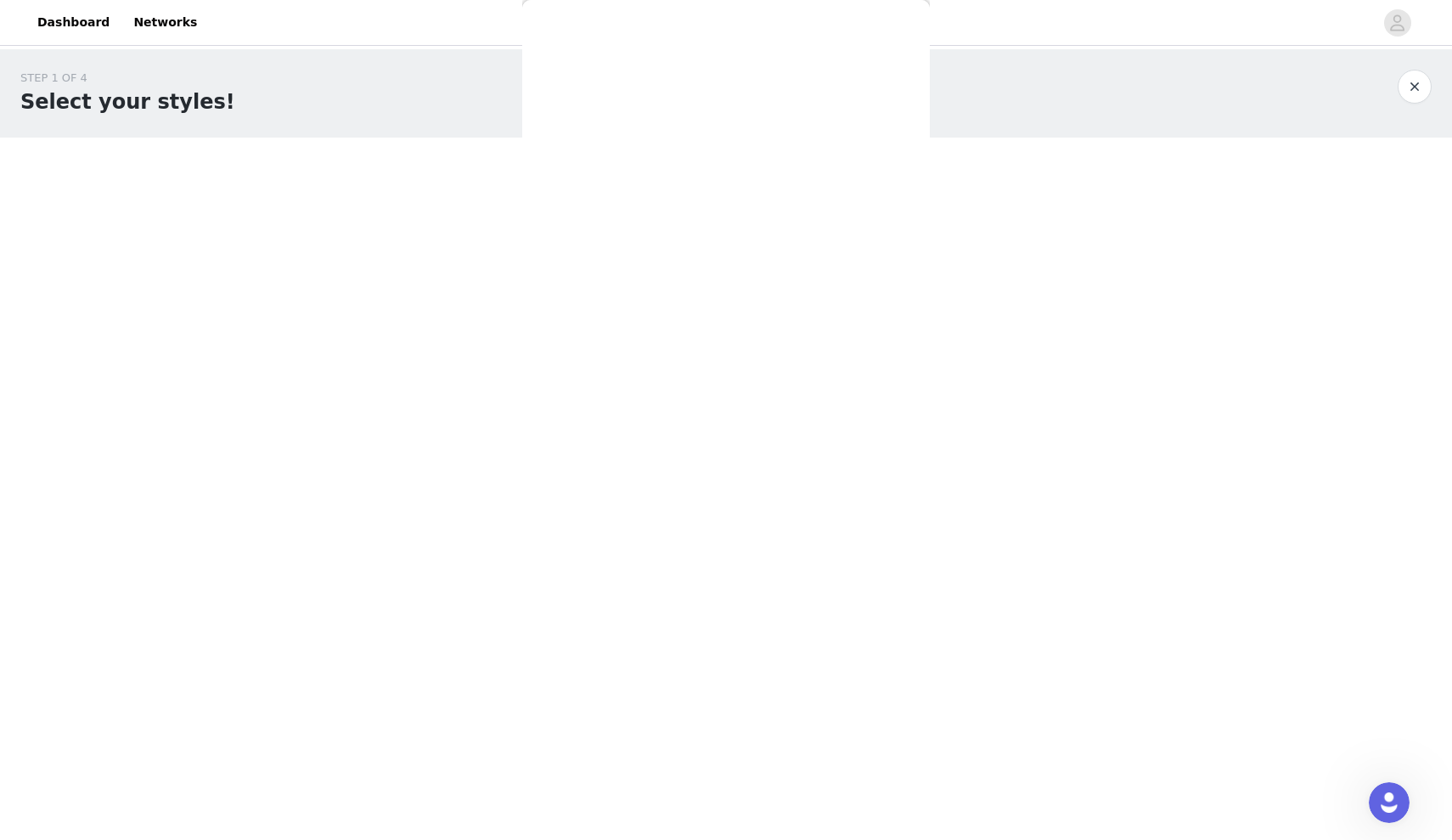
scroll to position [0, 0]
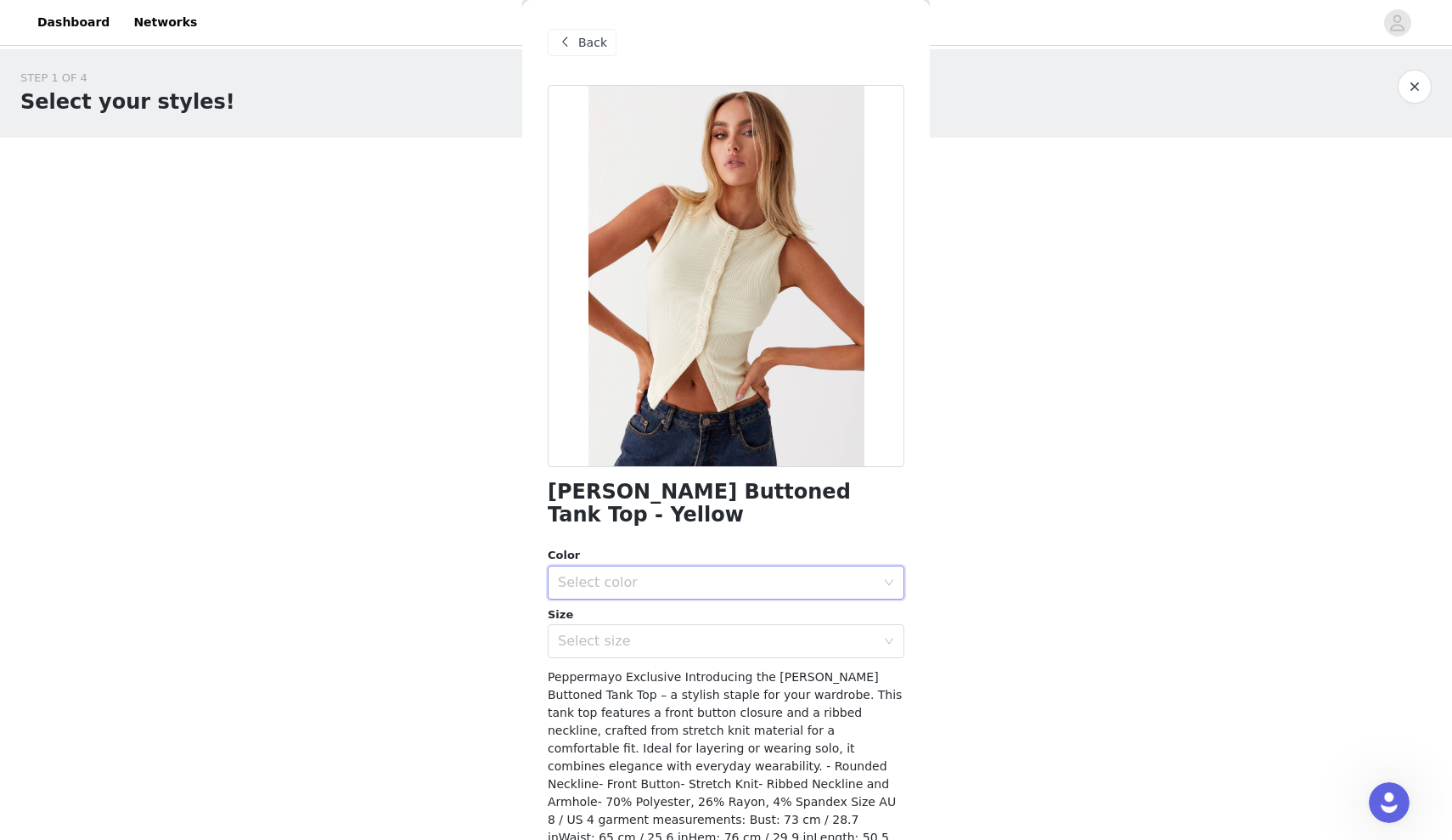
click at [710, 567] on div "Select color" at bounding box center [720, 582] width 325 height 32
click at [685, 589] on li "Ribbed Knit" at bounding box center [726, 596] width 357 height 27
click at [677, 639] on div "[PERSON_NAME] Buttoned Tank Top - Yellow Color Select color Ribbed Knit Size Se…" at bounding box center [726, 519] width 357 height 868
click at [690, 632] on div "Select size" at bounding box center [717, 640] width 318 height 17
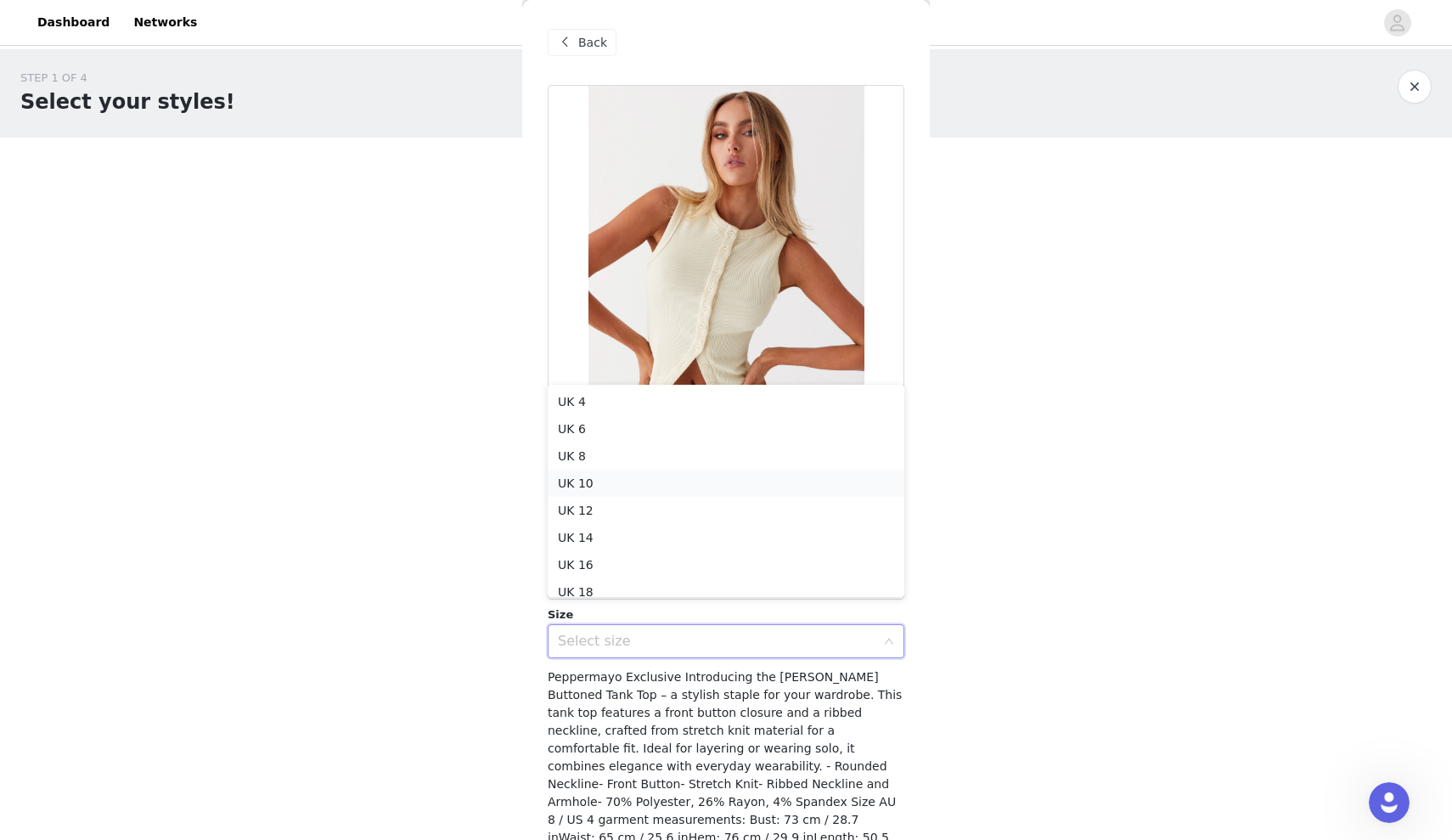
click at [617, 477] on li "UK 10" at bounding box center [726, 483] width 357 height 27
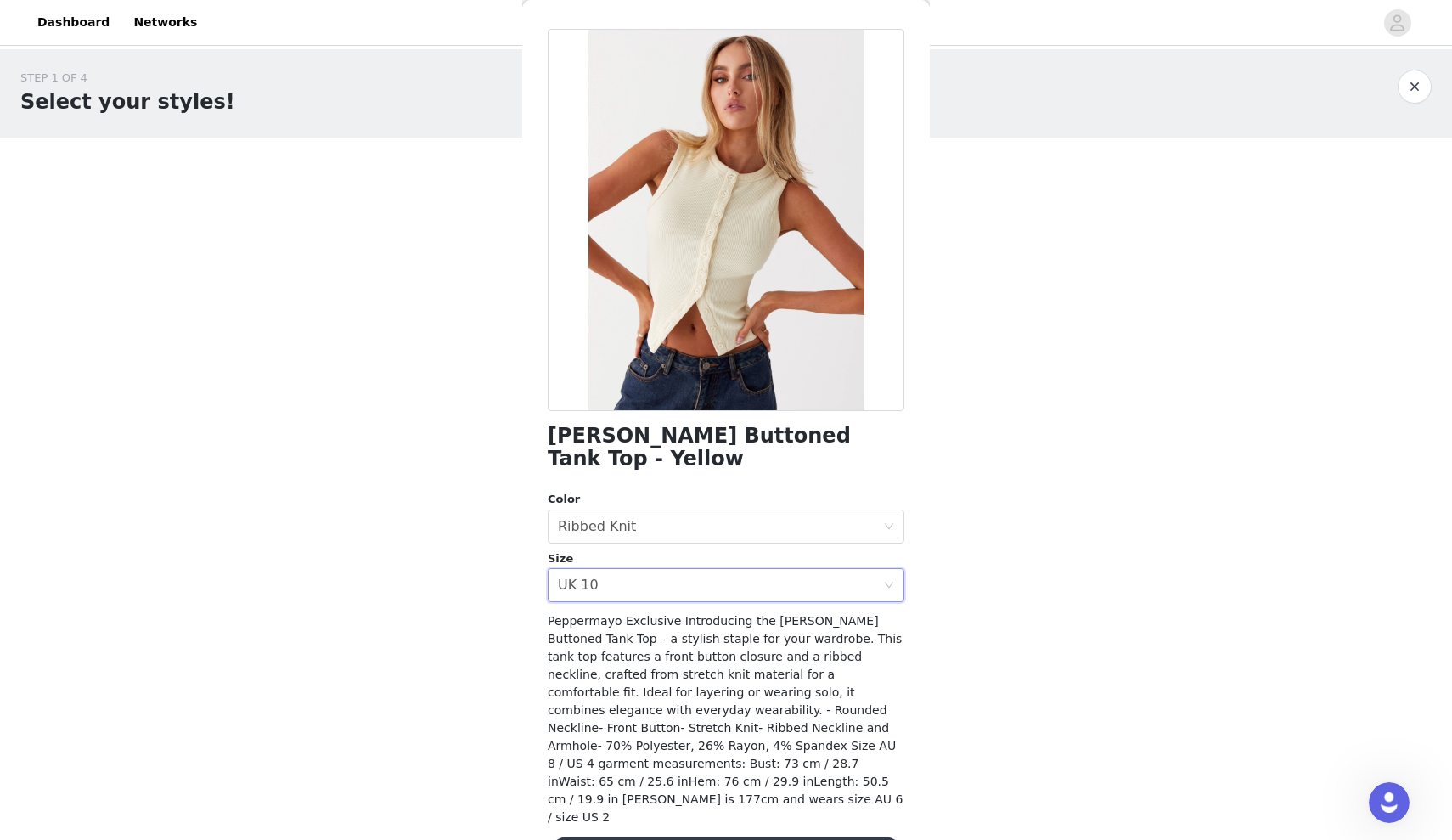
scroll to position [55, 0]
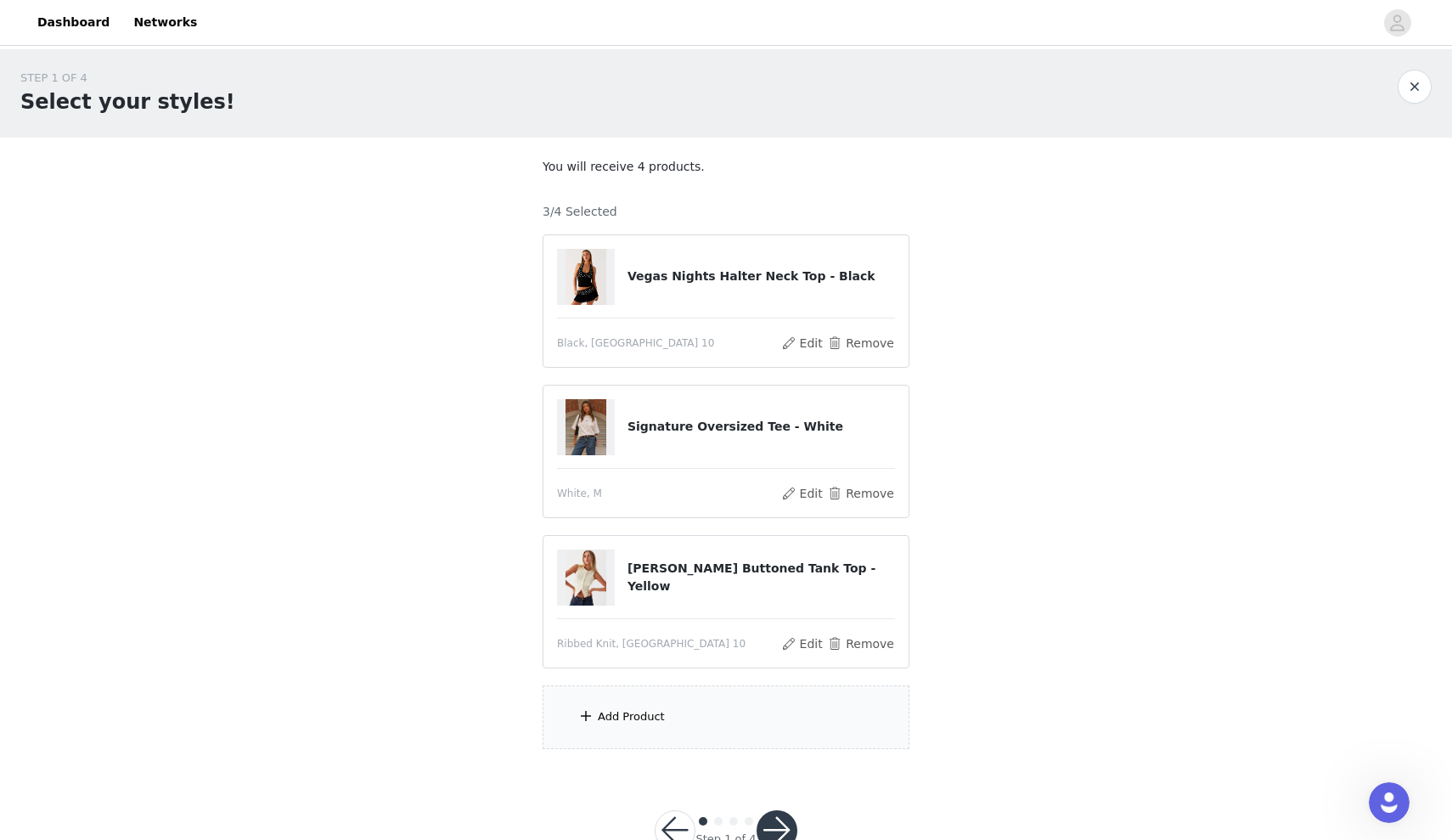
click at [645, 717] on div "Add Product" at bounding box center [631, 716] width 67 height 17
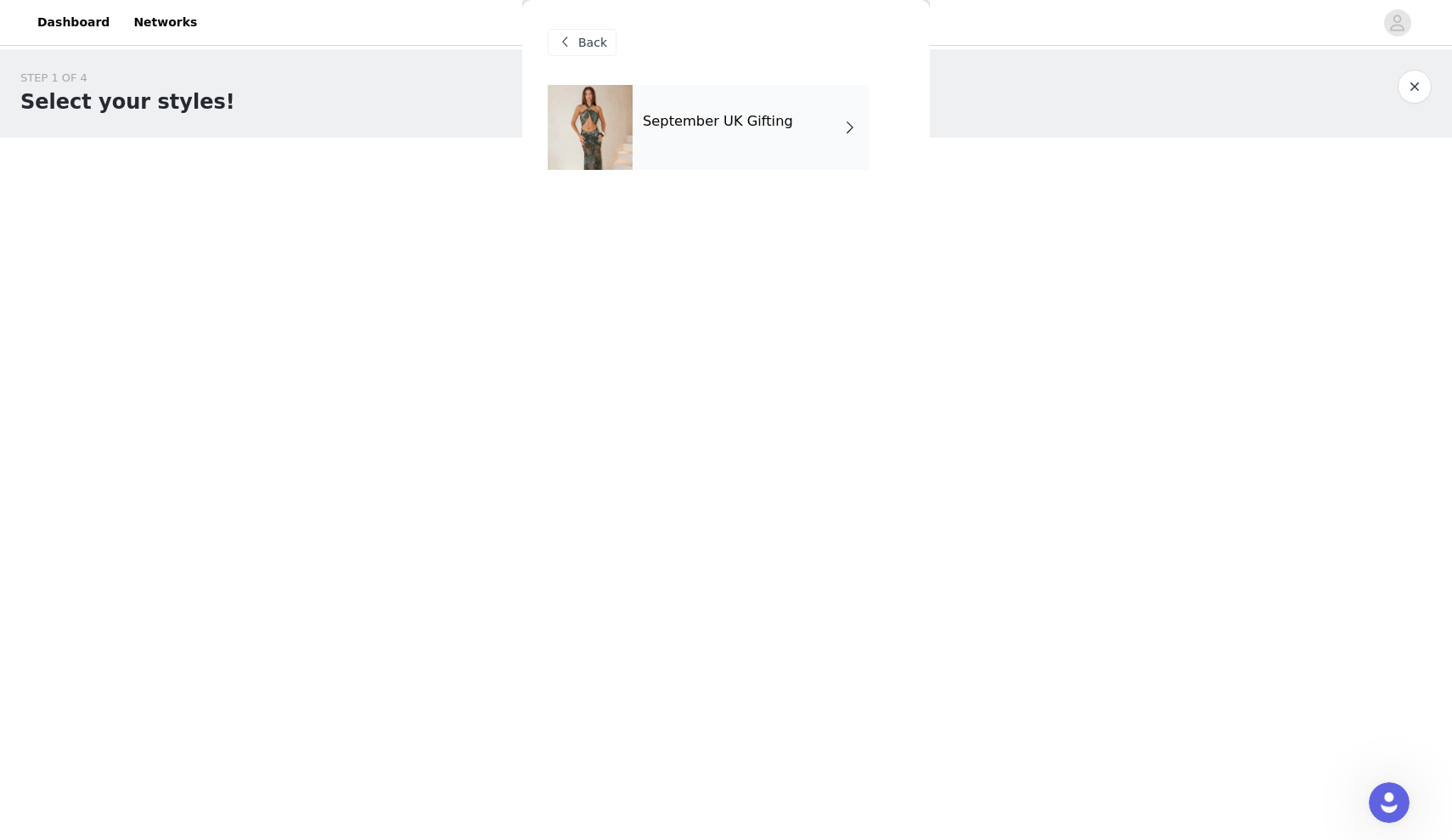
click at [632, 114] on div at bounding box center [589, 127] width 85 height 85
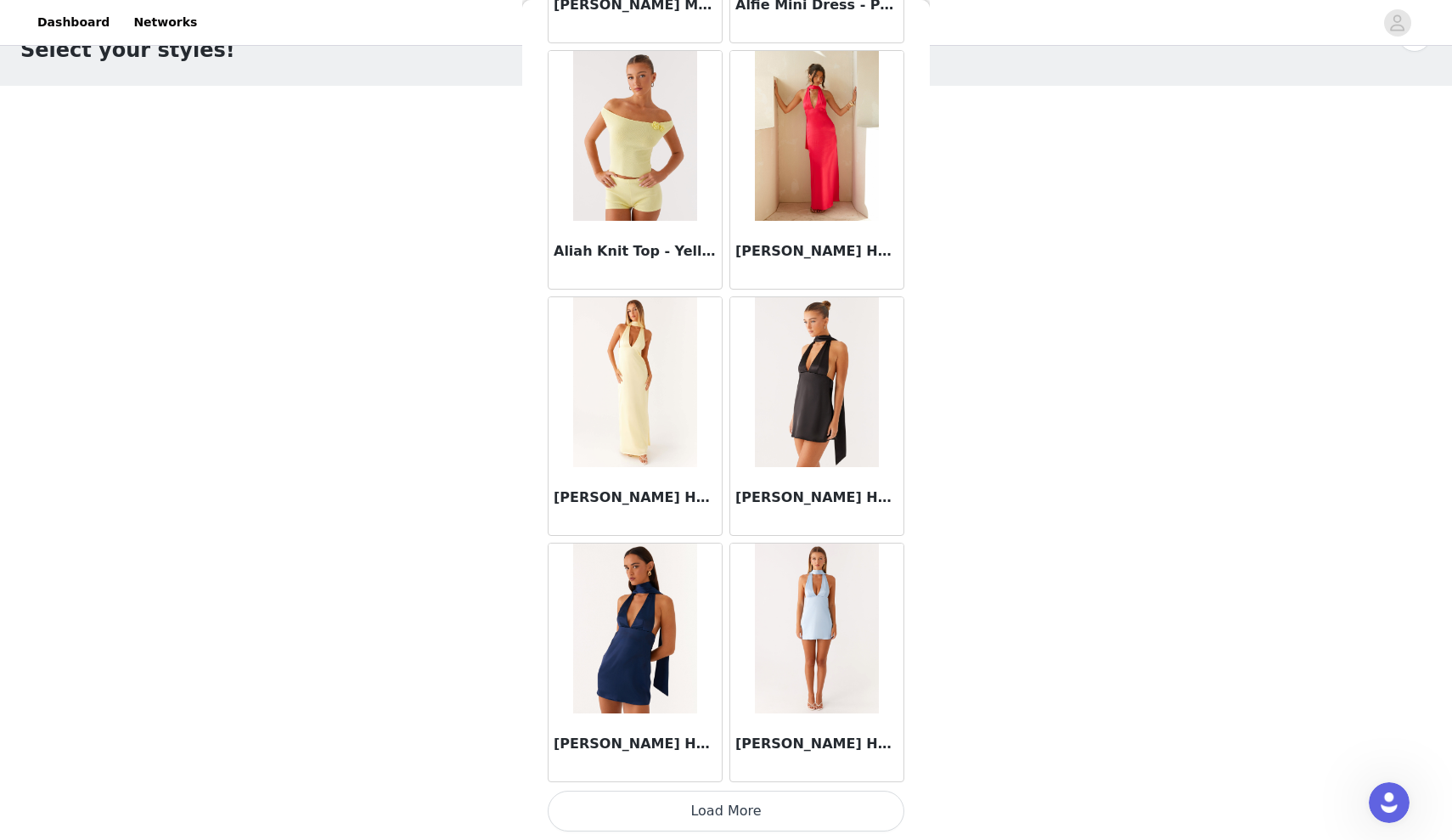
scroll to position [51, 0]
click at [769, 799] on button "Load More" at bounding box center [726, 811] width 357 height 41
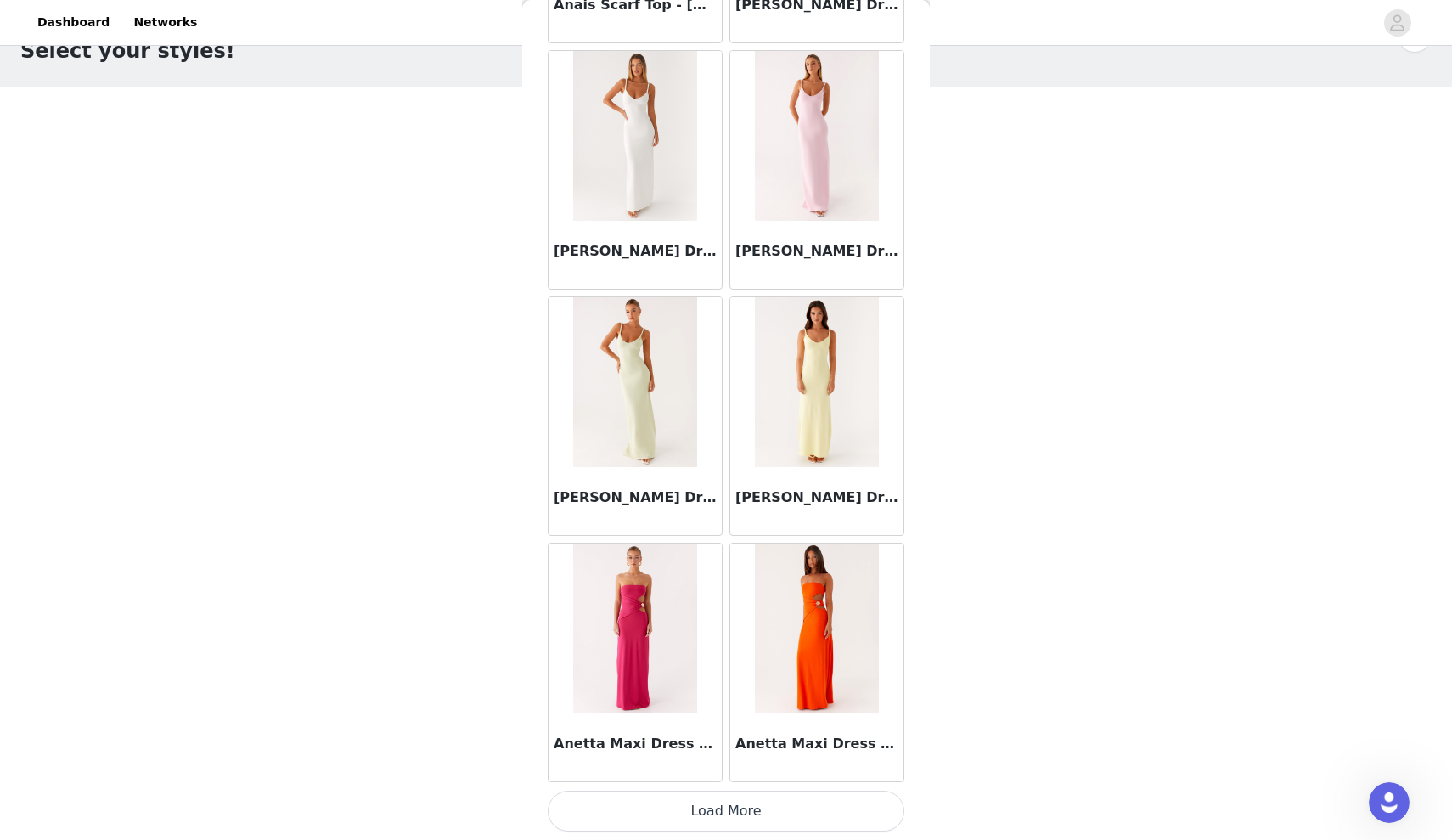
click at [726, 819] on button "Load More" at bounding box center [726, 811] width 357 height 41
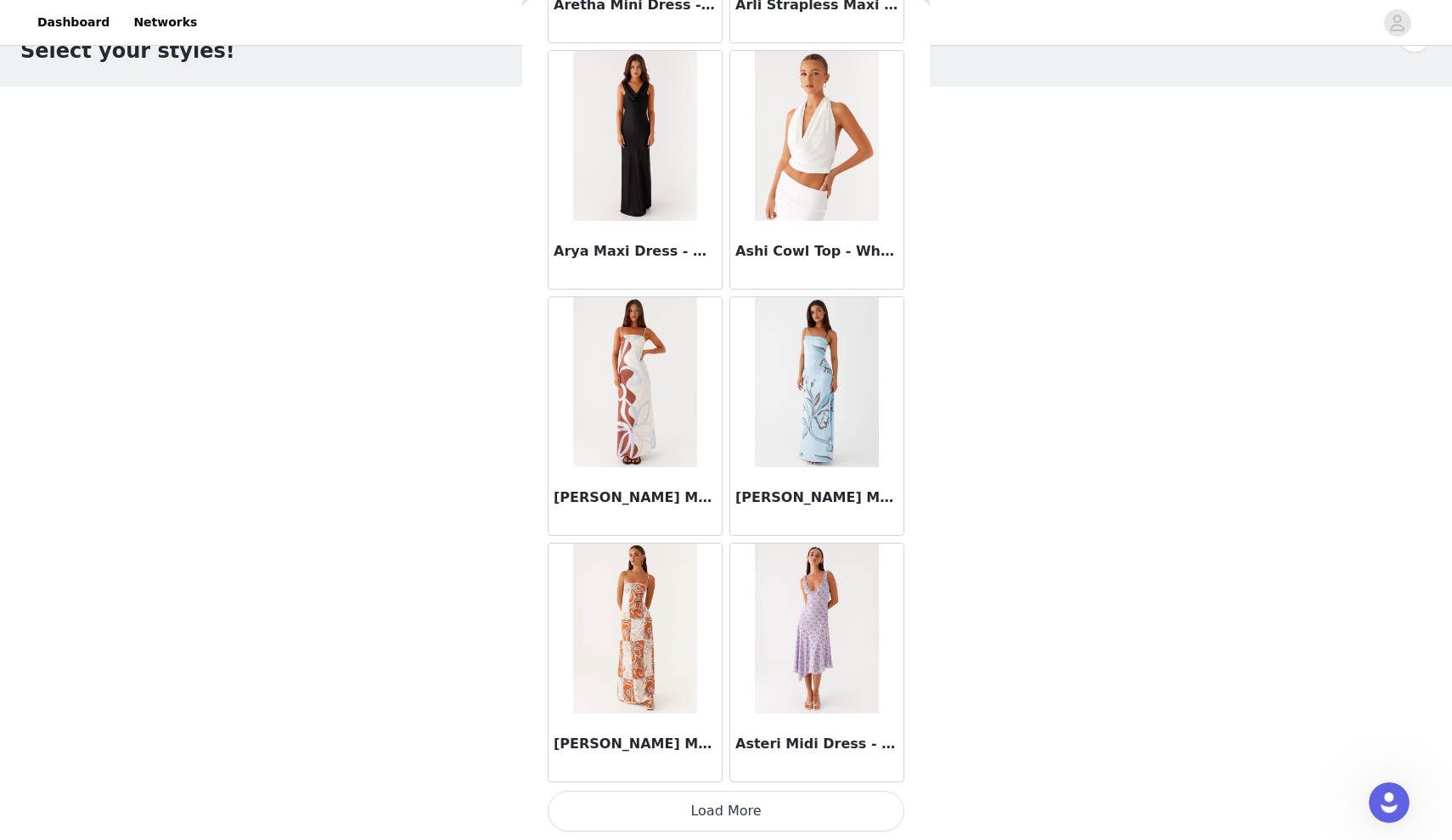
click at [739, 806] on button "Load More" at bounding box center [726, 811] width 357 height 41
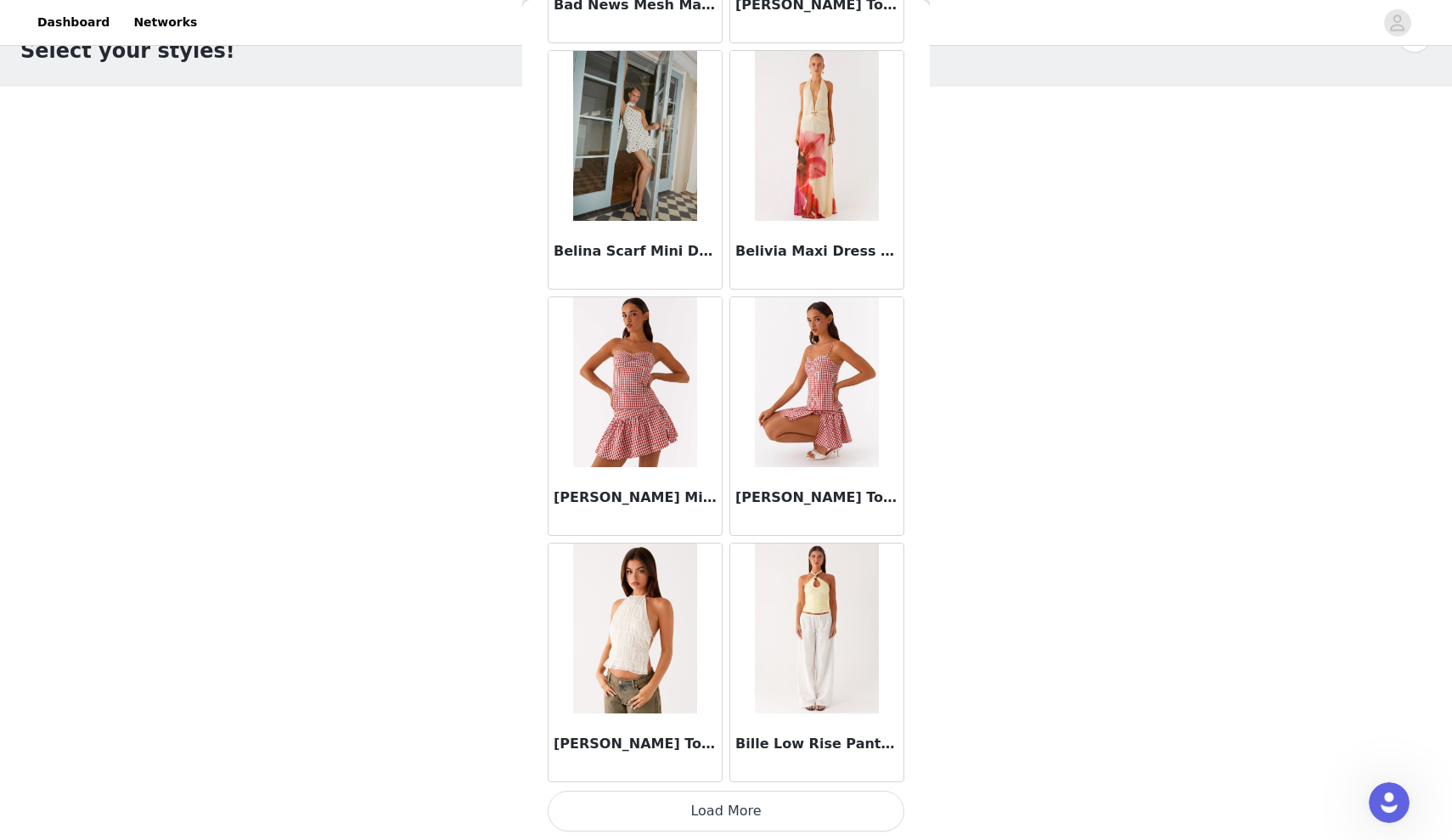
click at [728, 806] on button "Load More" at bounding box center [726, 811] width 357 height 41
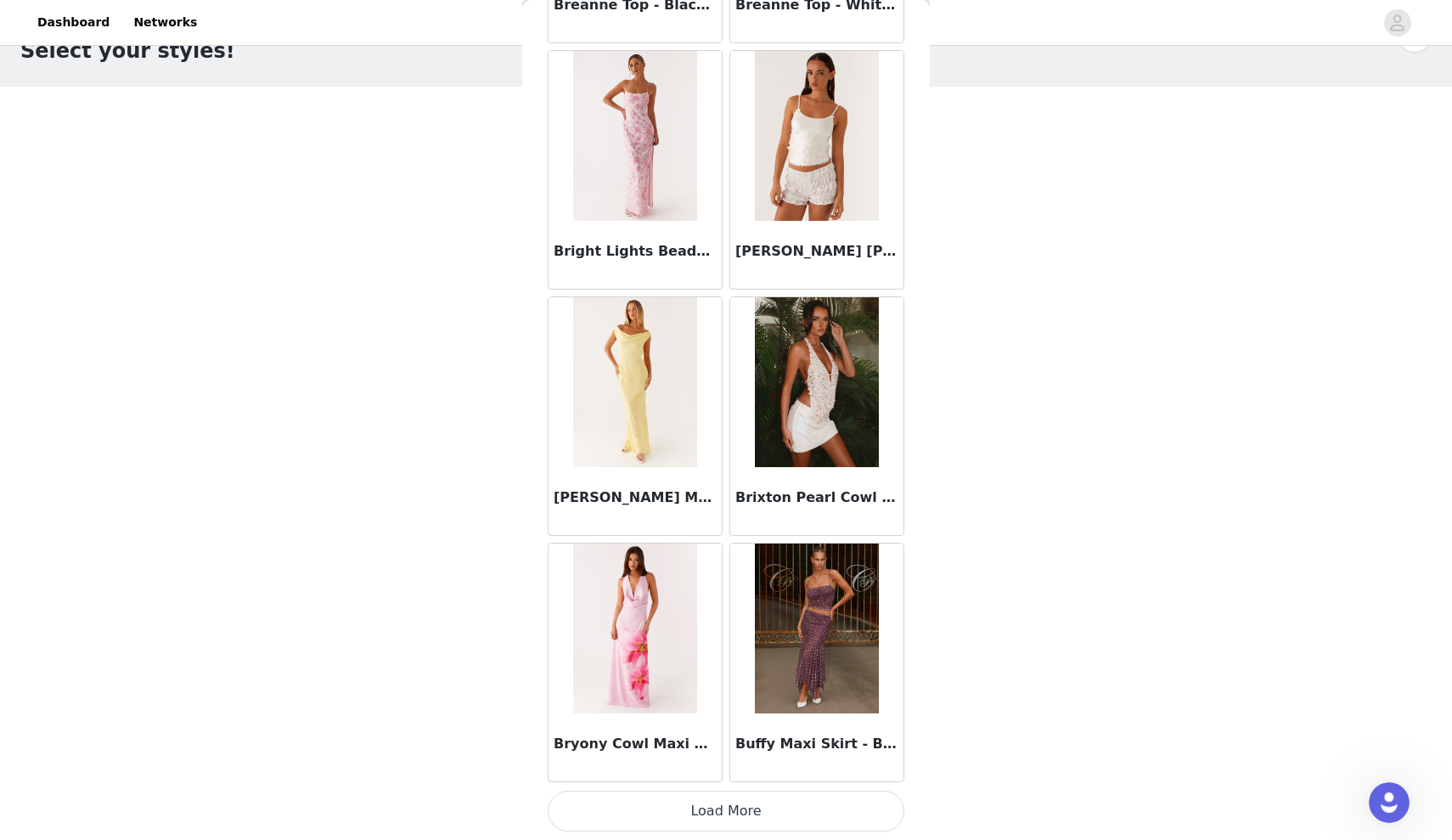
click at [731, 803] on button "Load More" at bounding box center [726, 811] width 357 height 41
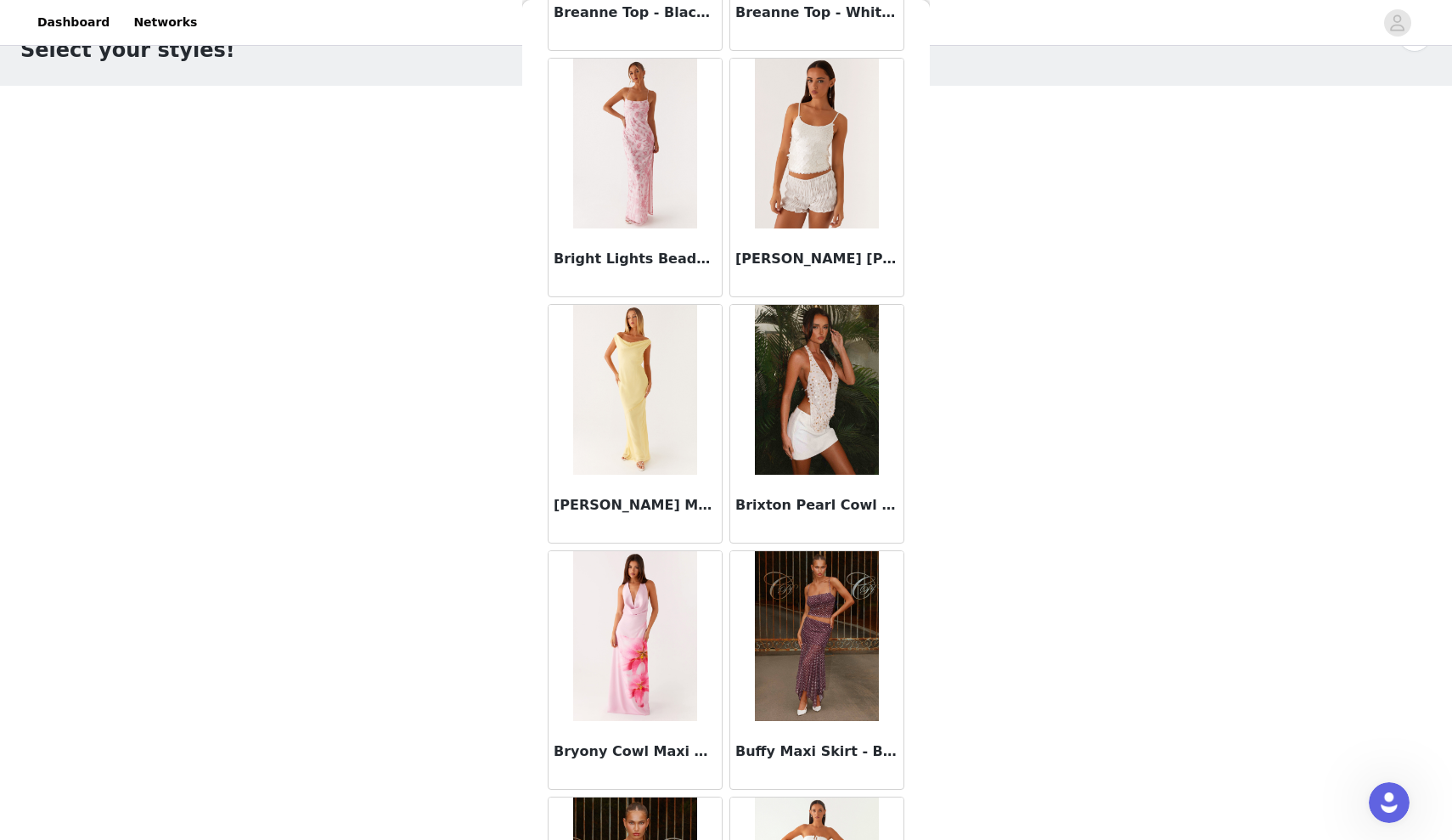
scroll to position [12424, 0]
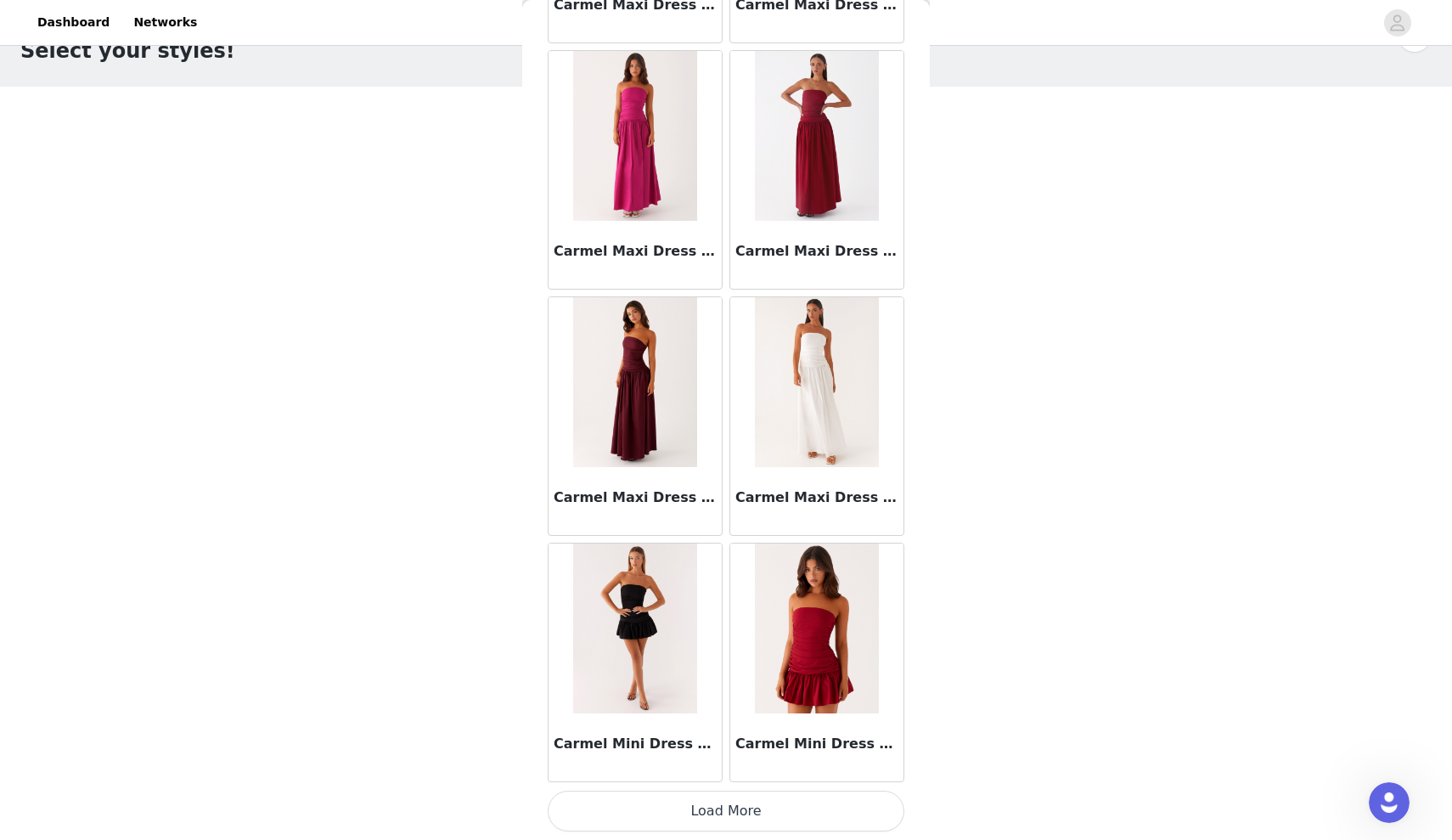
click at [748, 820] on button "Load More" at bounding box center [726, 811] width 357 height 41
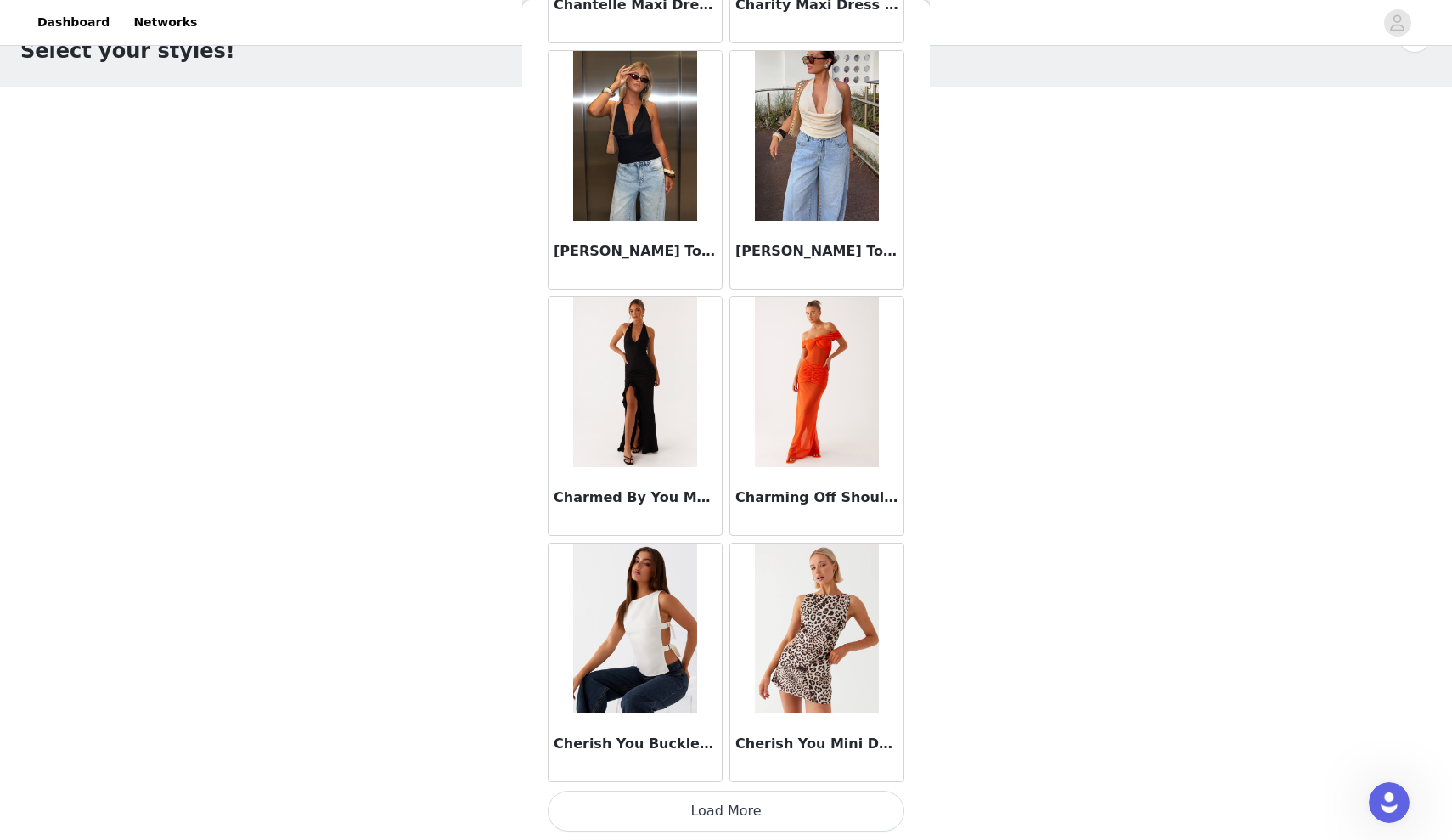
click at [716, 820] on button "Load More" at bounding box center [726, 811] width 357 height 41
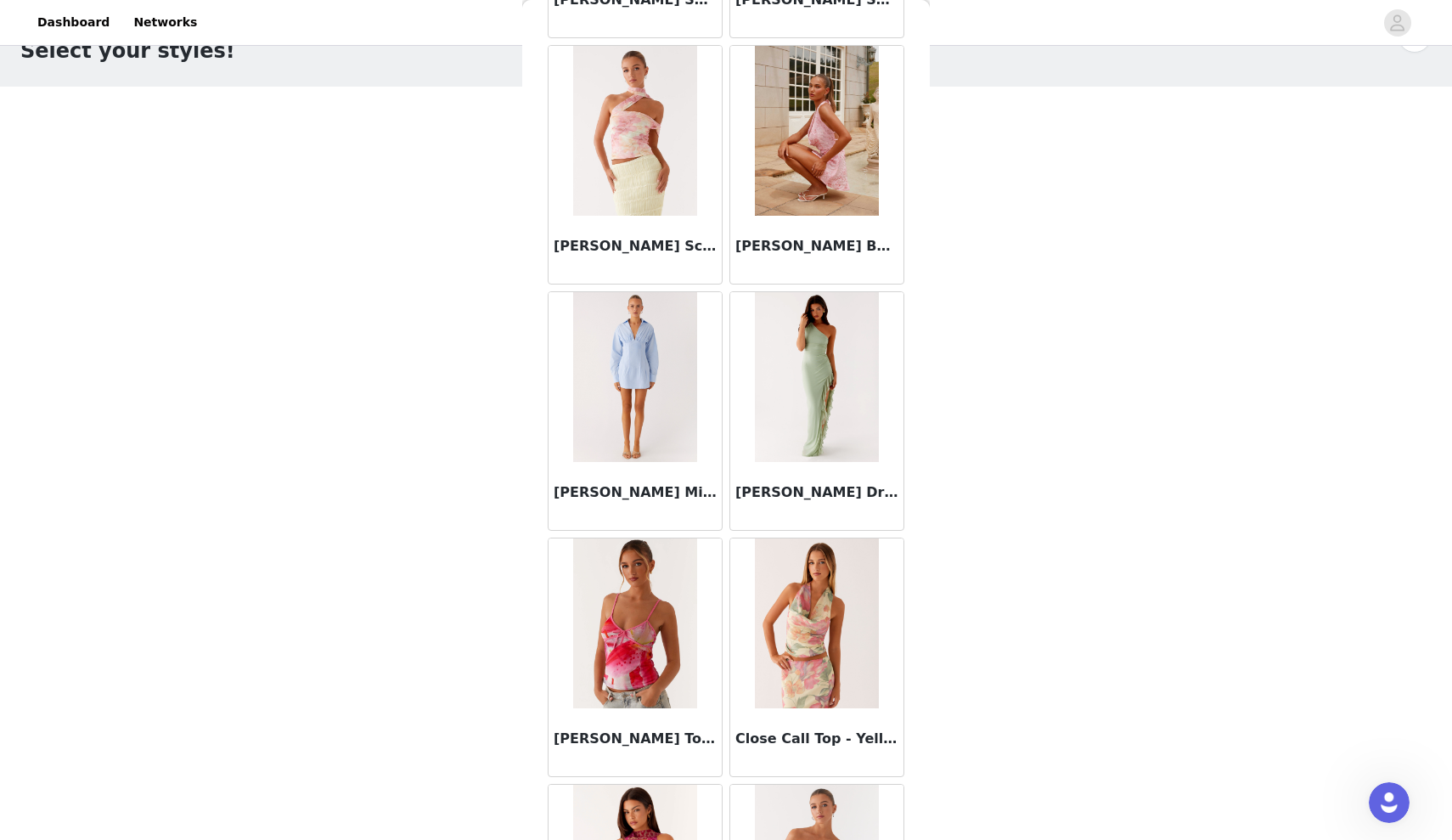
scroll to position [18782, 0]
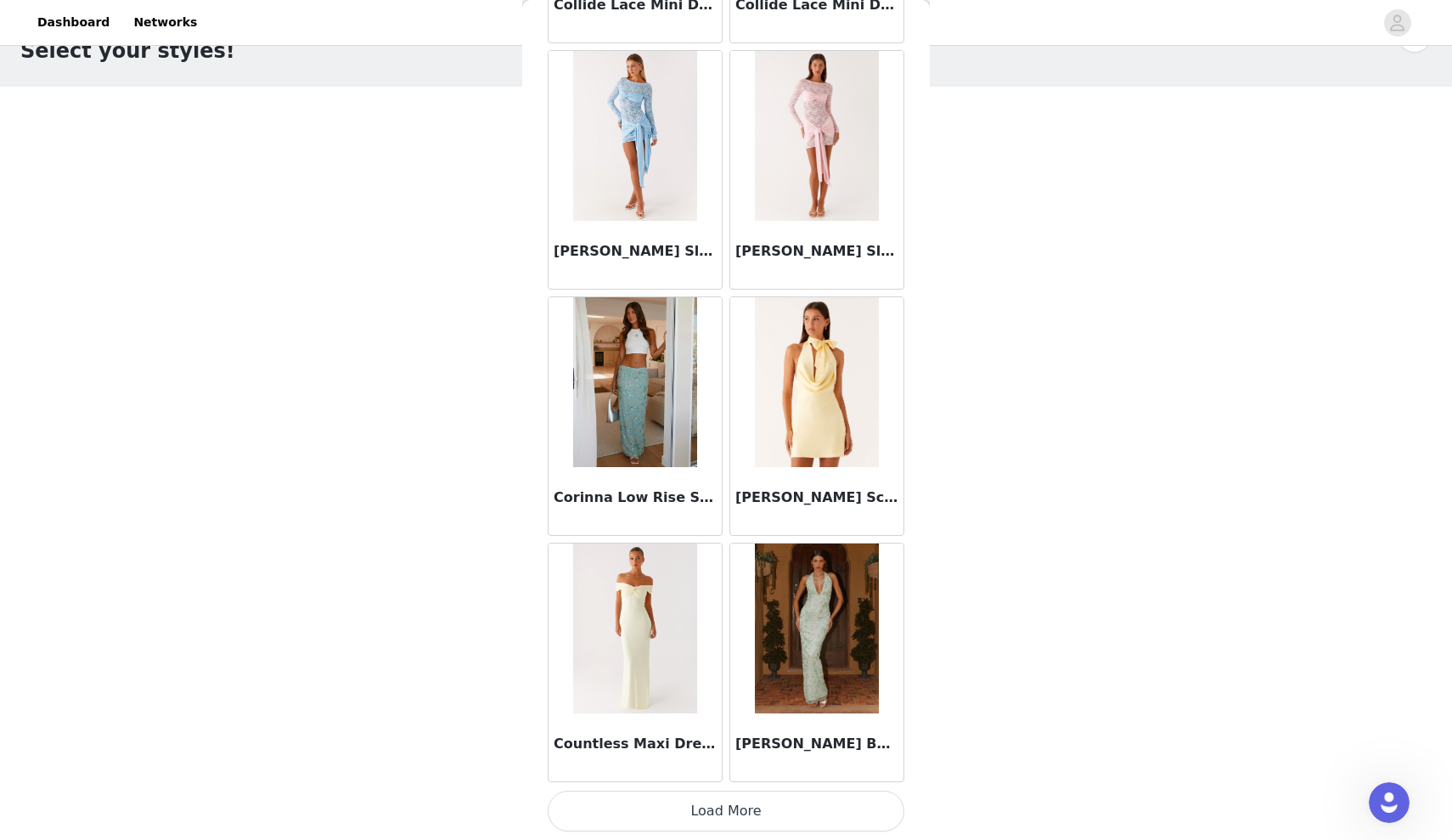
click at [746, 808] on button "Load More" at bounding box center [726, 811] width 357 height 41
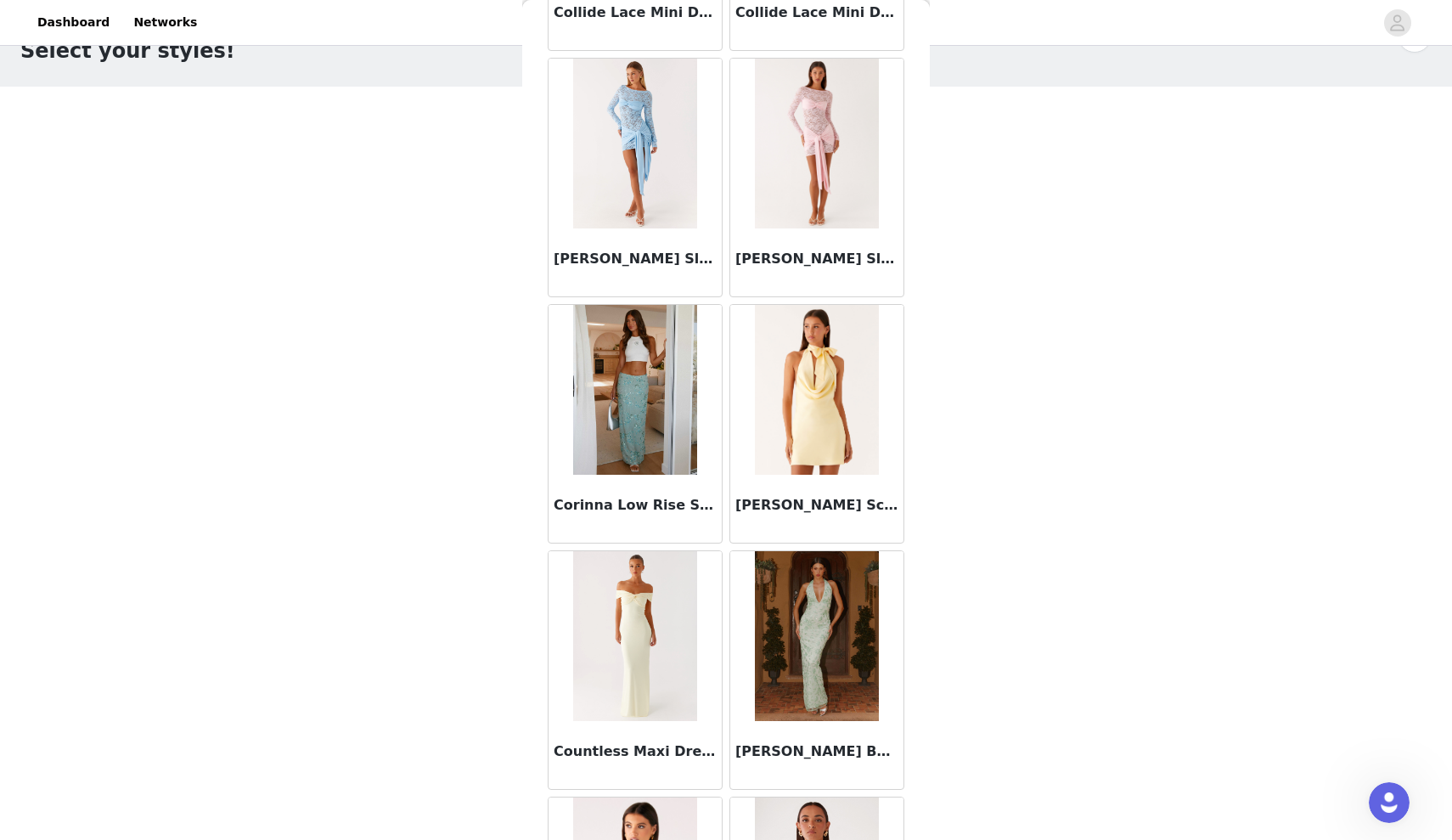
scroll to position [19728, 0]
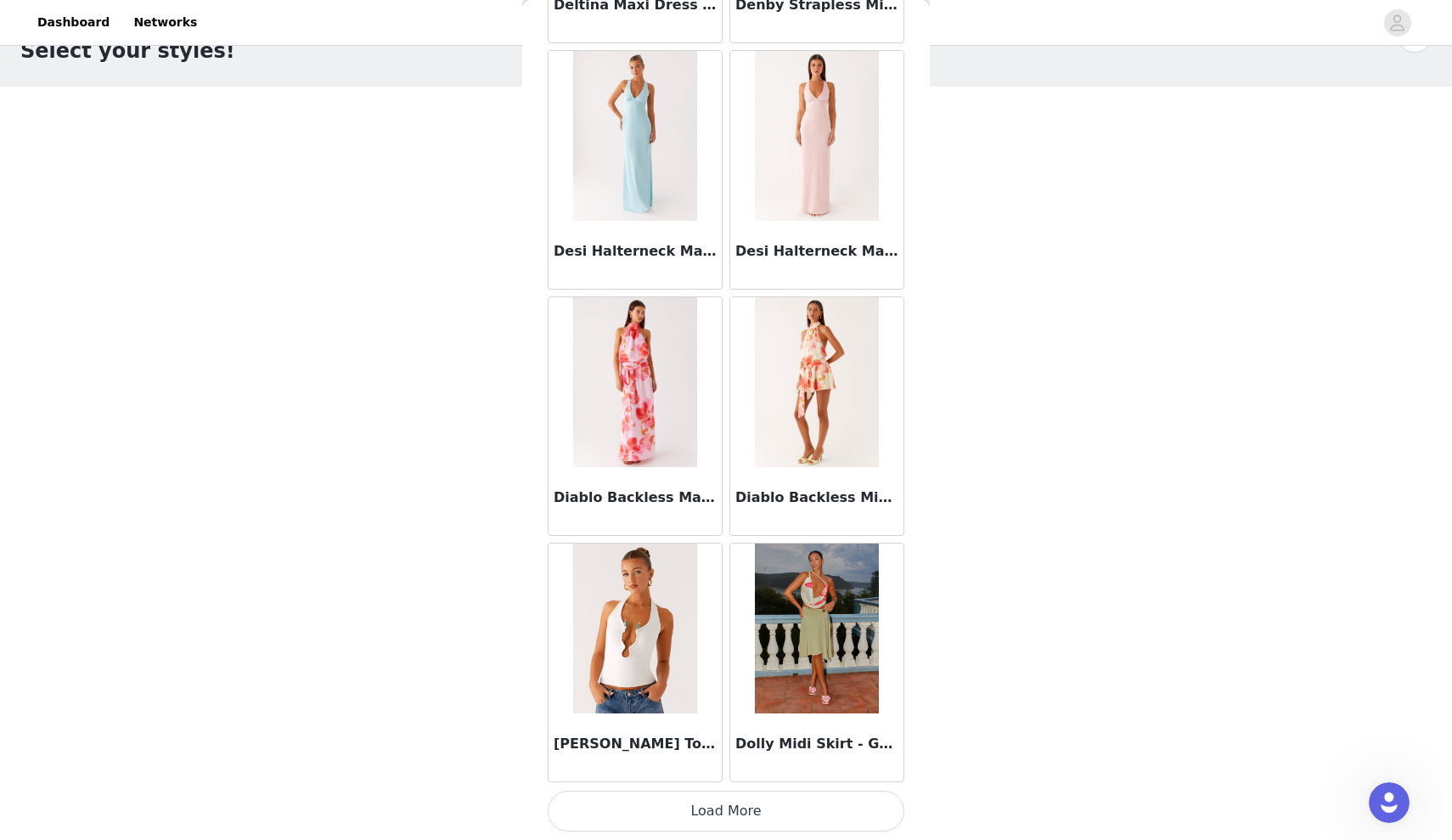
click at [733, 803] on button "Load More" at bounding box center [726, 811] width 357 height 41
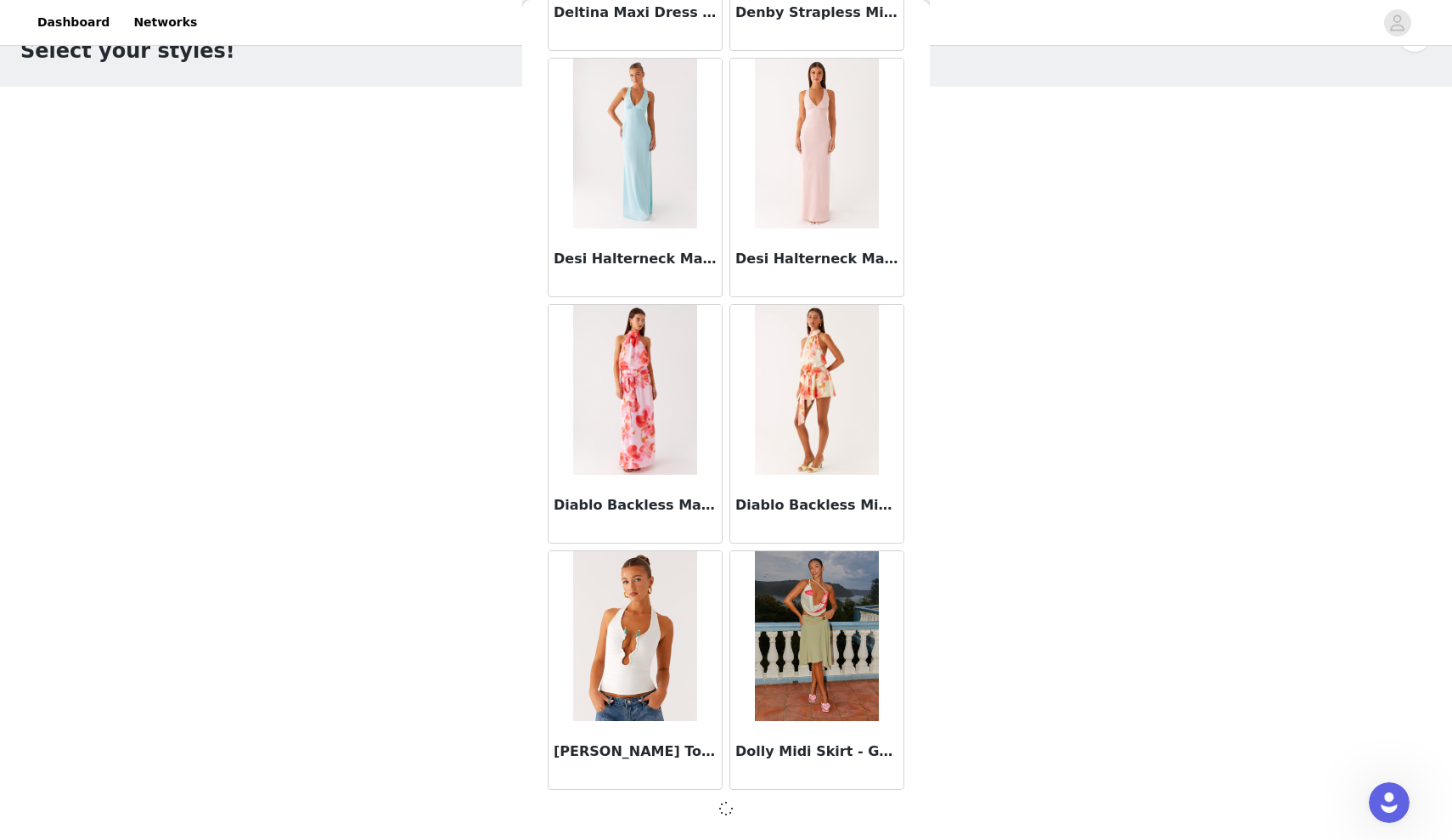
scroll to position [21453, 0]
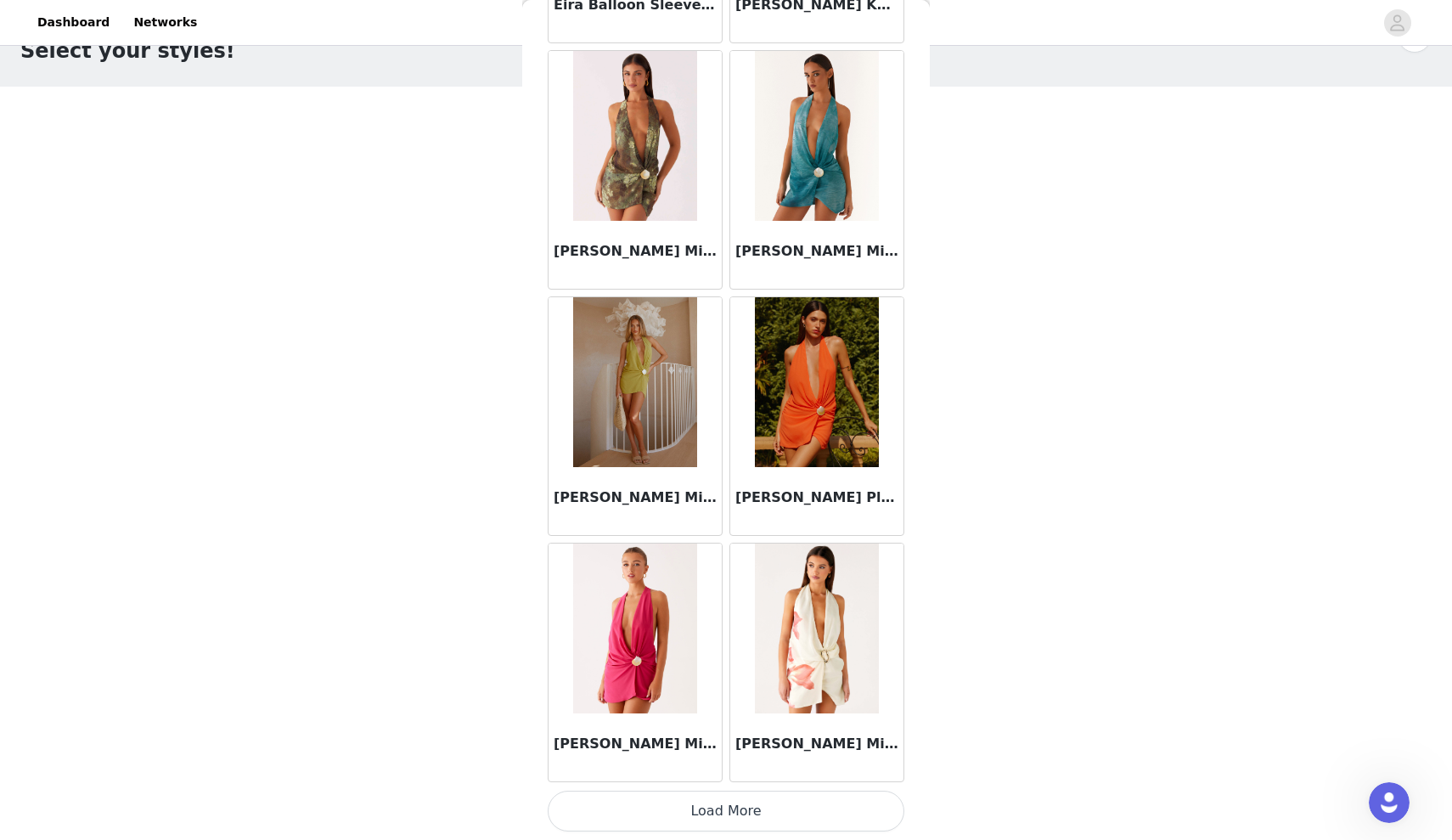
click at [711, 813] on button "Load More" at bounding box center [726, 811] width 357 height 41
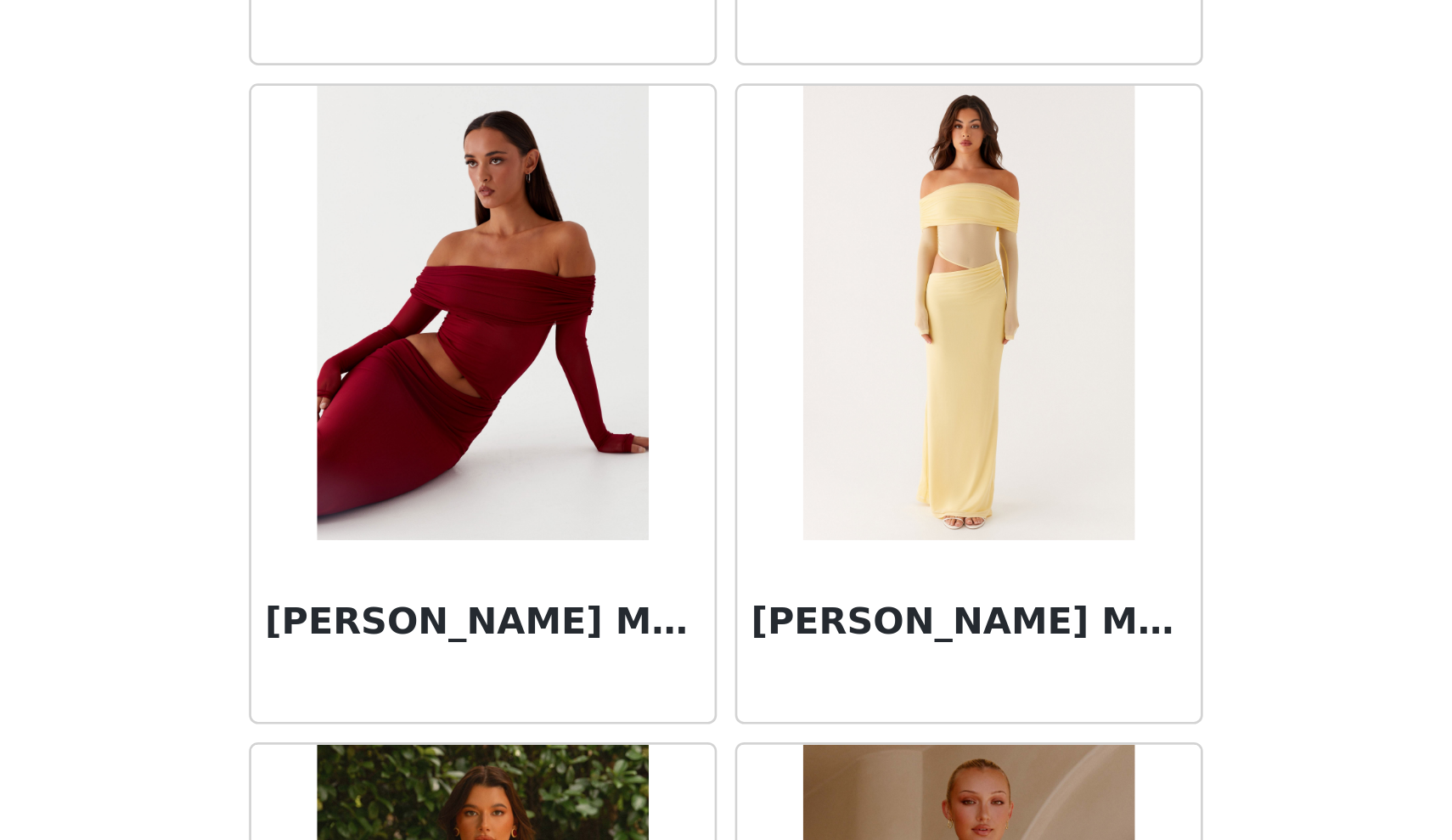
click at [574, 406] on img at bounding box center [635, 491] width 123 height 170
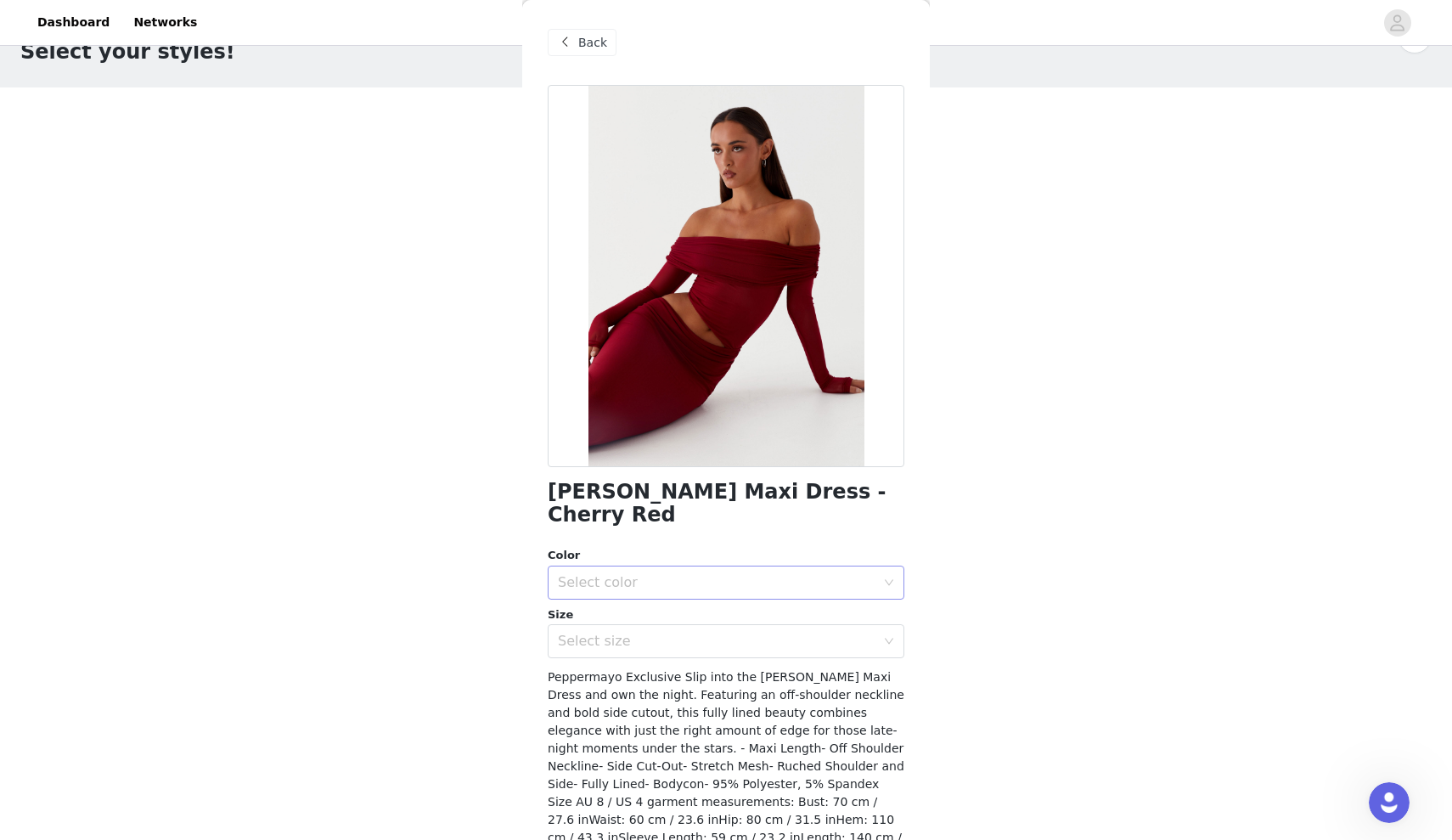
click at [633, 574] on div "Select color" at bounding box center [717, 581] width 318 height 17
click at [633, 592] on li "Cherry Red" at bounding box center [726, 596] width 357 height 27
click at [641, 626] on div "Select size" at bounding box center [720, 641] width 325 height 32
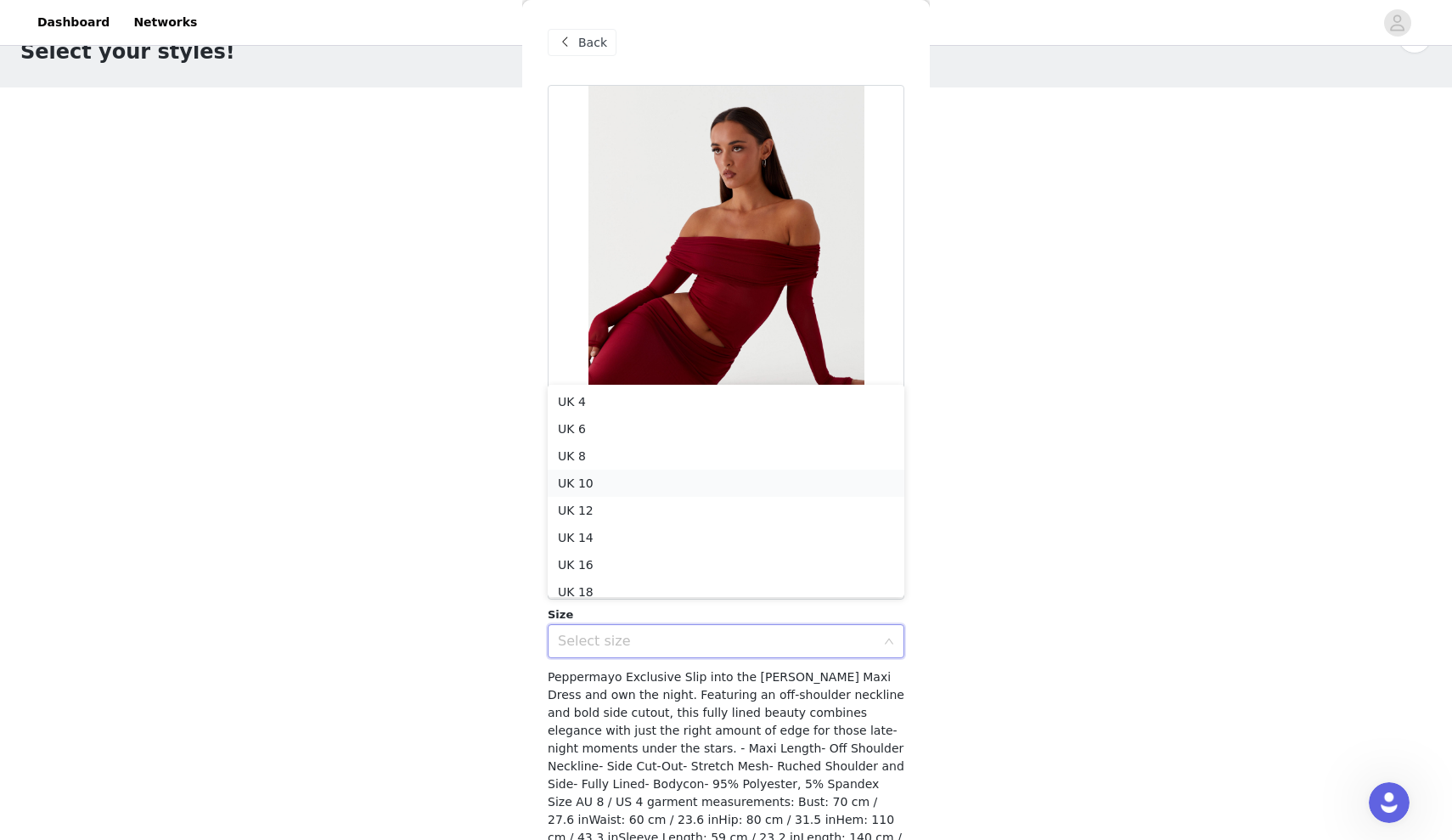
click at [622, 477] on li "UK 10" at bounding box center [726, 483] width 357 height 27
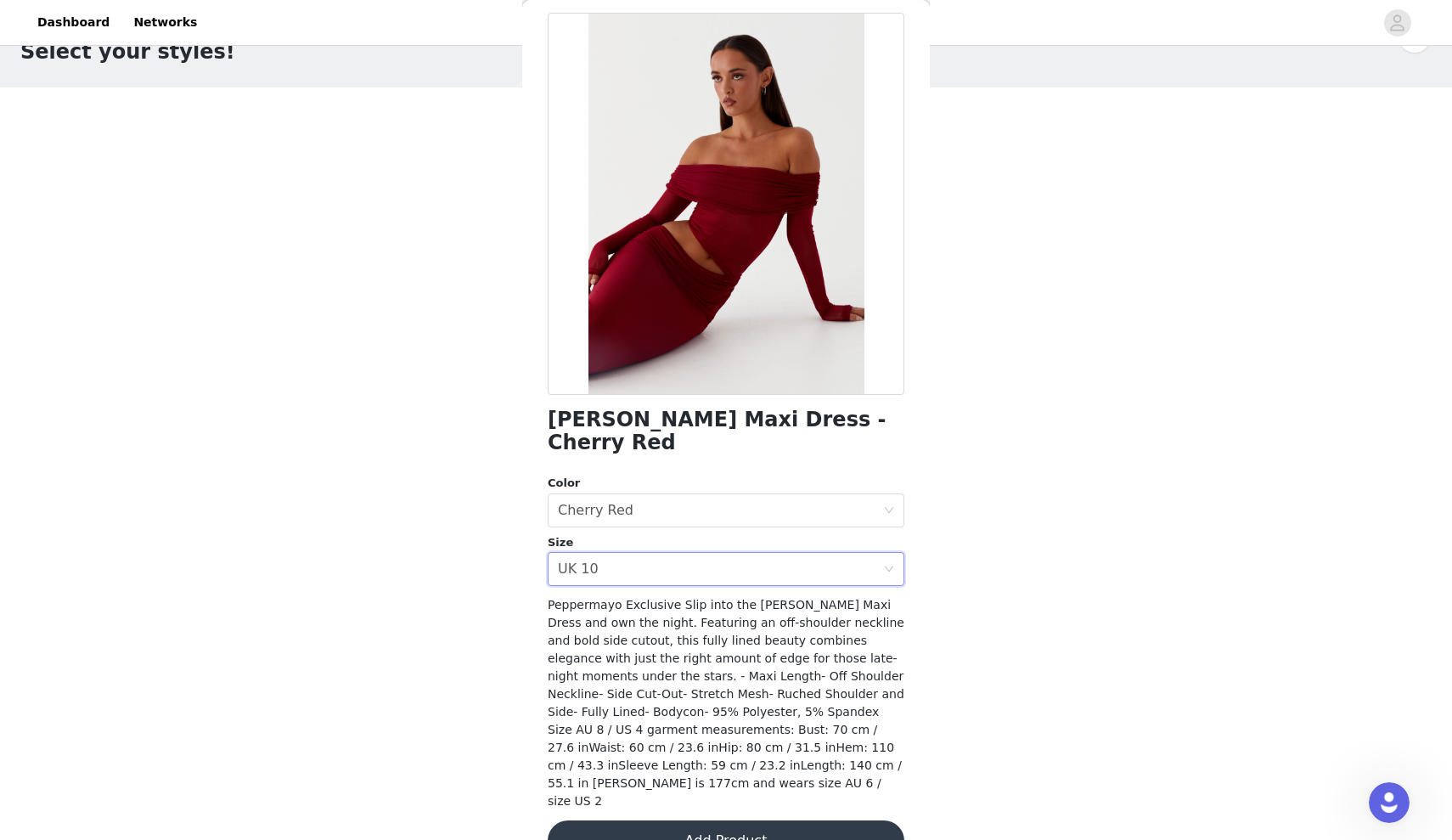
click at [642, 820] on button "Add Product" at bounding box center [726, 841] width 357 height 41
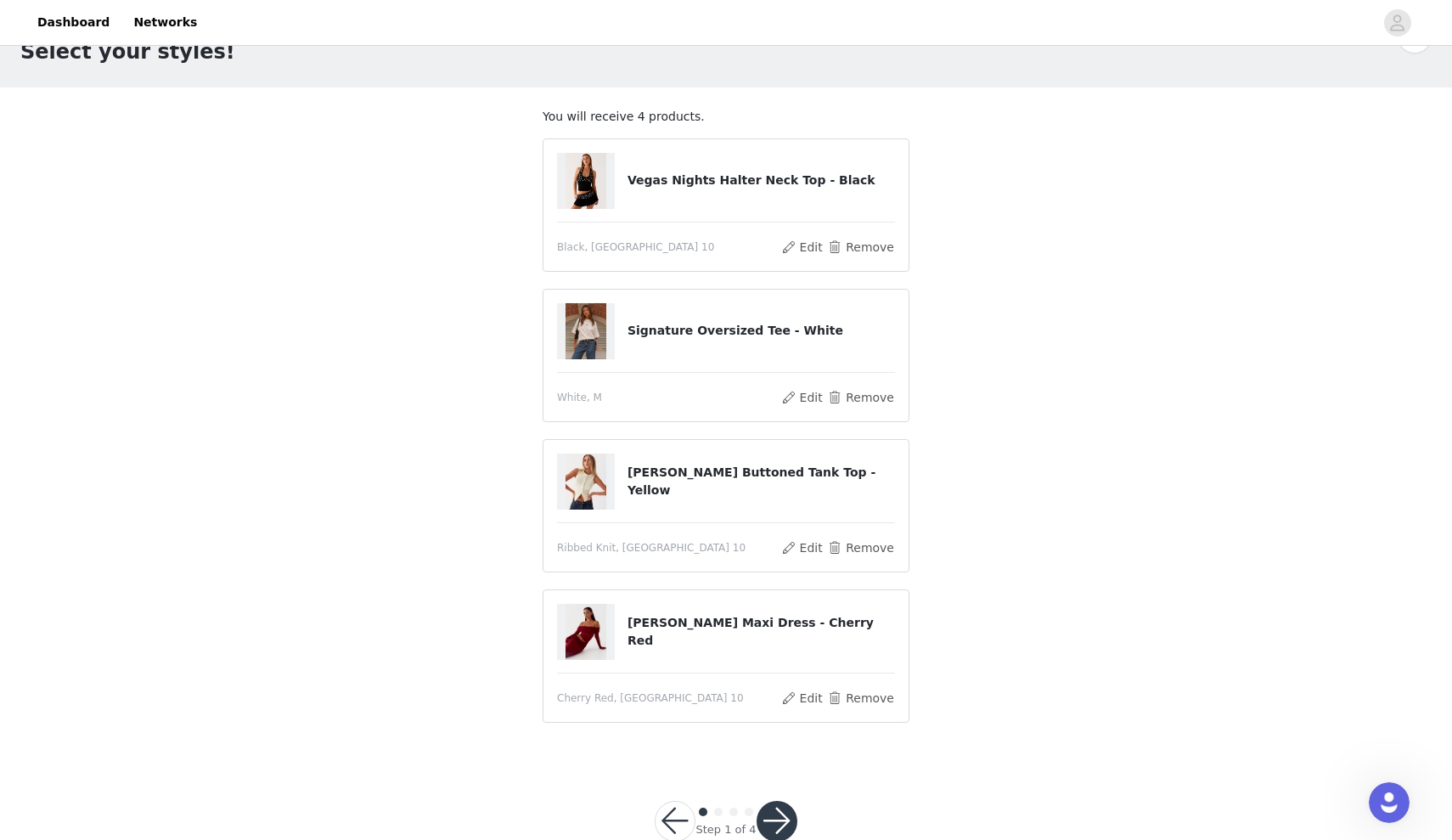
click at [772, 816] on button "button" at bounding box center [778, 821] width 41 height 41
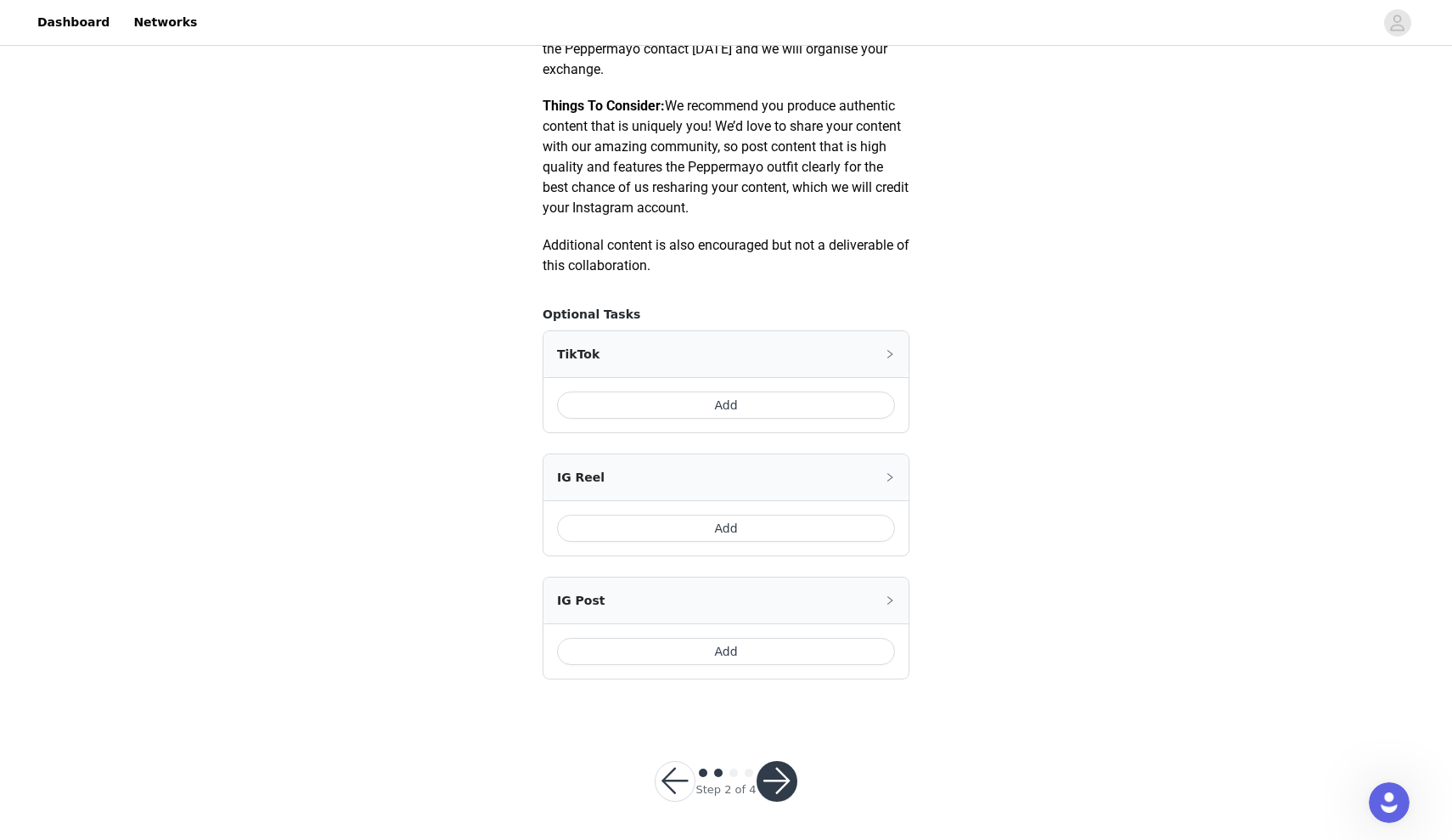
scroll to position [811, 0]
click at [667, 653] on button "Add" at bounding box center [726, 653] width 338 height 27
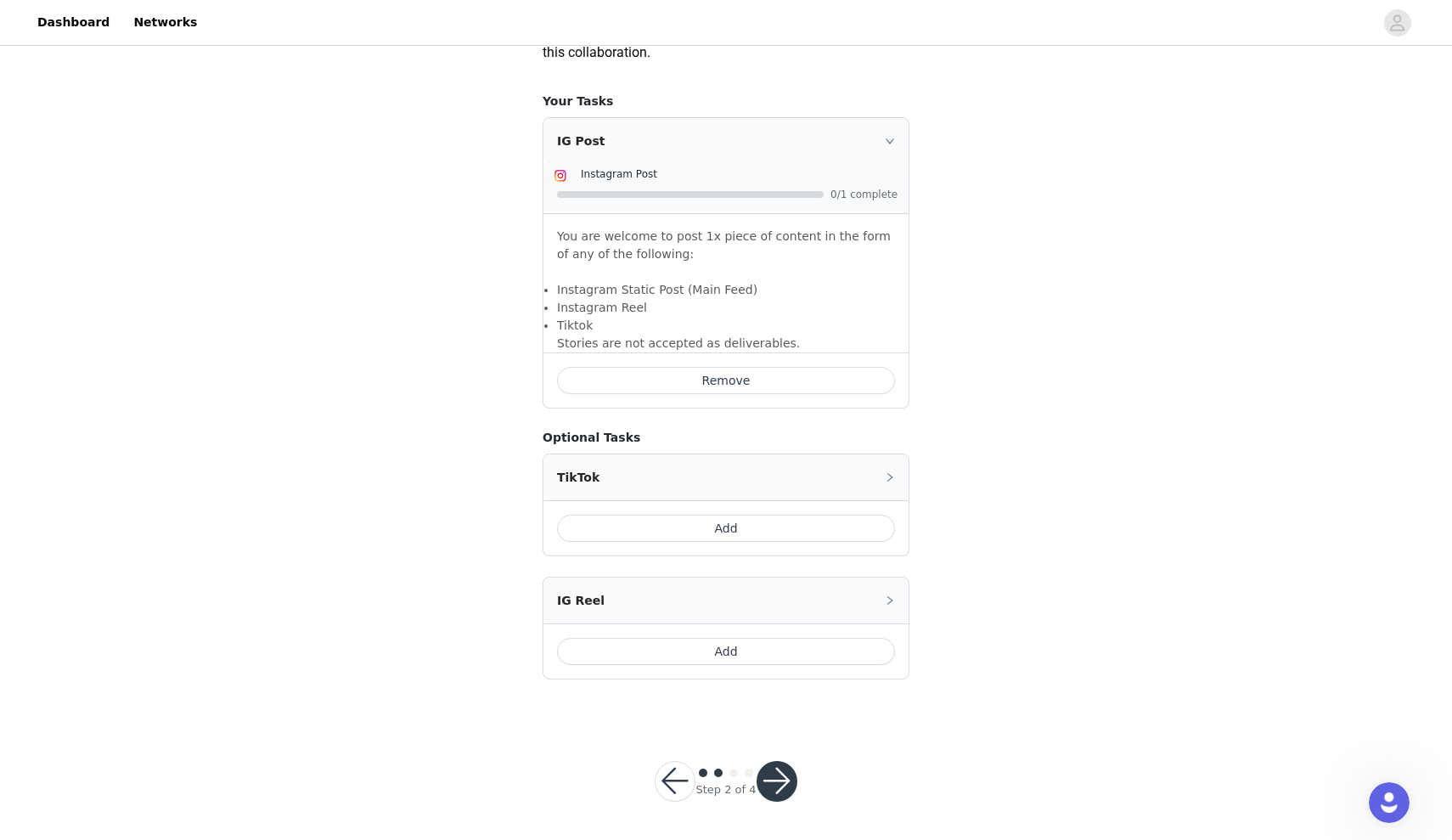
scroll to position [1024, 0]
click at [771, 788] on button "button" at bounding box center [778, 782] width 41 height 41
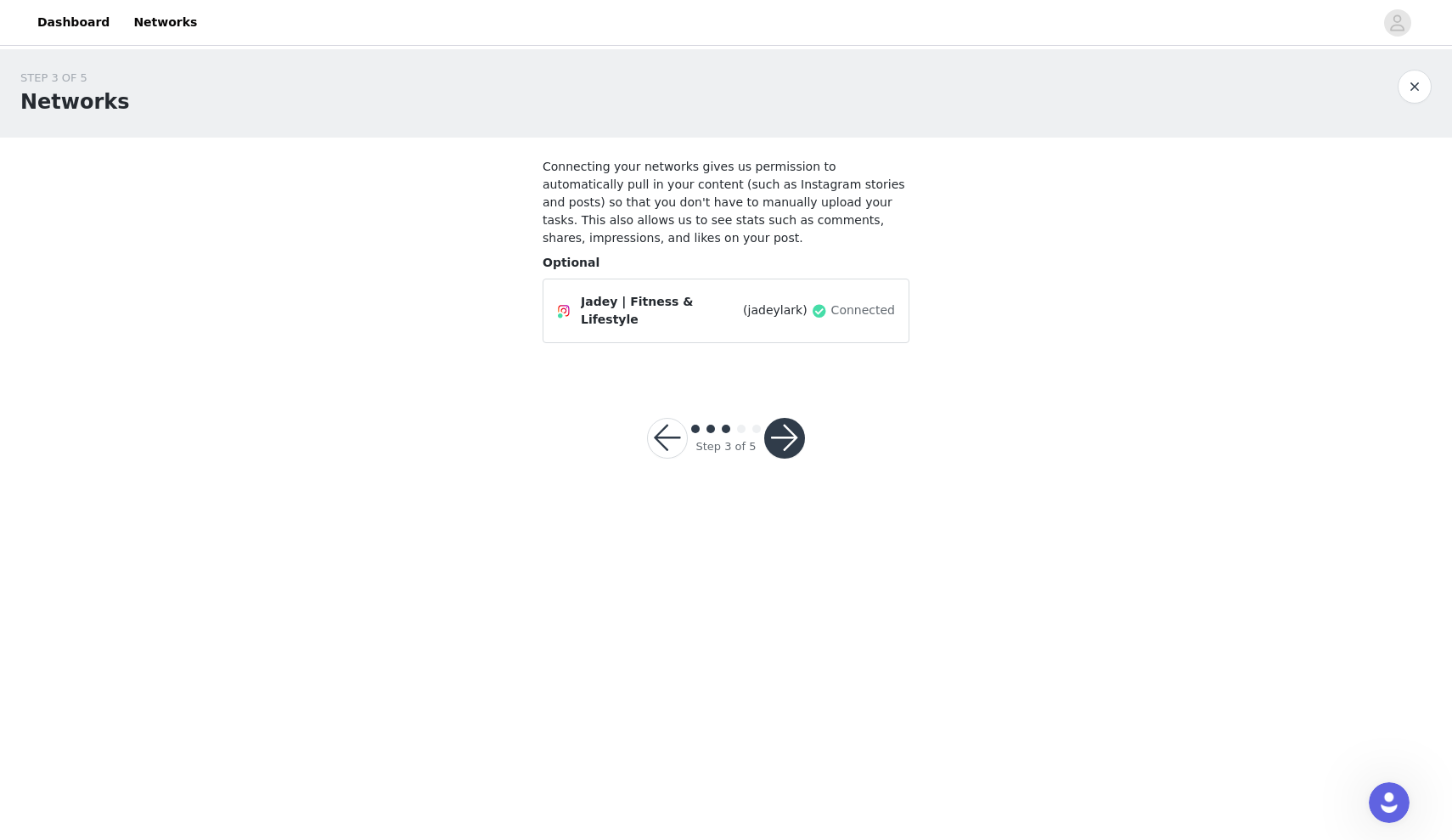
click at [782, 418] on button "button" at bounding box center [785, 438] width 41 height 41
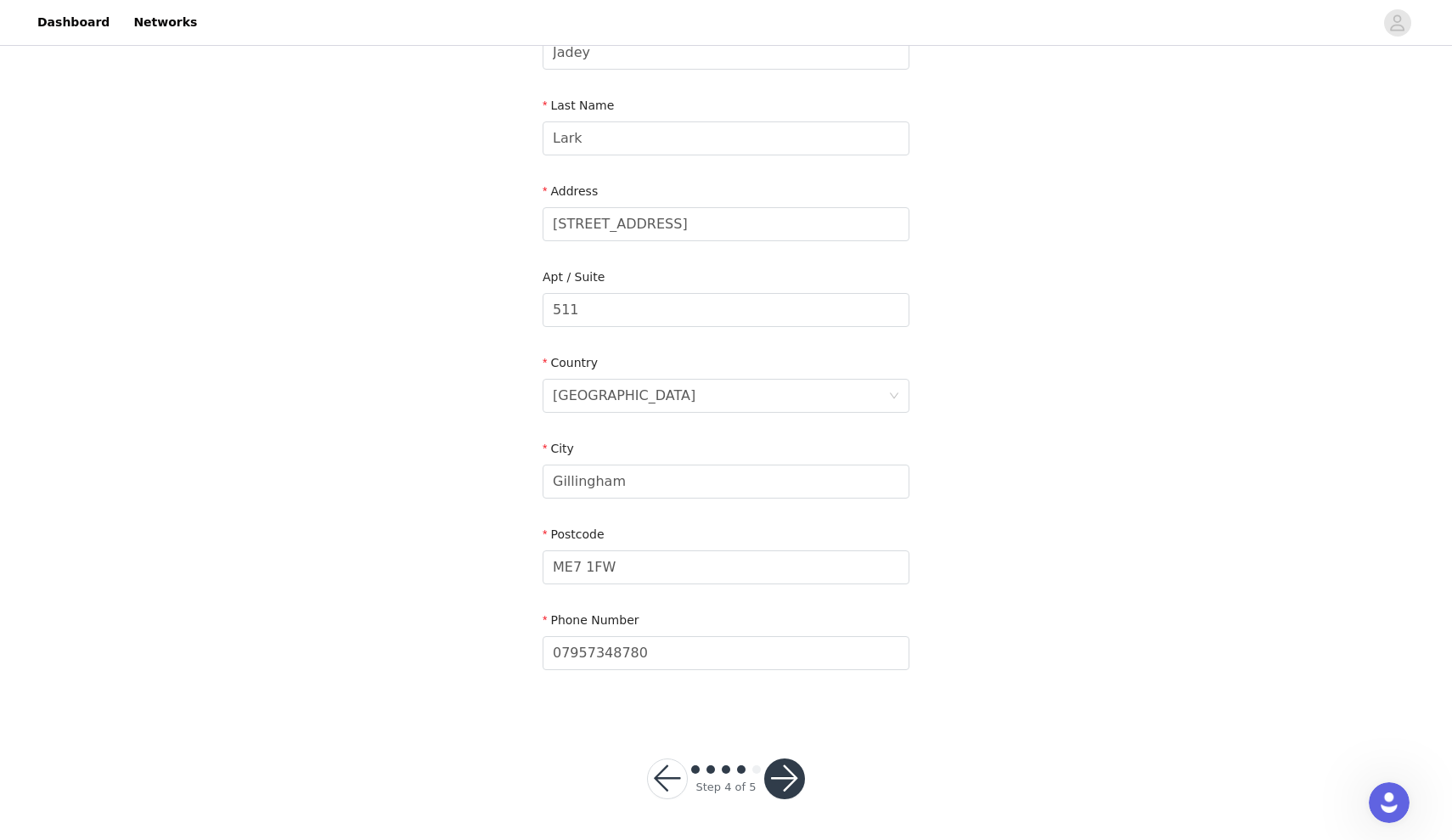
scroll to position [232, 0]
click at [800, 788] on button "button" at bounding box center [785, 780] width 41 height 41
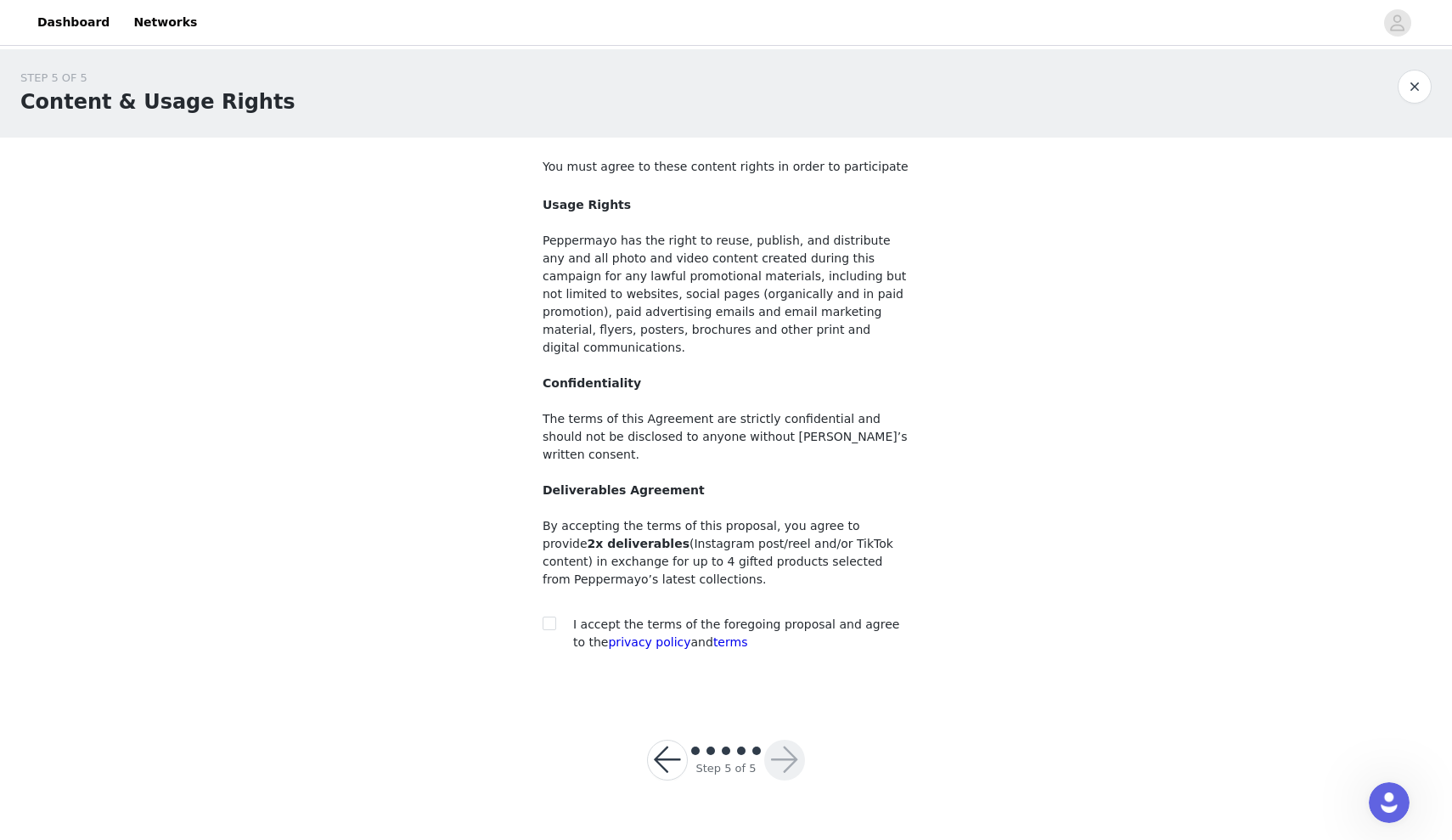
click at [594, 618] on span "I accept the terms of the foregoing proposal and agree to the privacy policy an…" at bounding box center [737, 633] width 326 height 31
click at [547, 617] on input "checkbox" at bounding box center [548, 622] width 12 height 12
checkbox input "true"
click at [777, 740] on button "button" at bounding box center [785, 760] width 41 height 41
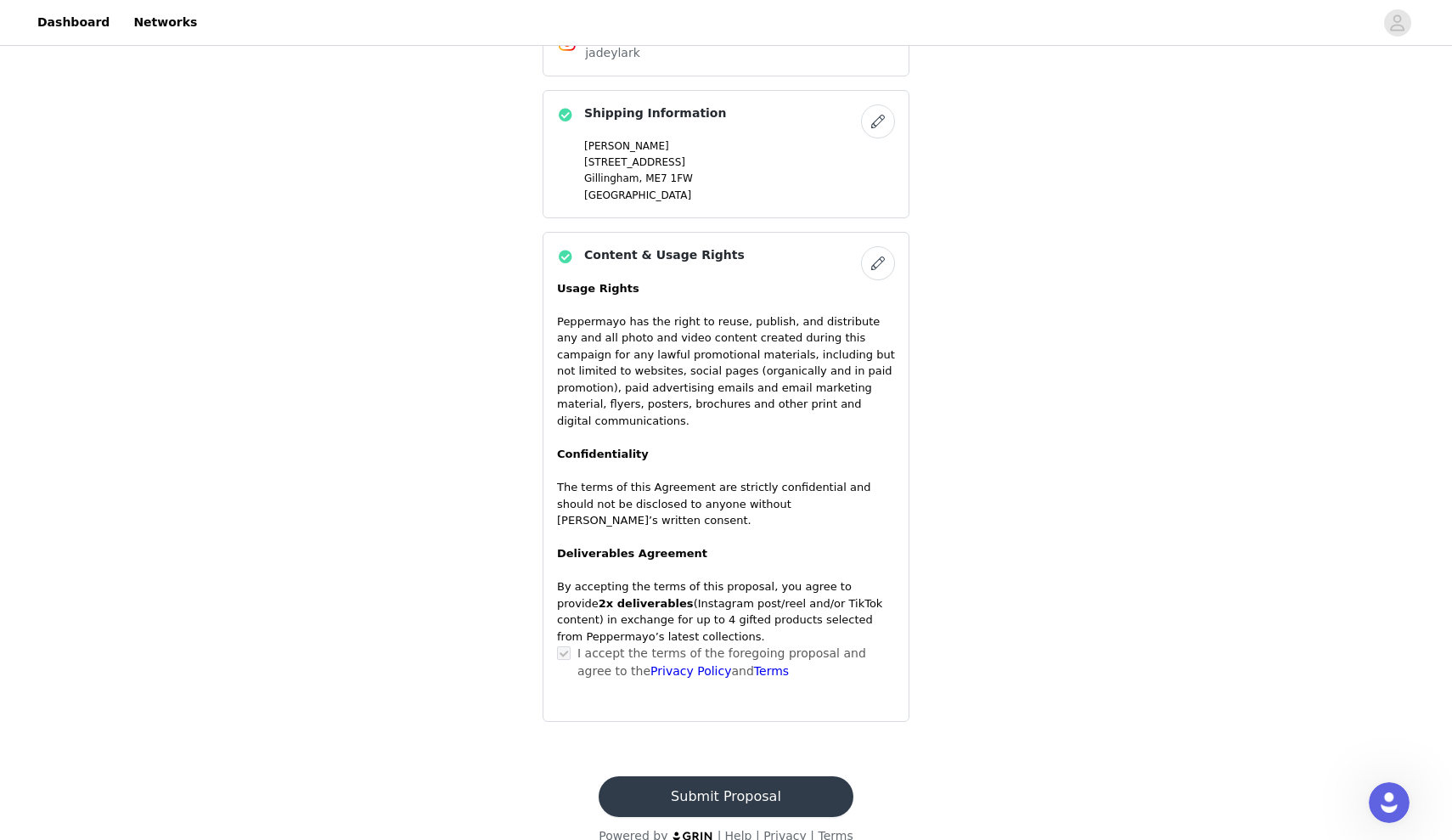
click at [743, 777] on button "Submit Proposal" at bounding box center [726, 797] width 254 height 41
